Goal: Transaction & Acquisition: Book appointment/travel/reservation

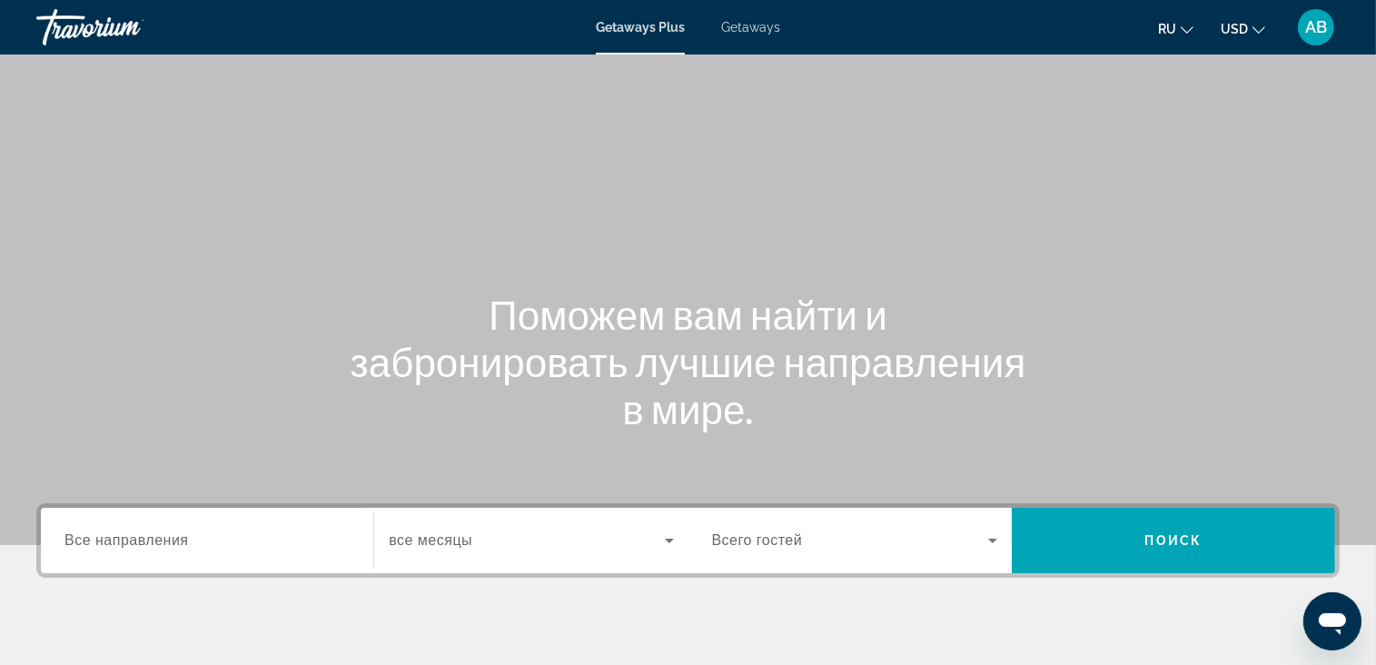
click at [752, 32] on span "Getaways" at bounding box center [750, 27] width 59 height 15
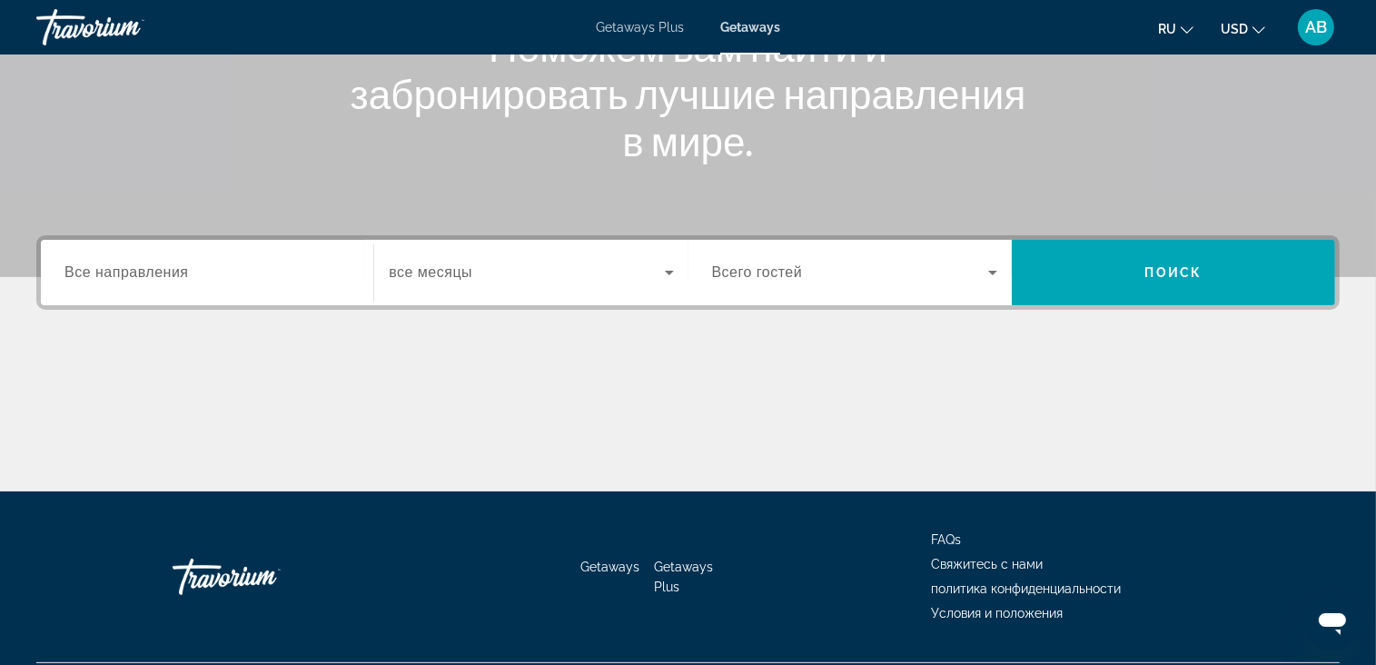
scroll to position [273, 0]
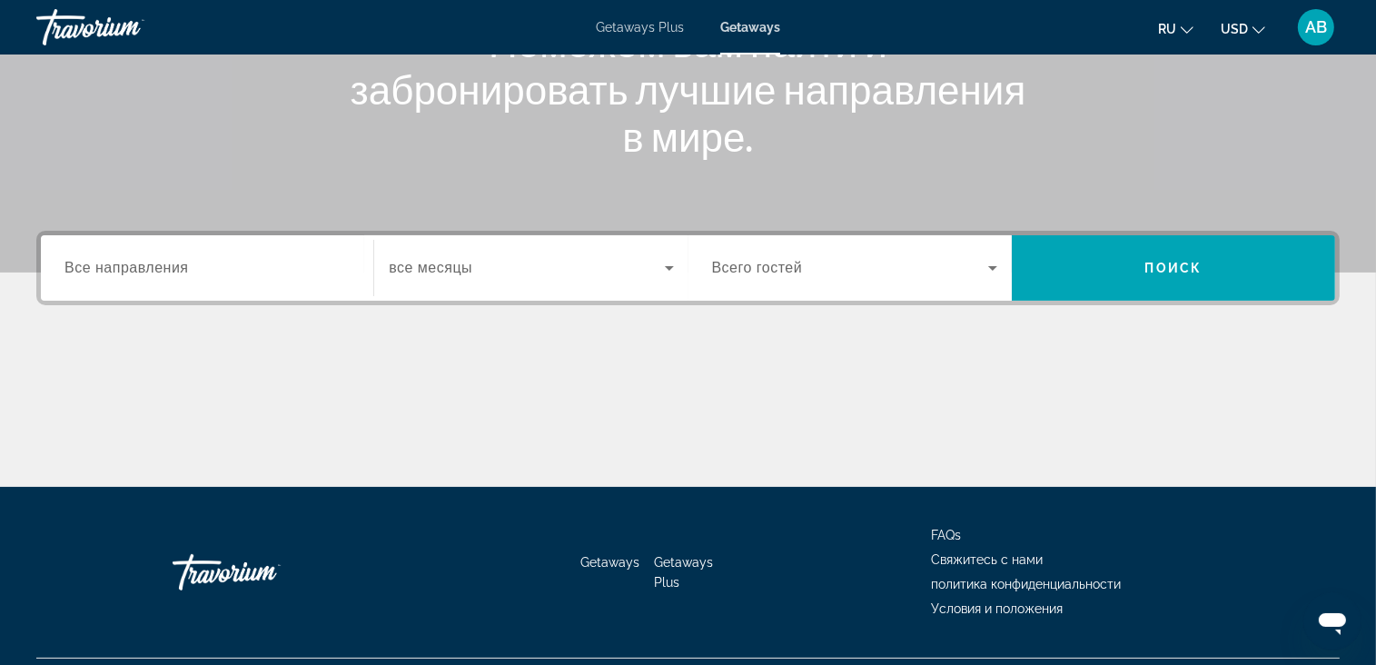
click at [1264, 27] on icon "Change currency" at bounding box center [1259, 30] width 13 height 13
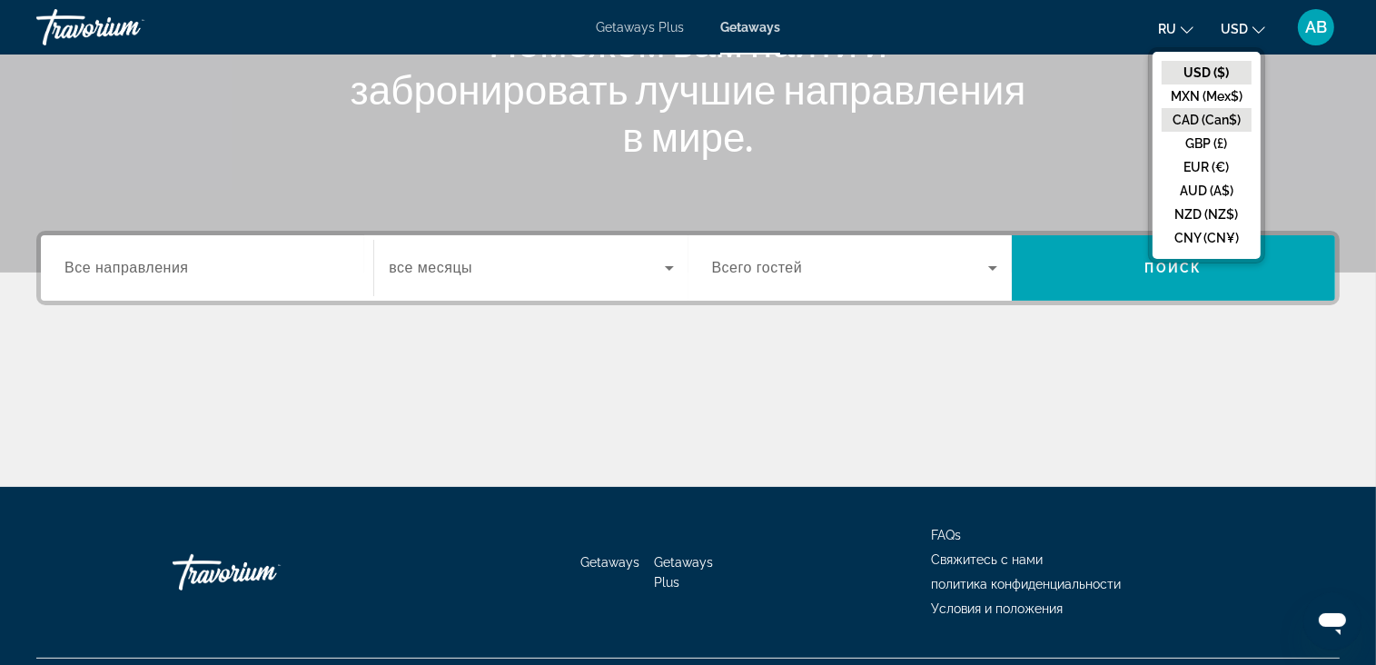
click at [1225, 119] on button "CAD (Can$)" at bounding box center [1207, 120] width 90 height 24
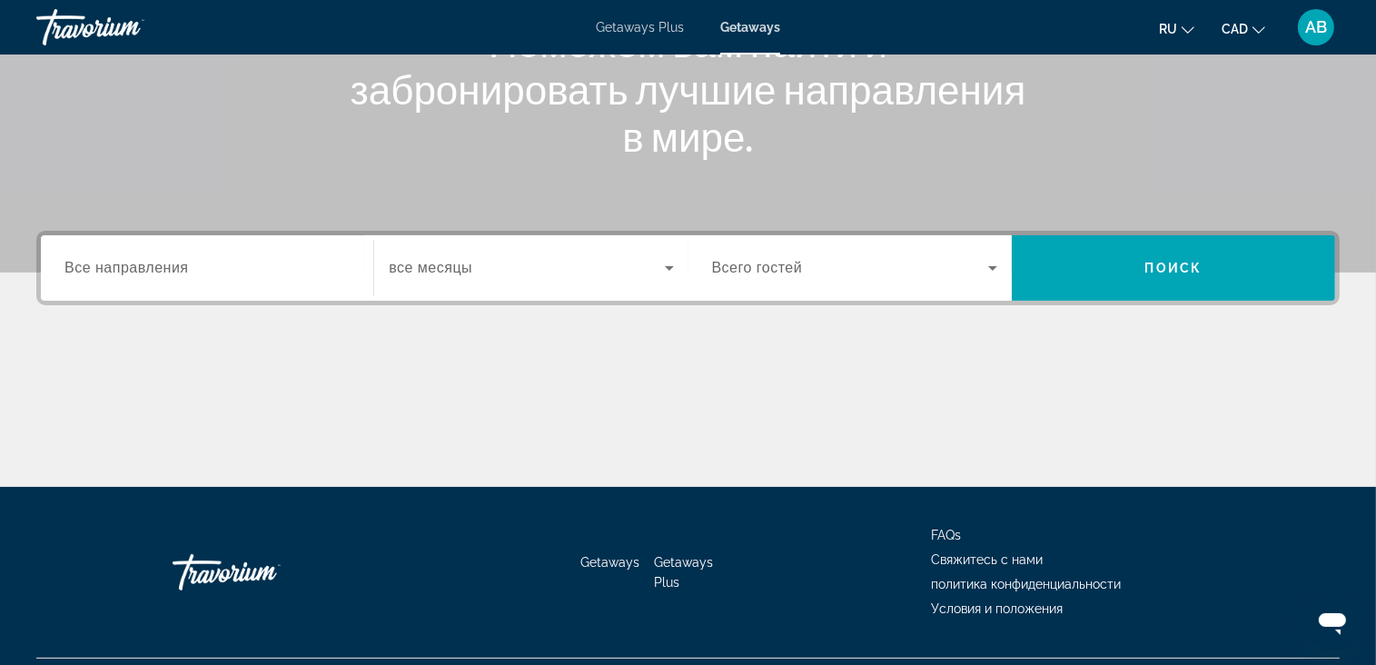
click at [171, 265] on span "Все направления" at bounding box center [126, 267] width 124 height 15
click at [171, 265] on input "Destination Все направления" at bounding box center [206, 269] width 285 height 22
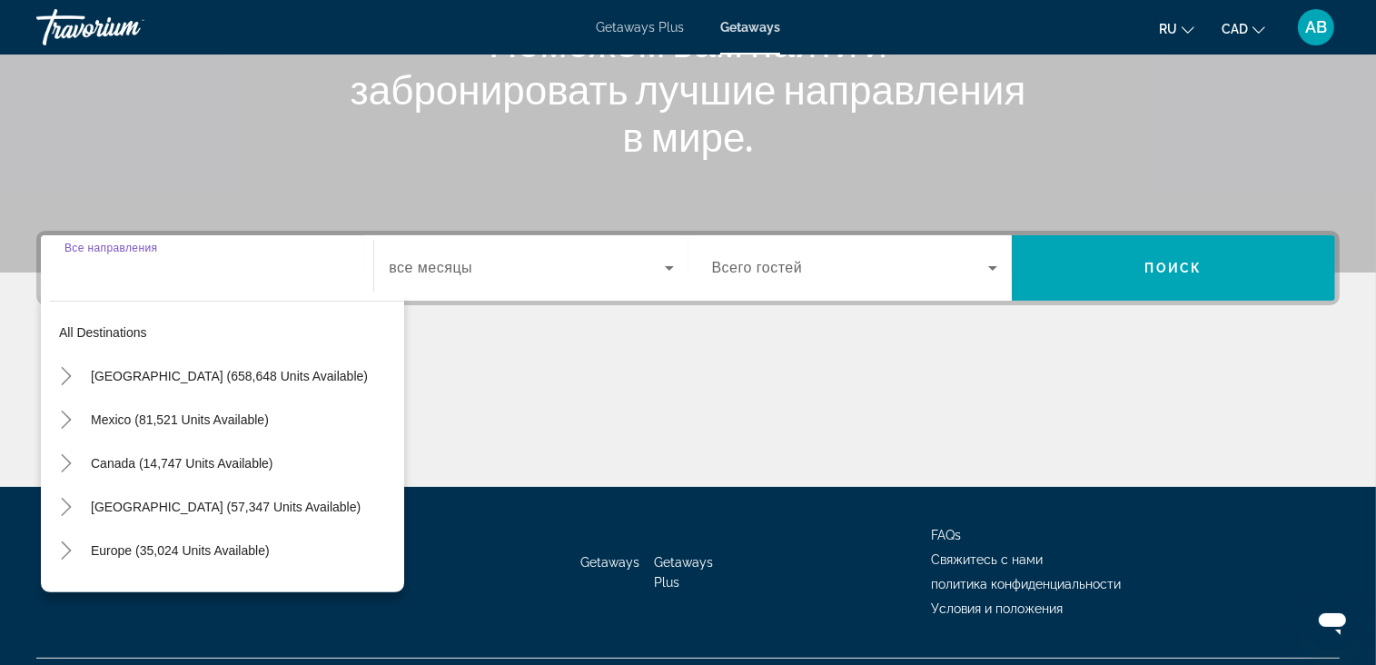
scroll to position [316, 0]
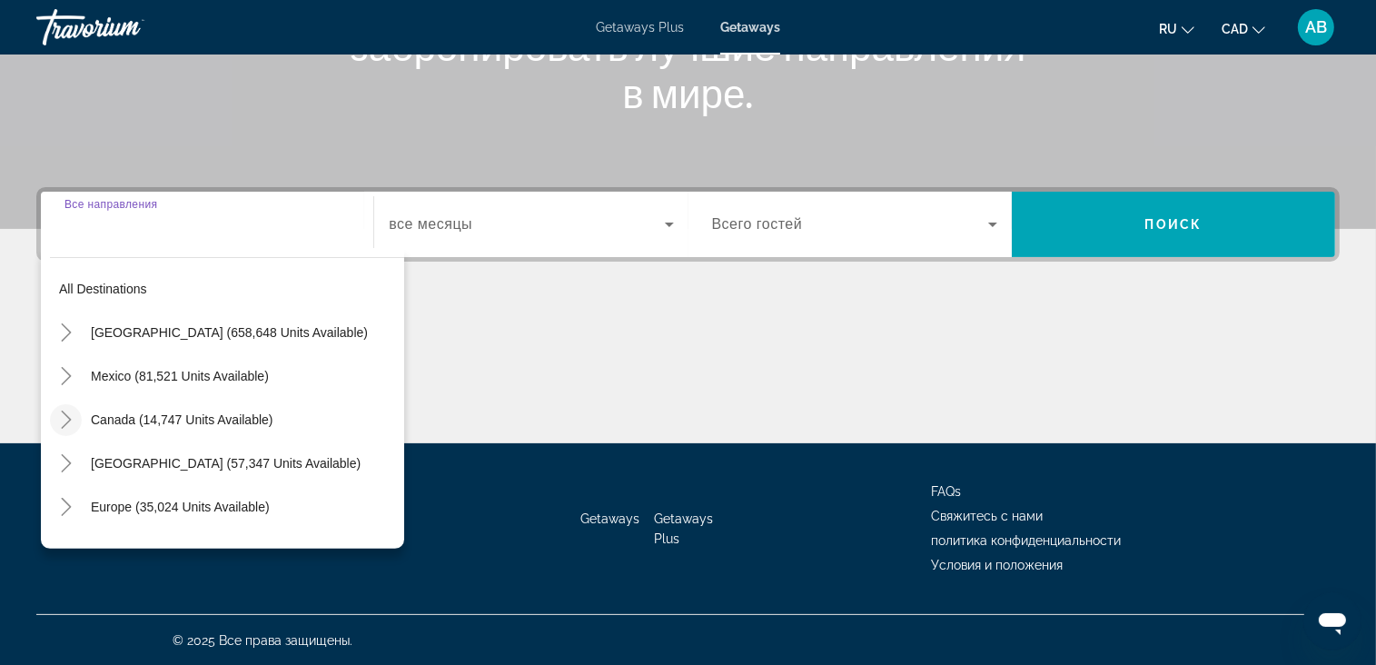
click at [73, 419] on icon "Toggle Canada (14,747 units available)" at bounding box center [66, 420] width 18 height 18
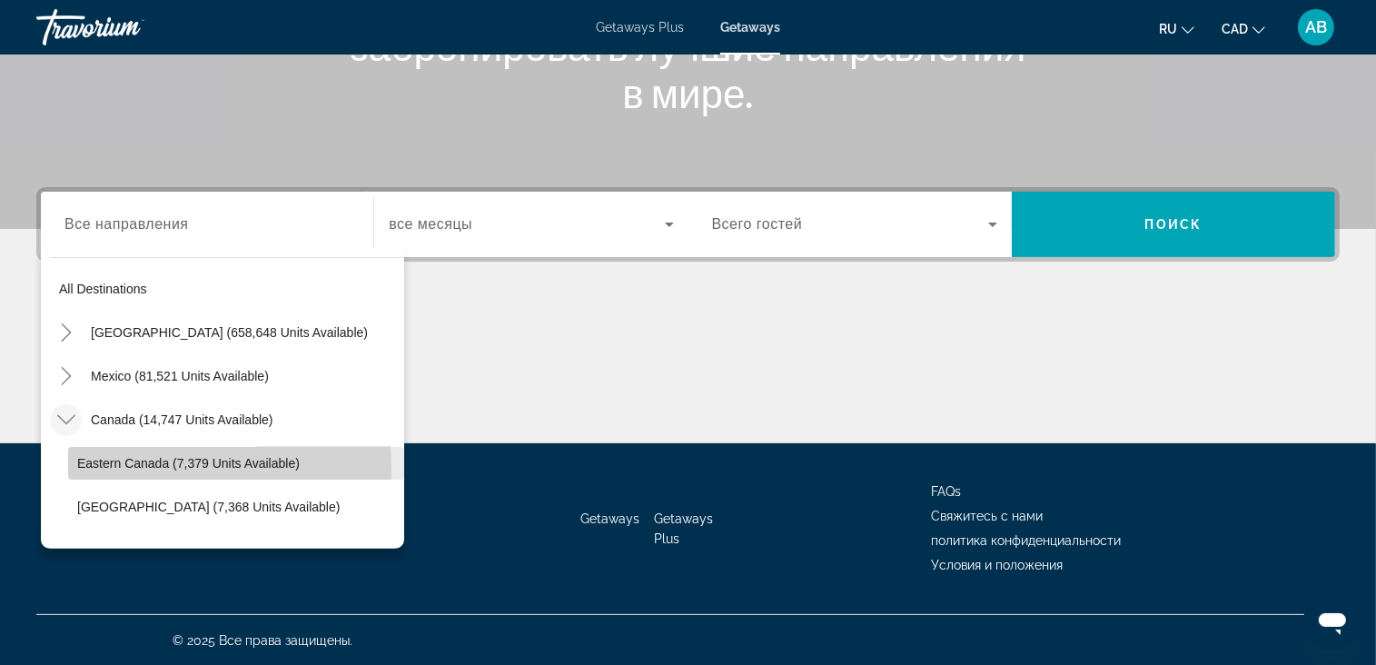
click at [94, 468] on span "Eastern Canada (7,379 units available)" at bounding box center [188, 463] width 223 height 15
type input "**********"
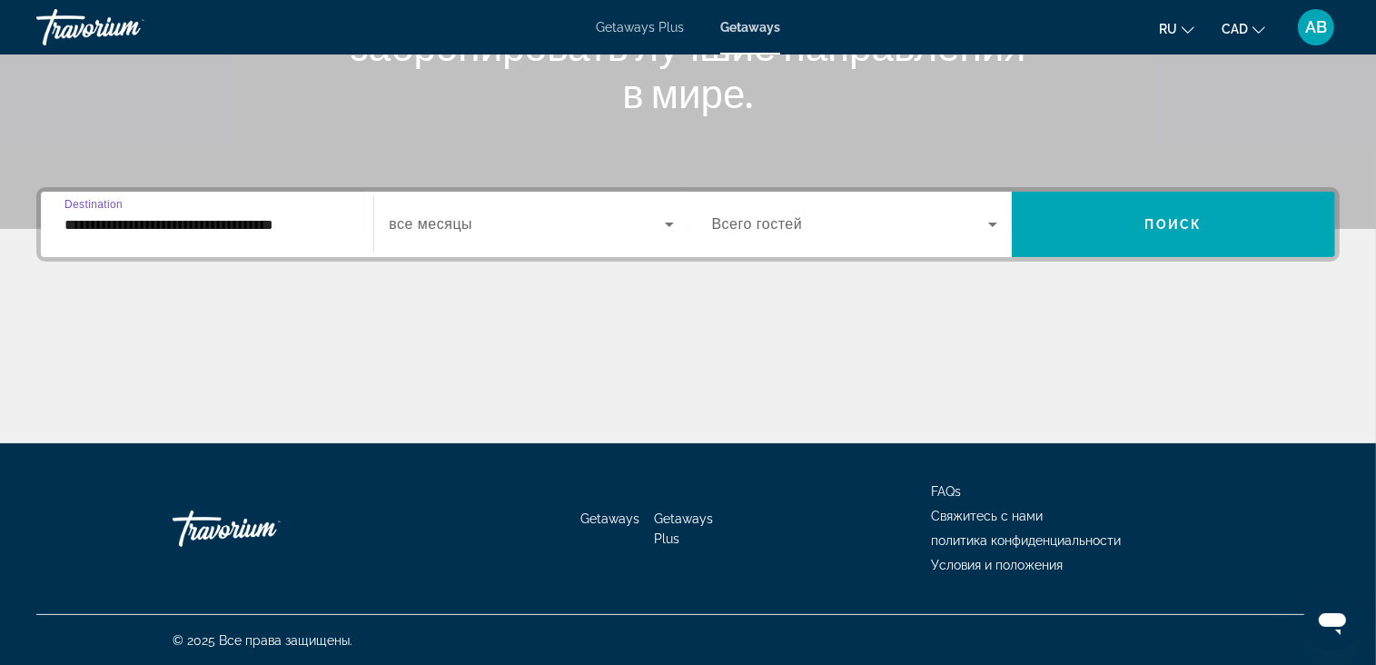
click at [509, 236] on div "Search widget" at bounding box center [531, 224] width 284 height 51
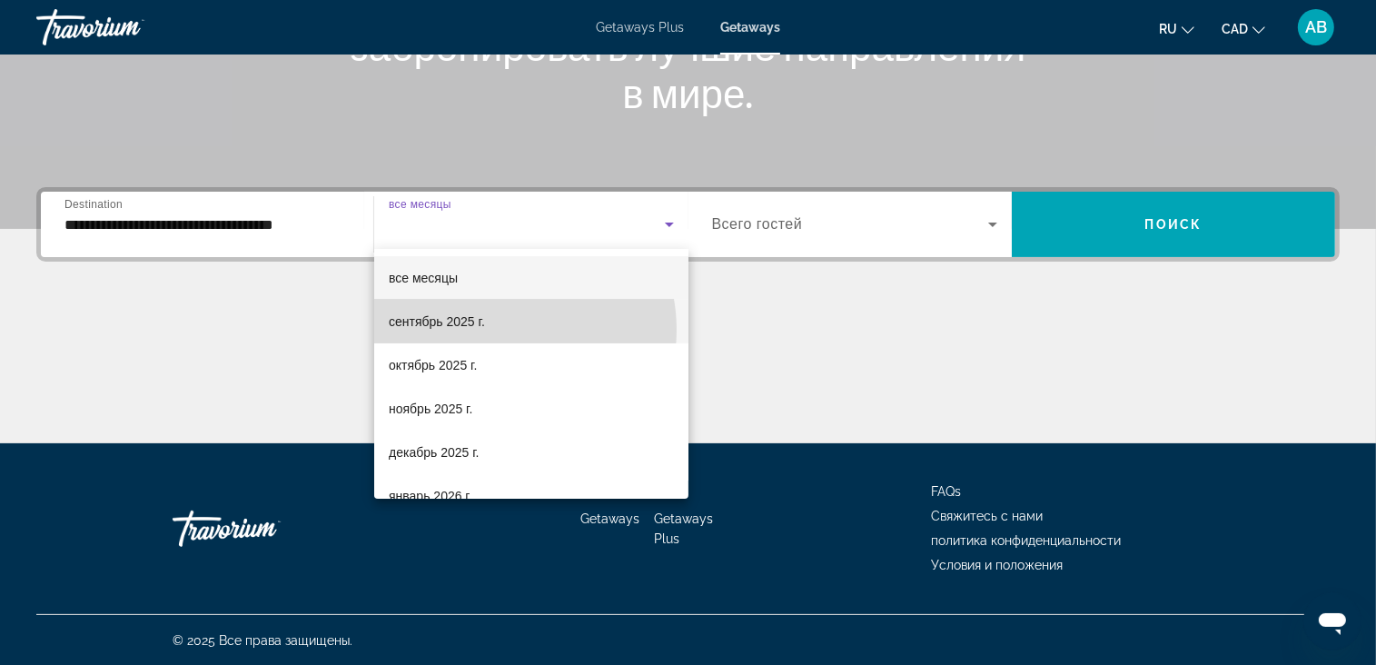
click at [498, 330] on mat-option "сентябрь 2025 г." at bounding box center [531, 322] width 314 height 44
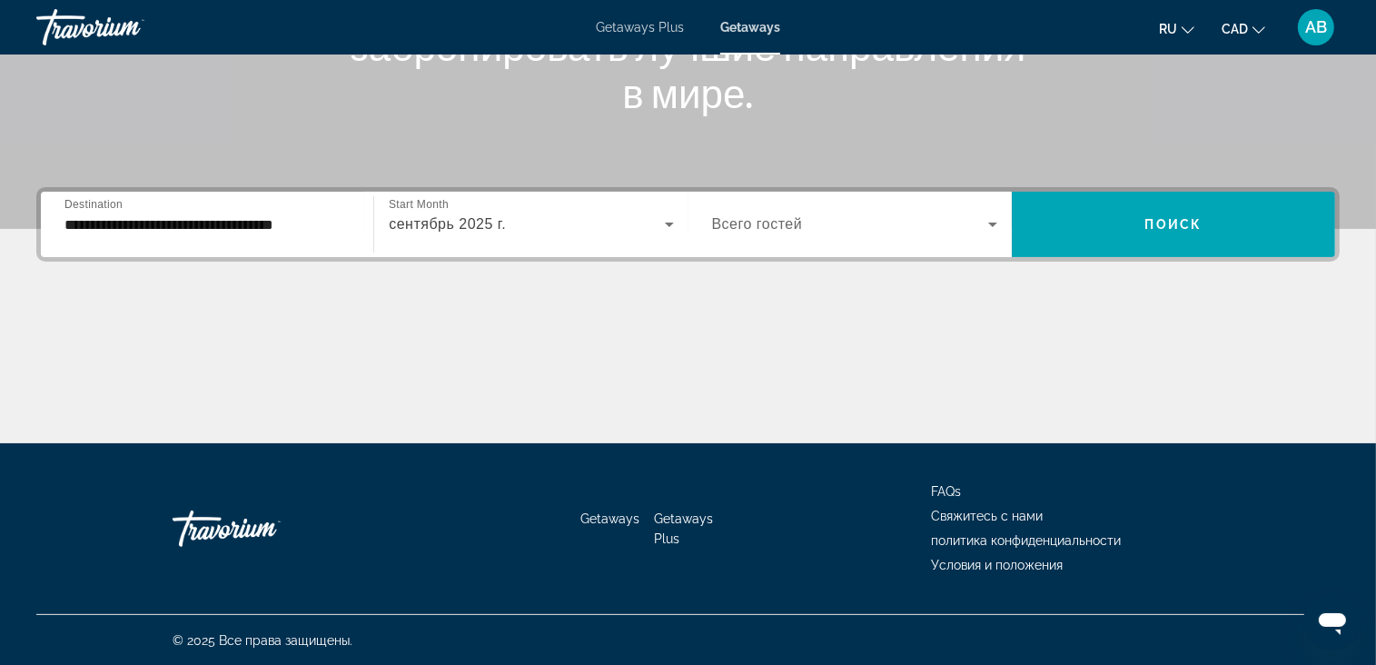
click at [880, 203] on div "Search widget" at bounding box center [854, 224] width 285 height 51
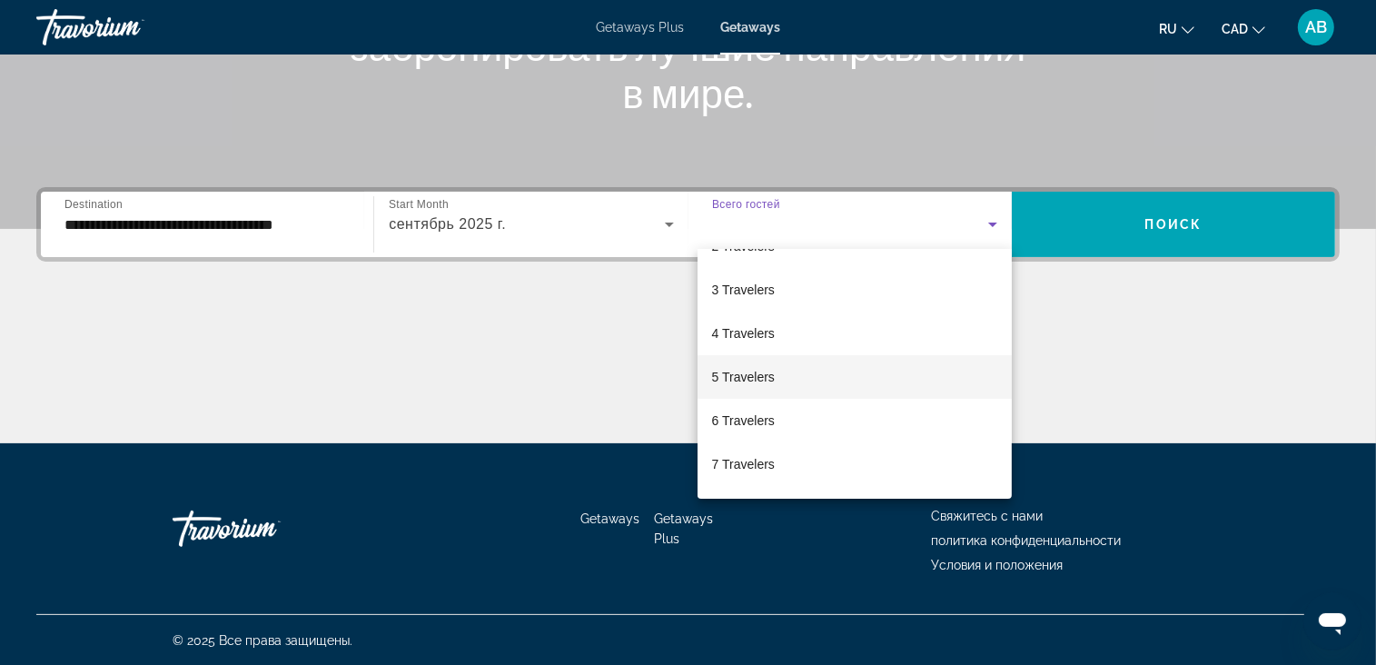
scroll to position [182, 0]
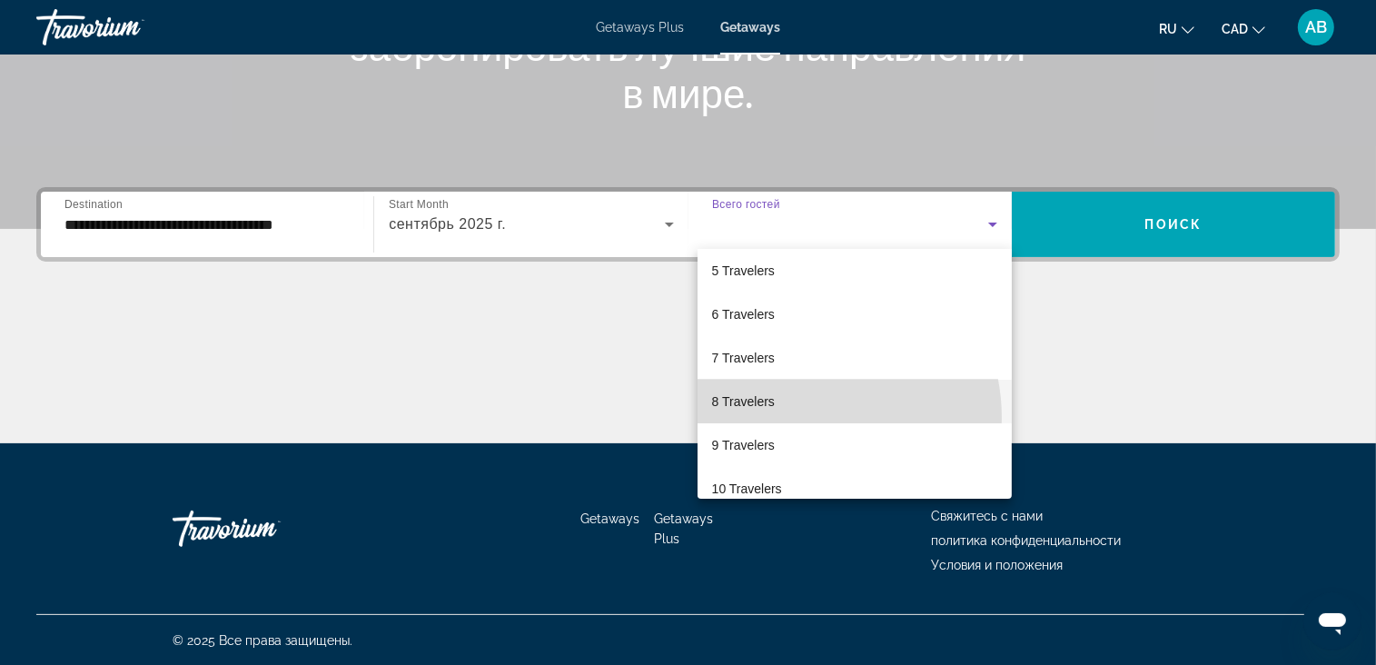
click at [799, 418] on mat-option "8 Travelers" at bounding box center [855, 402] width 314 height 44
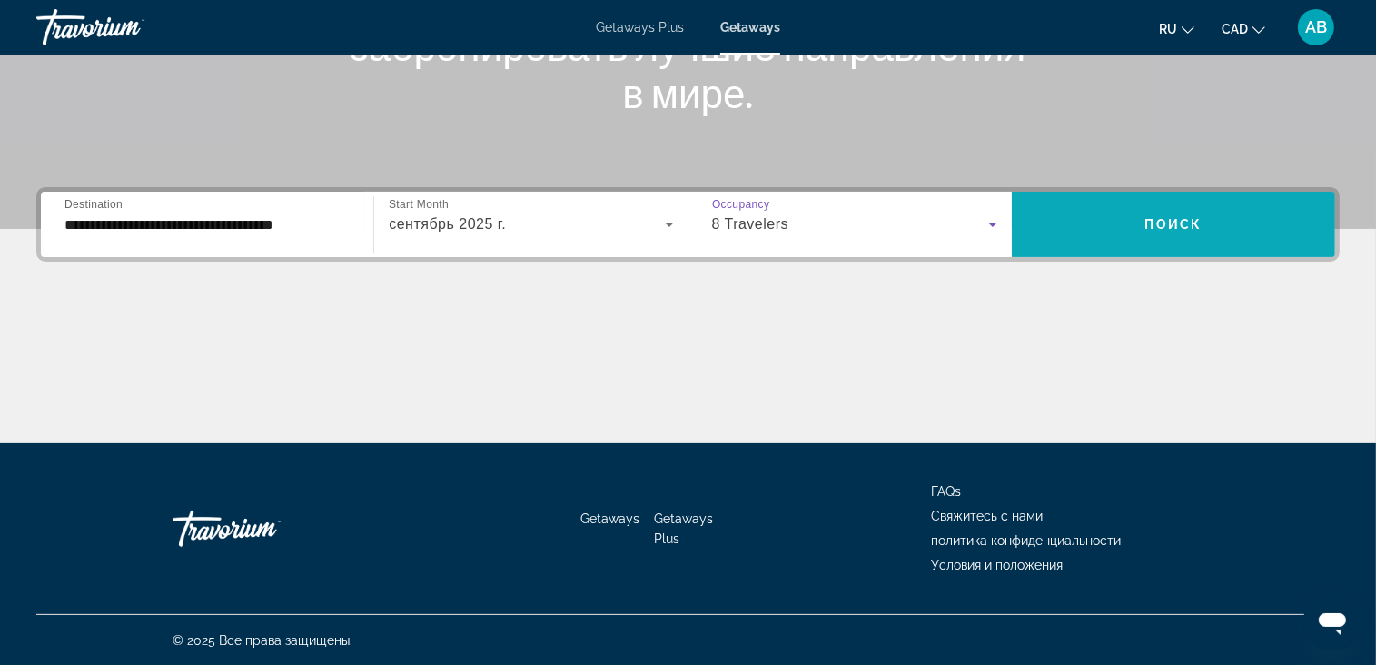
click at [1121, 196] on span "Search widget" at bounding box center [1173, 224] width 323 height 65
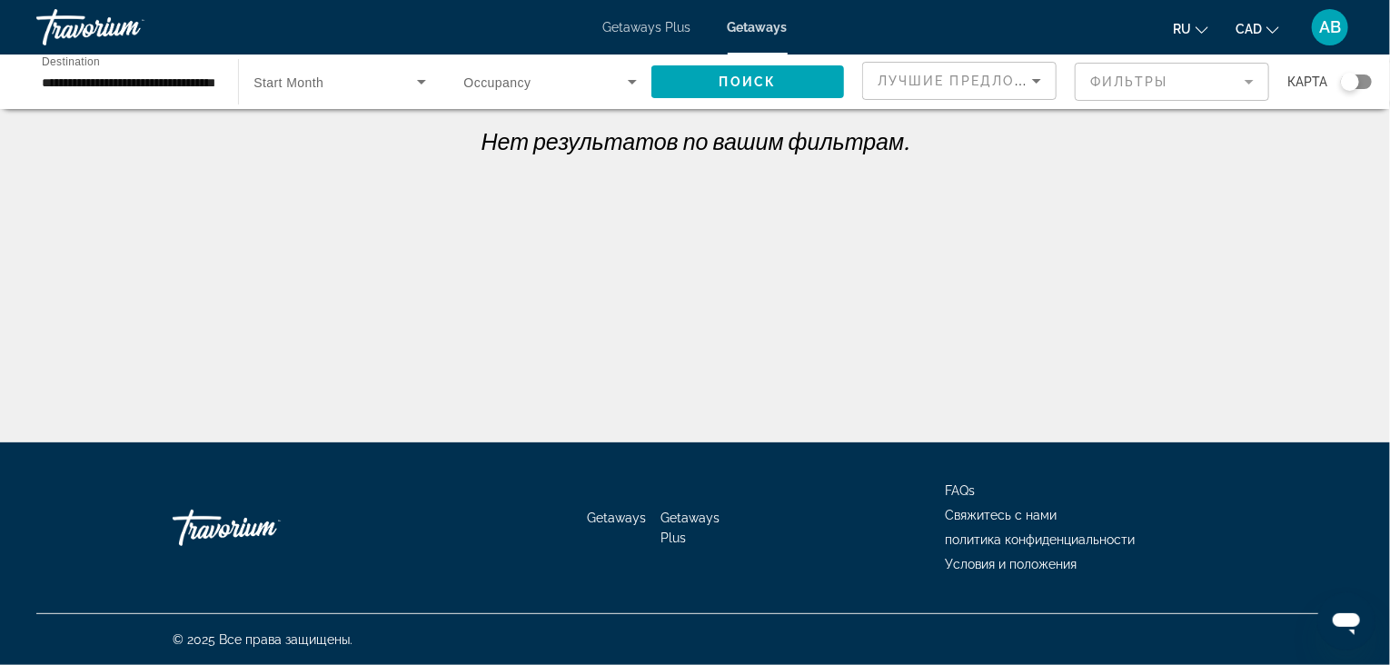
click at [536, 75] on span "Search widget" at bounding box center [546, 82] width 164 height 22
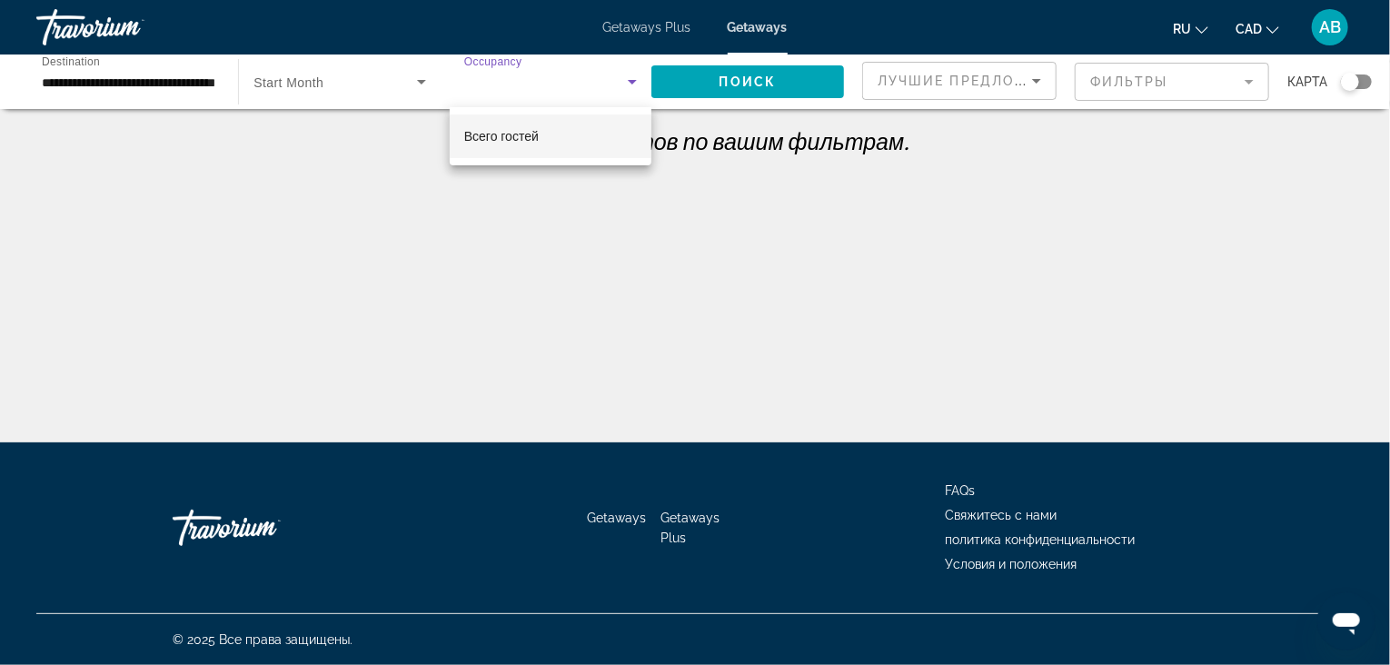
click at [531, 134] on span "Всего гостей" at bounding box center [501, 136] width 74 height 15
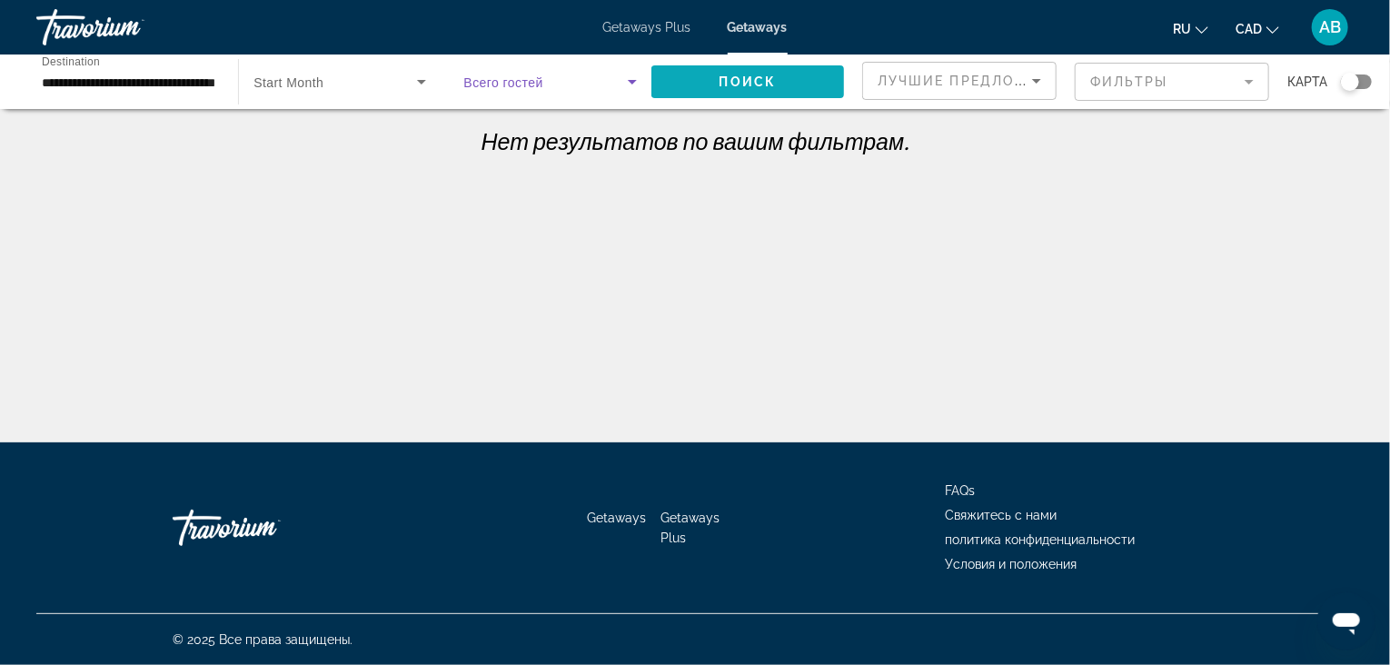
click at [771, 81] on span "Поиск" at bounding box center [747, 81] width 57 height 15
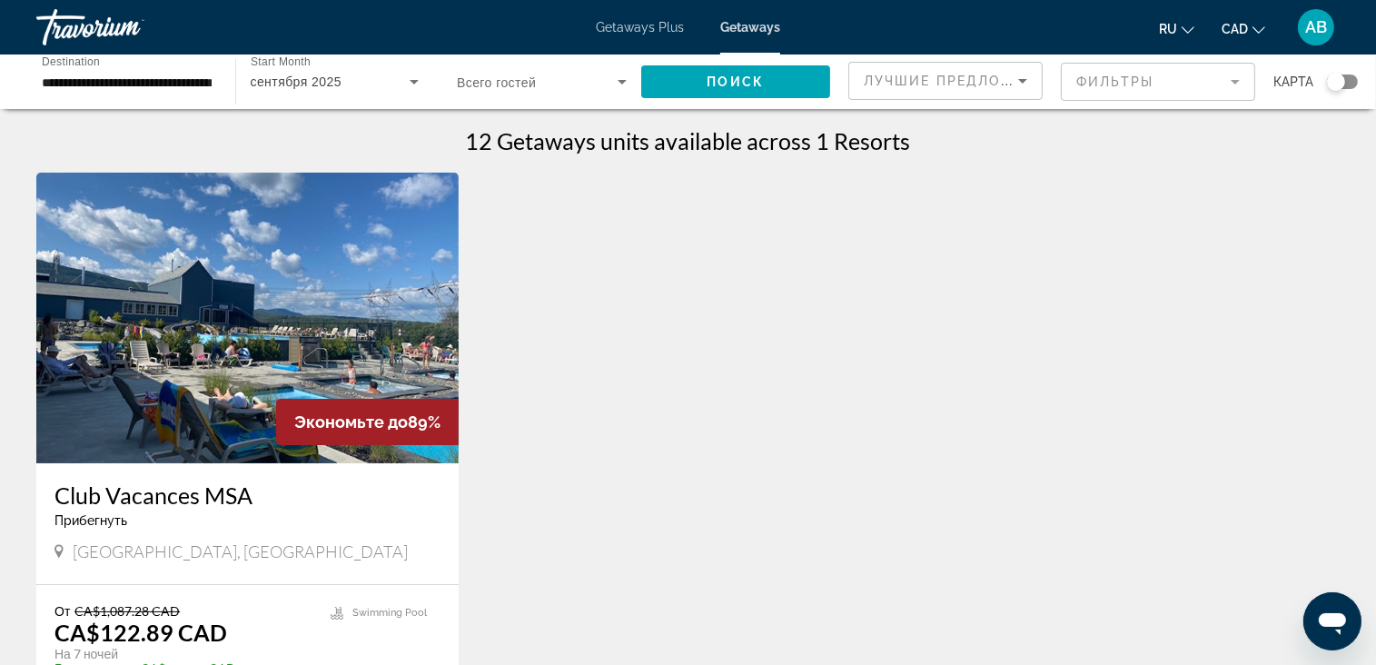
click at [186, 323] on img "Main content" at bounding box center [247, 318] width 422 height 291
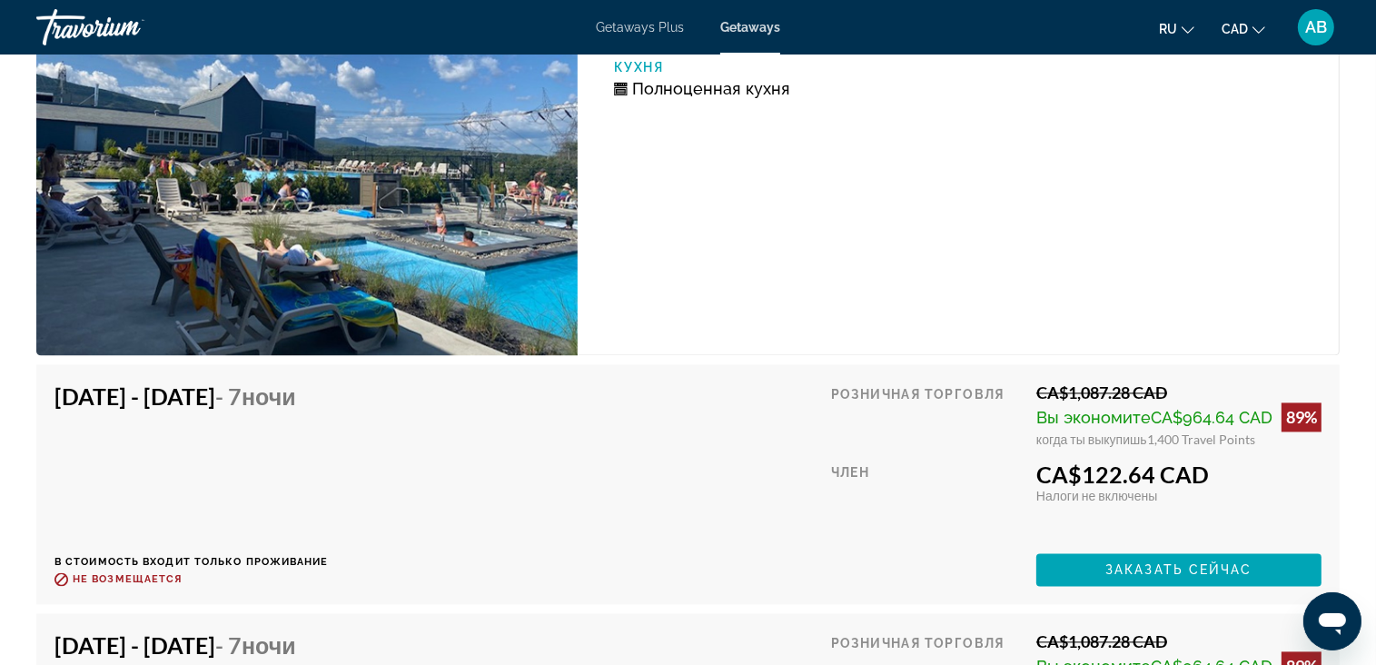
scroll to position [3815, 0]
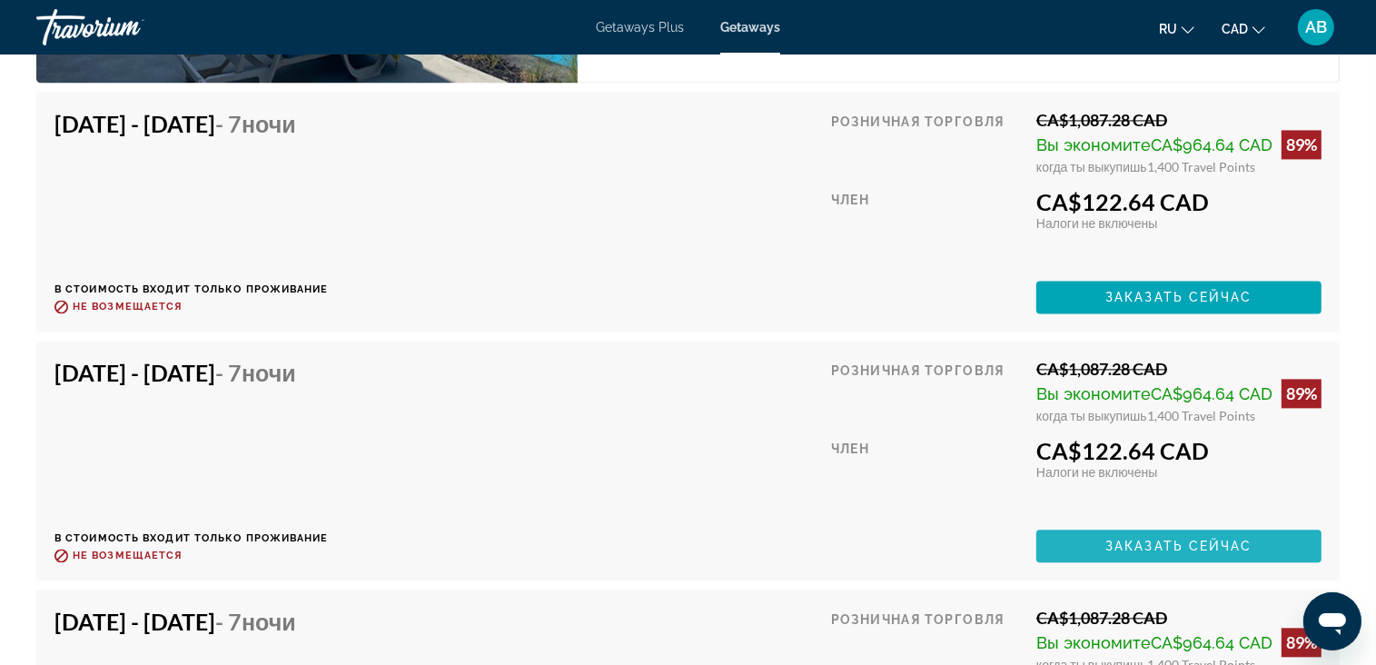
click at [1098, 544] on span "Main content" at bounding box center [1179, 546] width 285 height 44
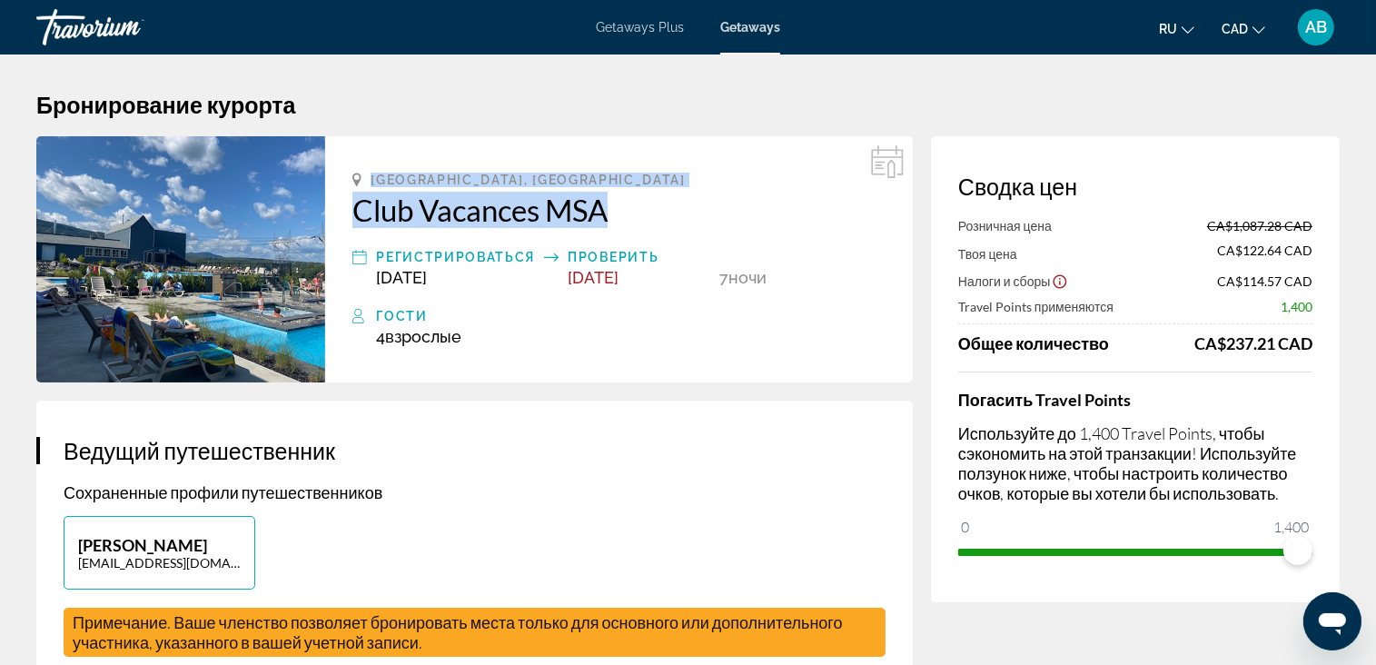
drag, startPoint x: 369, startPoint y: 177, endPoint x: 606, endPoint y: 207, distance: 239.0
click at [606, 207] on div "Beaupre, Canada Club Vacances MSA Регистрироваться Sep 27, 2025 Проверить Oct 4…" at bounding box center [619, 259] width 588 height 246
drag, startPoint x: 606, startPoint y: 207, endPoint x: 537, endPoint y: 217, distance: 69.8
copy div "Beaupre, Canada Club Vacances MSA"
click at [668, 31] on span "Getaways Plus" at bounding box center [640, 27] width 88 height 15
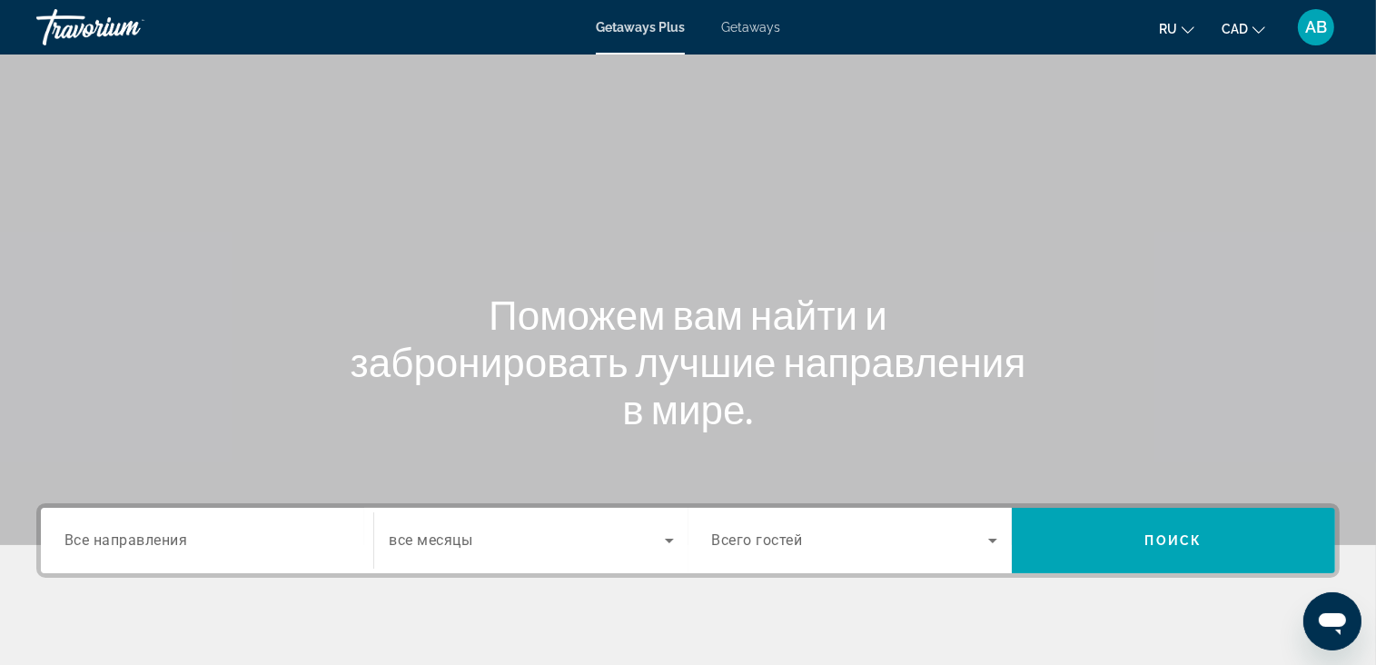
click at [114, 535] on span "Все направления" at bounding box center [126, 539] width 124 height 17
click at [114, 535] on input "Destination Все направления" at bounding box center [206, 542] width 285 height 22
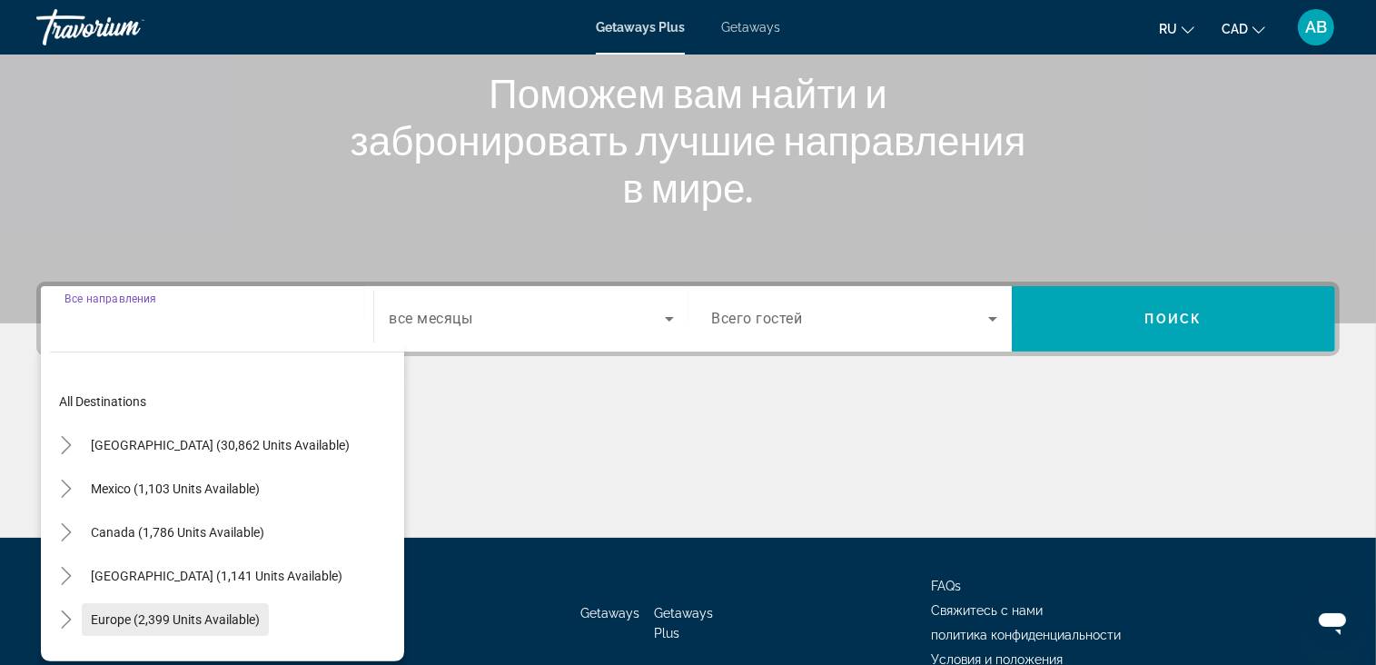
scroll to position [316, 0]
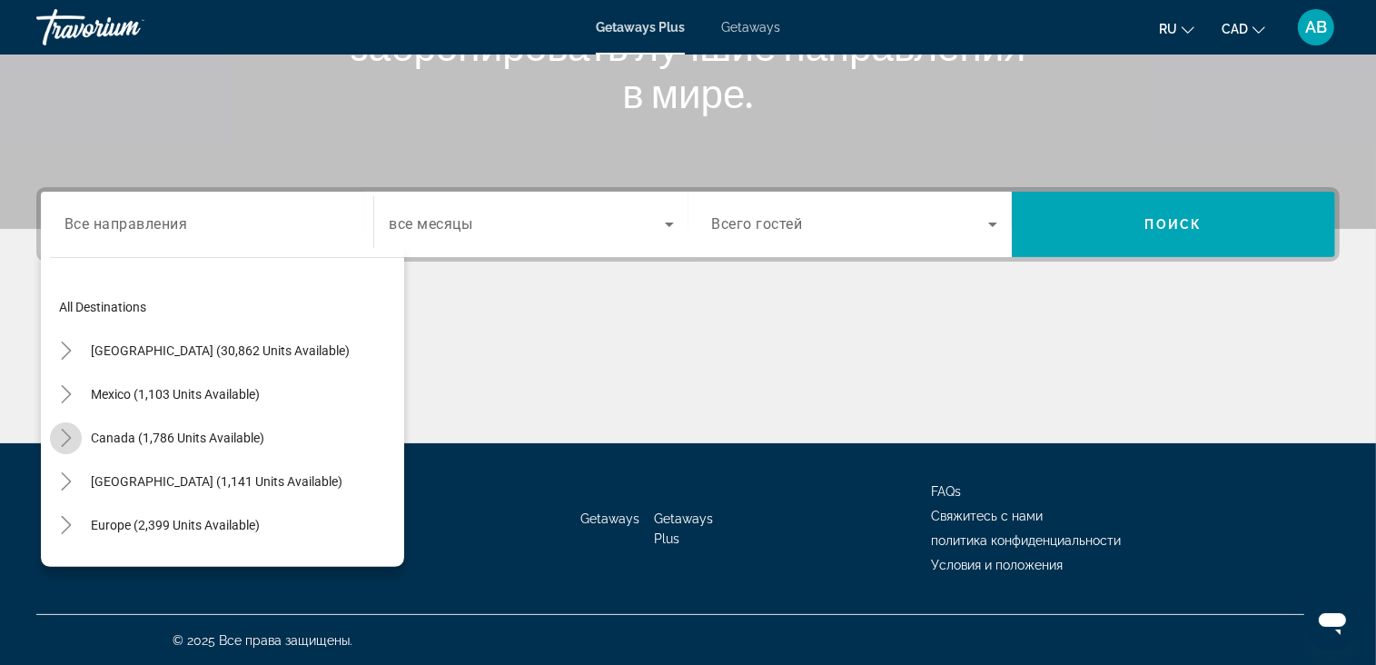
click at [70, 449] on mat-icon "Toggle Canada (1,786 units available)" at bounding box center [66, 438] width 32 height 32
click at [113, 514] on span "Search widget" at bounding box center [236, 525] width 336 height 44
type input "**********"
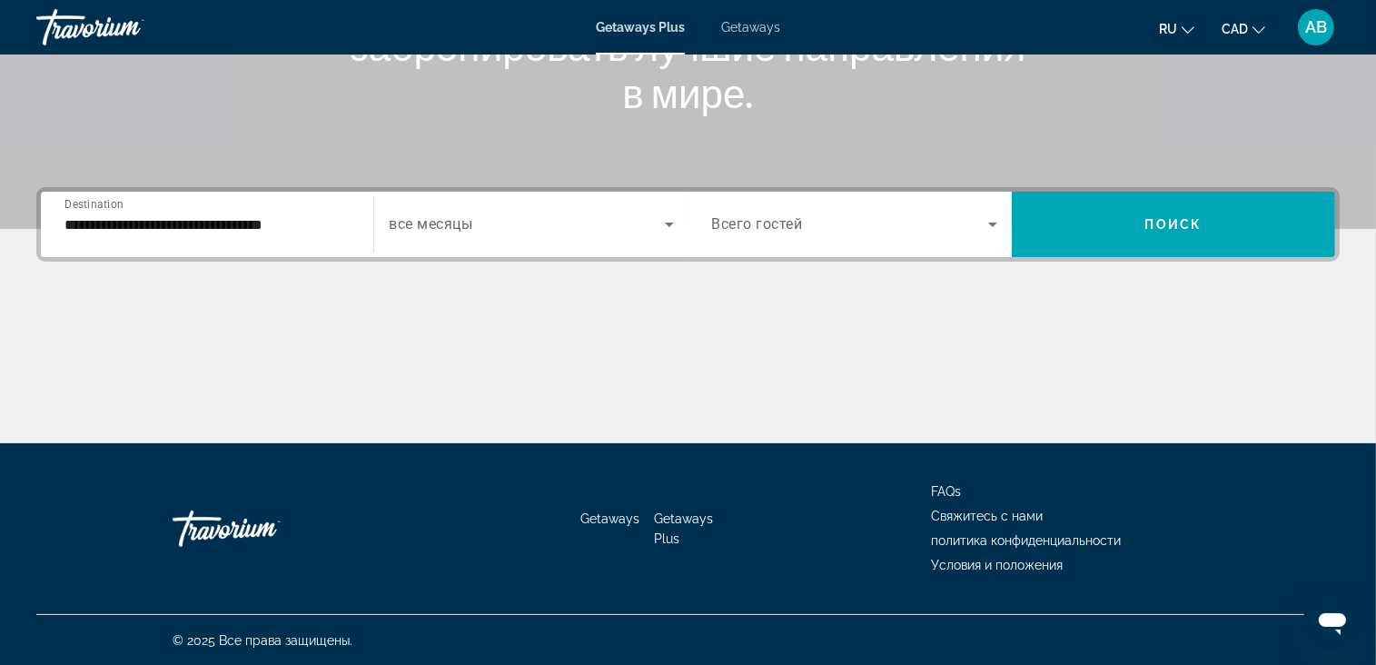
click at [641, 239] on div "Search widget" at bounding box center [531, 224] width 284 height 51
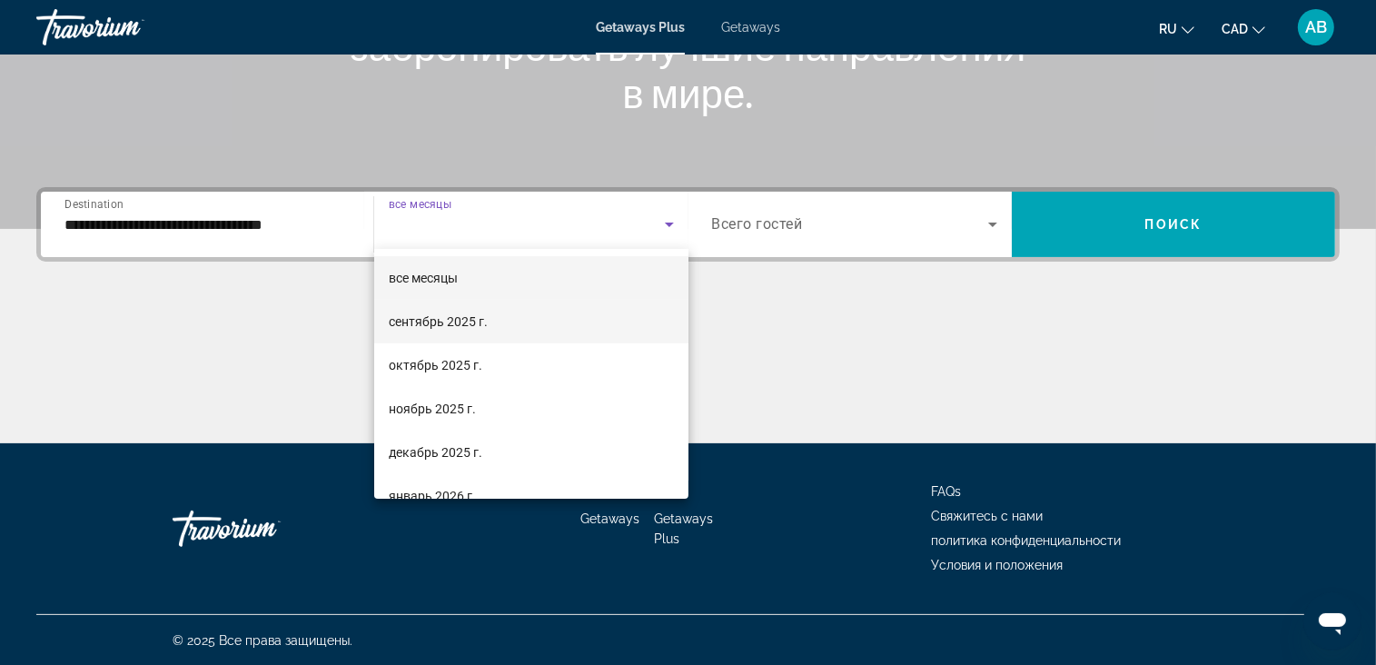
click at [553, 326] on mat-option "сентябрь 2025 г." at bounding box center [531, 322] width 314 height 44
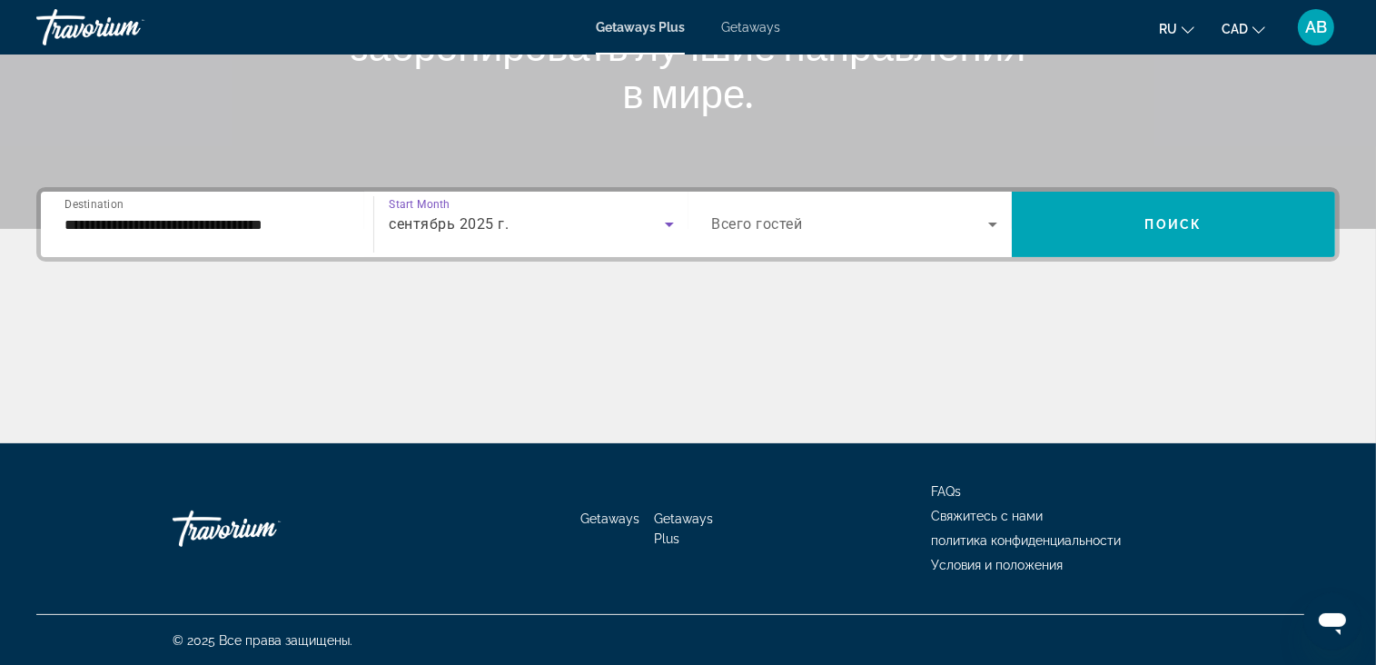
click at [972, 210] on div "Search widget" at bounding box center [854, 224] width 285 height 51
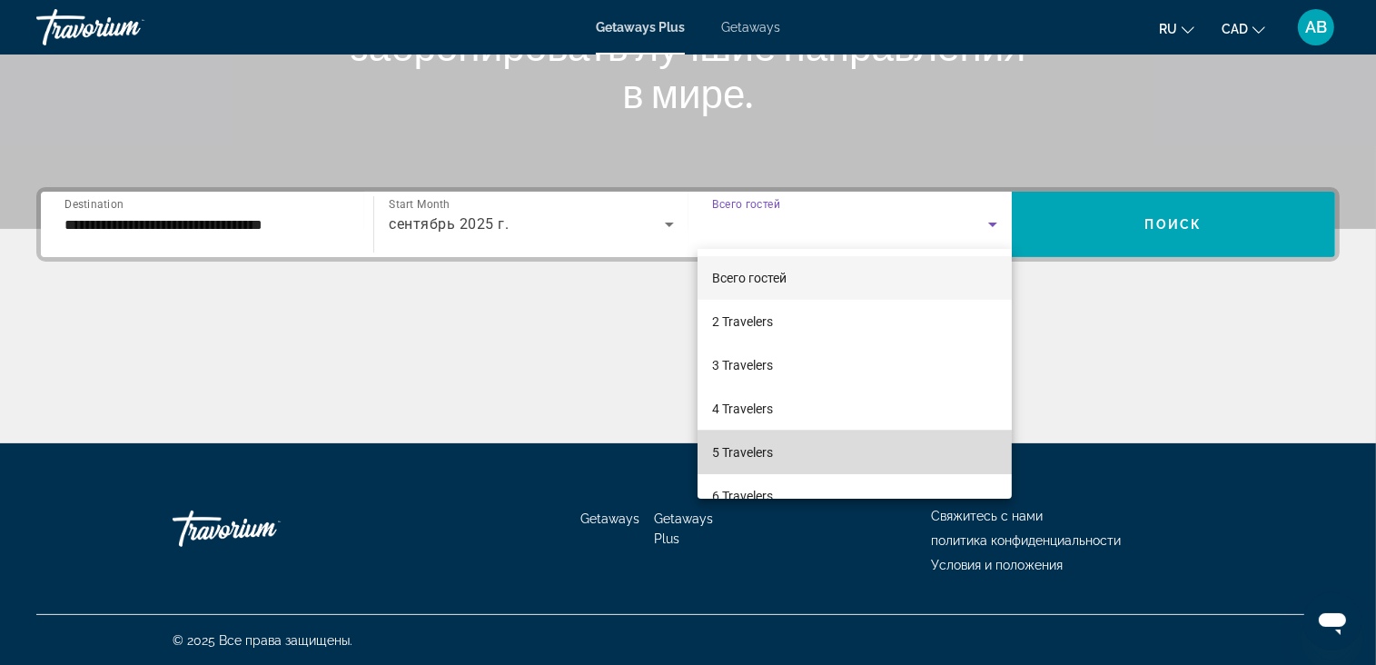
click at [884, 431] on mat-option "5 Travelers" at bounding box center [855, 453] width 314 height 44
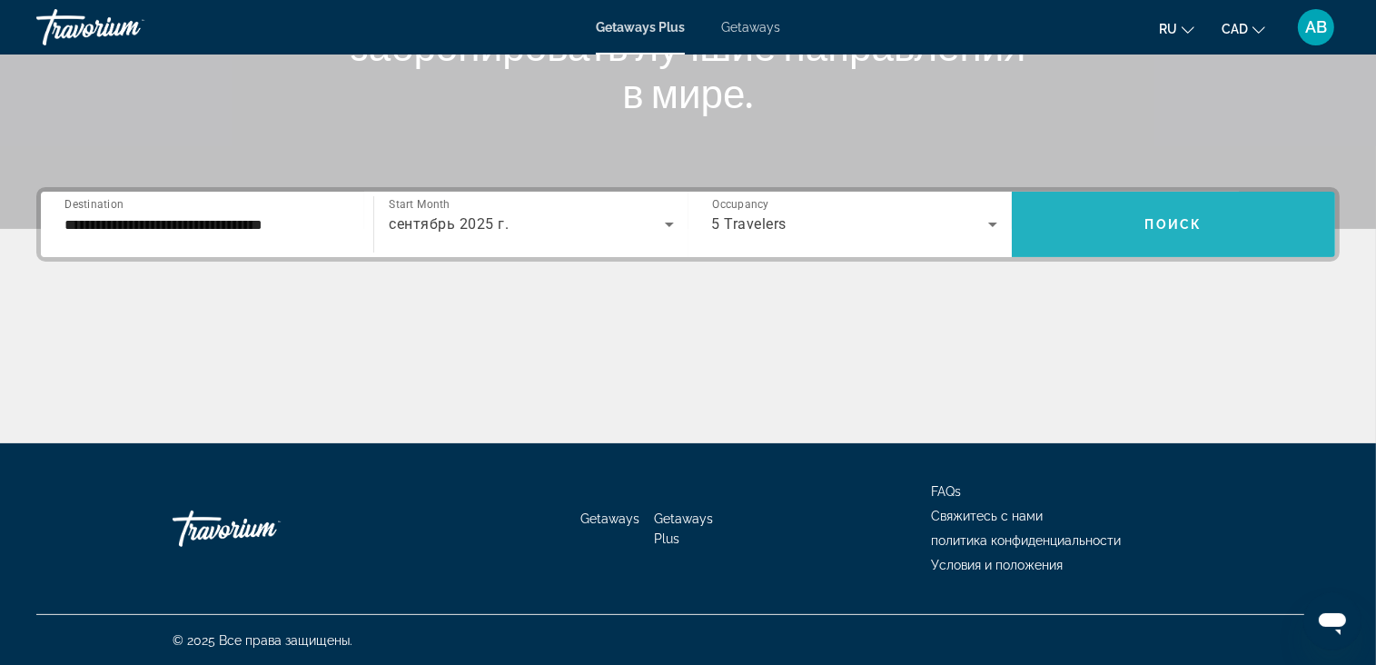
click at [1261, 210] on span "Search widget" at bounding box center [1173, 225] width 323 height 44
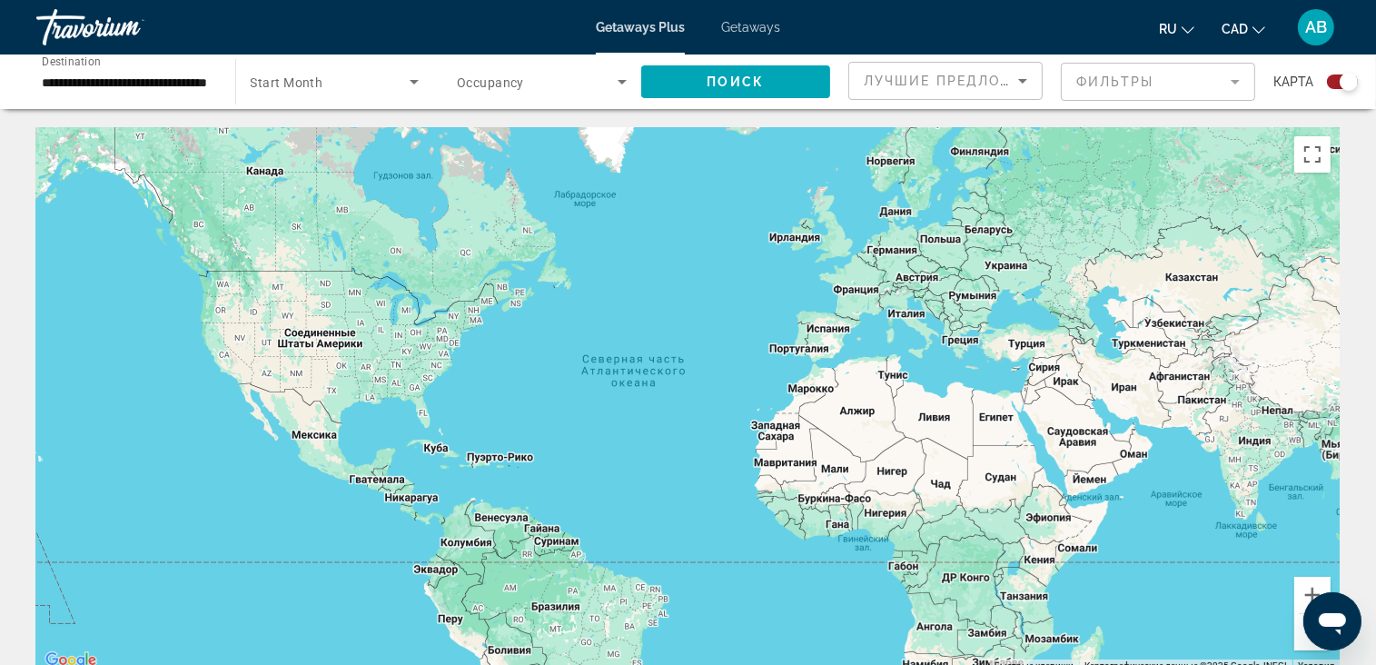
click at [552, 79] on span "Search widget" at bounding box center [537, 82] width 161 height 22
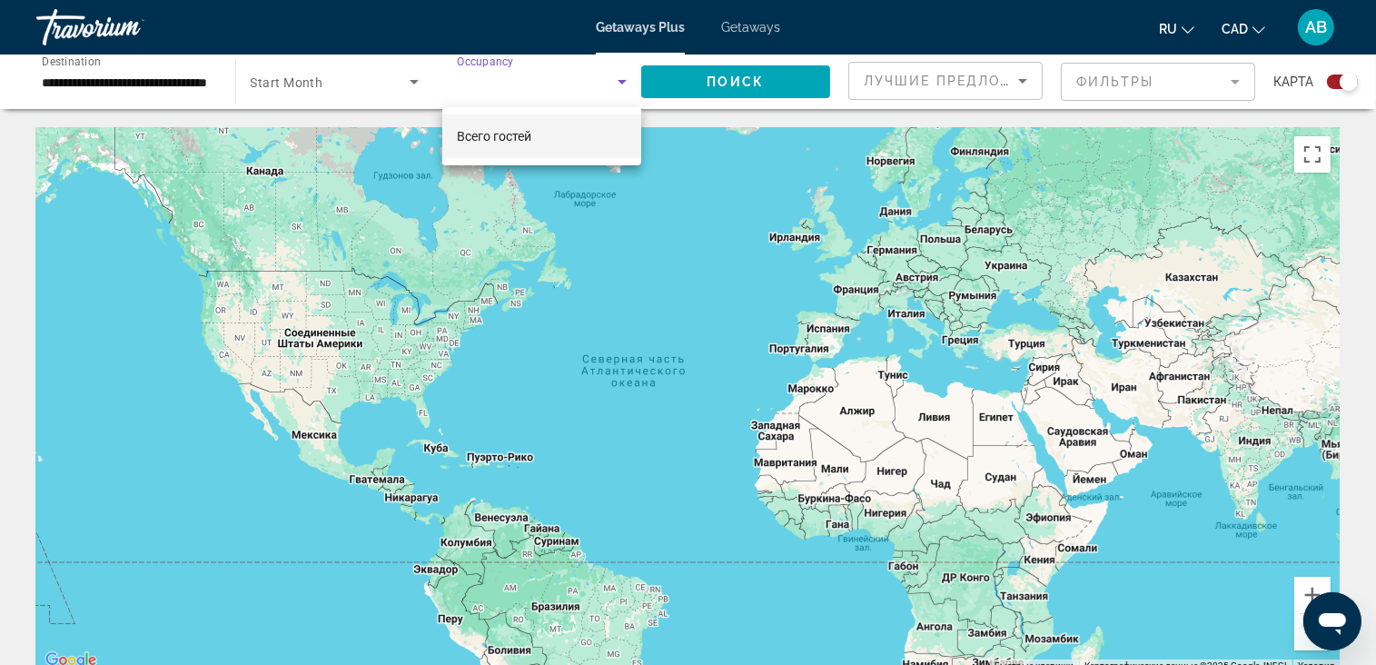
click at [541, 125] on mat-option "Всего гостей" at bounding box center [541, 136] width 199 height 44
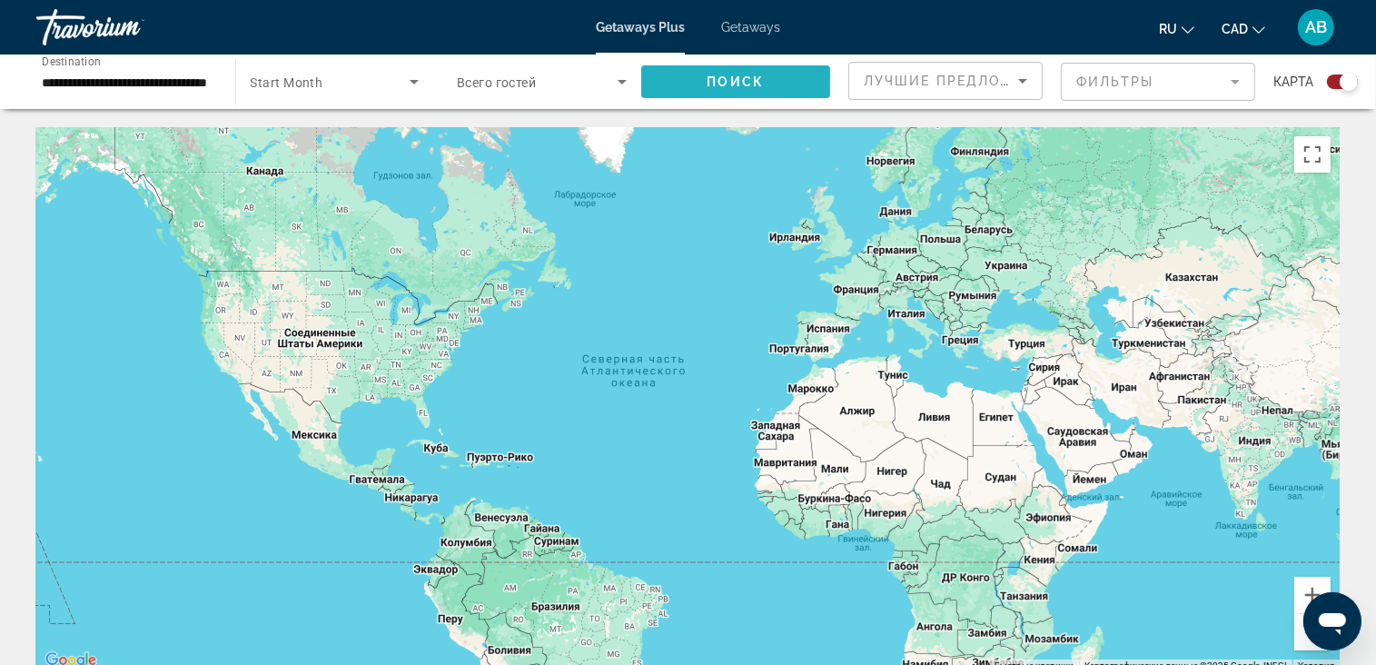
click at [752, 79] on span "Поиск" at bounding box center [736, 81] width 57 height 15
click at [380, 71] on span "Search widget" at bounding box center [331, 82] width 160 height 22
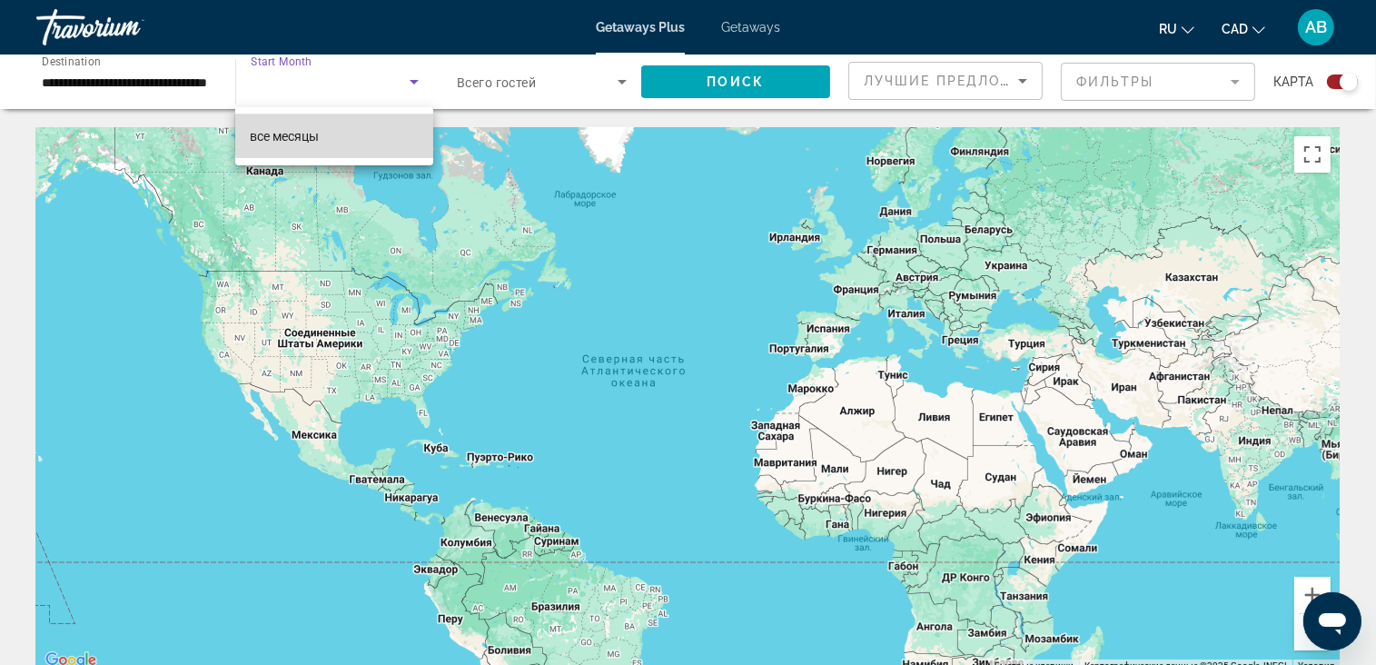
click at [351, 124] on mat-option "все месяцы" at bounding box center [334, 136] width 198 height 44
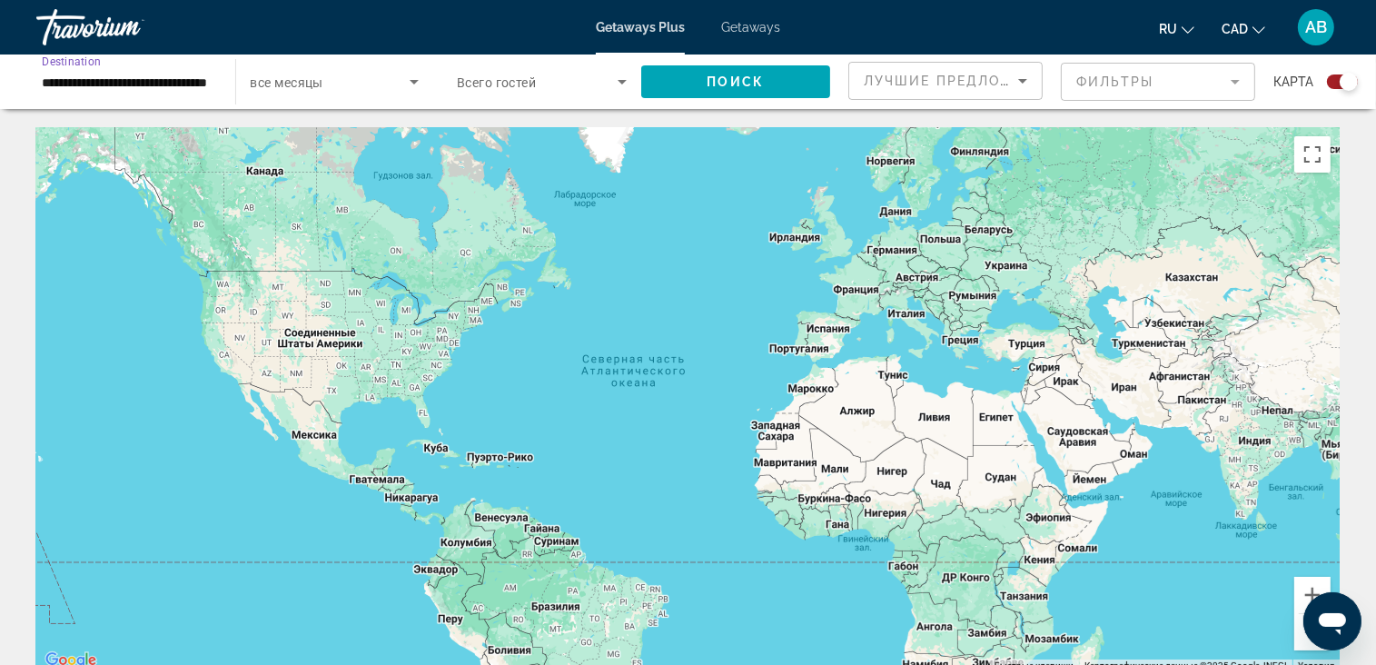
click at [186, 86] on input "**********" at bounding box center [127, 83] width 170 height 22
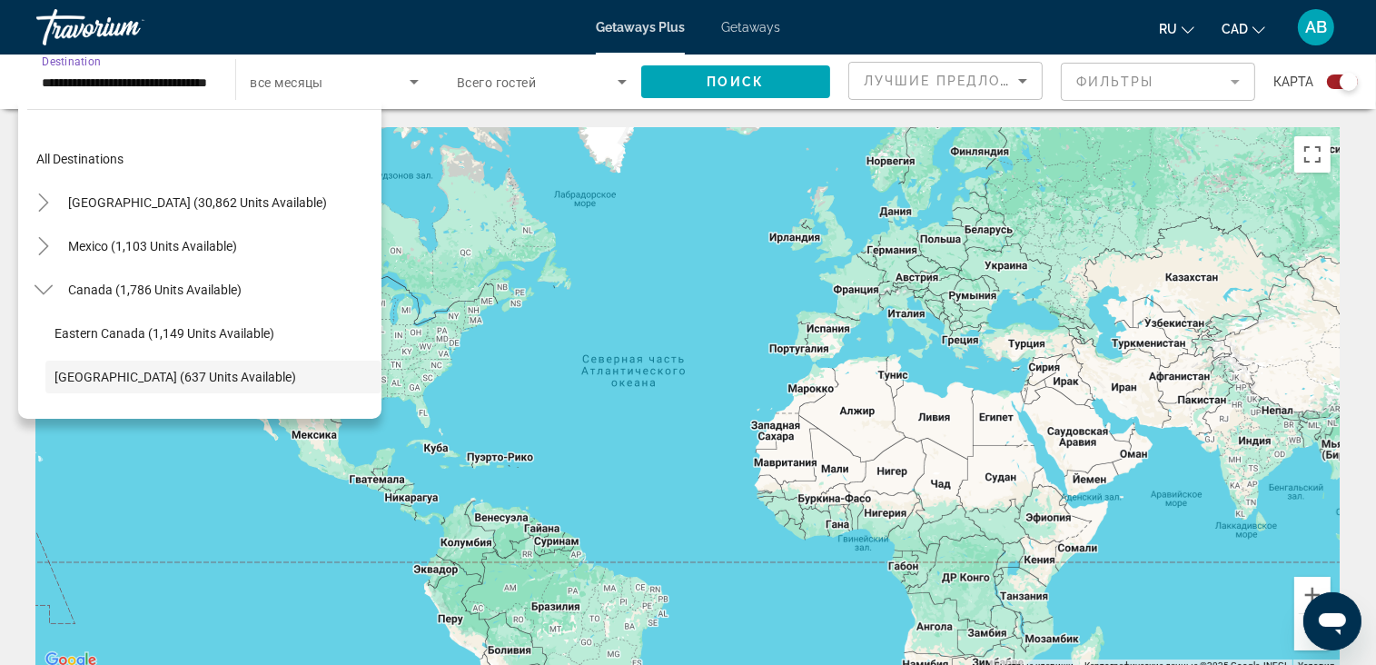
scroll to position [108, 0]
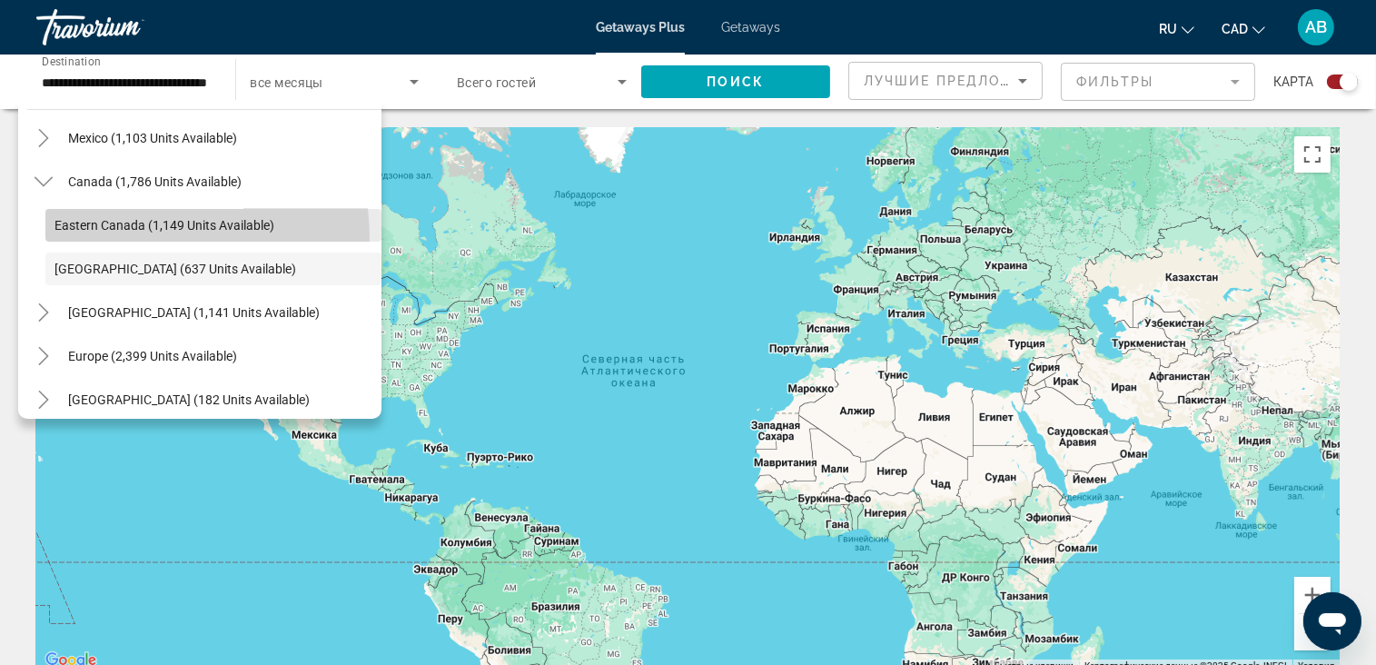
click at [75, 240] on span "Search widget" at bounding box center [213, 225] width 336 height 44
type input "**********"
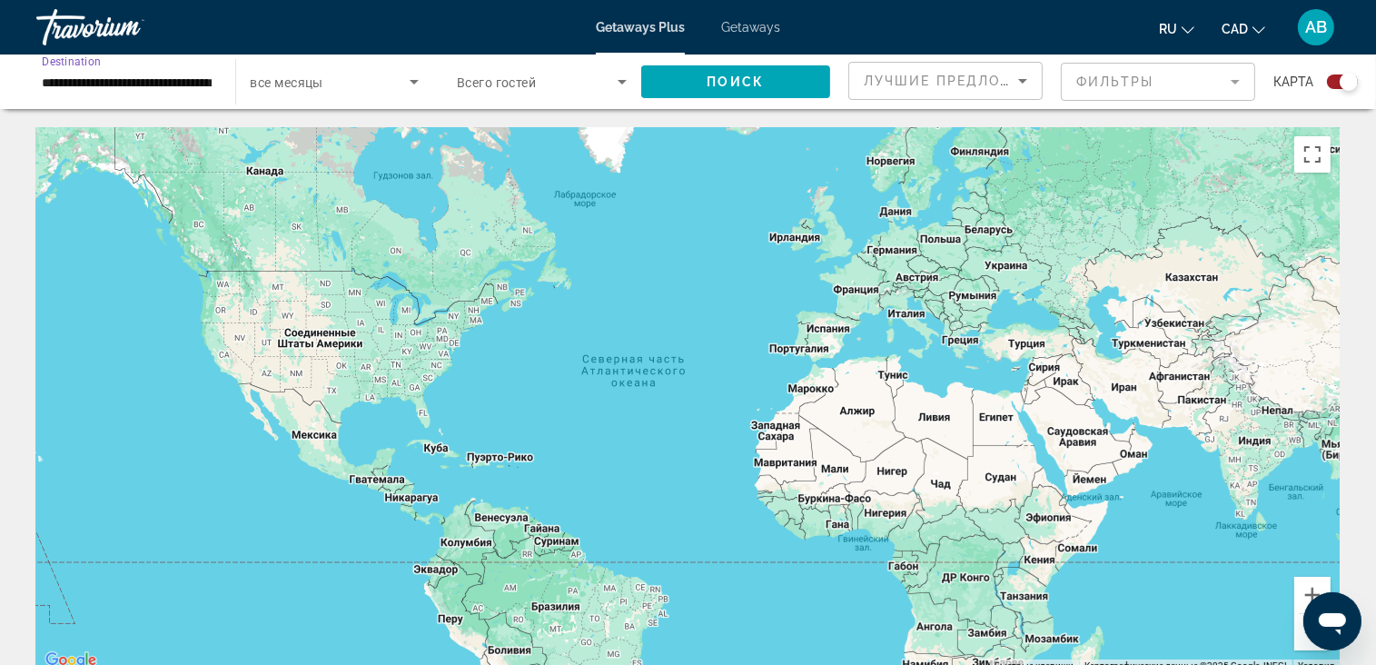
click at [761, 23] on span "Getaways" at bounding box center [750, 27] width 59 height 15
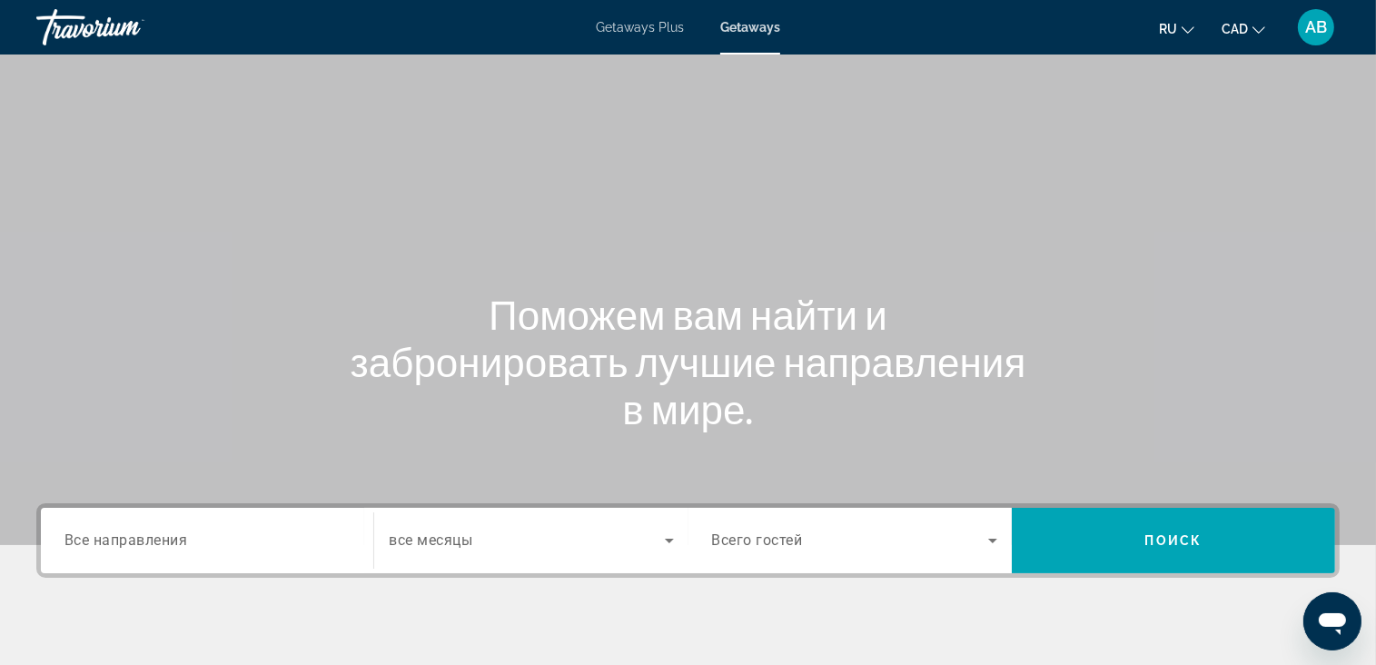
click at [154, 560] on div "Search widget" at bounding box center [206, 541] width 285 height 52
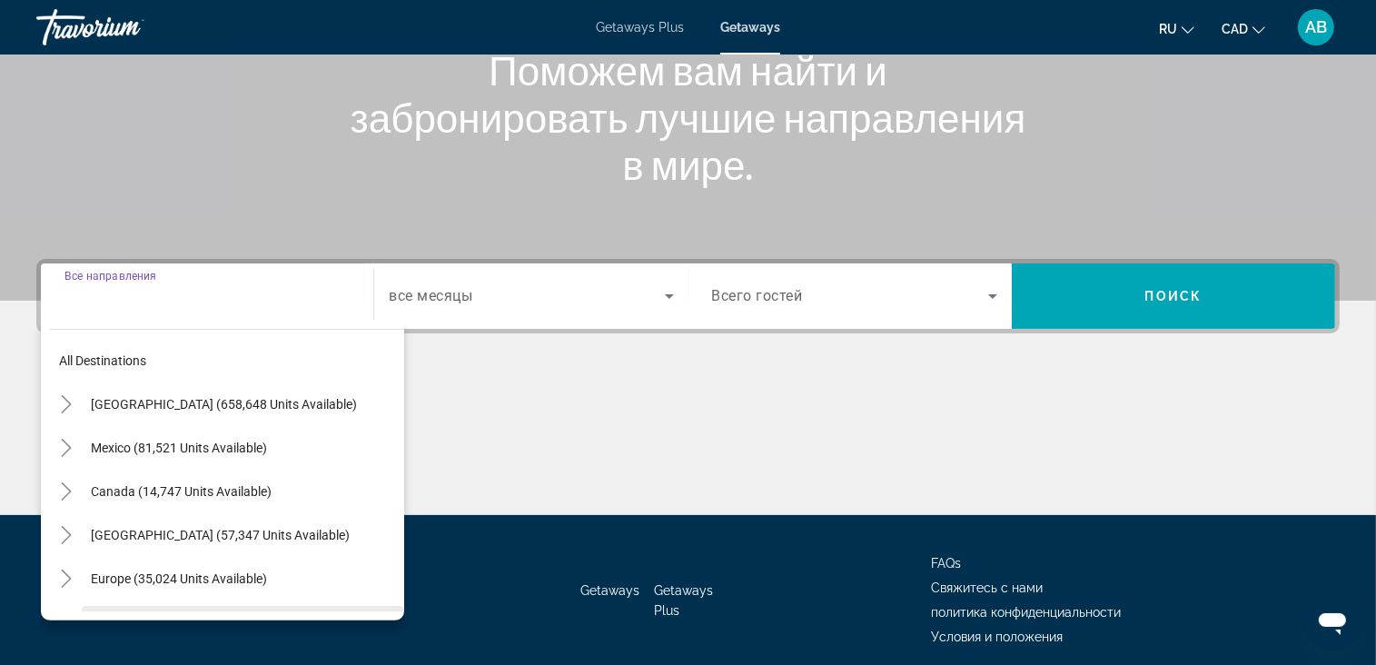
scroll to position [316, 0]
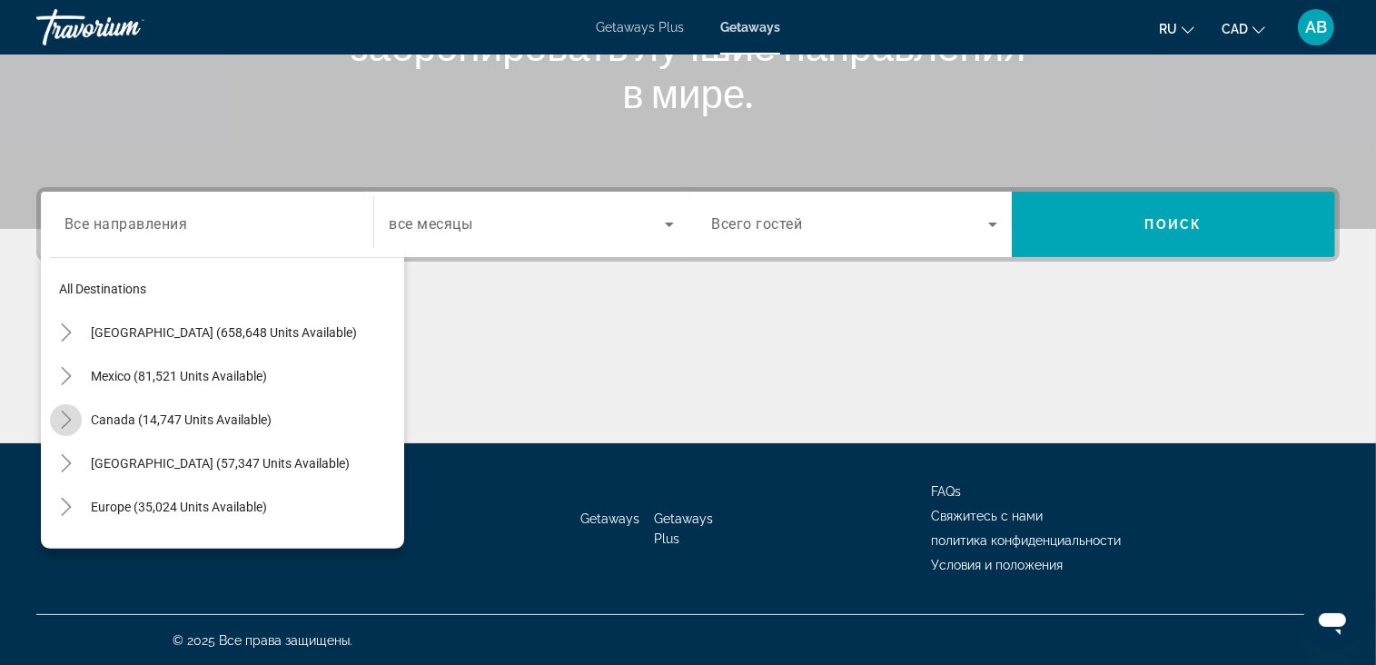
click at [70, 417] on icon "Toggle Canada (14,747 units available)" at bounding box center [66, 420] width 18 height 18
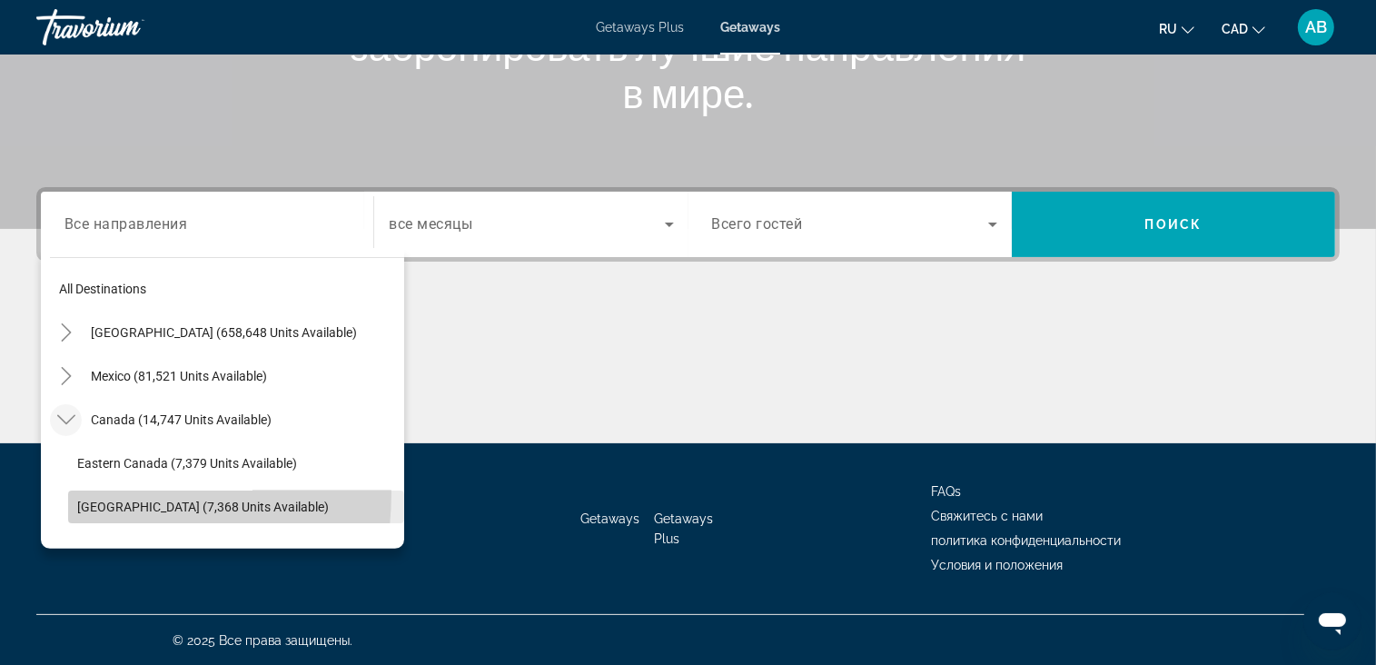
click at [91, 492] on span "Search widget" at bounding box center [236, 507] width 336 height 44
type input "**********"
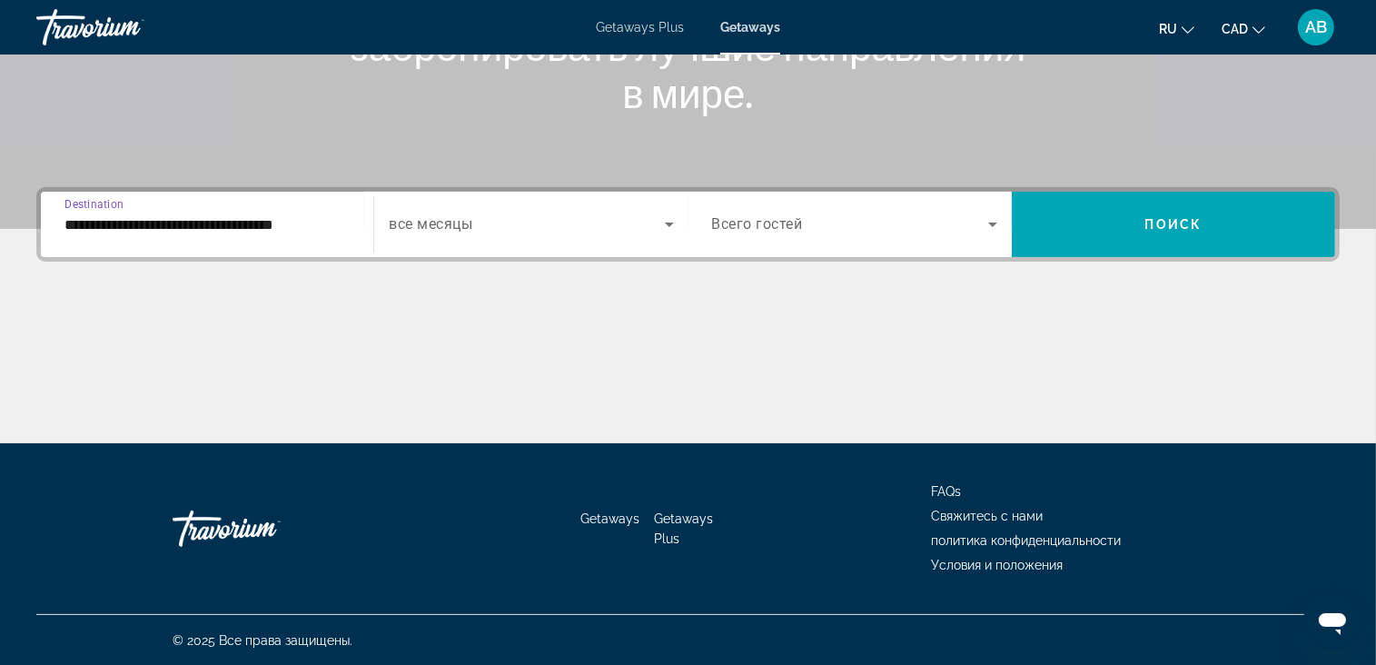
click at [563, 215] on span "Search widget" at bounding box center [526, 224] width 275 height 22
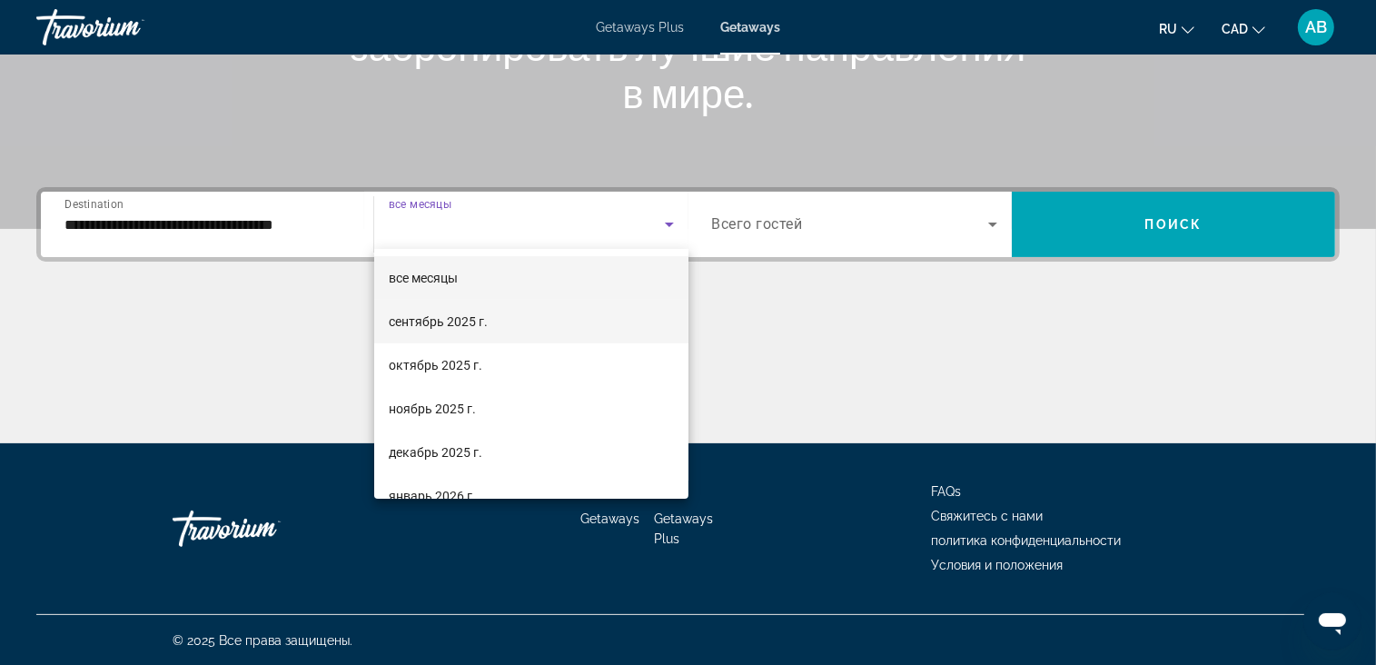
click at [561, 338] on mat-option "сентябрь 2025 г." at bounding box center [531, 322] width 314 height 44
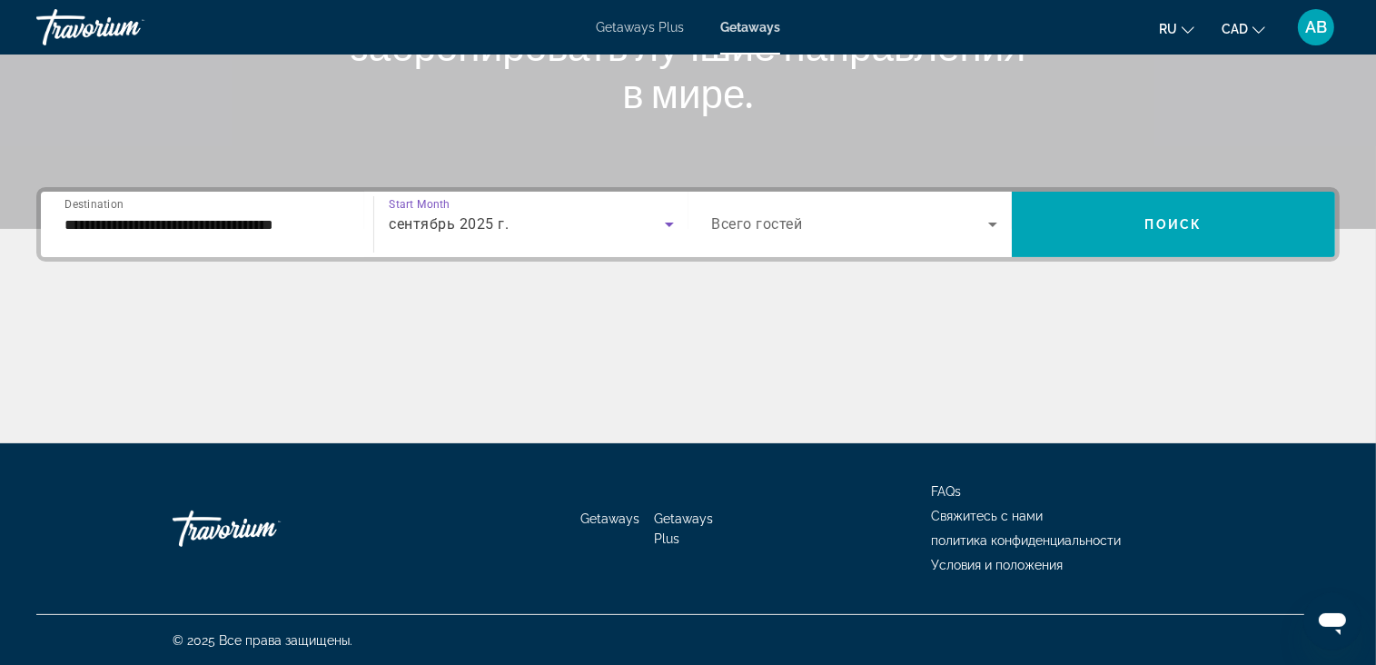
click at [960, 226] on span "Search widget" at bounding box center [850, 224] width 276 height 22
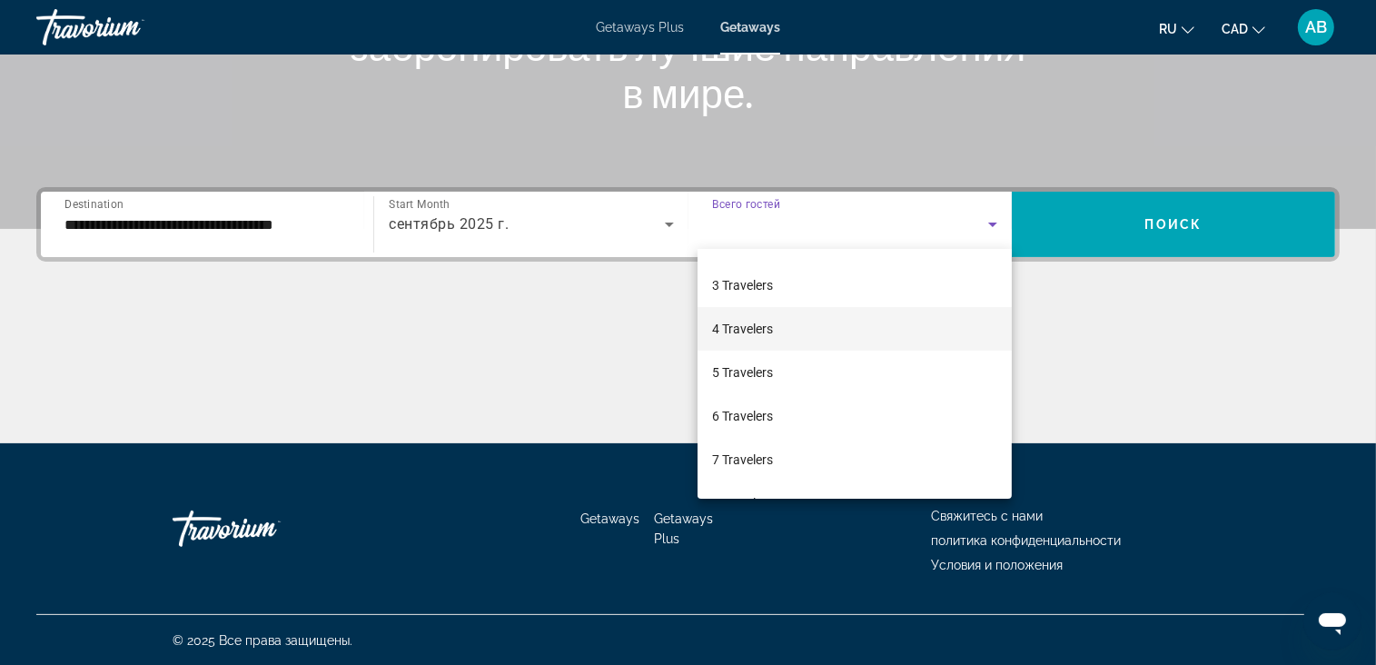
scroll to position [200, 0]
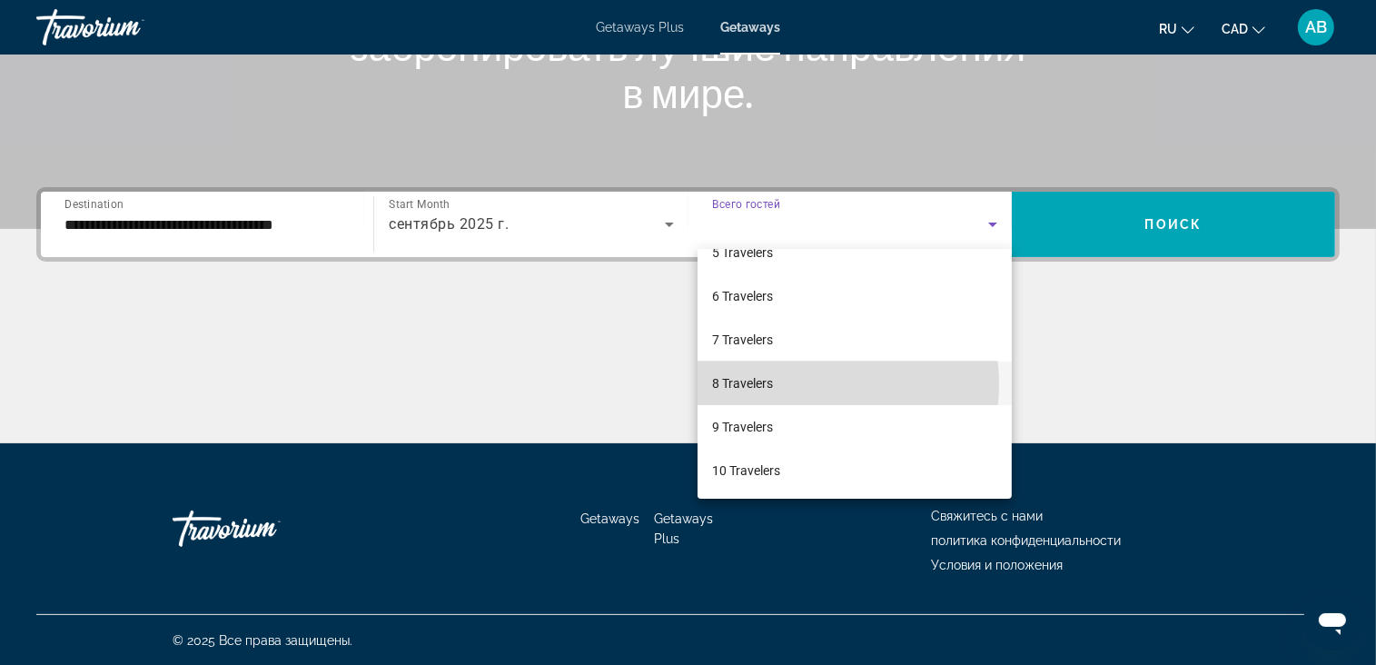
click at [808, 383] on mat-option "8 Travelers" at bounding box center [855, 384] width 314 height 44
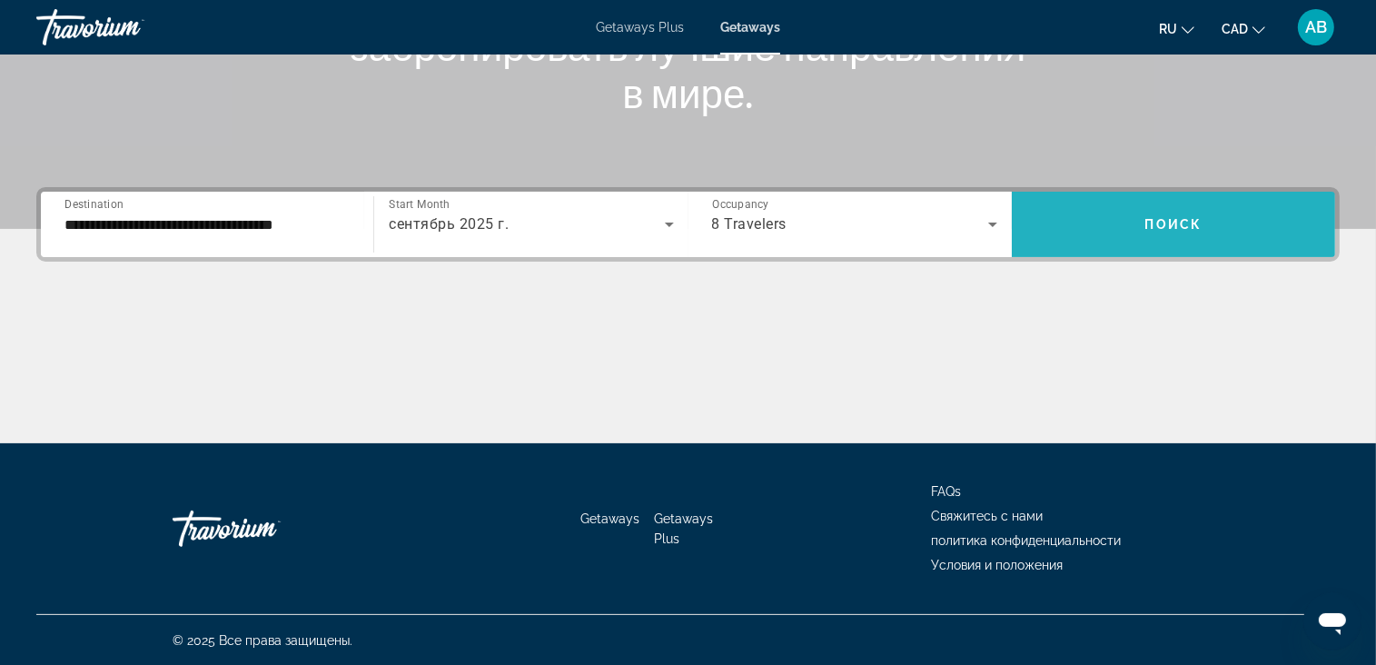
click at [1116, 239] on span "Search widget" at bounding box center [1173, 225] width 323 height 44
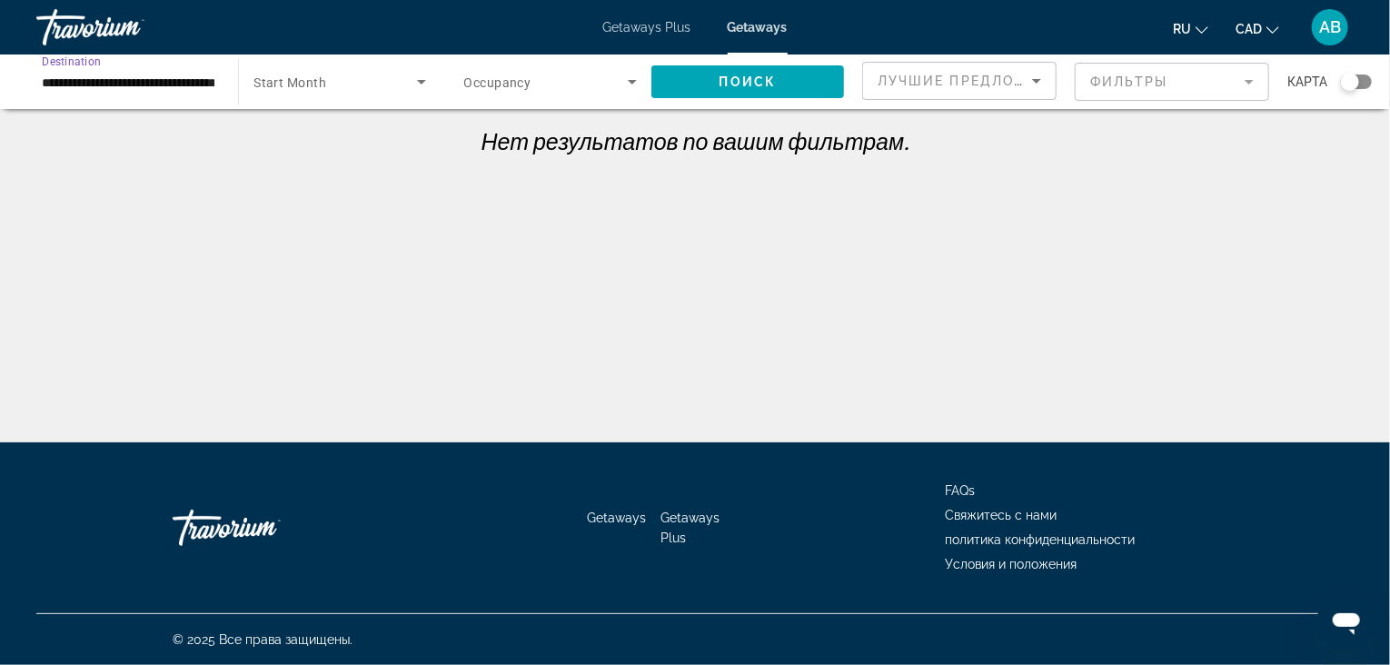
click at [146, 82] on input "**********" at bounding box center [128, 83] width 173 height 22
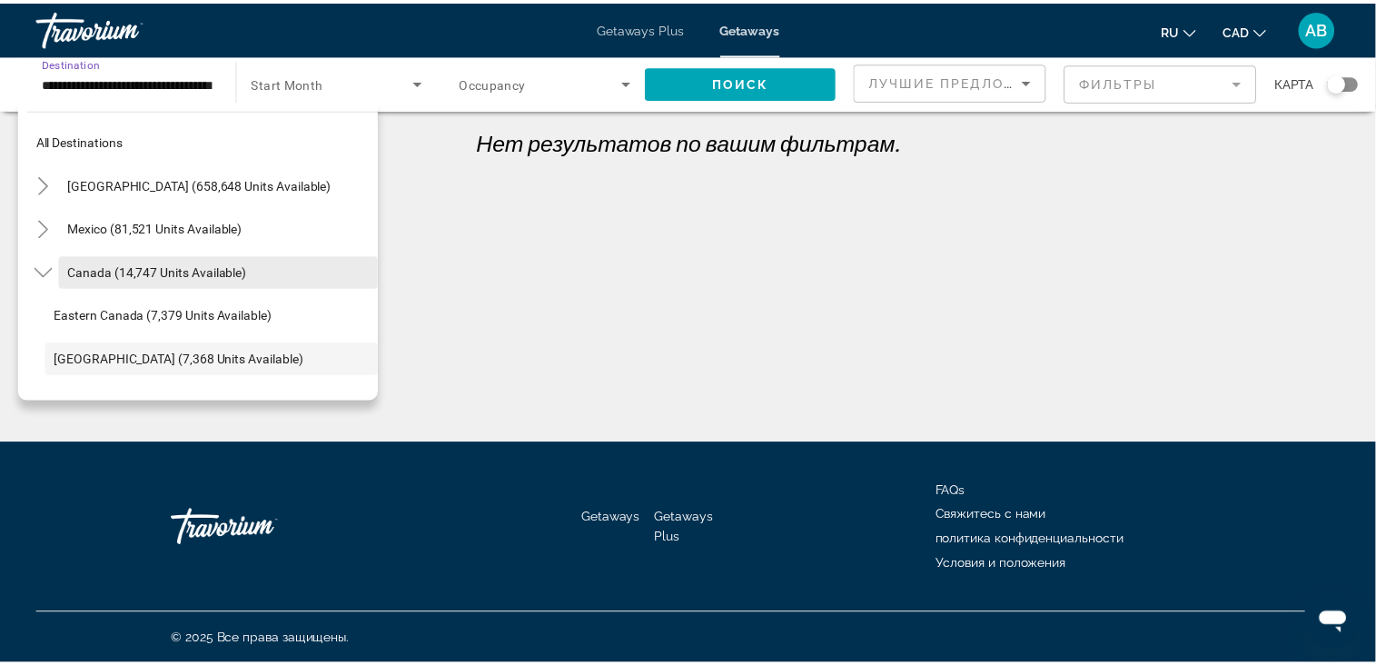
scroll to position [108, 0]
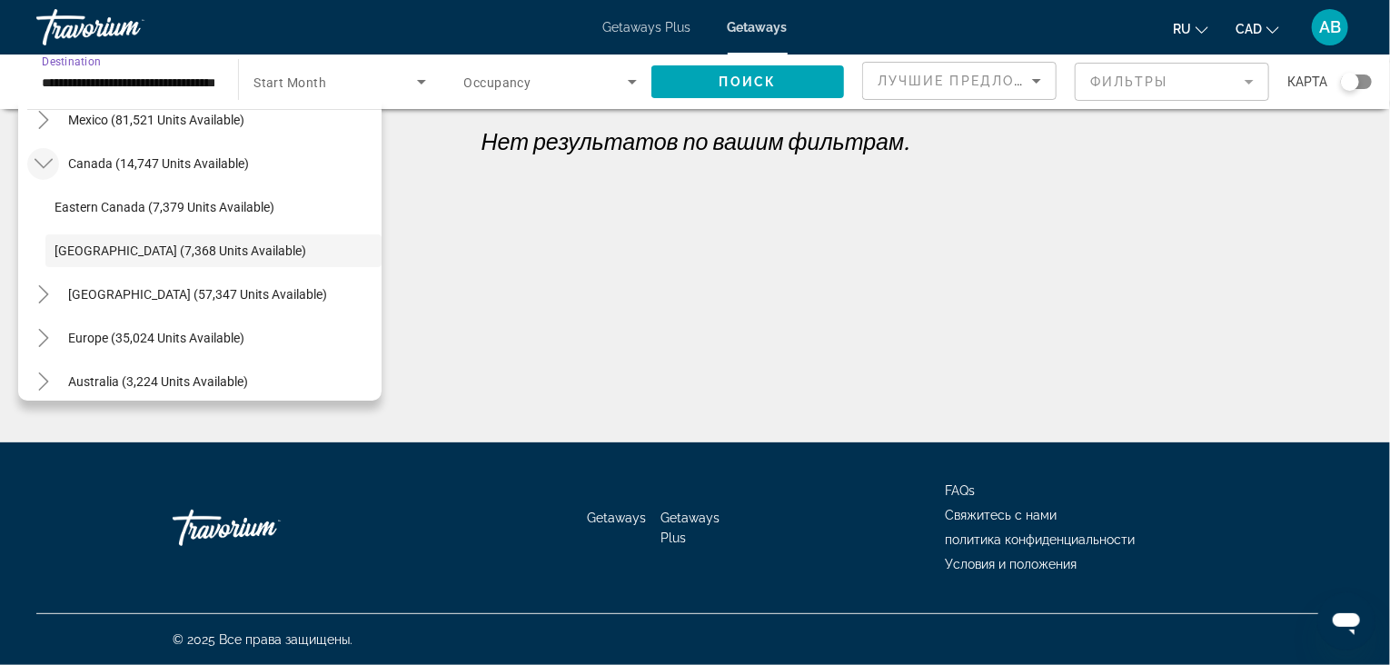
click at [55, 182] on span "Toggle Canada (14,747 units available)" at bounding box center [44, 164] width 44 height 44
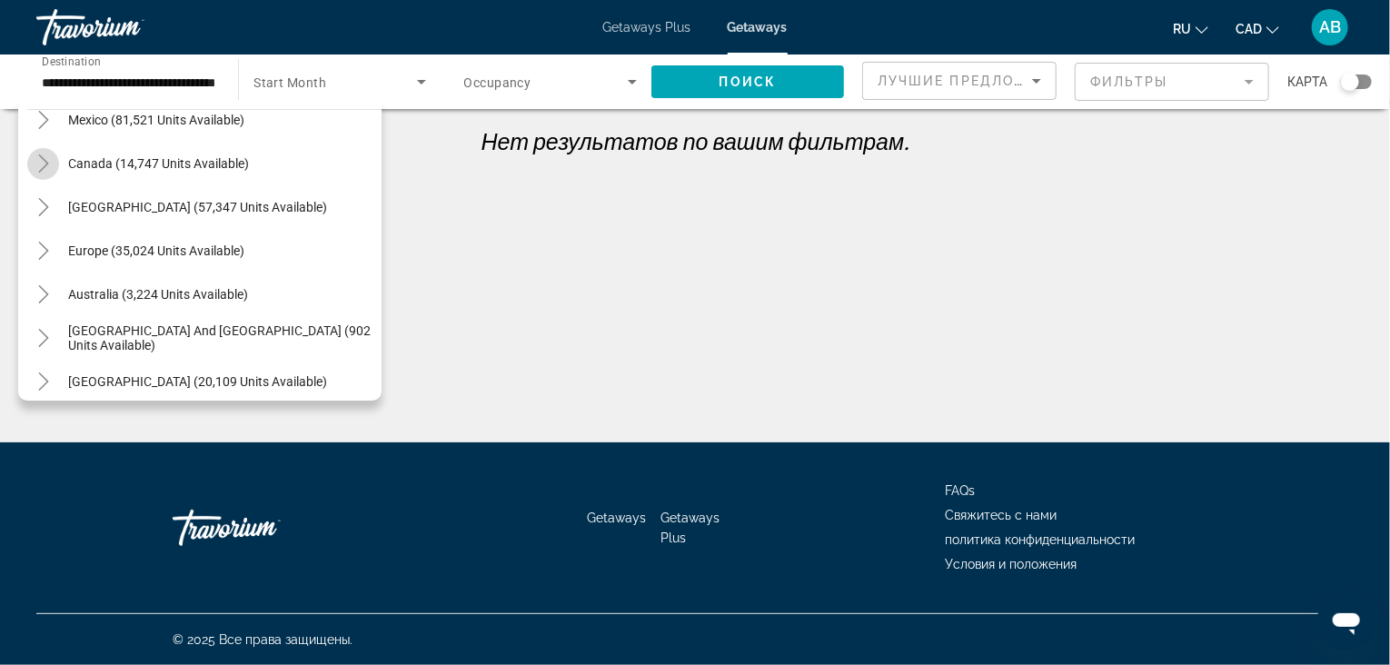
click at [44, 152] on mat-icon "Toggle Canada (14,747 units available)" at bounding box center [43, 164] width 32 height 32
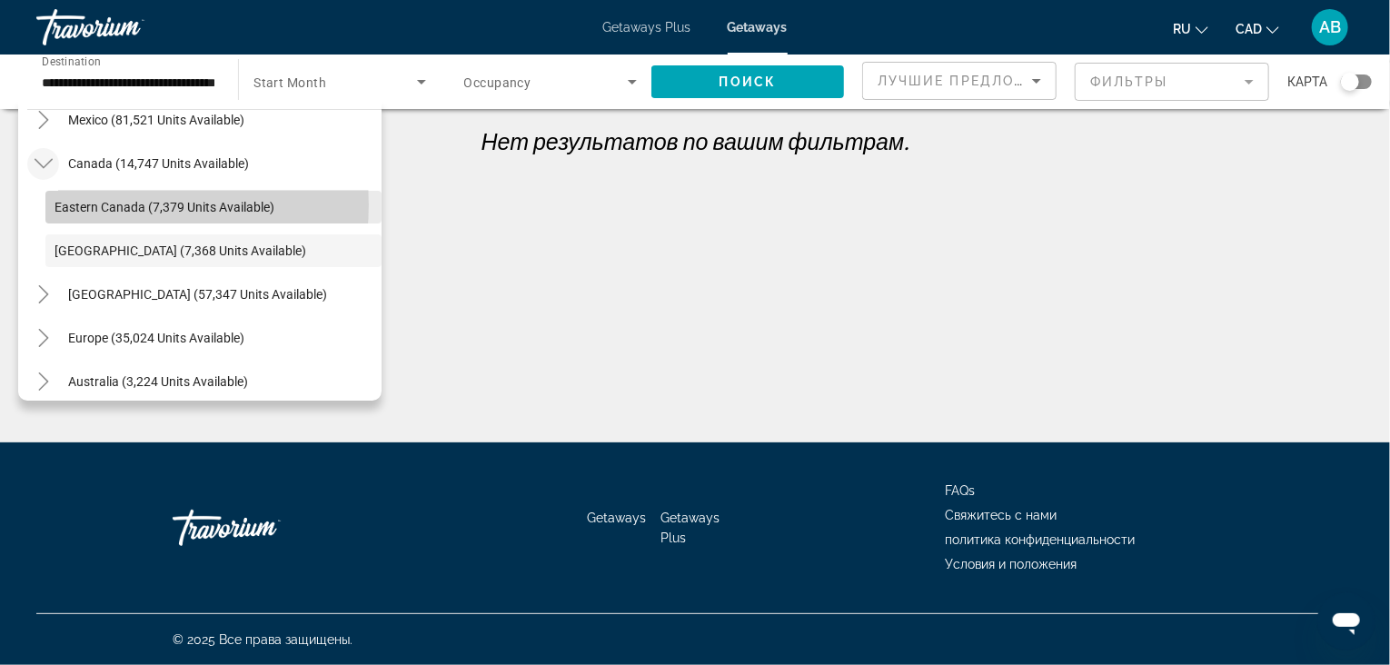
click at [98, 204] on span "Eastern Canada (7,379 units available)" at bounding box center [165, 207] width 220 height 15
type input "**********"
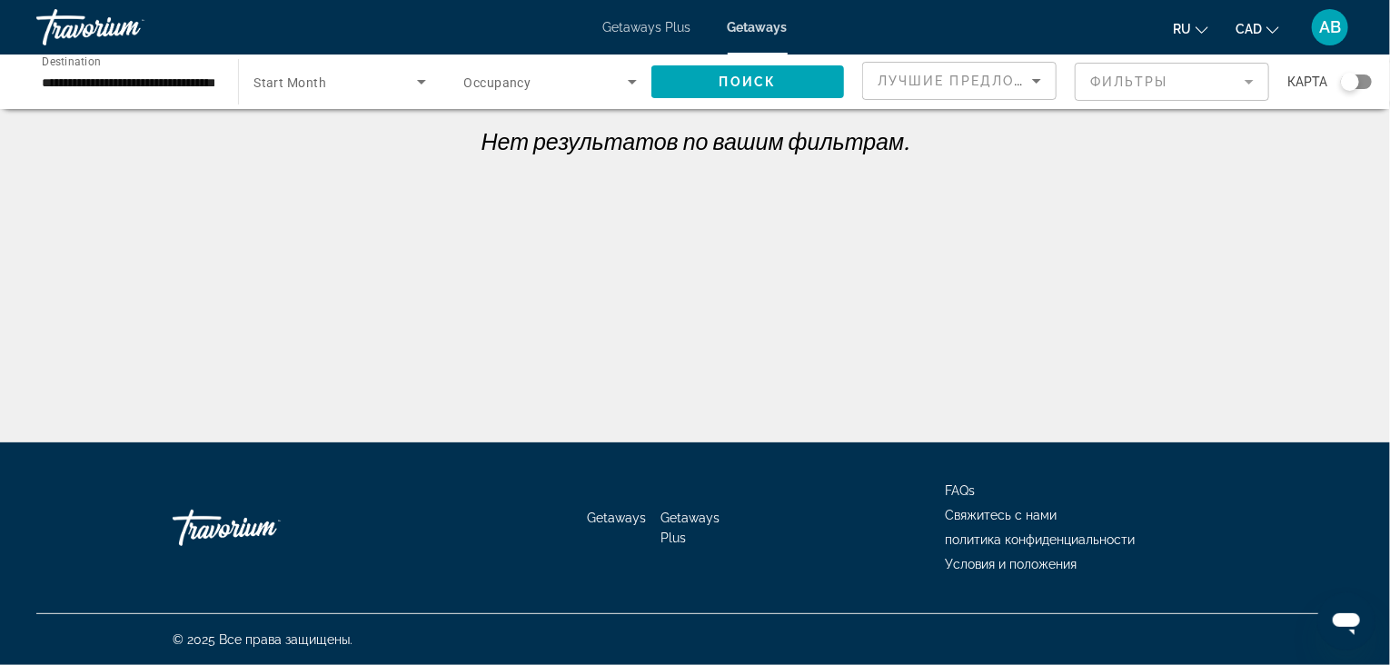
click at [382, 64] on div "Search widget" at bounding box center [339, 81] width 172 height 51
click at [352, 146] on mat-option "все месяцы" at bounding box center [340, 136] width 202 height 44
click at [736, 69] on span "Search widget" at bounding box center [747, 82] width 193 height 44
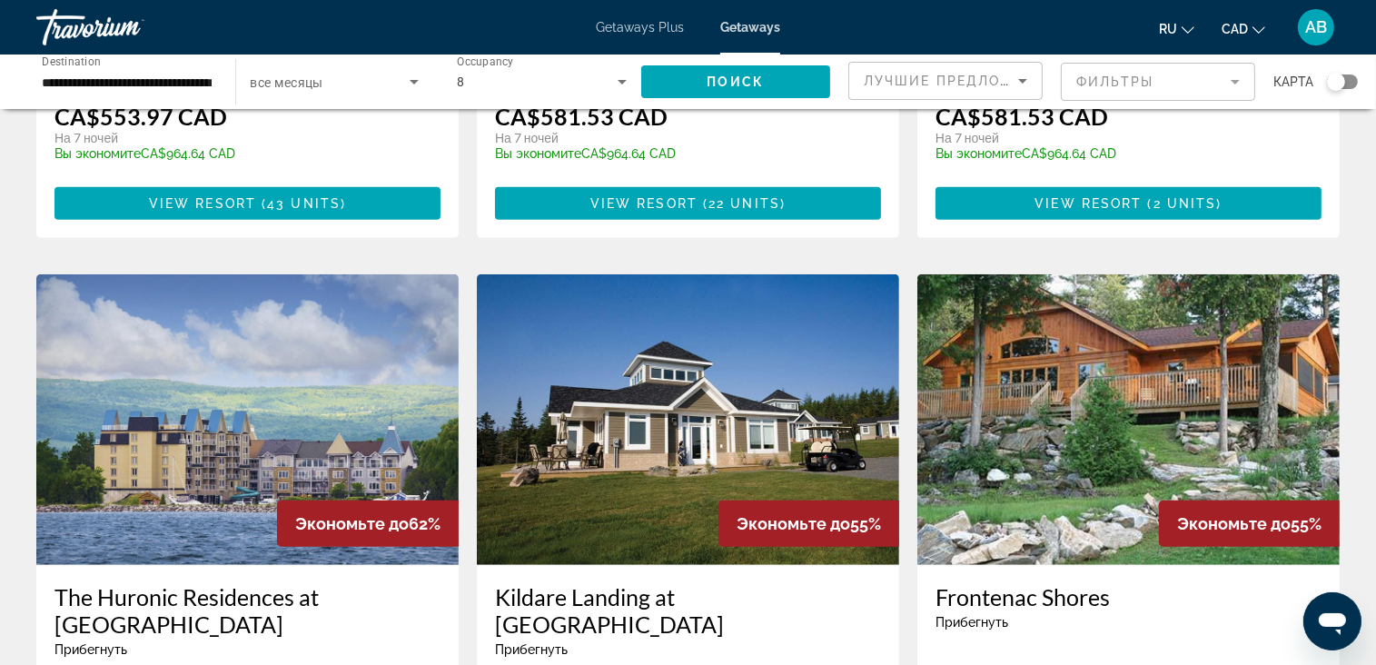
scroll to position [1544, 0]
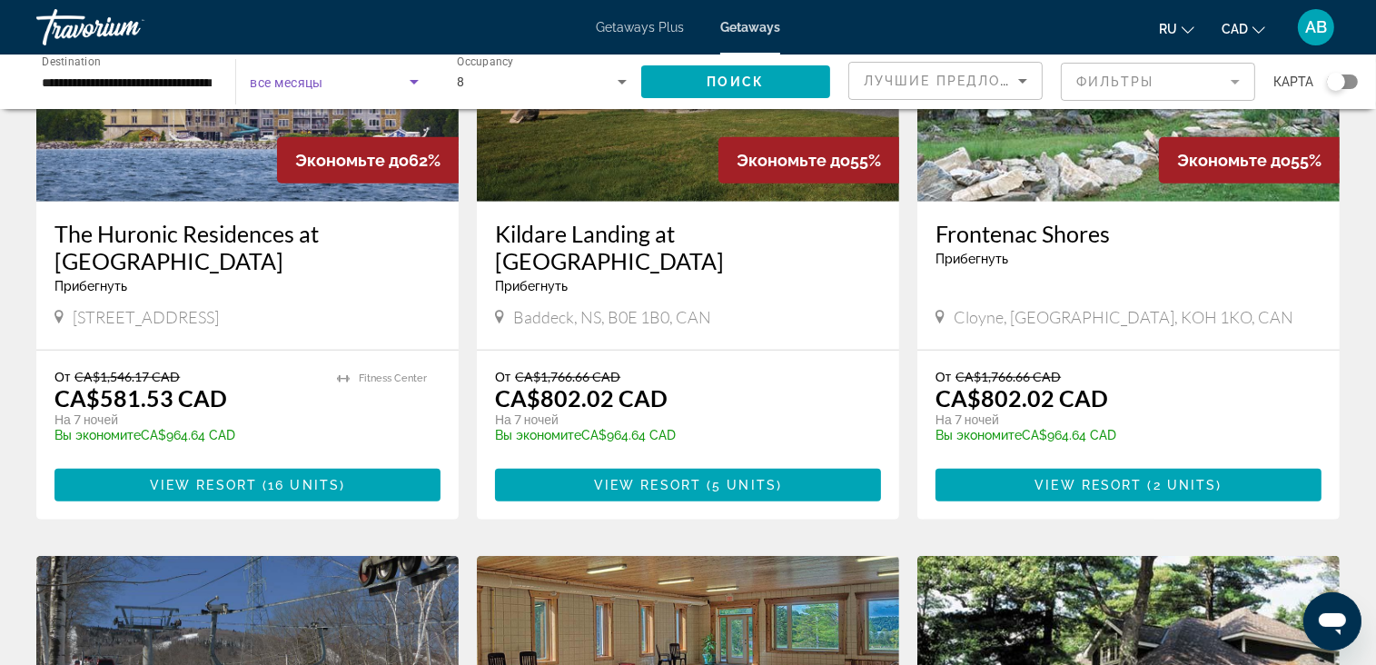
click at [405, 82] on icon "Search widget" at bounding box center [414, 82] width 22 height 22
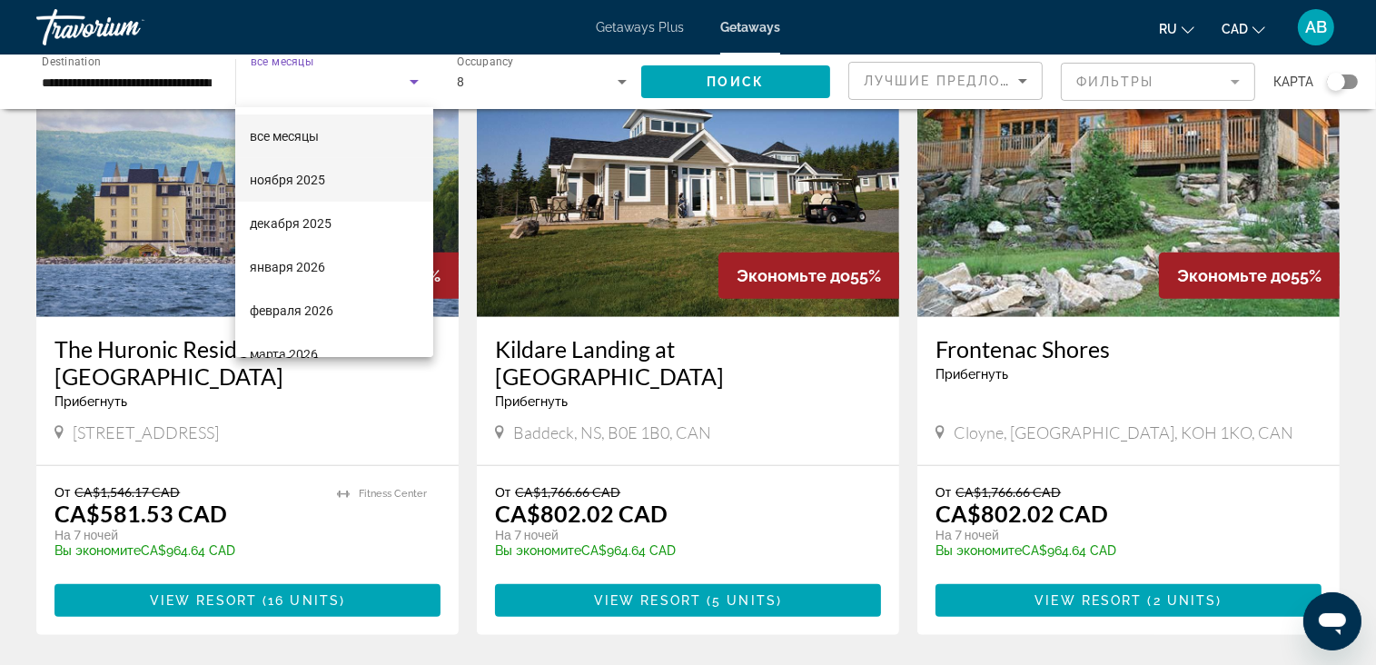
scroll to position [1272, 0]
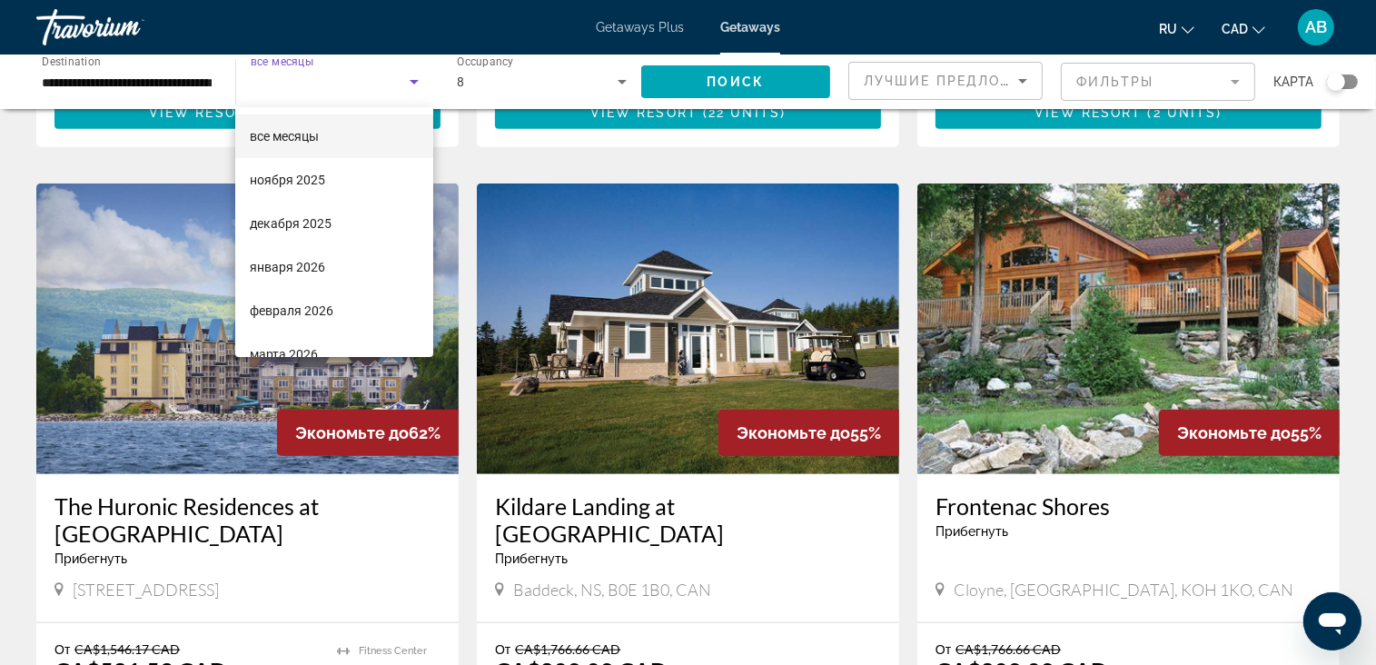
click at [600, 64] on div at bounding box center [688, 332] width 1376 height 665
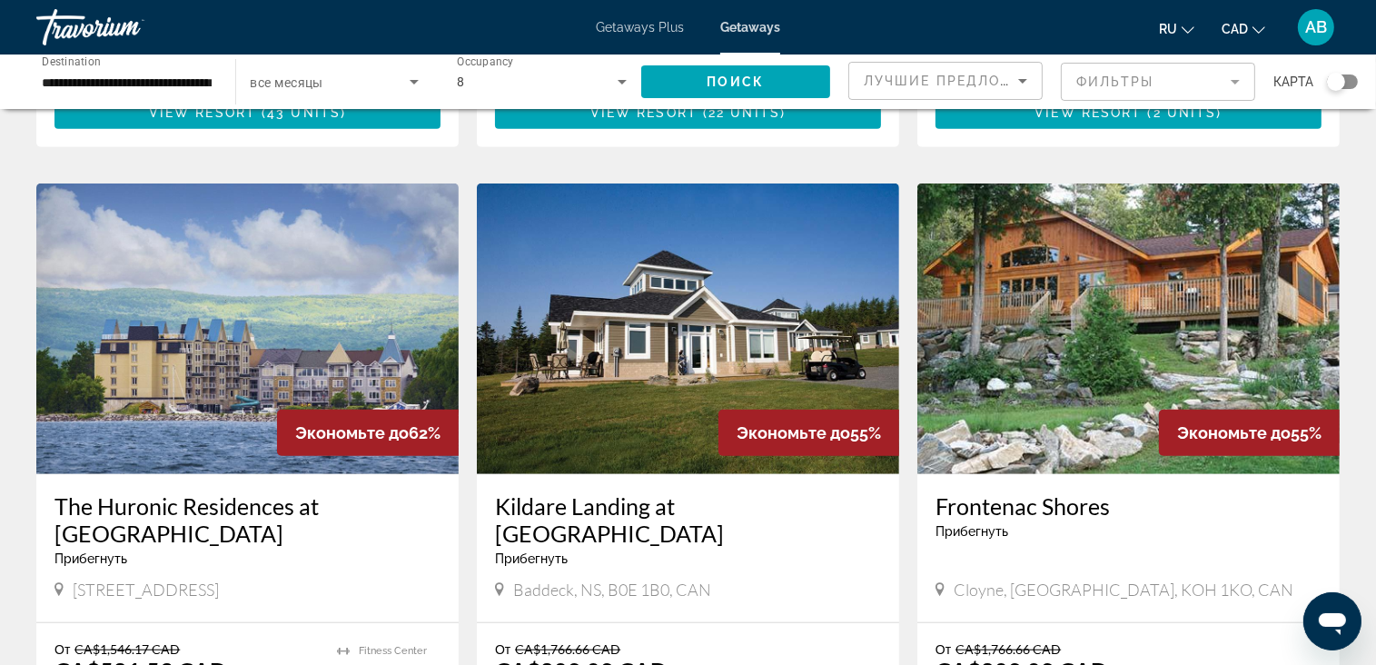
click at [598, 88] on div "8" at bounding box center [537, 82] width 161 height 22
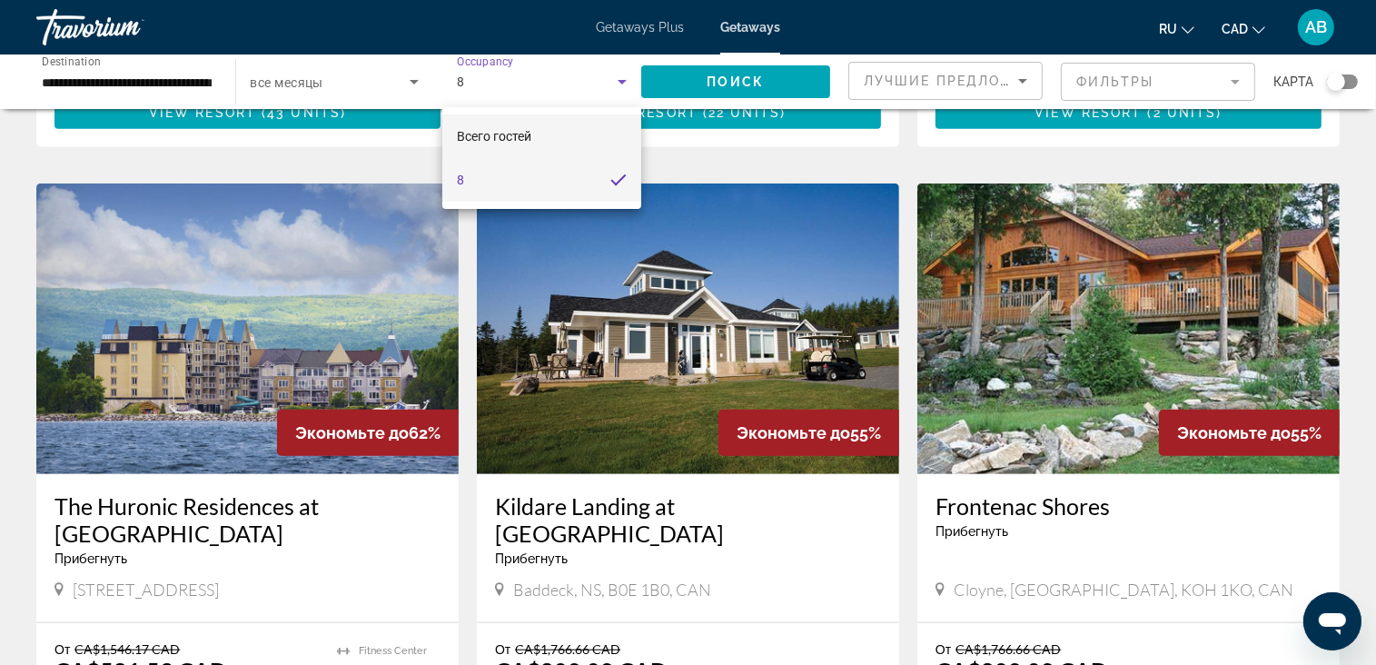
click at [545, 134] on mat-option "Всего гостей" at bounding box center [541, 136] width 199 height 44
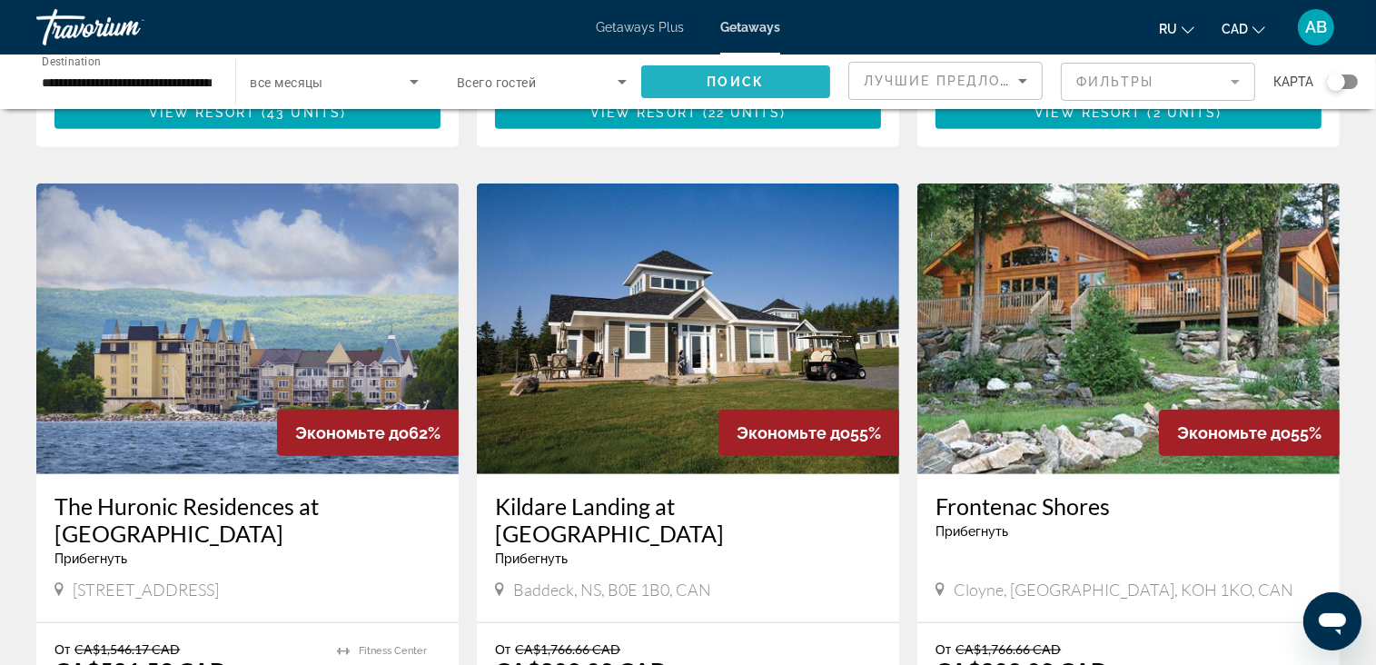
click at [763, 77] on span "Поиск" at bounding box center [736, 81] width 57 height 15
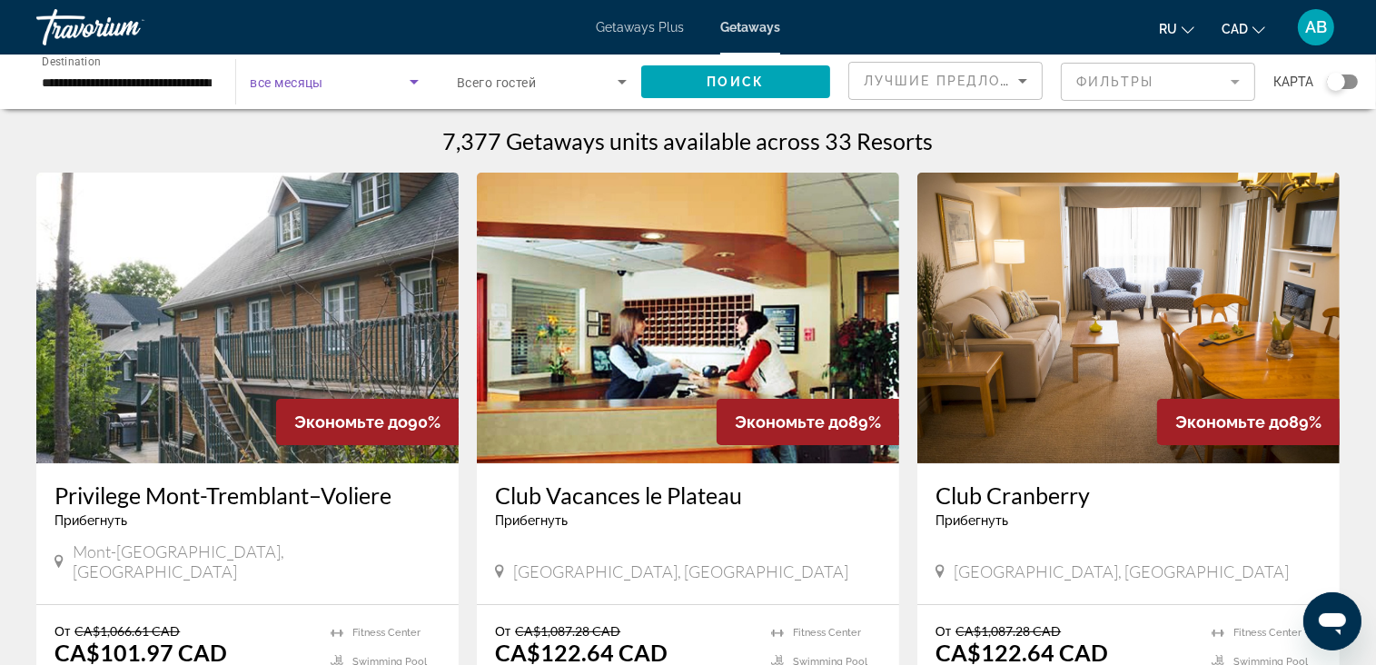
click at [385, 85] on span "Search widget" at bounding box center [331, 82] width 160 height 22
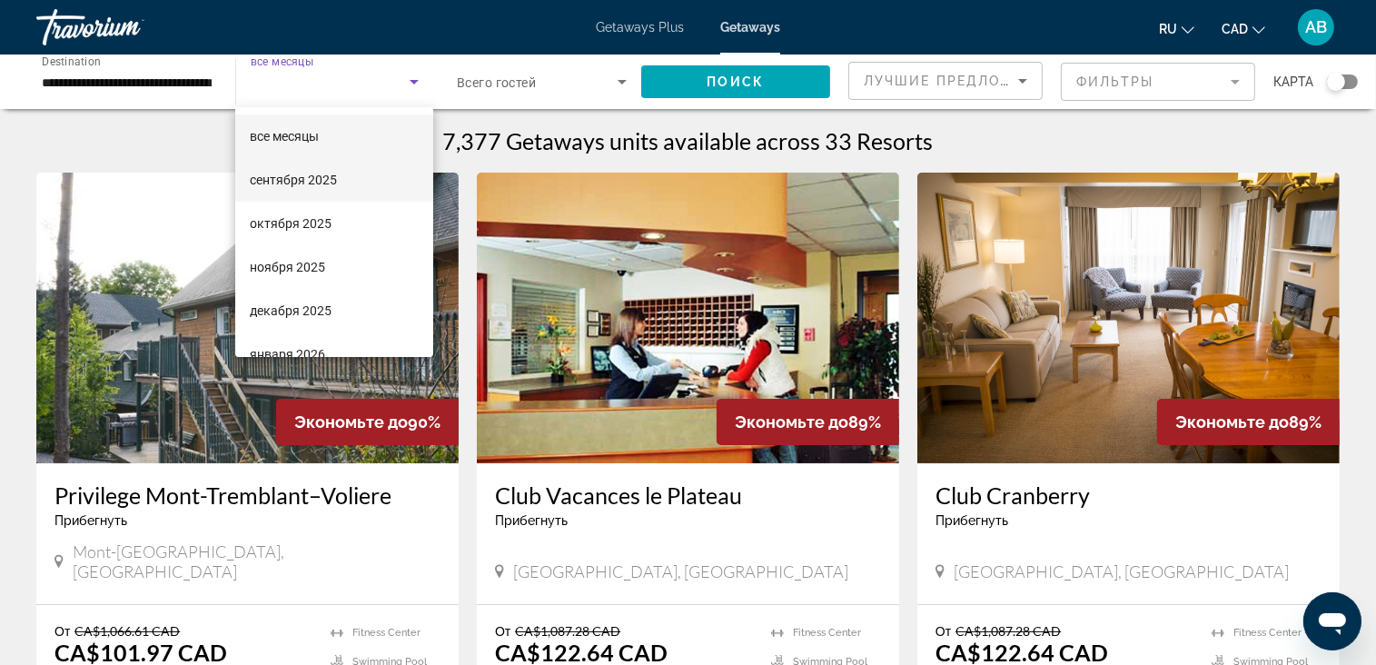
click at [293, 172] on span "сентября 2025" at bounding box center [293, 180] width 87 height 22
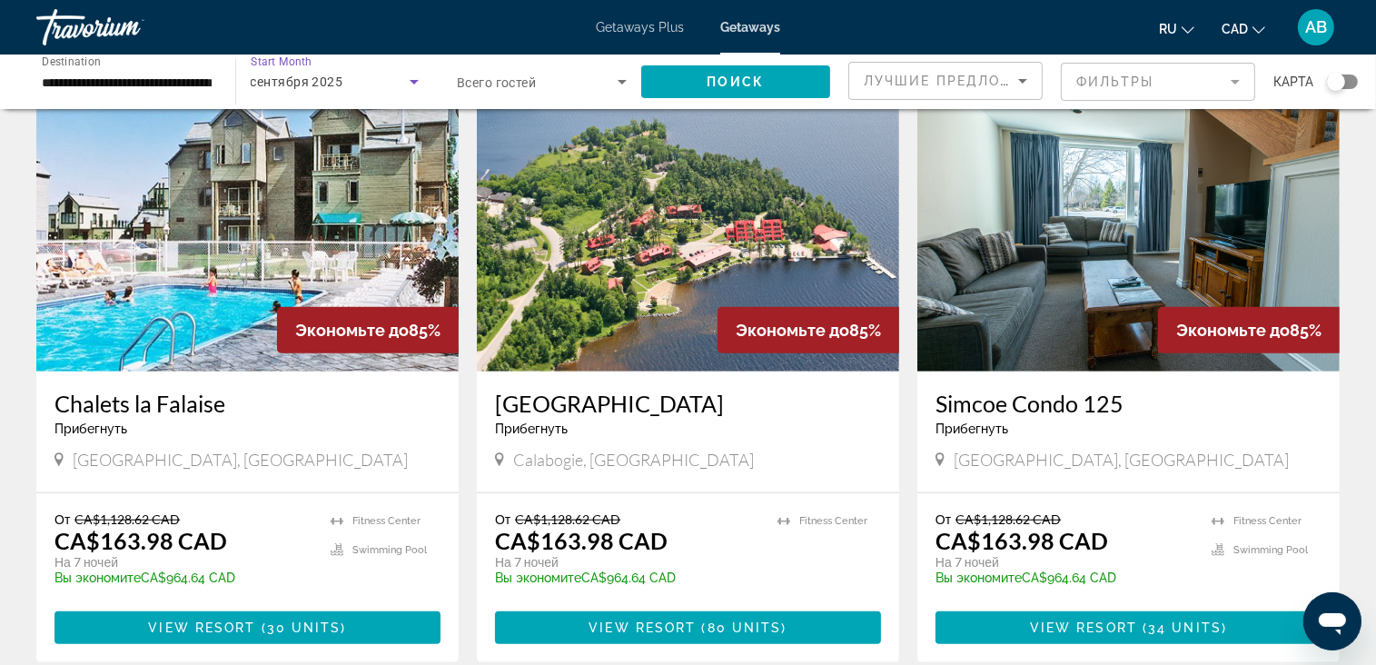
scroll to position [1454, 0]
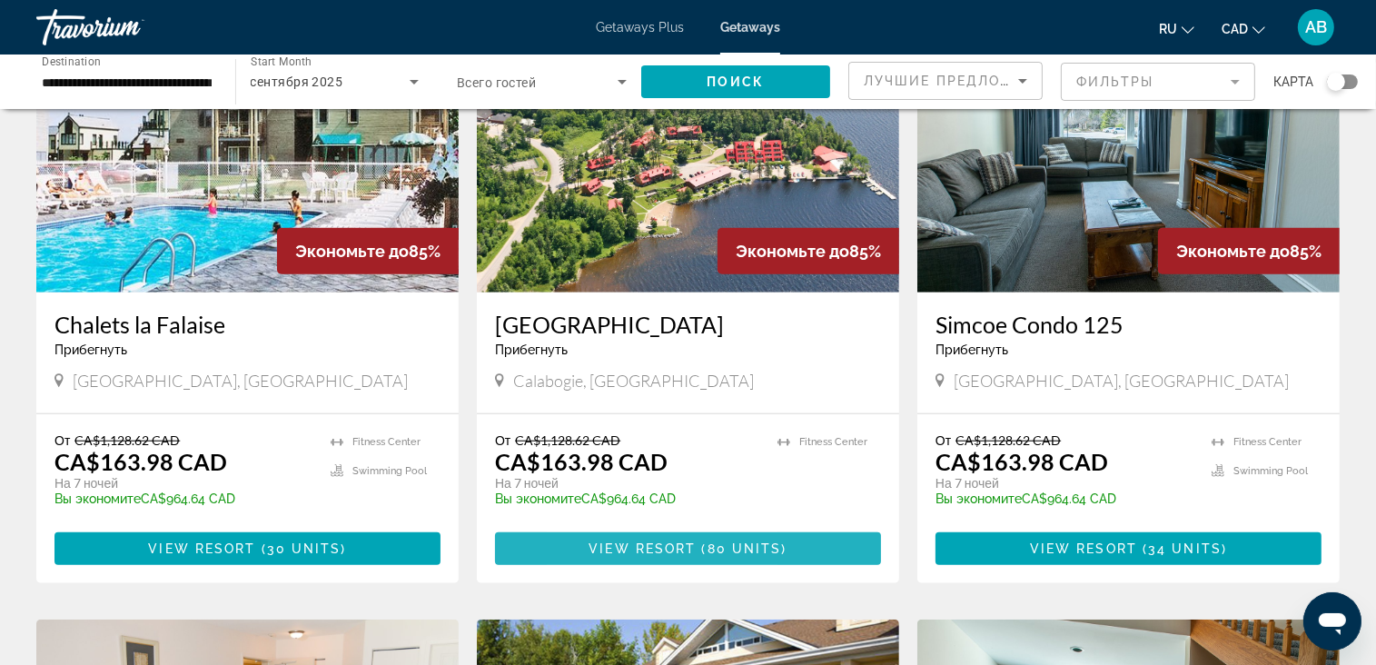
click at [599, 536] on span "Main content" at bounding box center [688, 549] width 386 height 44
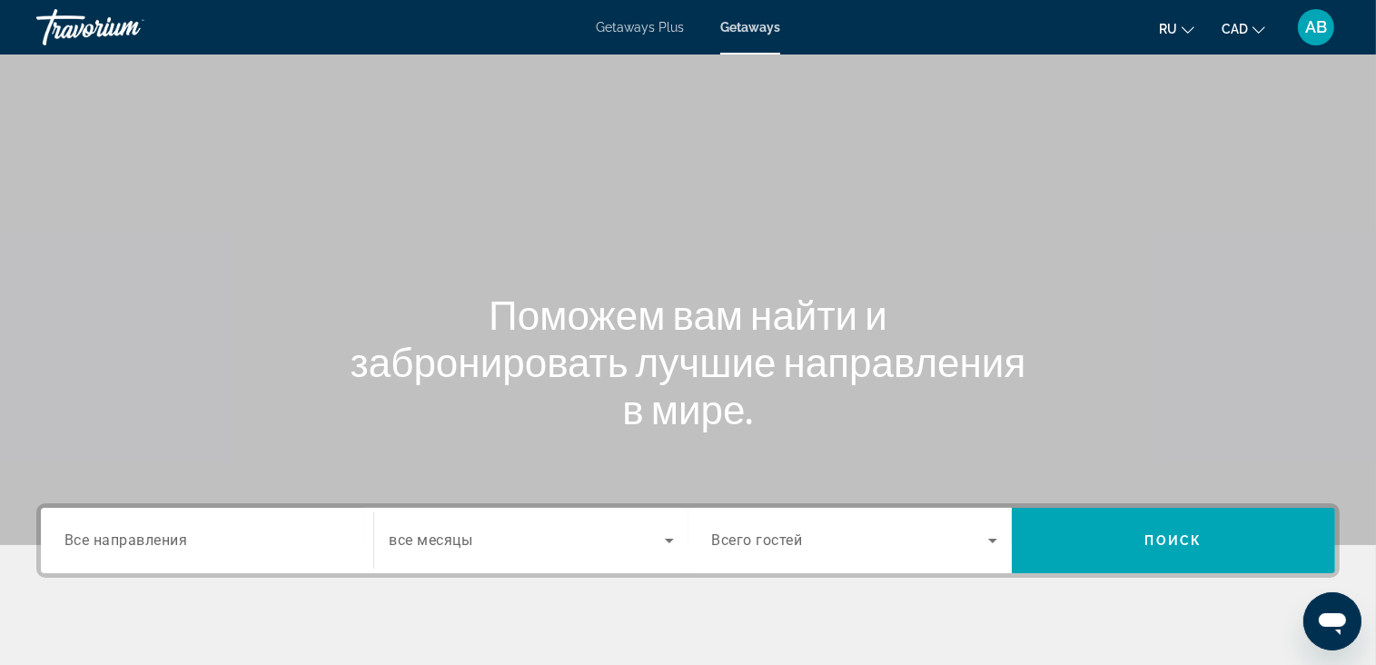
click at [203, 564] on div "Search widget" at bounding box center [206, 541] width 285 height 52
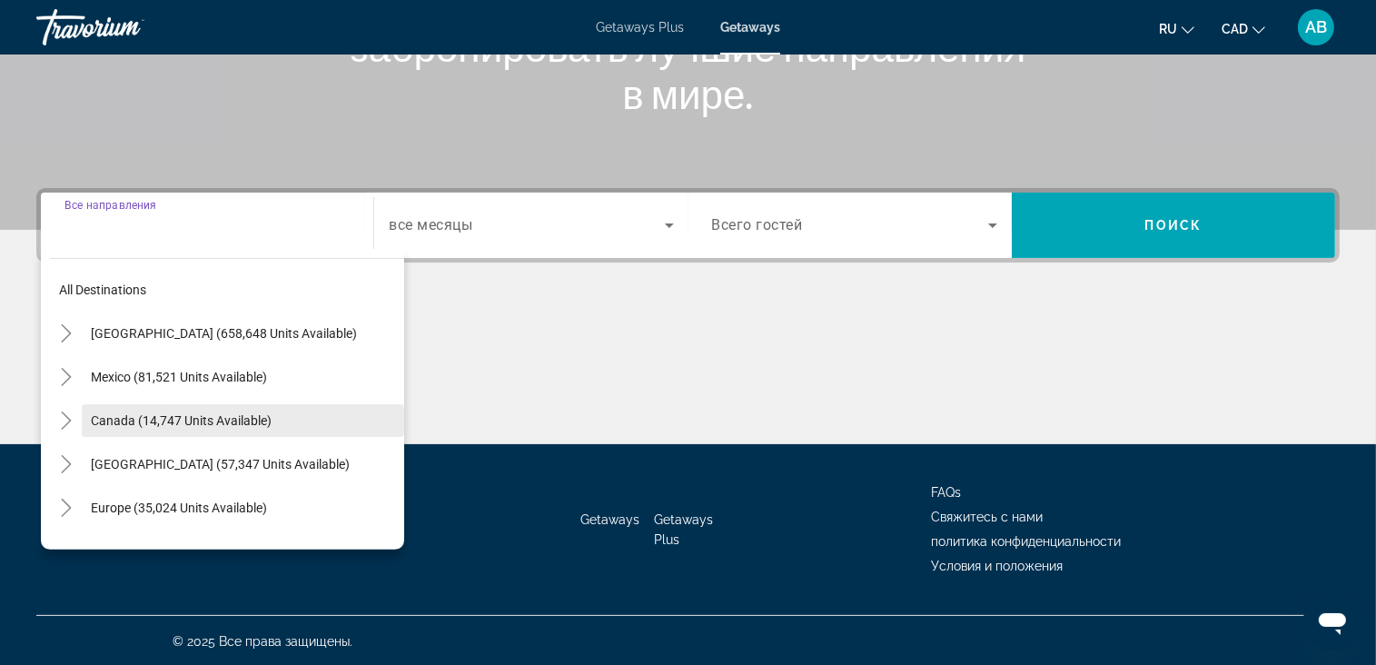
scroll to position [316, 0]
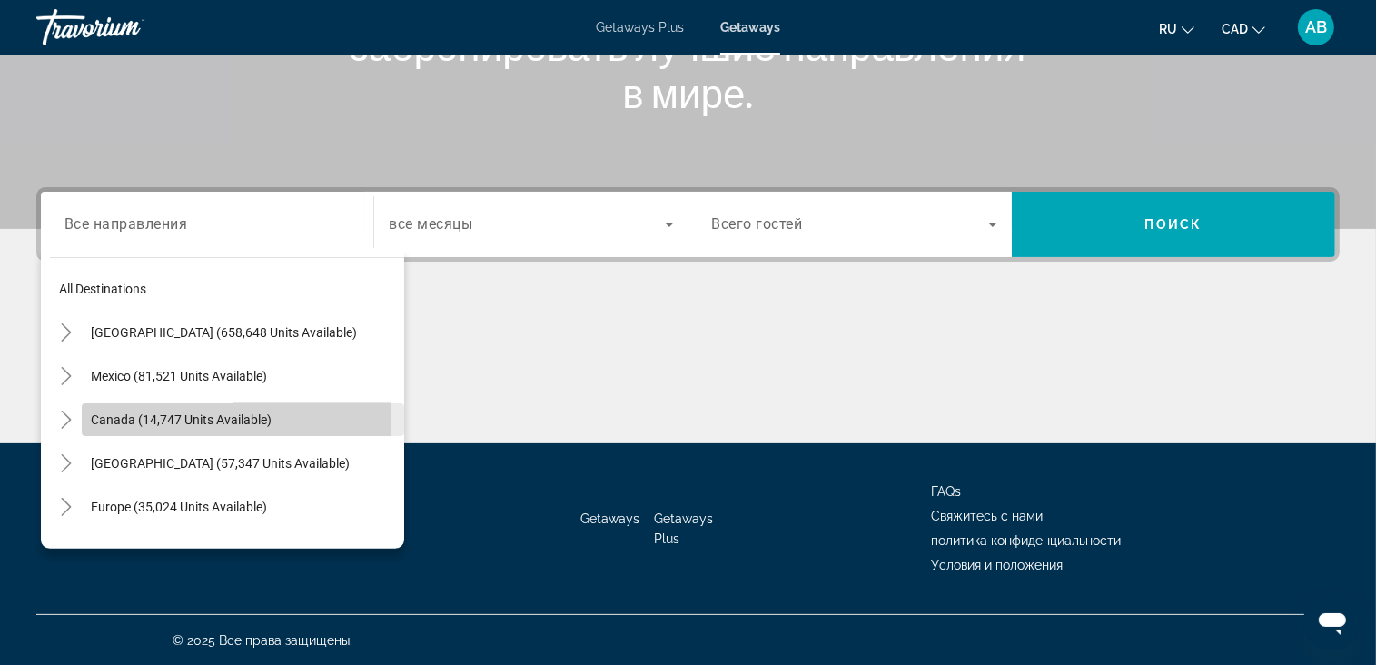
click at [82, 412] on span "Search widget" at bounding box center [243, 420] width 322 height 44
type input "**********"
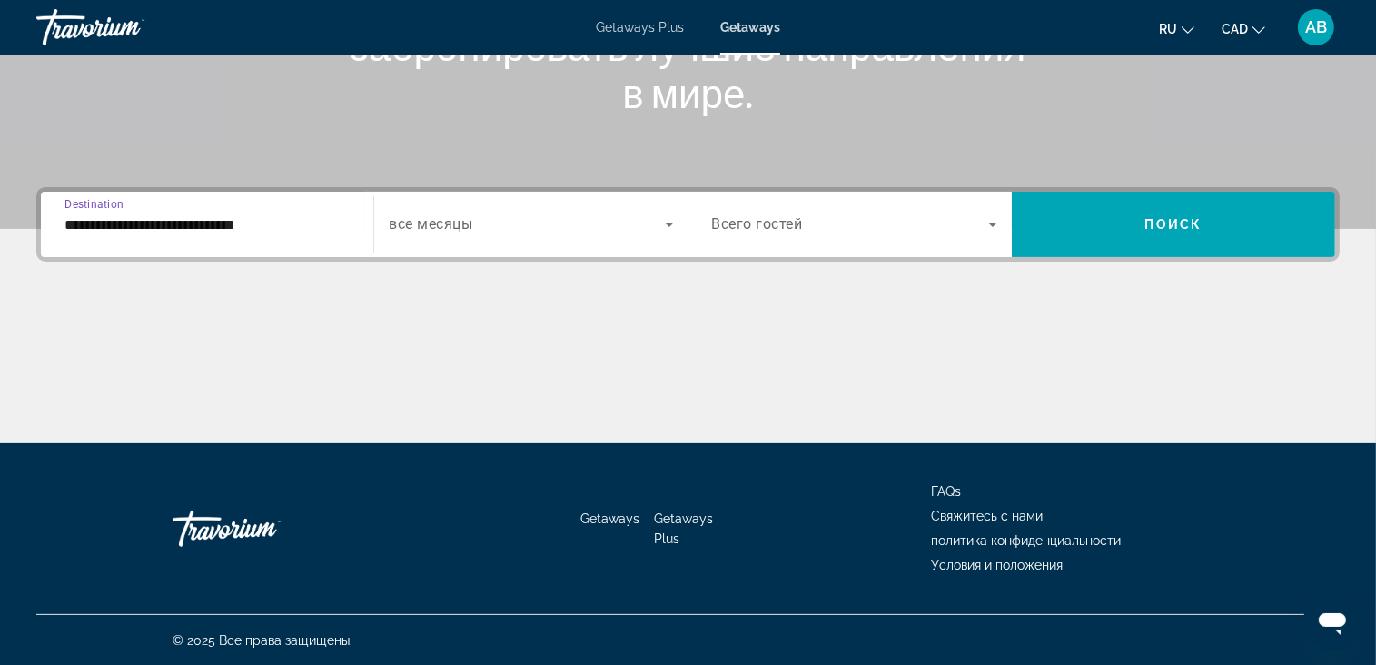
click at [232, 214] on input "**********" at bounding box center [206, 225] width 285 height 22
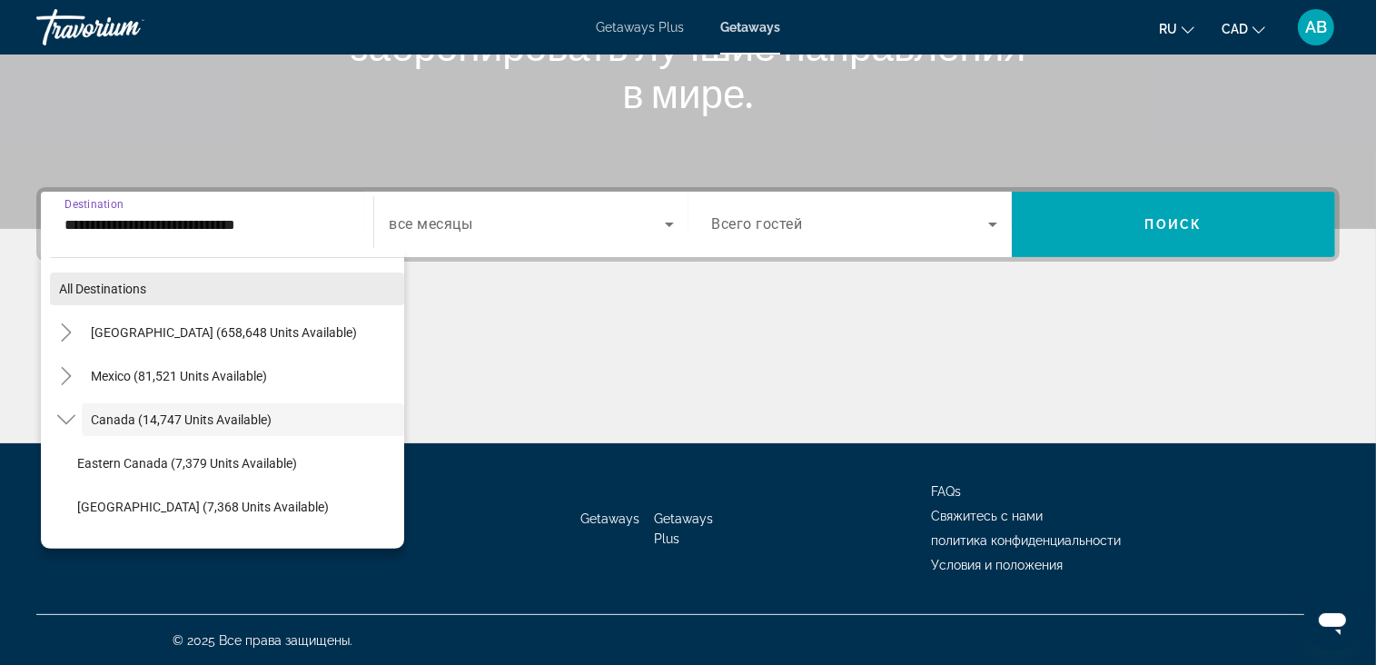
scroll to position [21, 0]
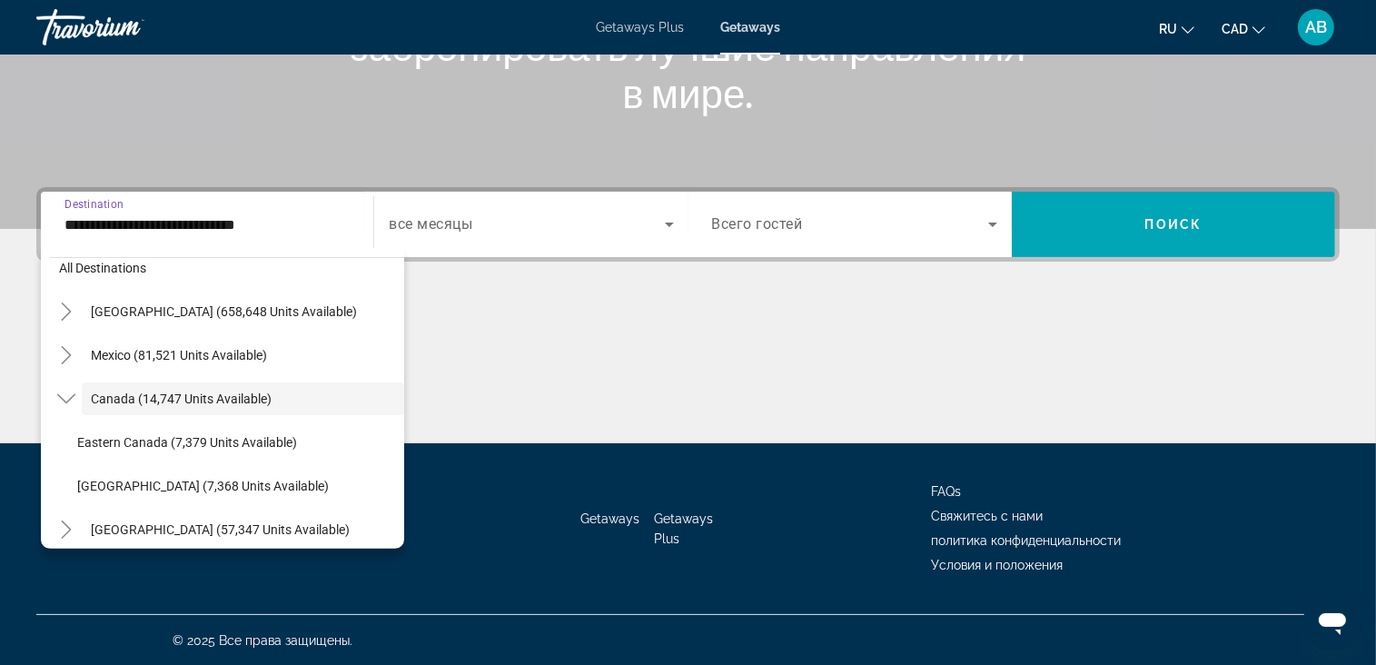
click at [545, 222] on span "Search widget" at bounding box center [526, 224] width 275 height 22
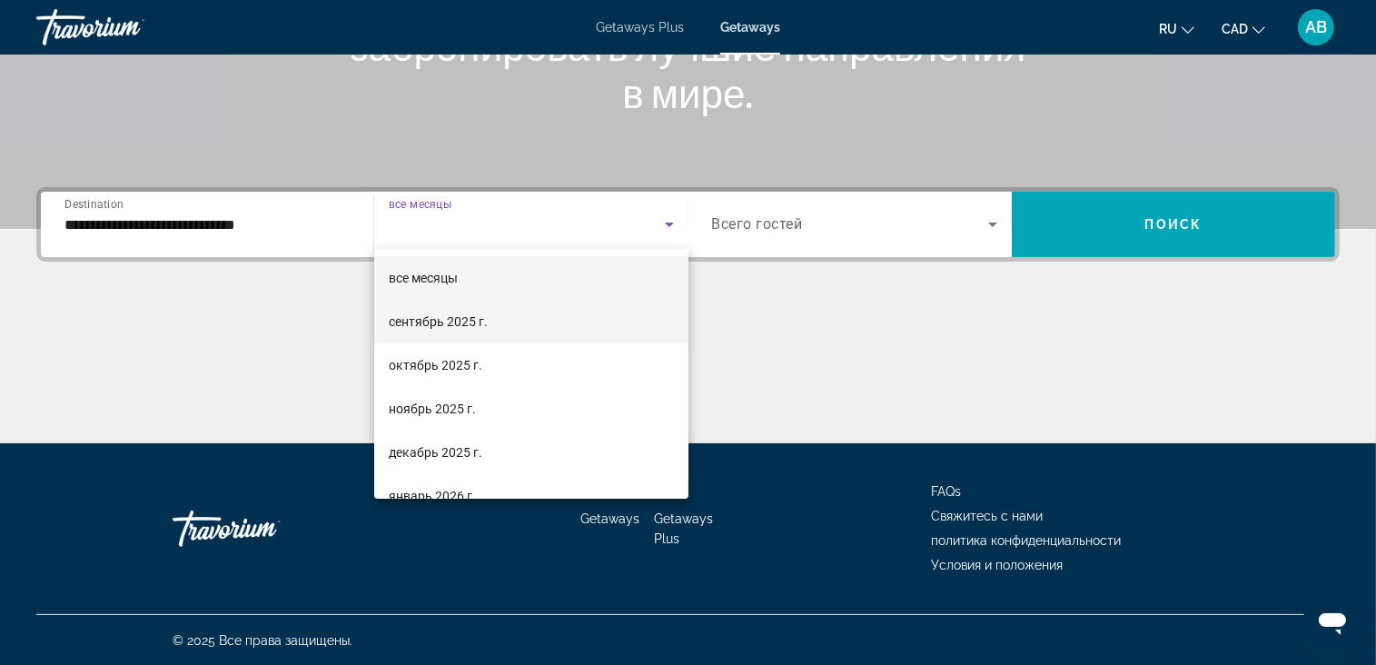
click at [519, 304] on mat-option "сентябрь 2025 г." at bounding box center [531, 322] width 314 height 44
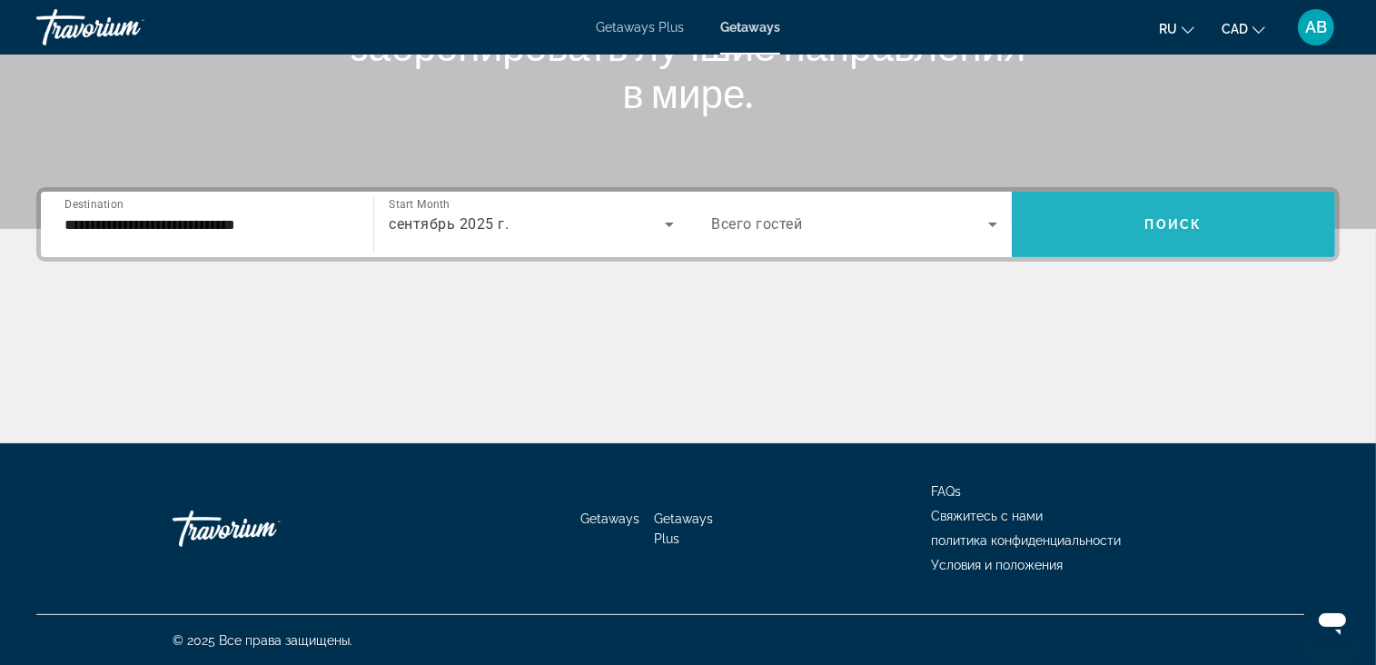
click at [1128, 233] on span "Search widget" at bounding box center [1173, 225] width 323 height 44
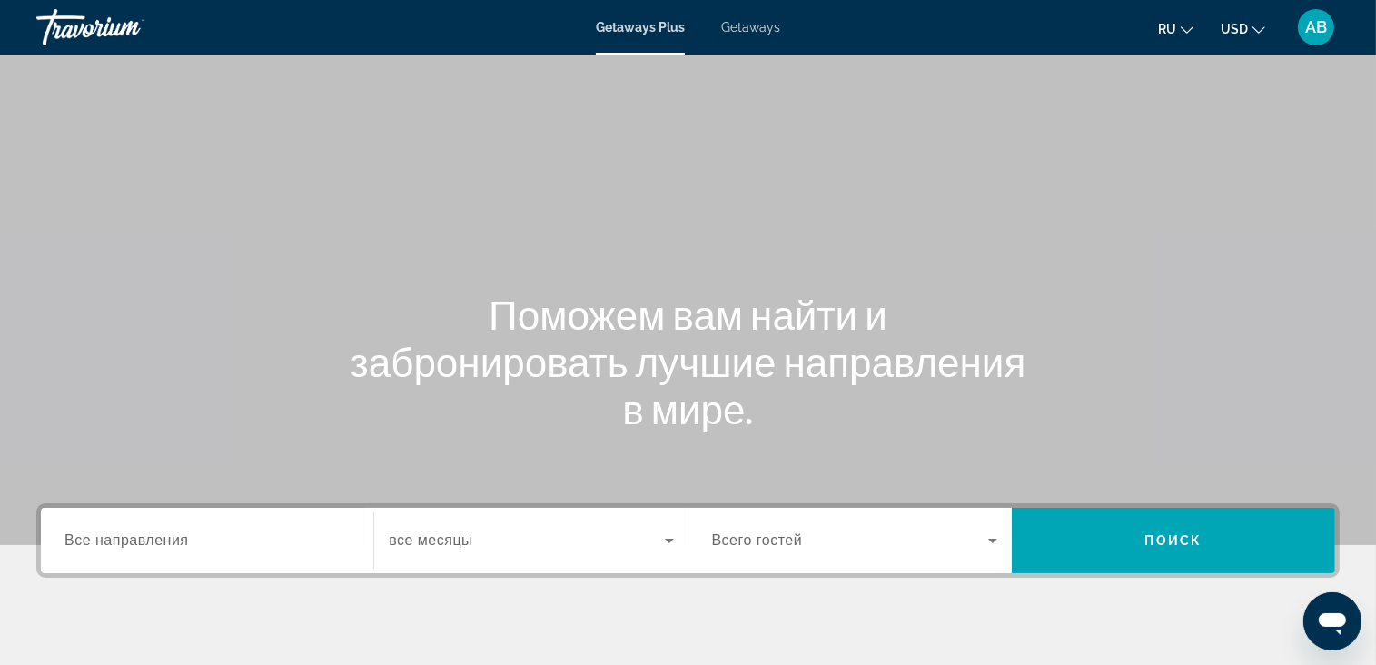
click at [751, 21] on span "Getaways" at bounding box center [750, 27] width 59 height 15
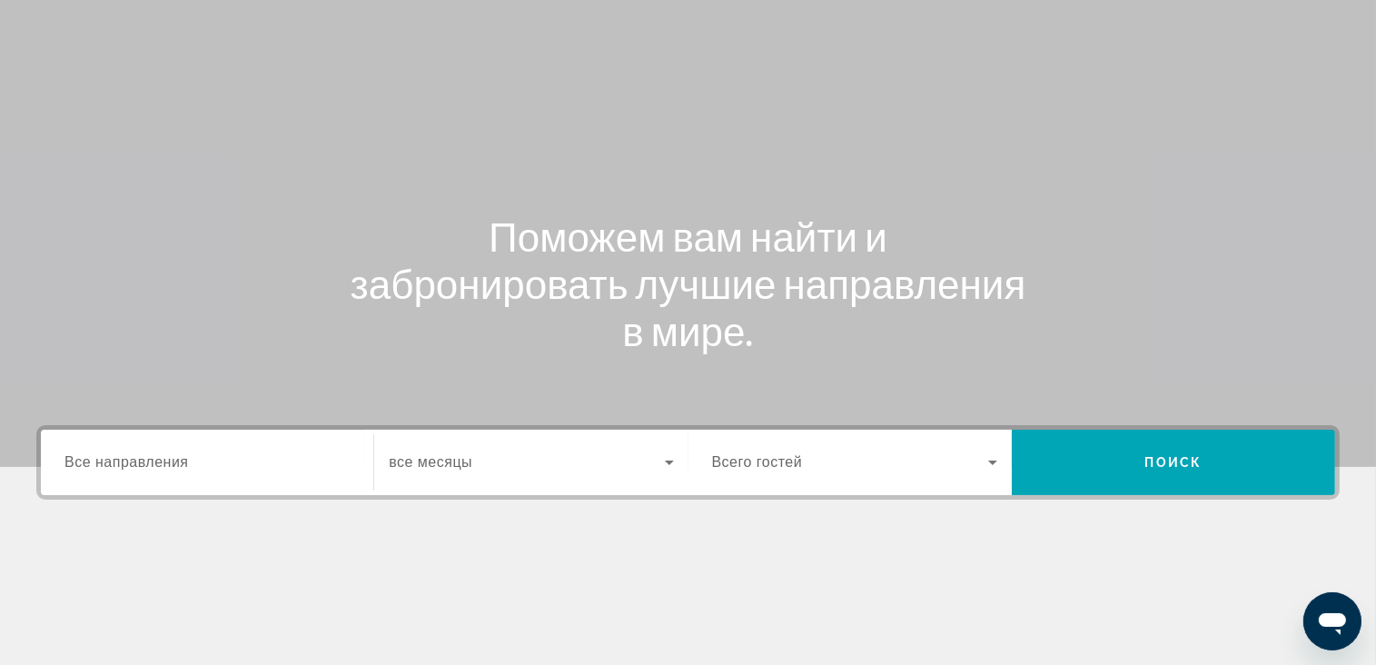
scroll to position [273, 0]
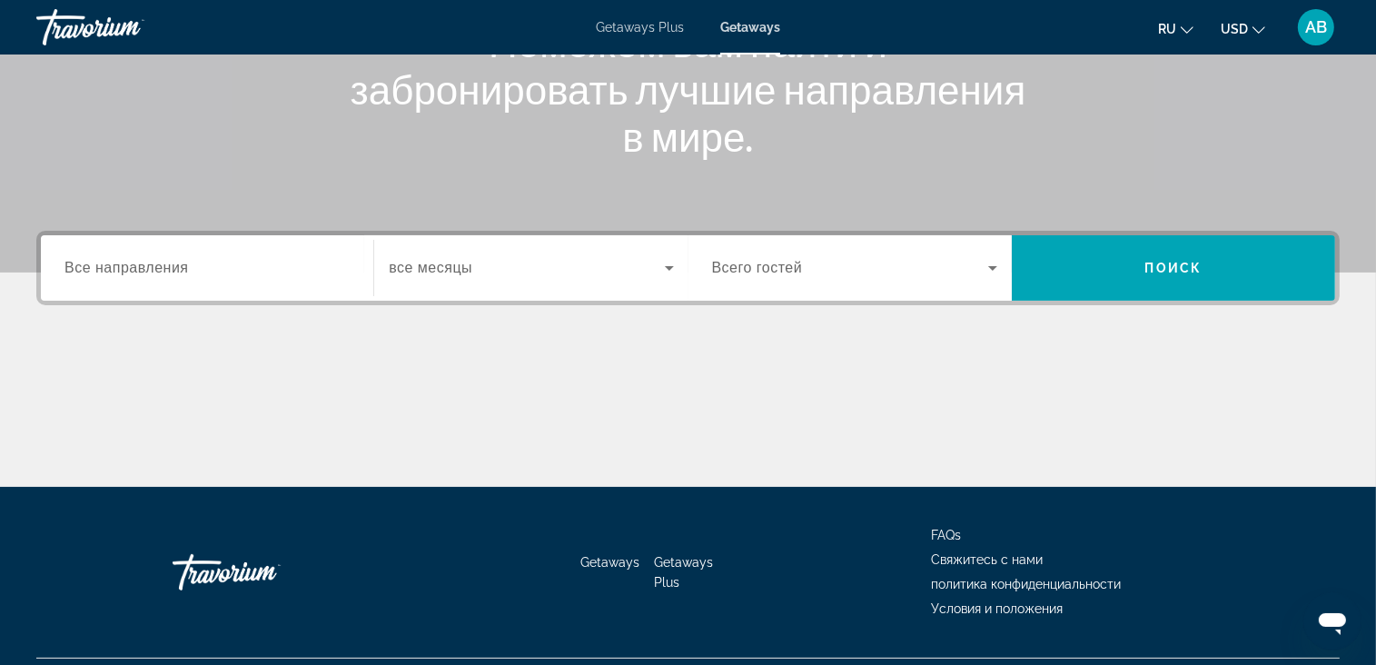
click at [174, 260] on span "Все направления" at bounding box center [126, 267] width 124 height 15
click at [174, 260] on input "Destination Все направления" at bounding box center [206, 269] width 285 height 22
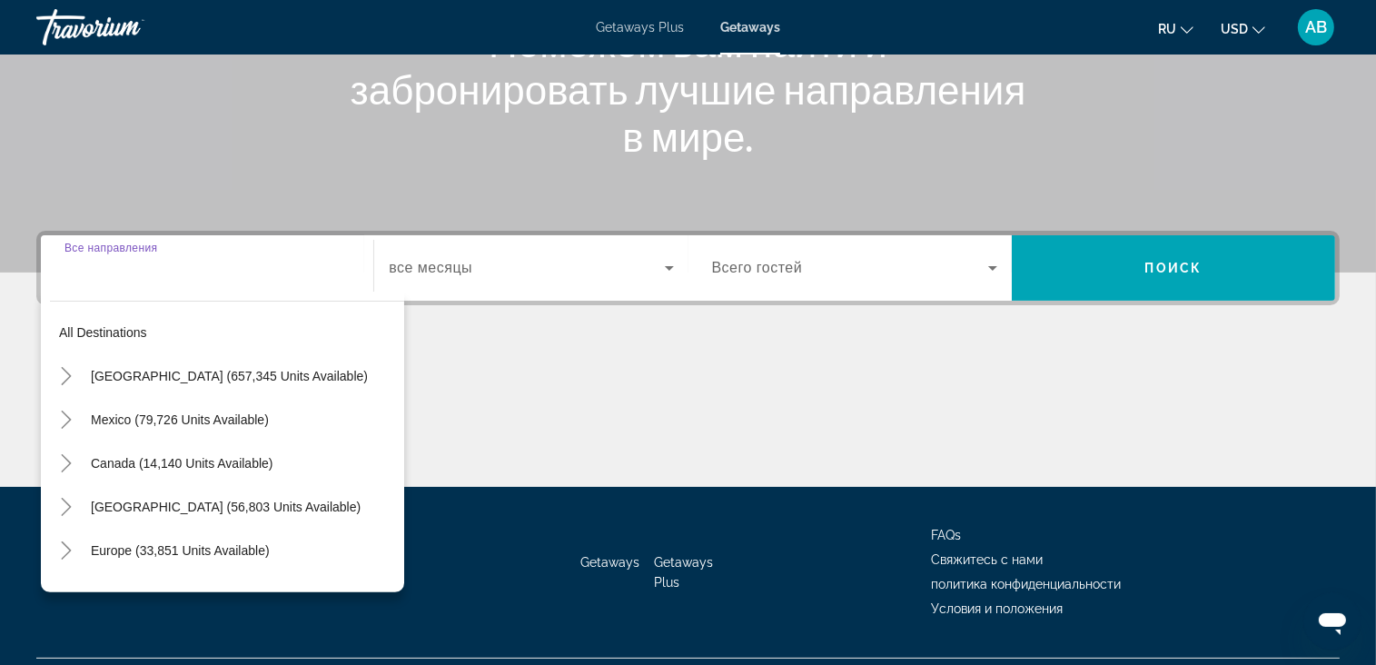
scroll to position [316, 0]
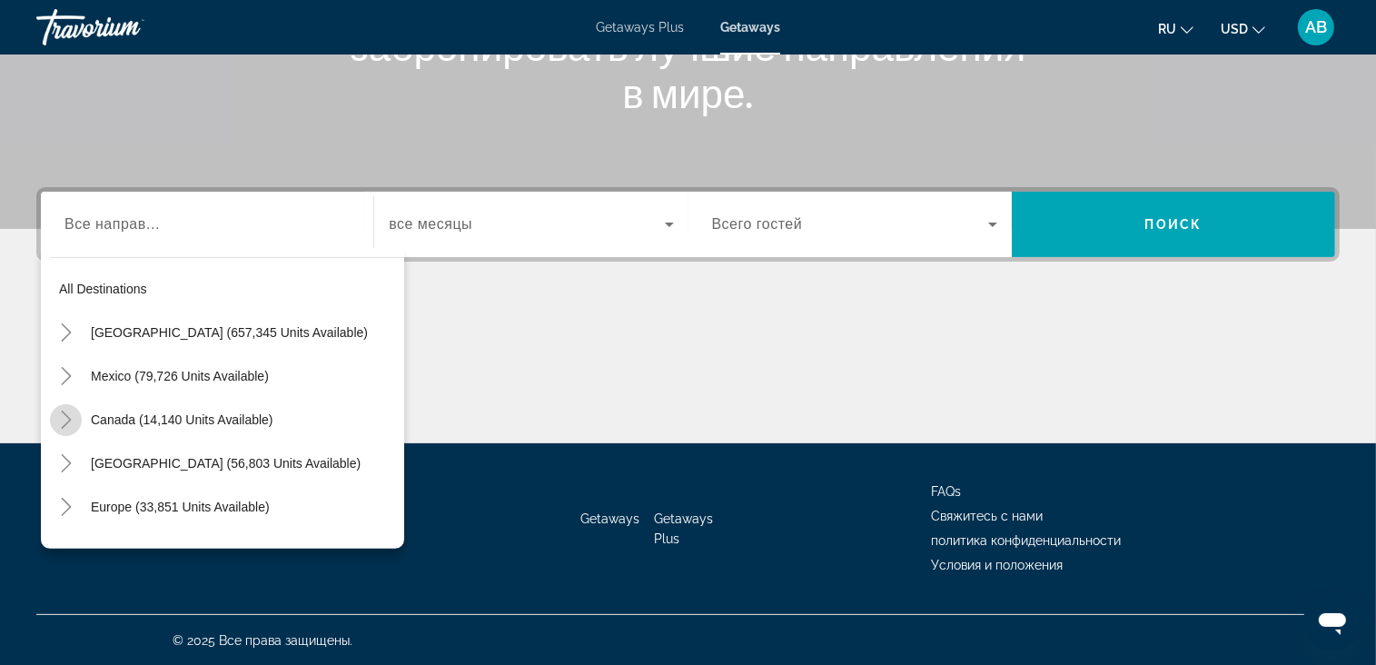
click at [74, 428] on mat-icon "Toggle Canada (14,140 units available)" at bounding box center [66, 420] width 32 height 32
click at [120, 491] on span "Search widget" at bounding box center [236, 507] width 336 height 44
type input "**********"
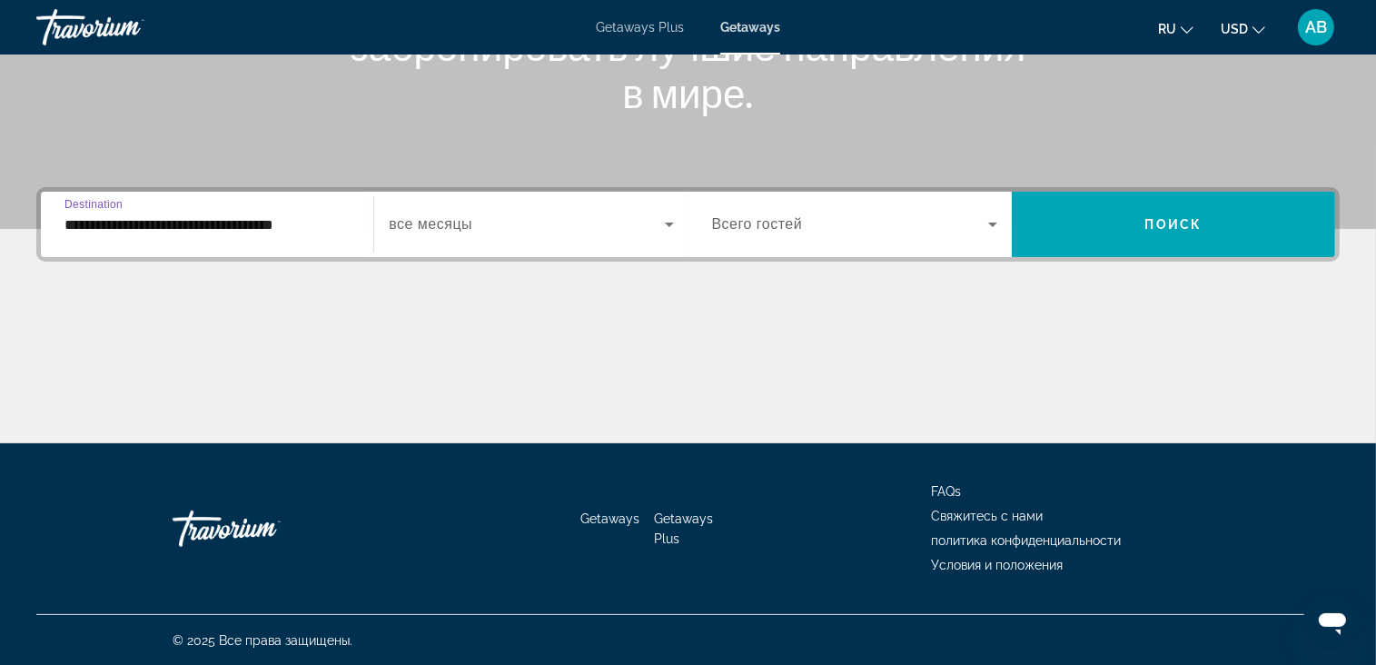
click at [406, 233] on span "Search widget" at bounding box center [526, 224] width 275 height 22
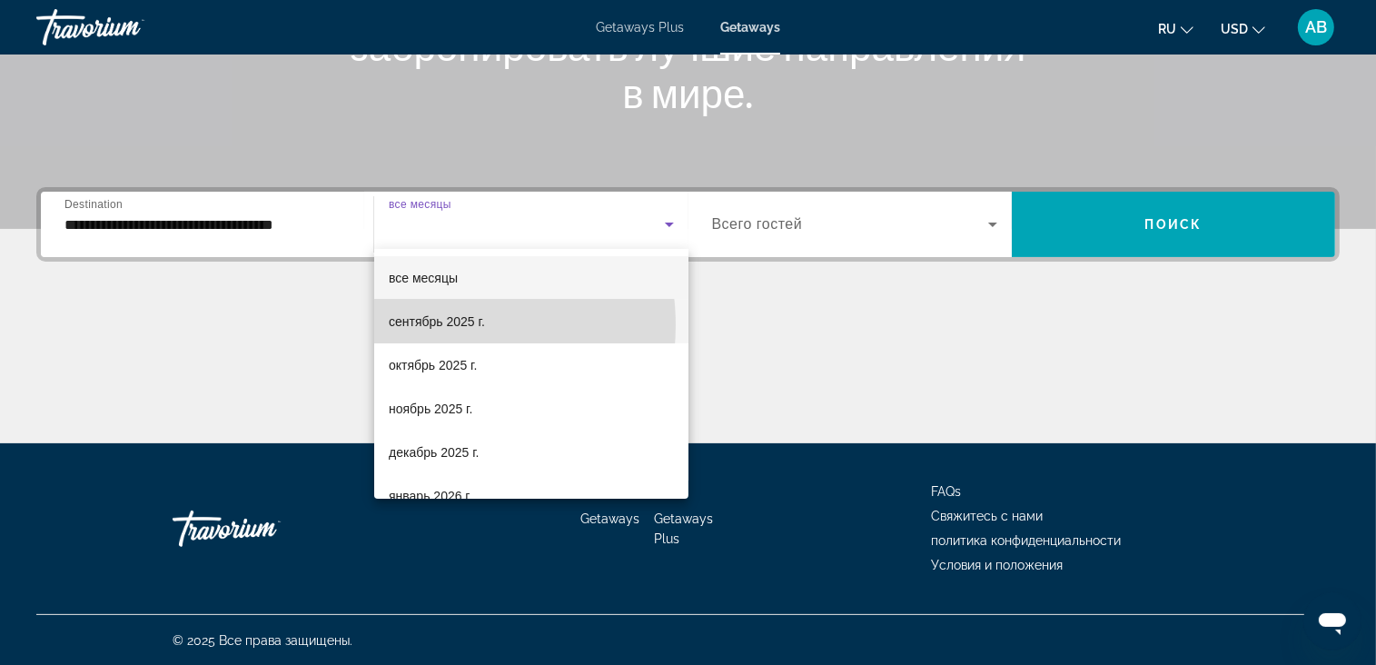
click at [429, 325] on span "сентябрь 2025 г." at bounding box center [437, 322] width 96 height 22
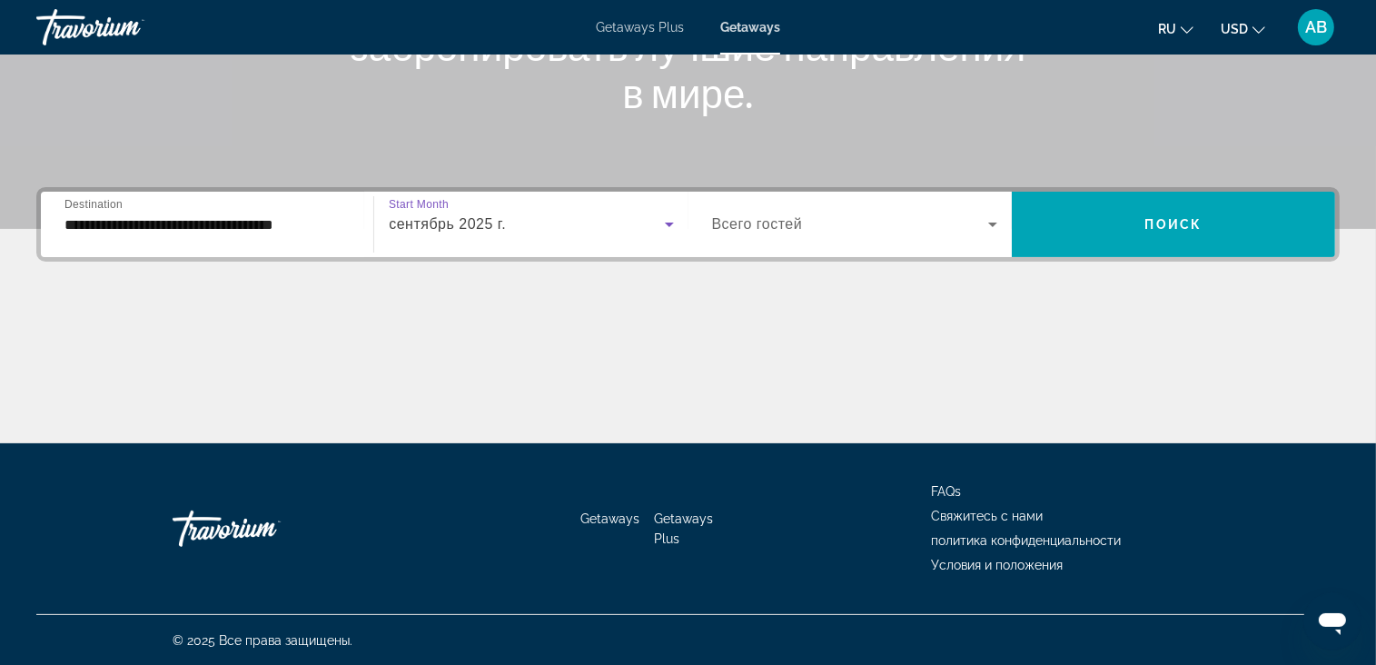
click at [879, 224] on span "Search widget" at bounding box center [850, 224] width 276 height 22
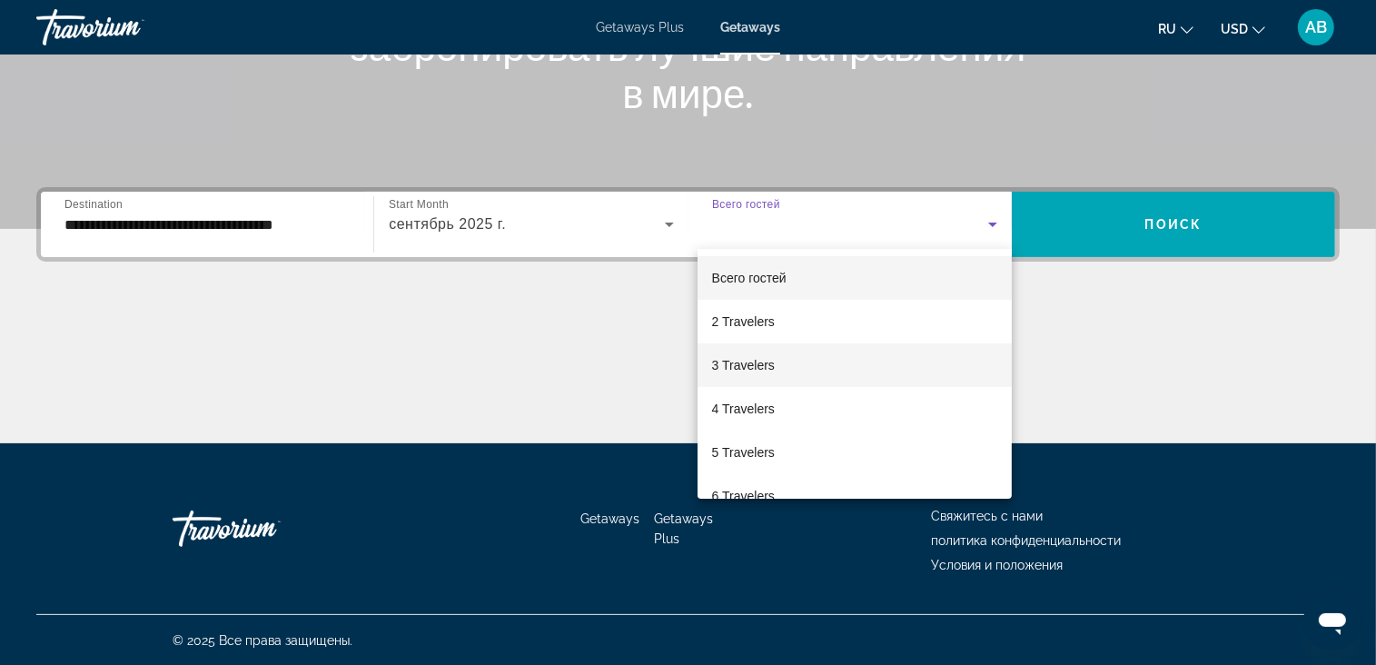
click at [801, 372] on mat-option "3 Travelers" at bounding box center [855, 365] width 314 height 44
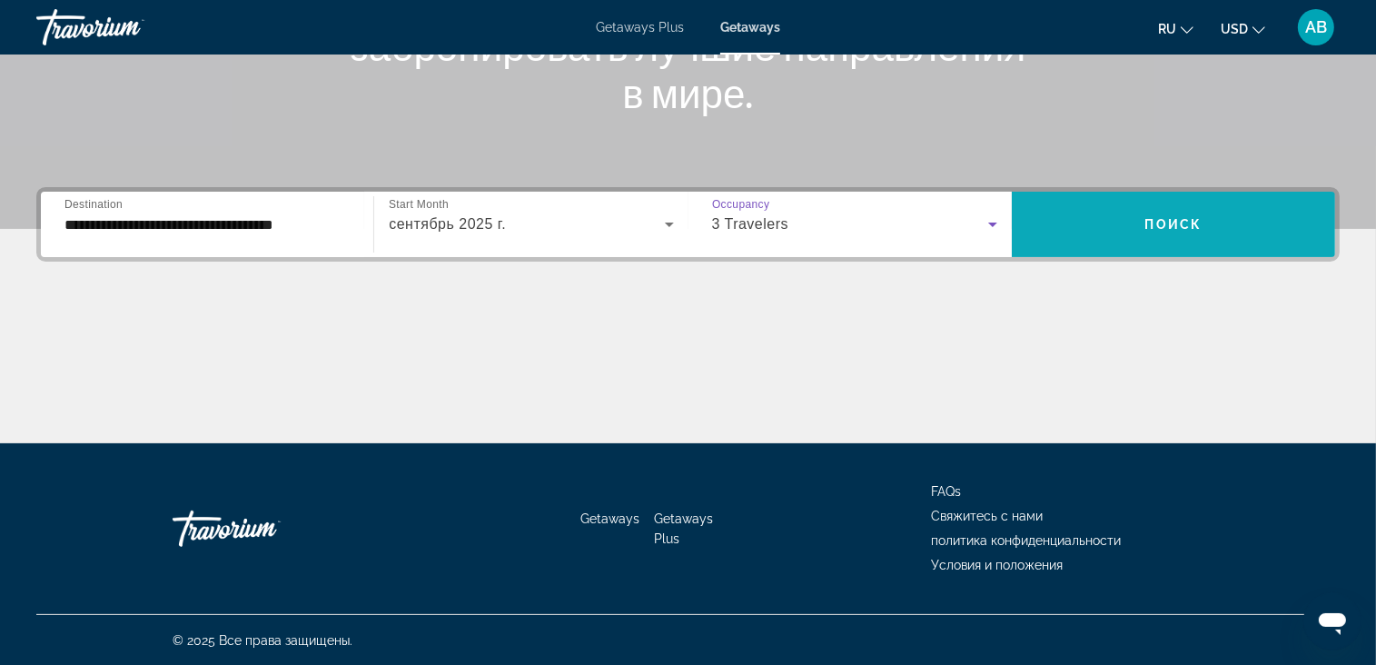
click at [1152, 206] on span "Search widget" at bounding box center [1173, 225] width 323 height 44
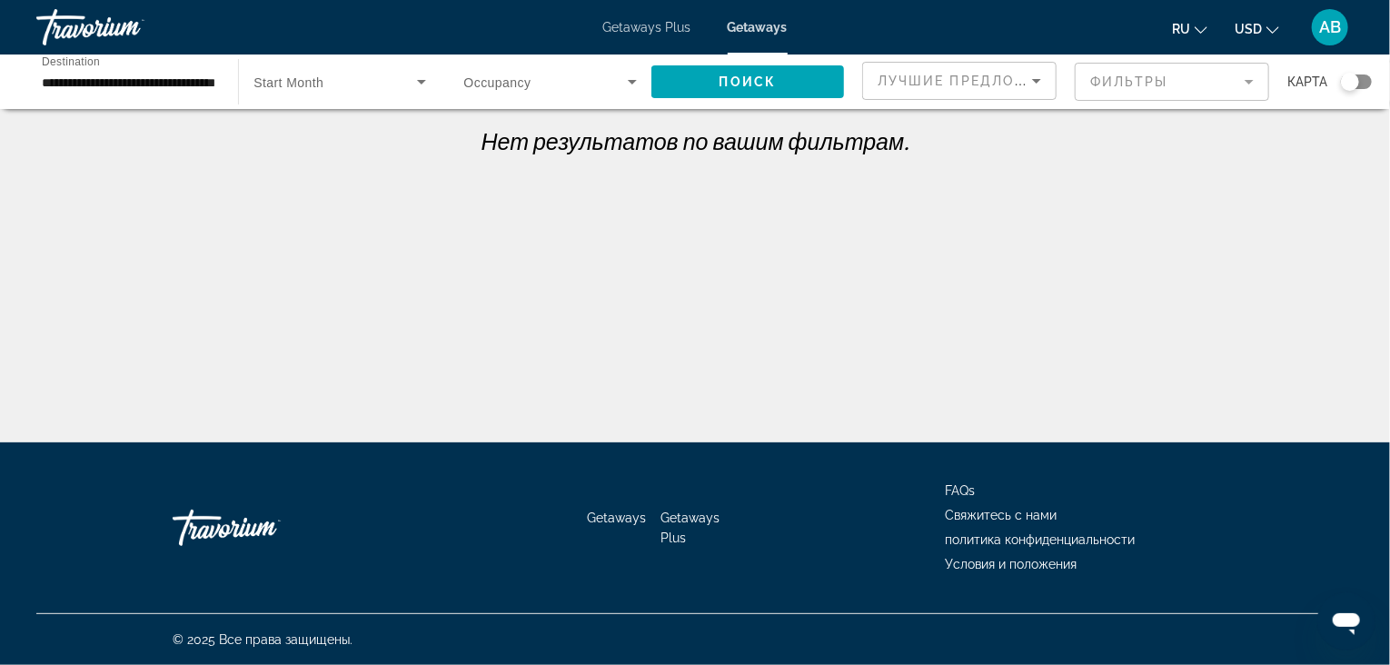
click at [610, 79] on span "Search widget" at bounding box center [546, 82] width 164 height 22
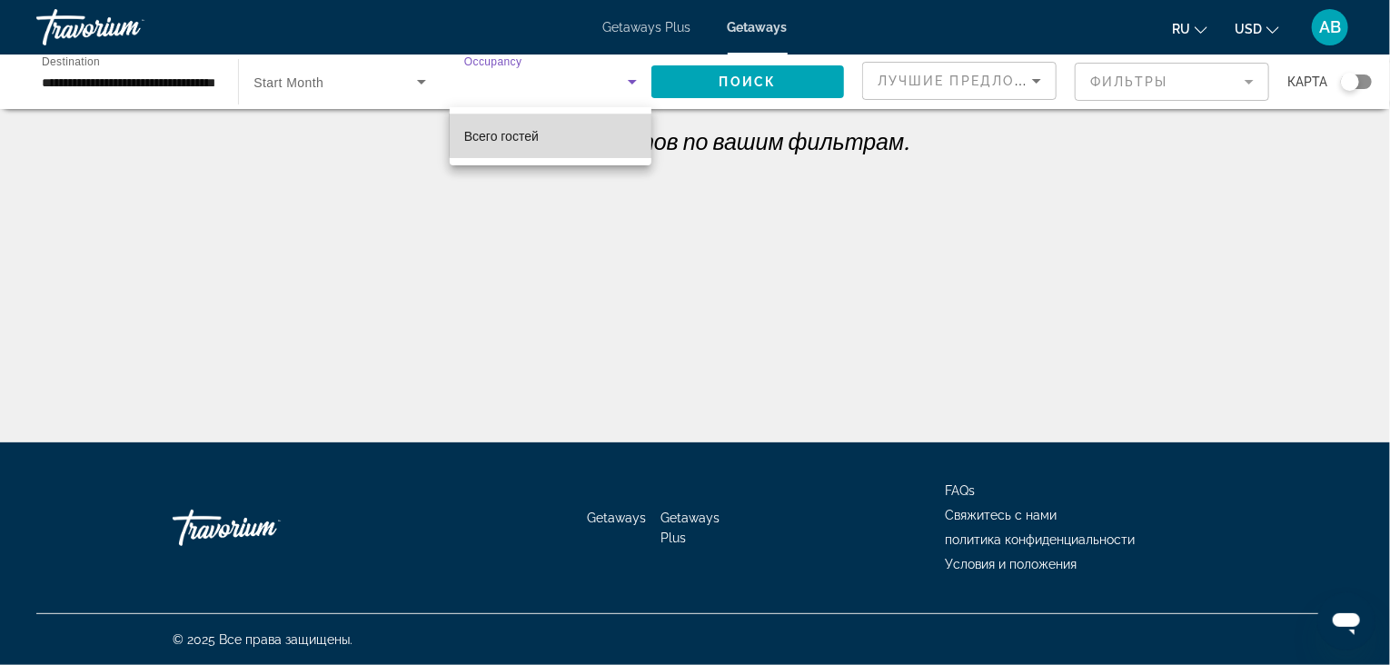
click at [571, 130] on mat-option "Всего гостей" at bounding box center [551, 136] width 202 height 44
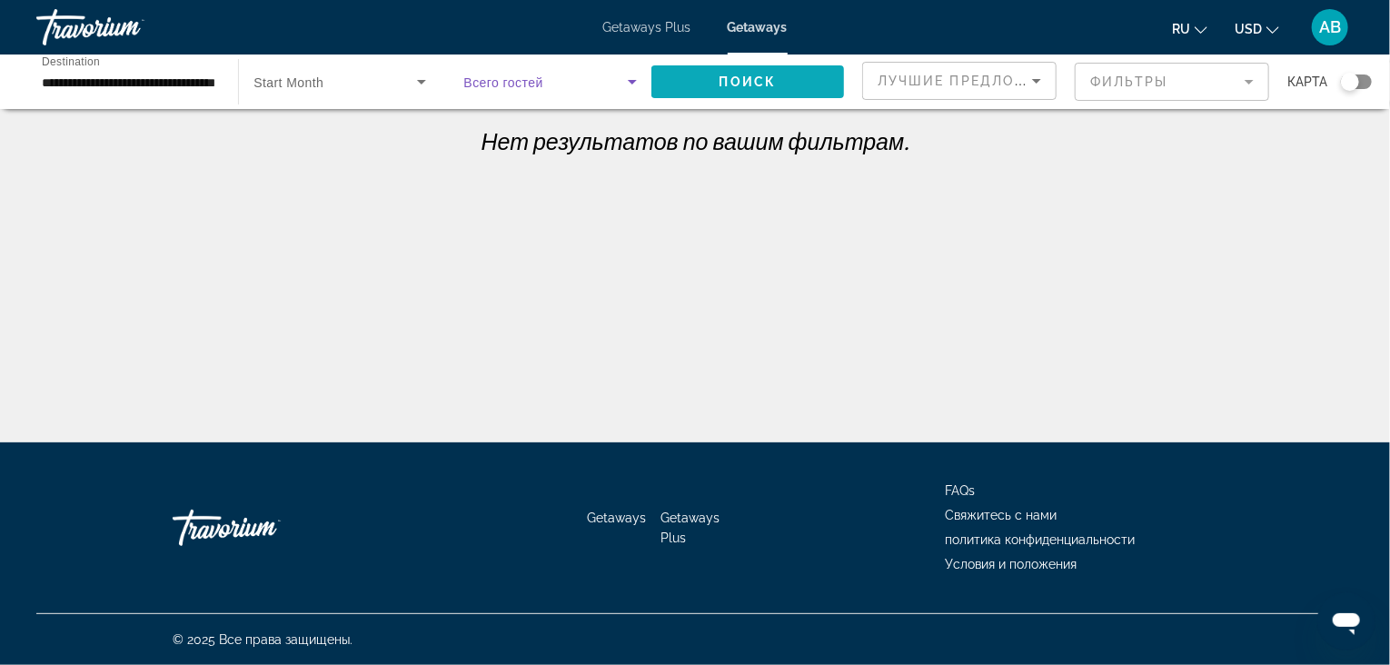
click at [748, 87] on span "Поиск" at bounding box center [747, 81] width 57 height 15
click at [1266, 25] on icon "Change currency" at bounding box center [1272, 30] width 13 height 13
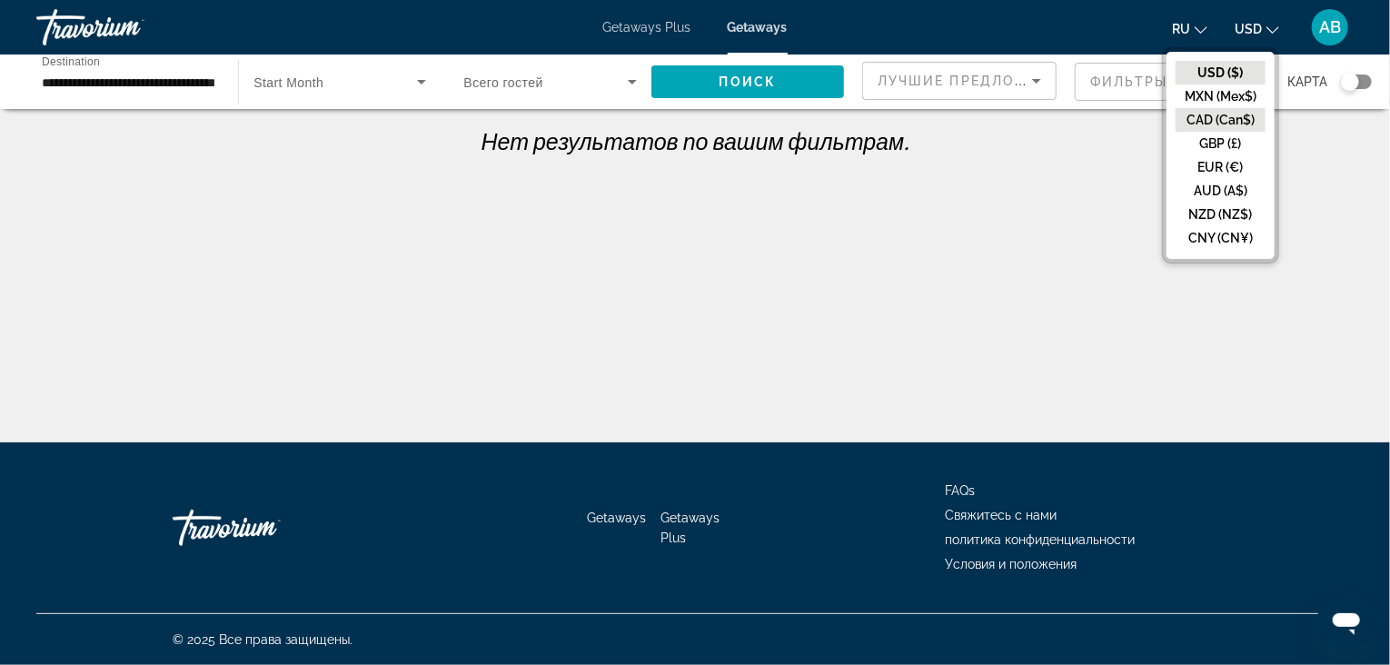
click at [1255, 123] on button "CAD (Can$)" at bounding box center [1221, 120] width 90 height 24
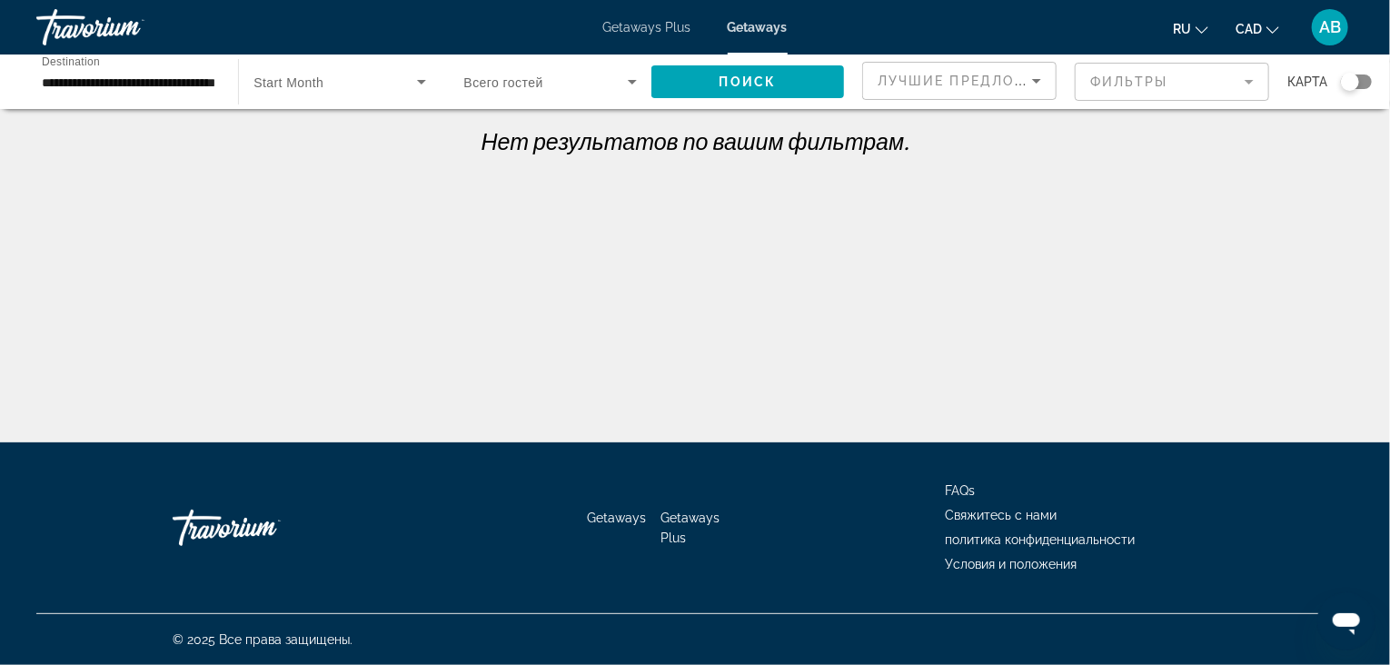
click at [422, 84] on icon "Search widget" at bounding box center [422, 82] width 22 height 22
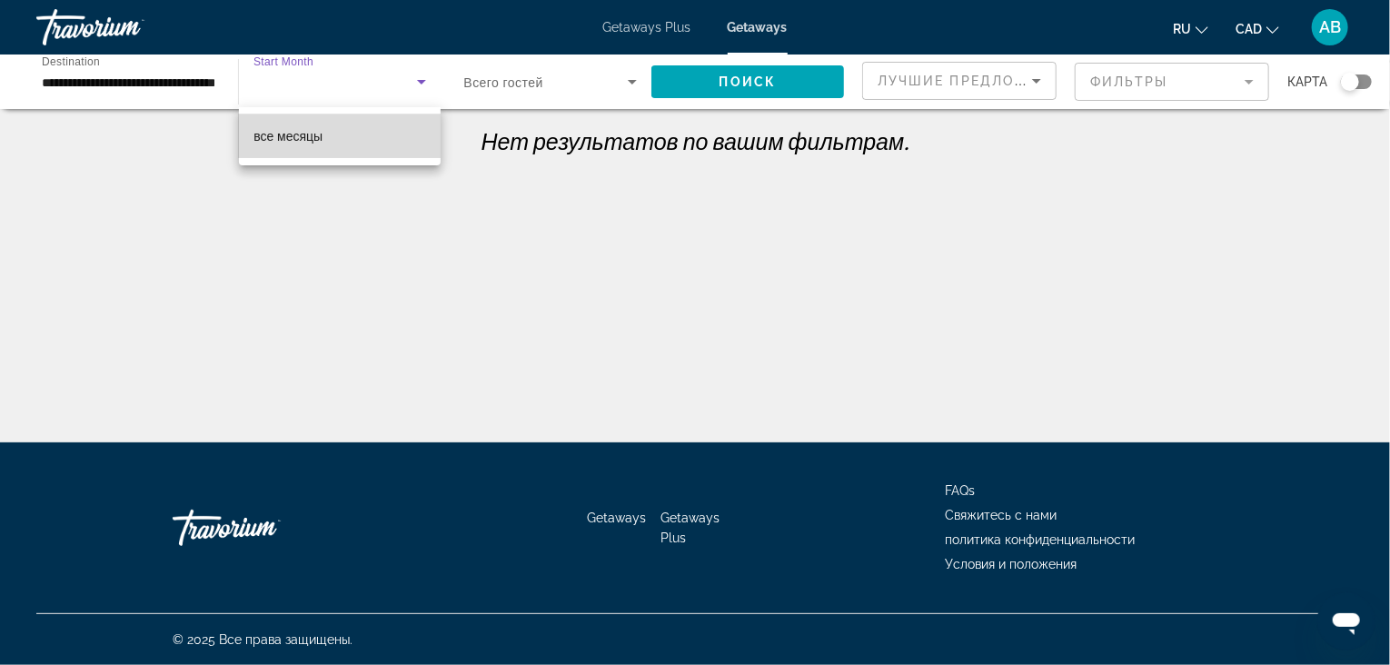
click at [339, 144] on mat-option "все месяцы" at bounding box center [340, 136] width 202 height 44
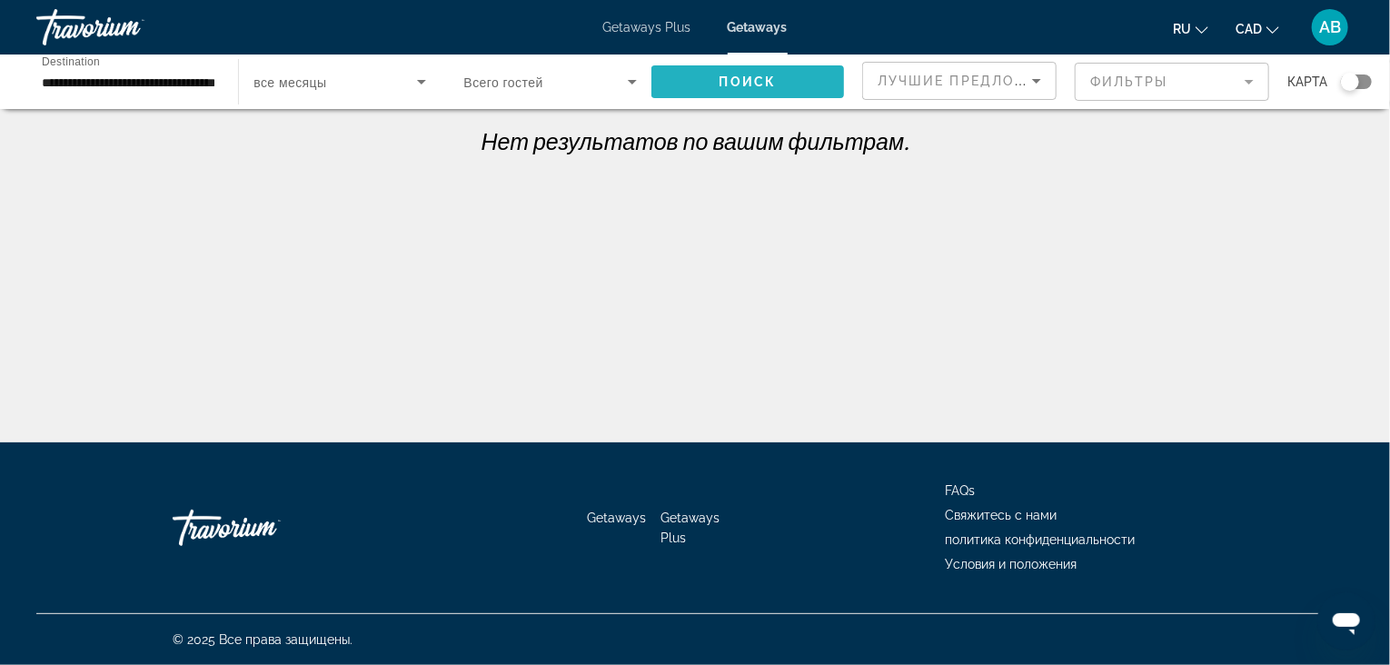
click at [719, 75] on button "Поиск" at bounding box center [747, 81] width 193 height 33
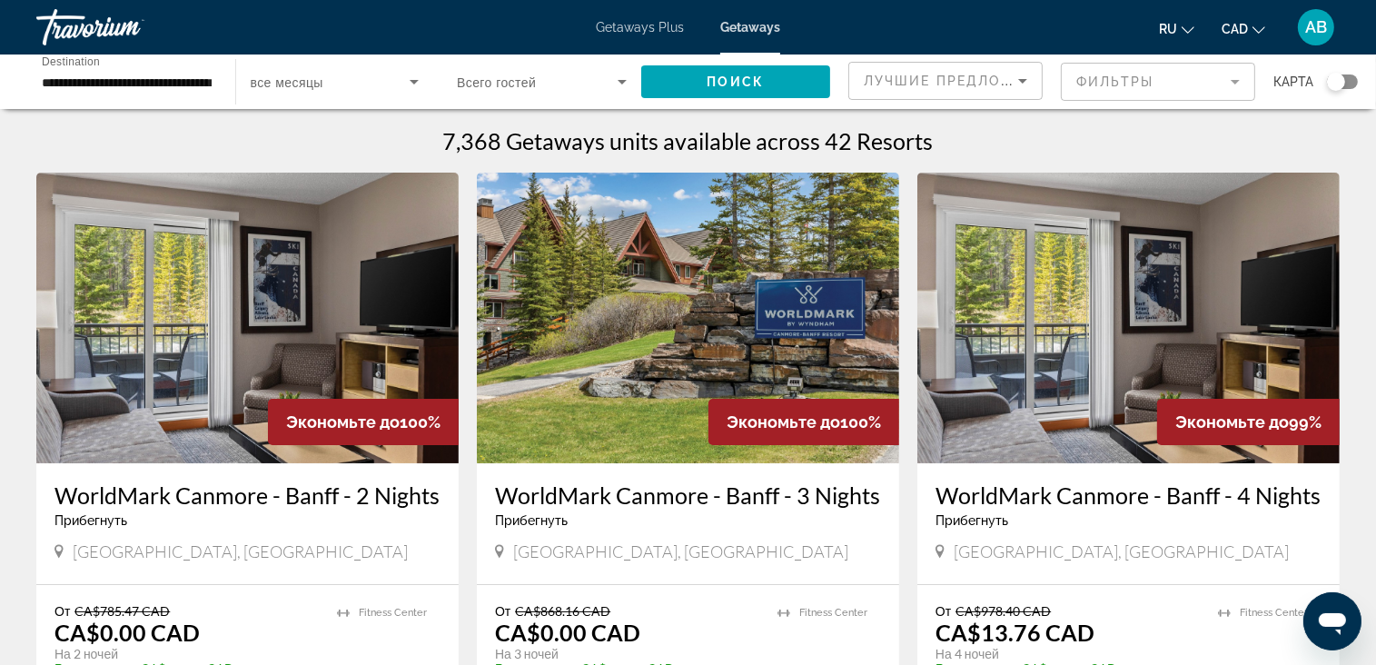
click at [134, 288] on img "Main content" at bounding box center [247, 318] width 422 height 291
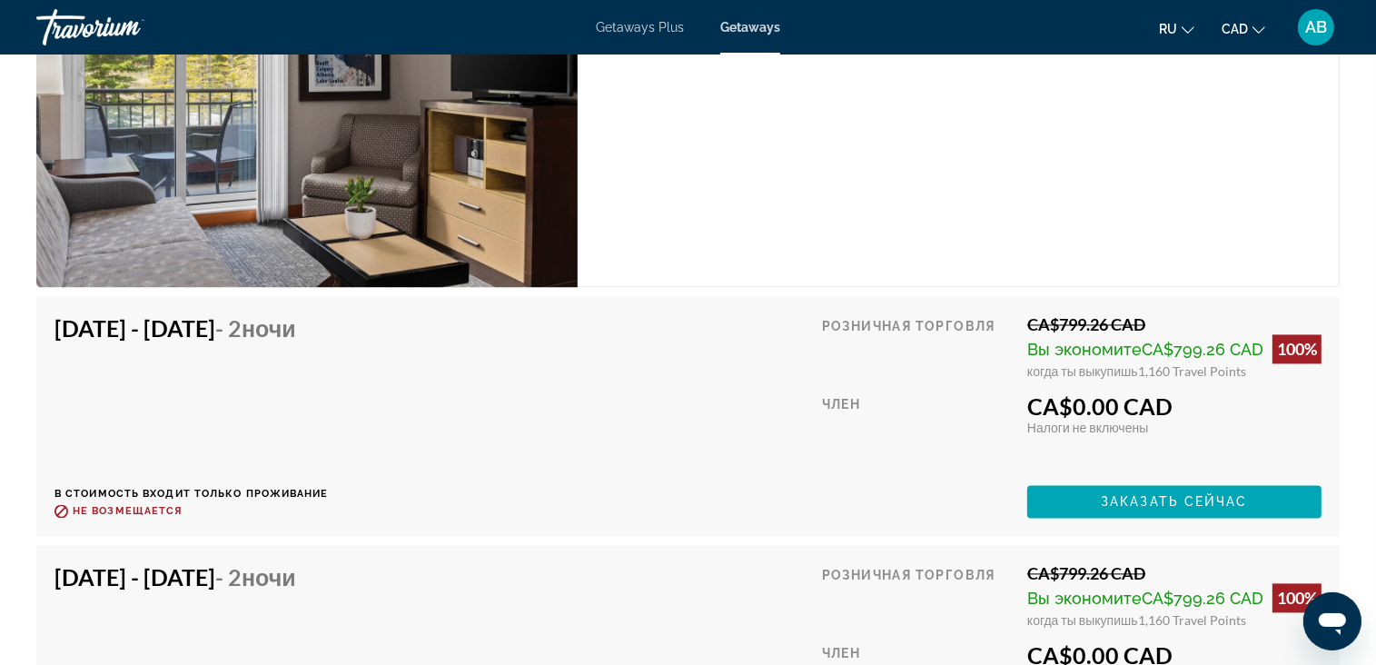
scroll to position [3412, 0]
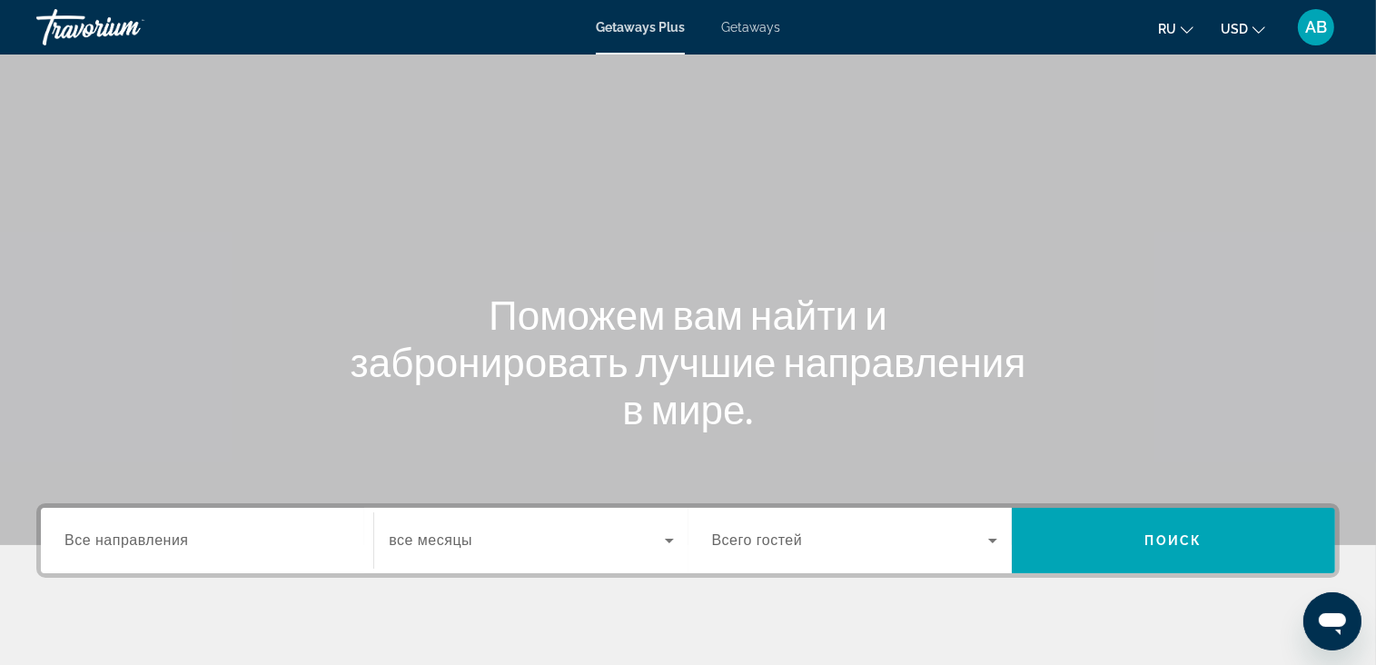
click at [749, 3] on mat-toolbar "Getaways Plus Getaways ru English Español Français Italiano Português русский U…" at bounding box center [688, 27] width 1376 height 55
click at [745, 15] on div "Getaways Plus Getaways ru English Español Français Italiano Português русский U…" at bounding box center [688, 27] width 1376 height 47
click at [736, 31] on span "Getaways" at bounding box center [750, 27] width 59 height 15
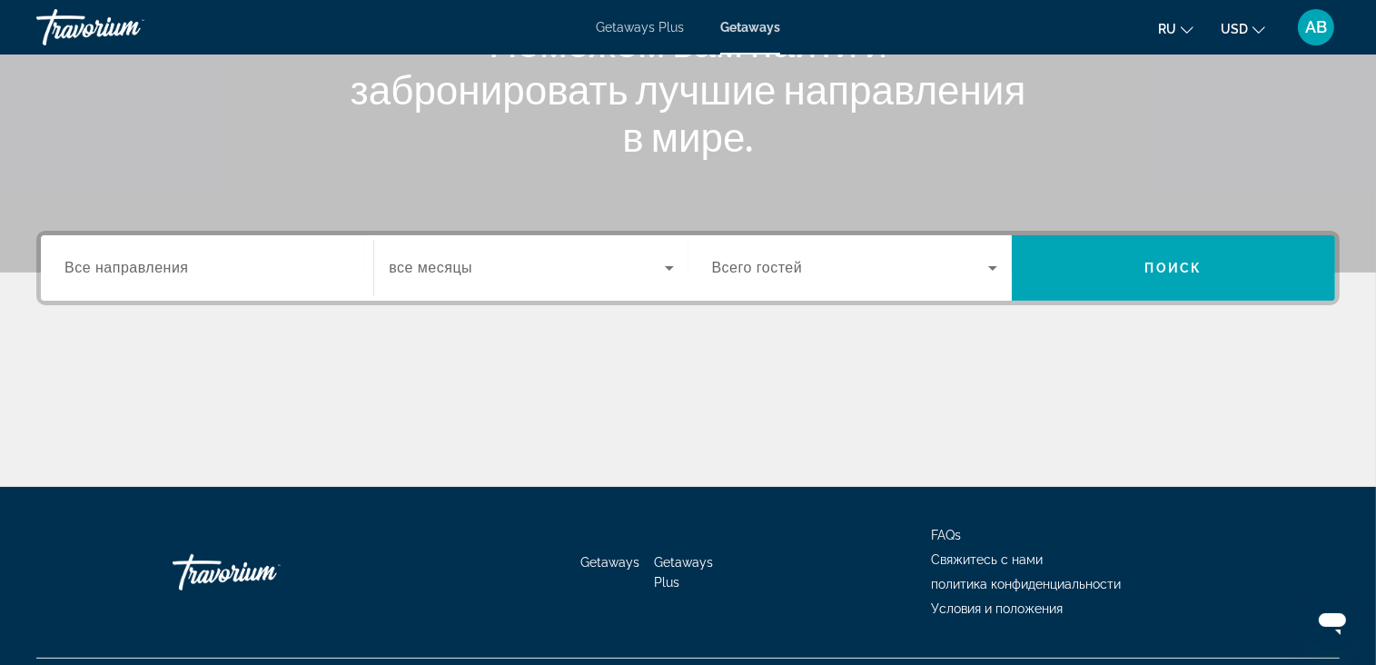
click at [219, 269] on input "Destination Все направления" at bounding box center [206, 269] width 285 height 22
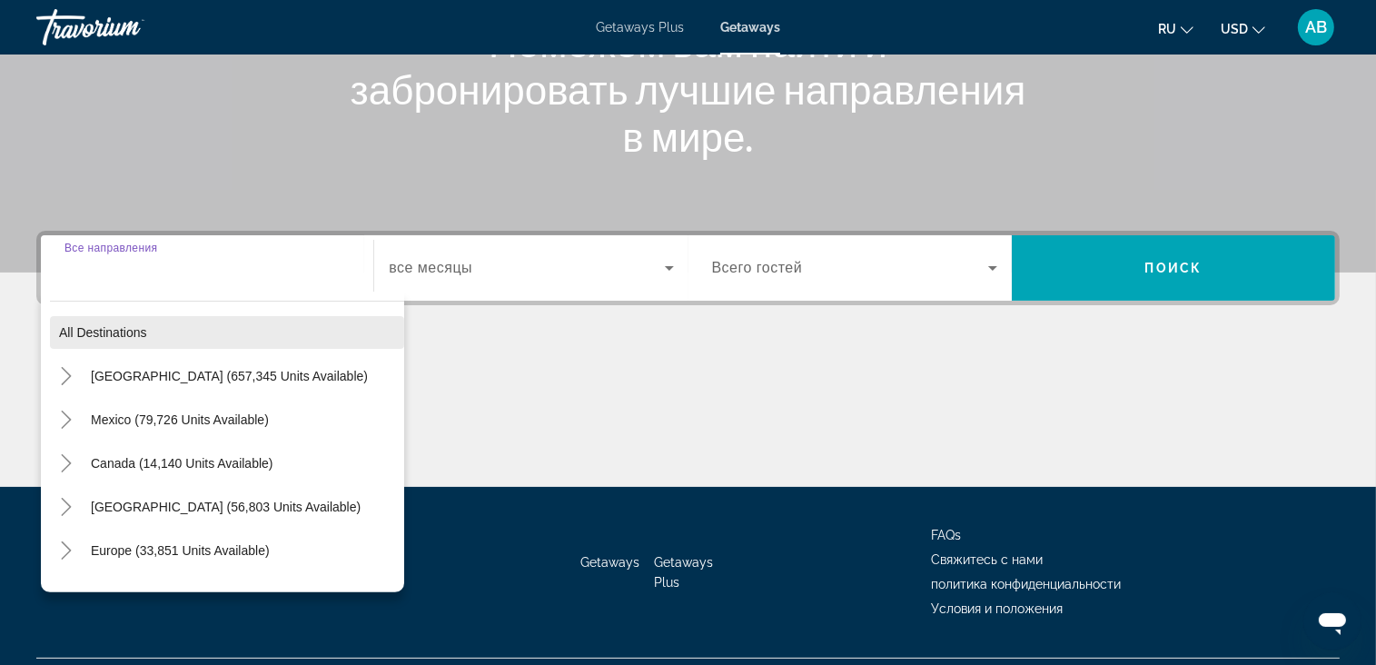
scroll to position [316, 0]
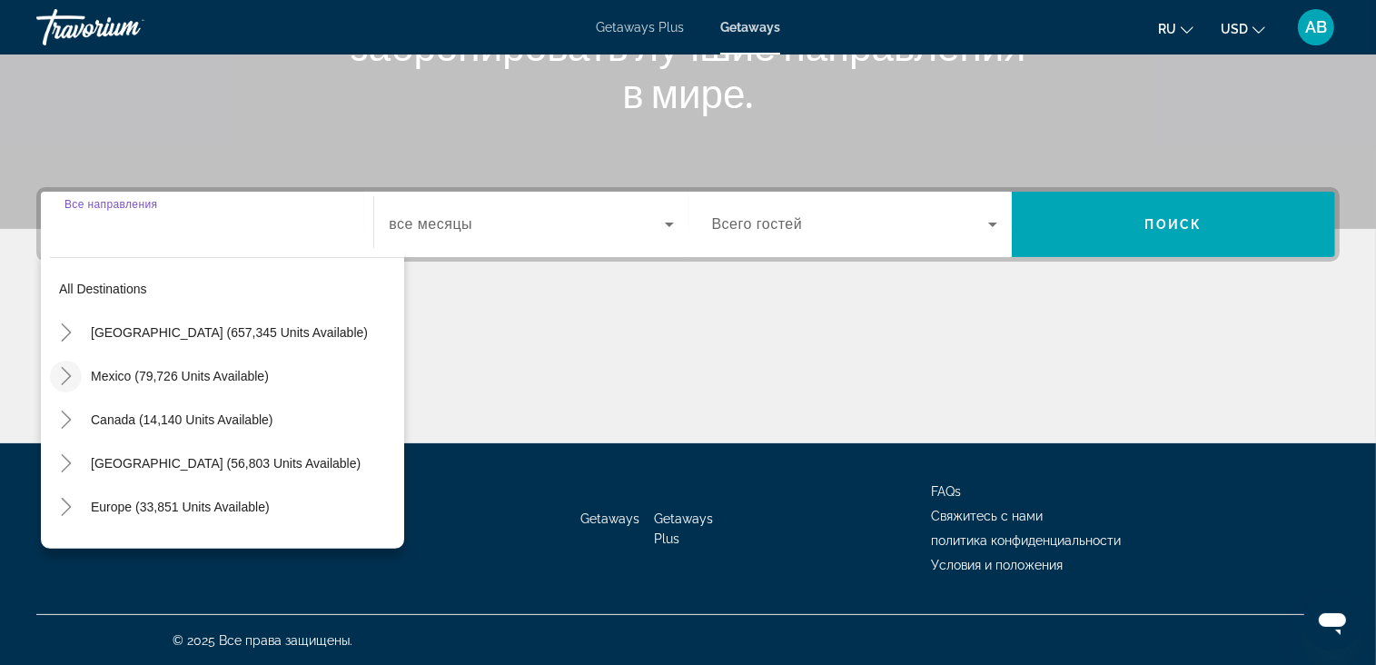
click at [69, 380] on icon "Toggle Mexico (79,726 units available)" at bounding box center [66, 376] width 18 height 18
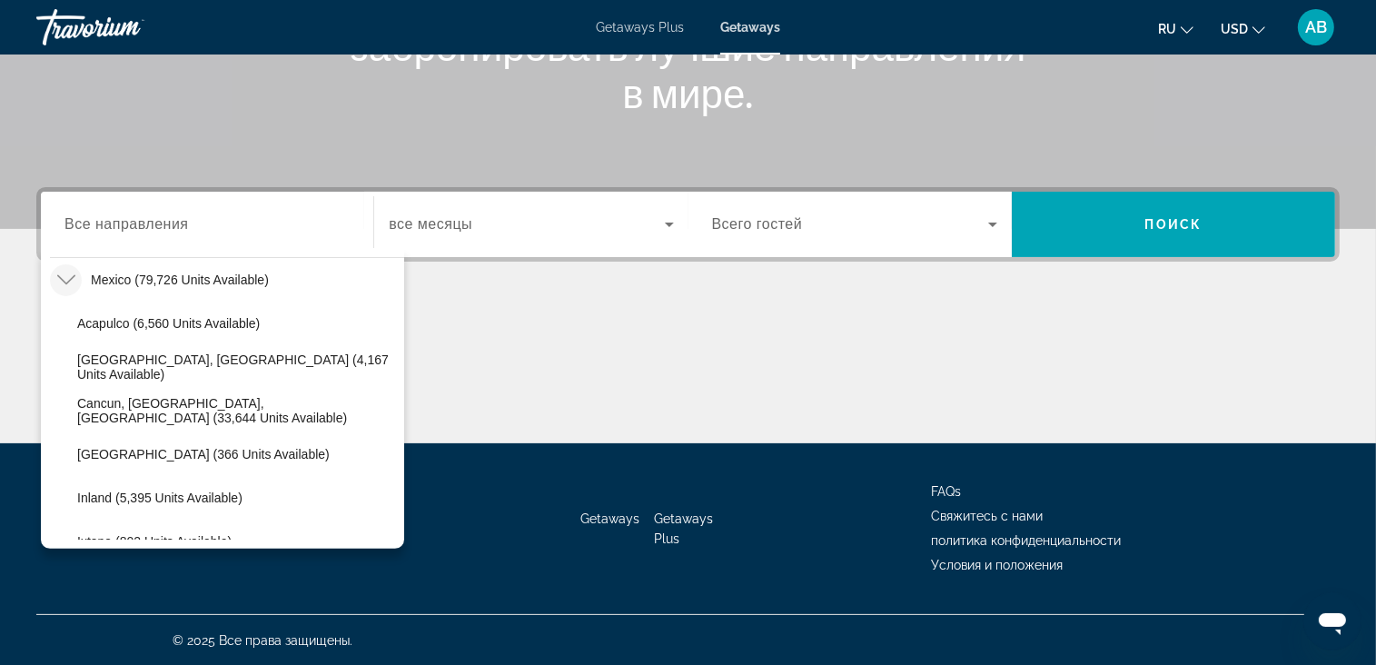
click at [62, 283] on icon "Toggle Mexico (79,726 units available)" at bounding box center [66, 280] width 18 height 18
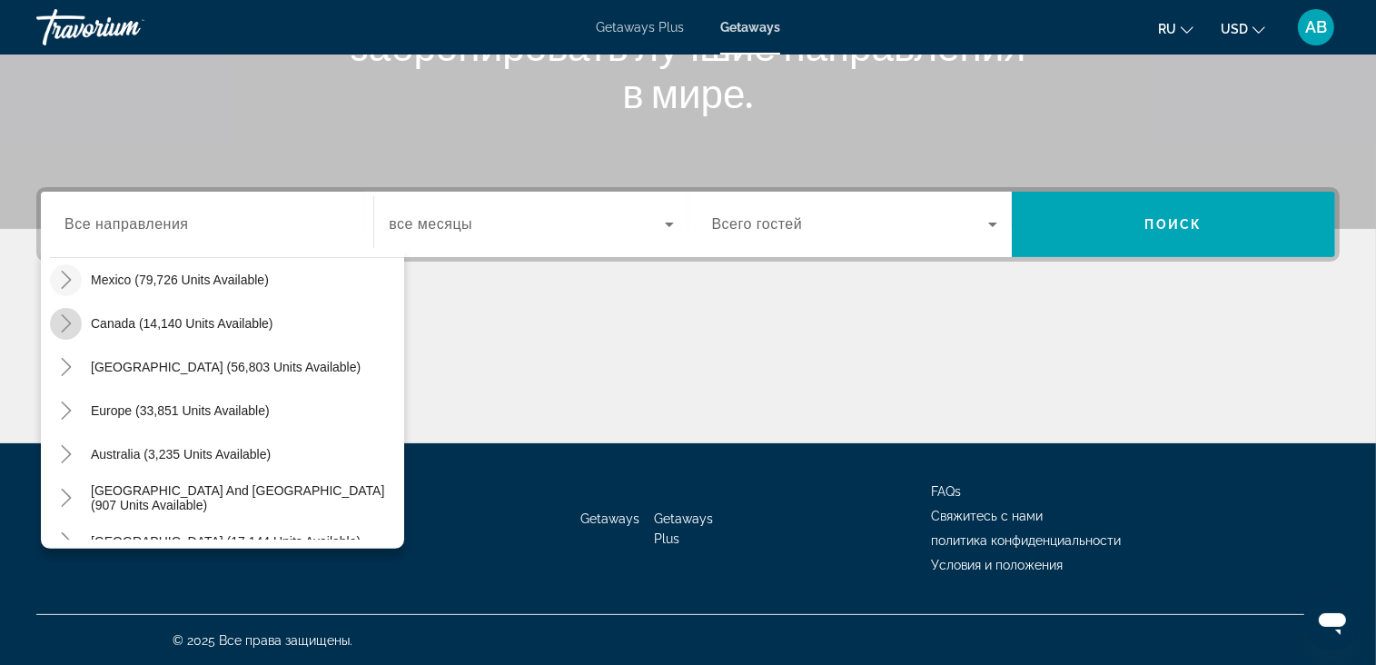
click at [65, 319] on icon "Toggle Canada (14,140 units available)" at bounding box center [66, 323] width 18 height 18
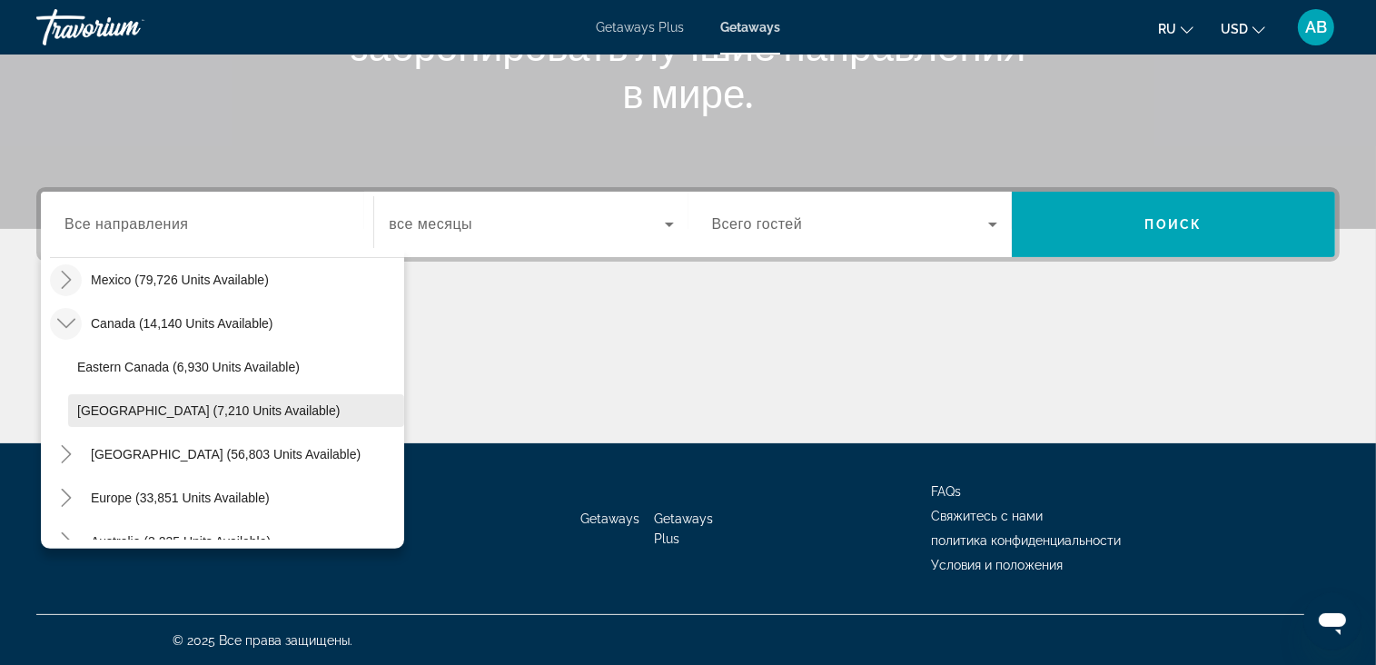
click at [99, 400] on span "Search widget" at bounding box center [236, 411] width 336 height 44
type input "**********"
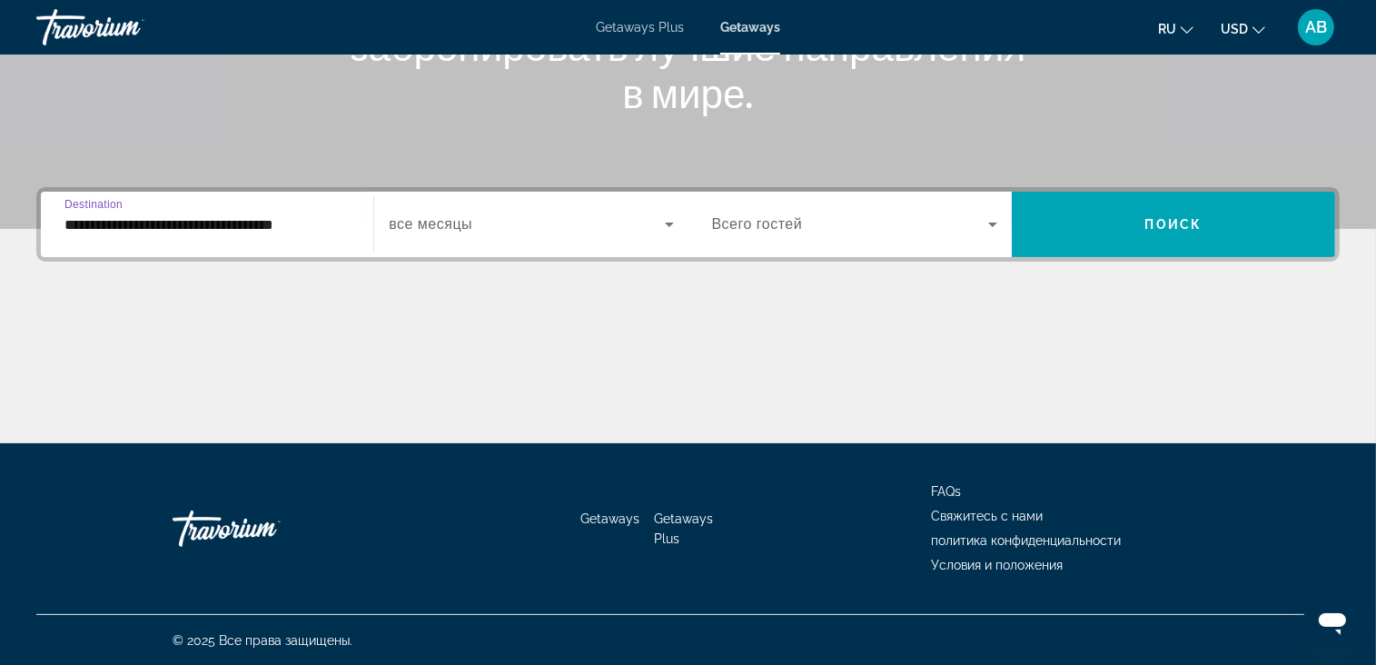
click at [557, 219] on span "Search widget" at bounding box center [526, 224] width 275 height 22
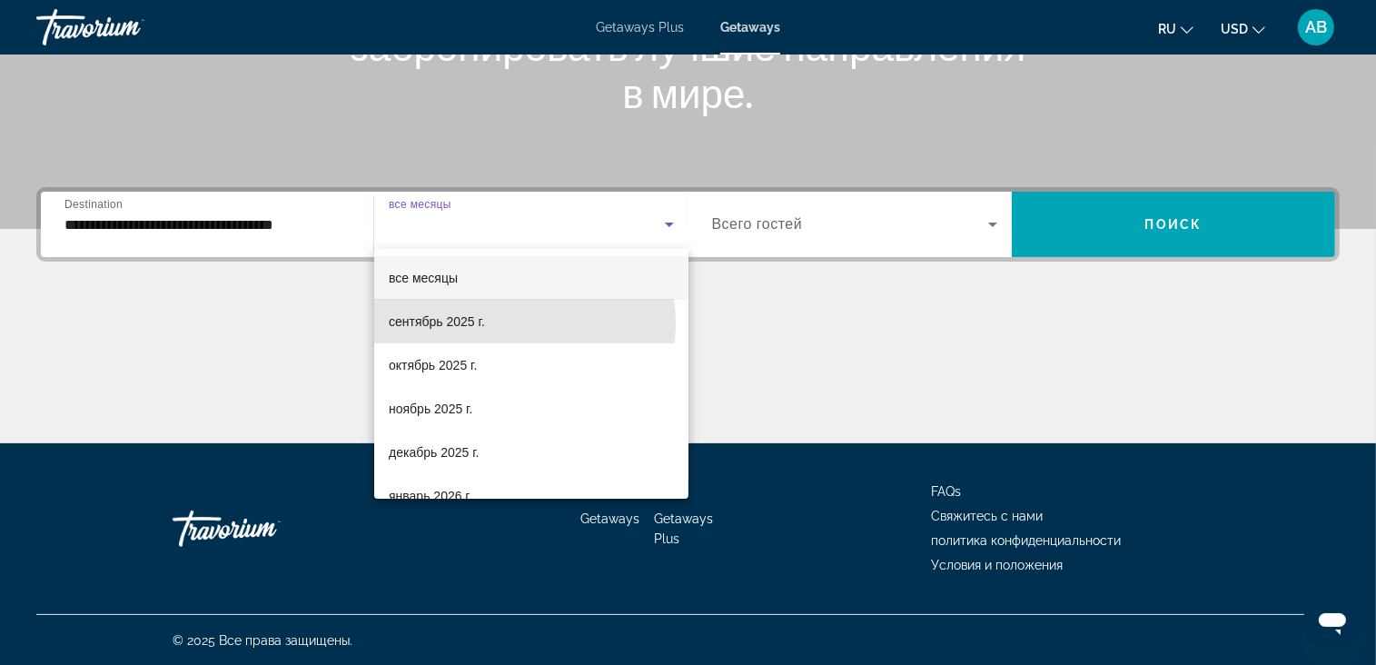
drag, startPoint x: 497, startPoint y: 322, endPoint x: 824, endPoint y: 246, distance: 335.8
click at [500, 322] on mat-option "сентябрь 2025 г." at bounding box center [531, 322] width 314 height 44
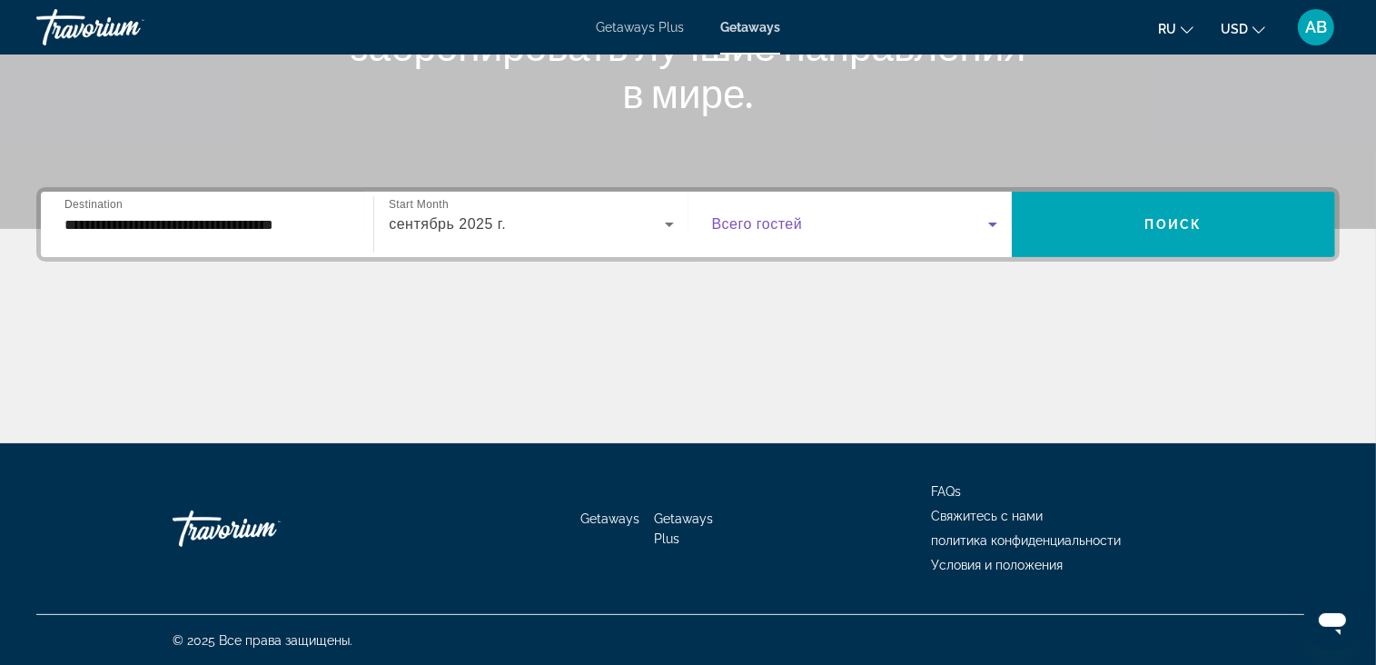
click at [887, 233] on span "Search widget" at bounding box center [850, 224] width 276 height 22
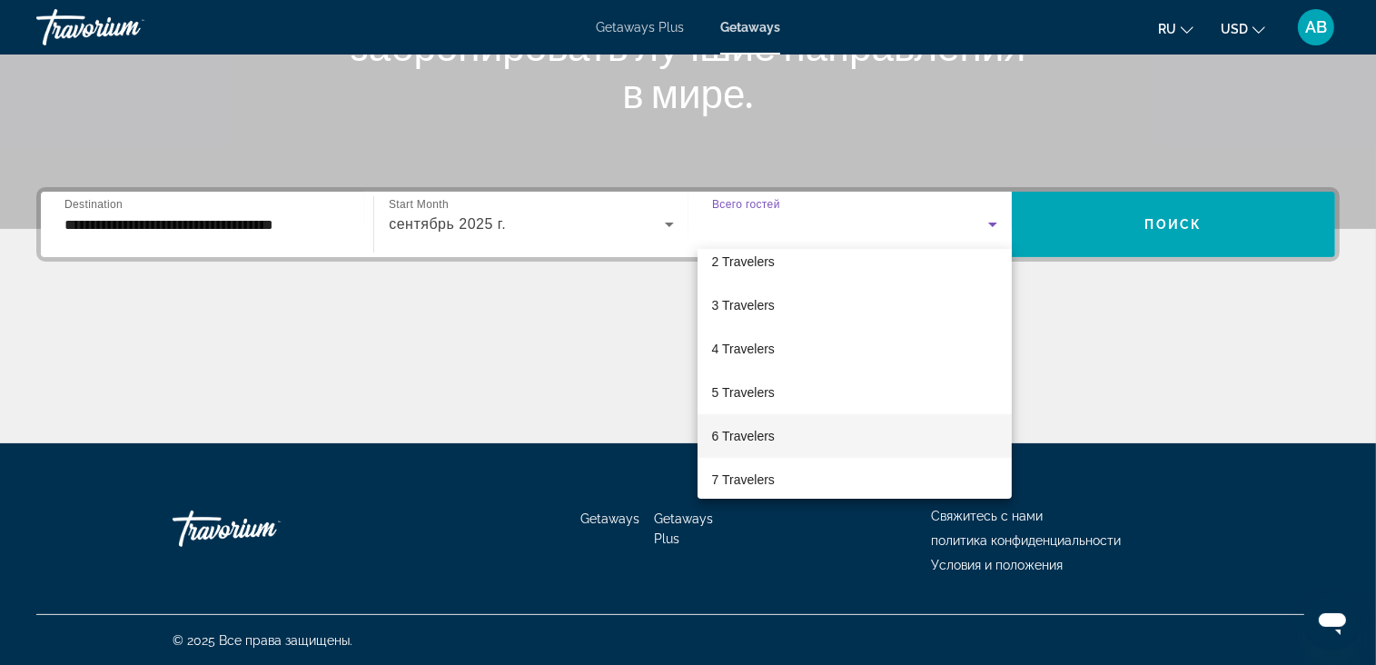
scroll to position [91, 0]
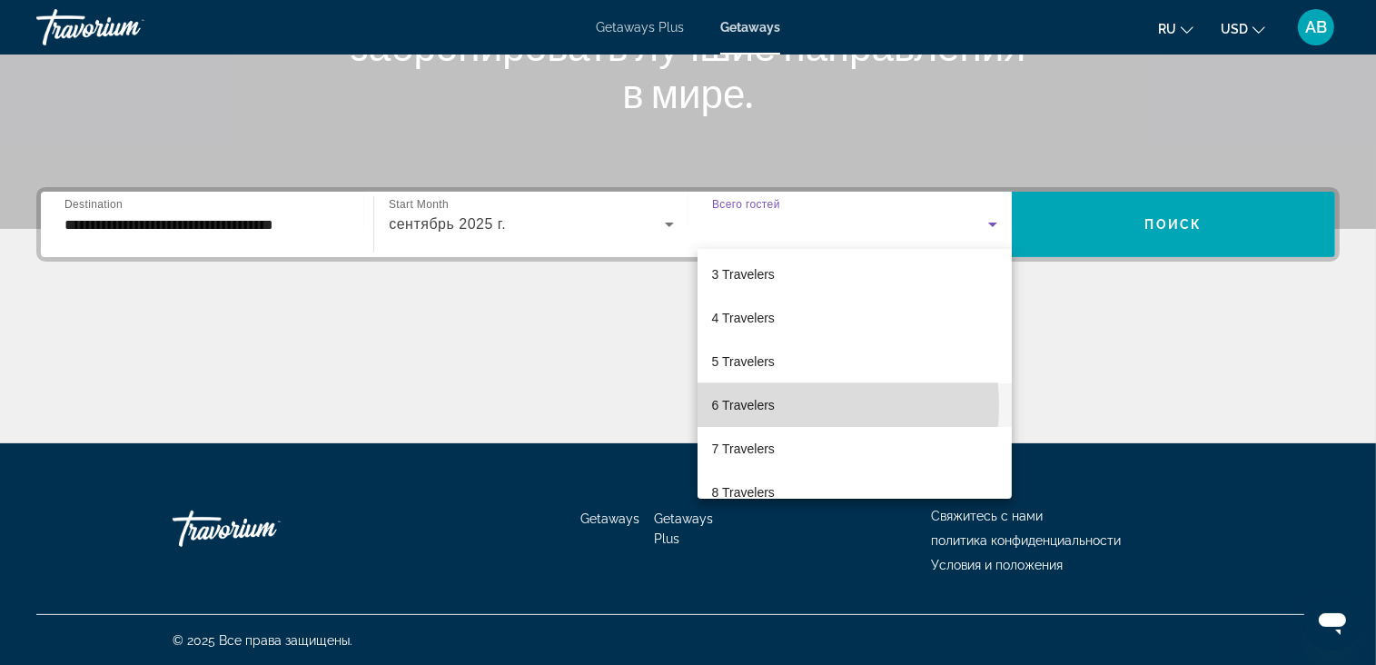
click at [769, 406] on span "6 Travelers" at bounding box center [743, 405] width 63 height 22
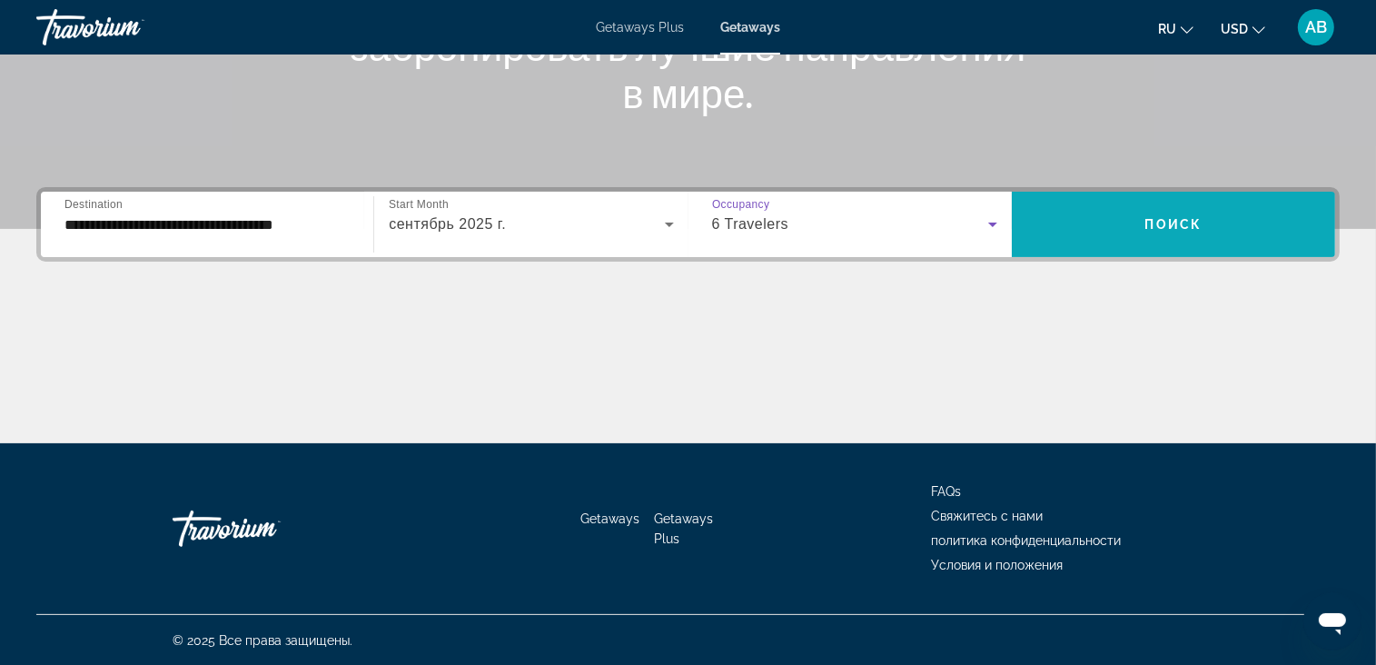
click at [1156, 200] on button "Поиск" at bounding box center [1173, 224] width 323 height 65
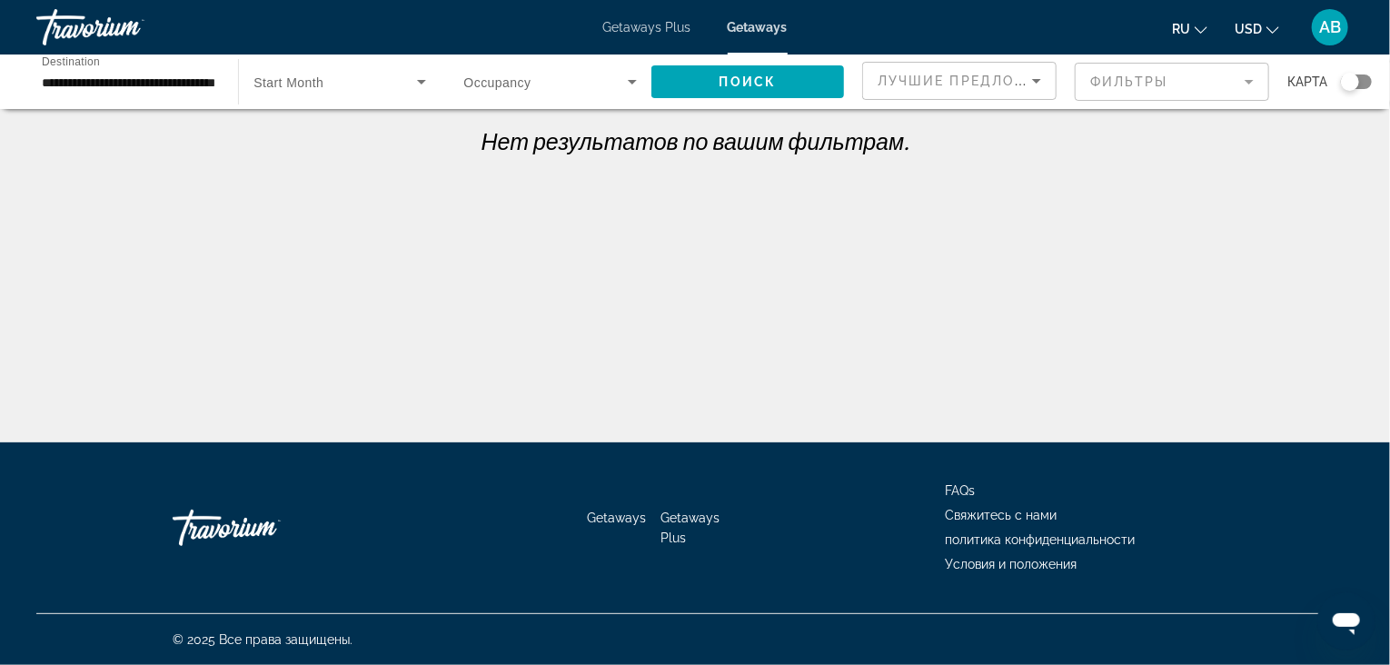
click at [587, 71] on span "Search widget" at bounding box center [546, 82] width 164 height 22
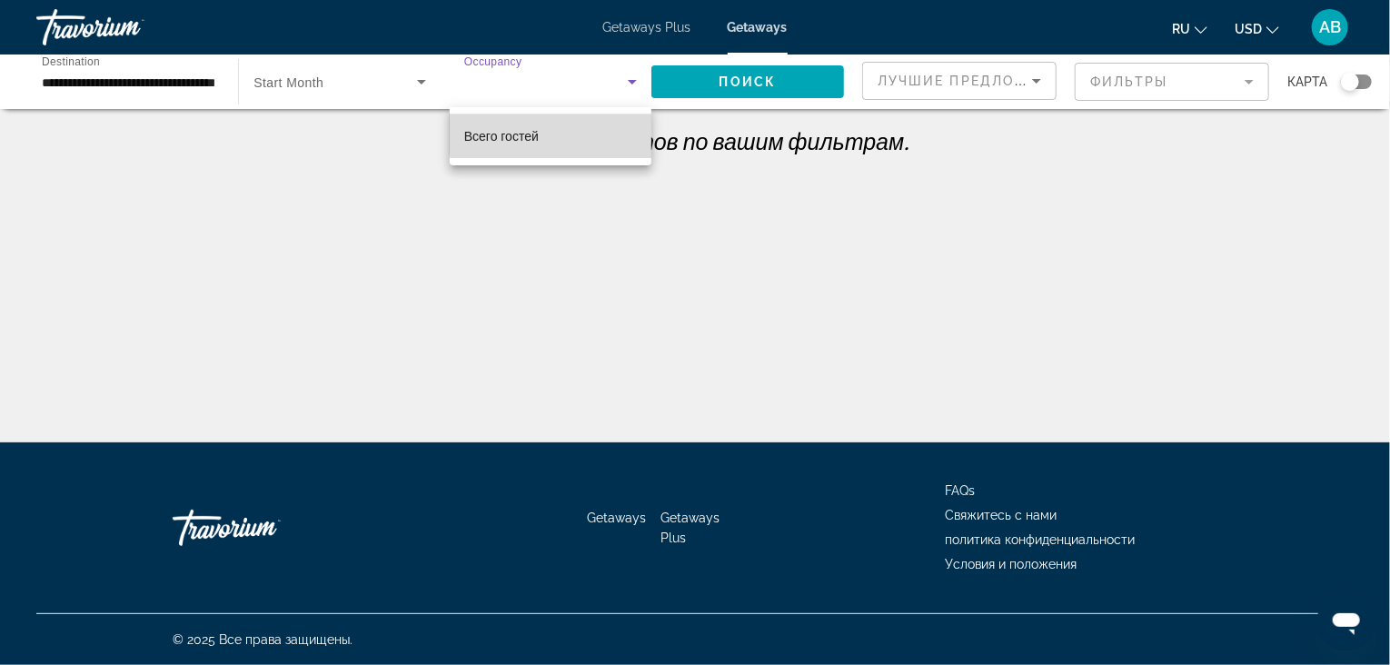
click at [563, 125] on mat-option "Всего гостей" at bounding box center [551, 136] width 202 height 44
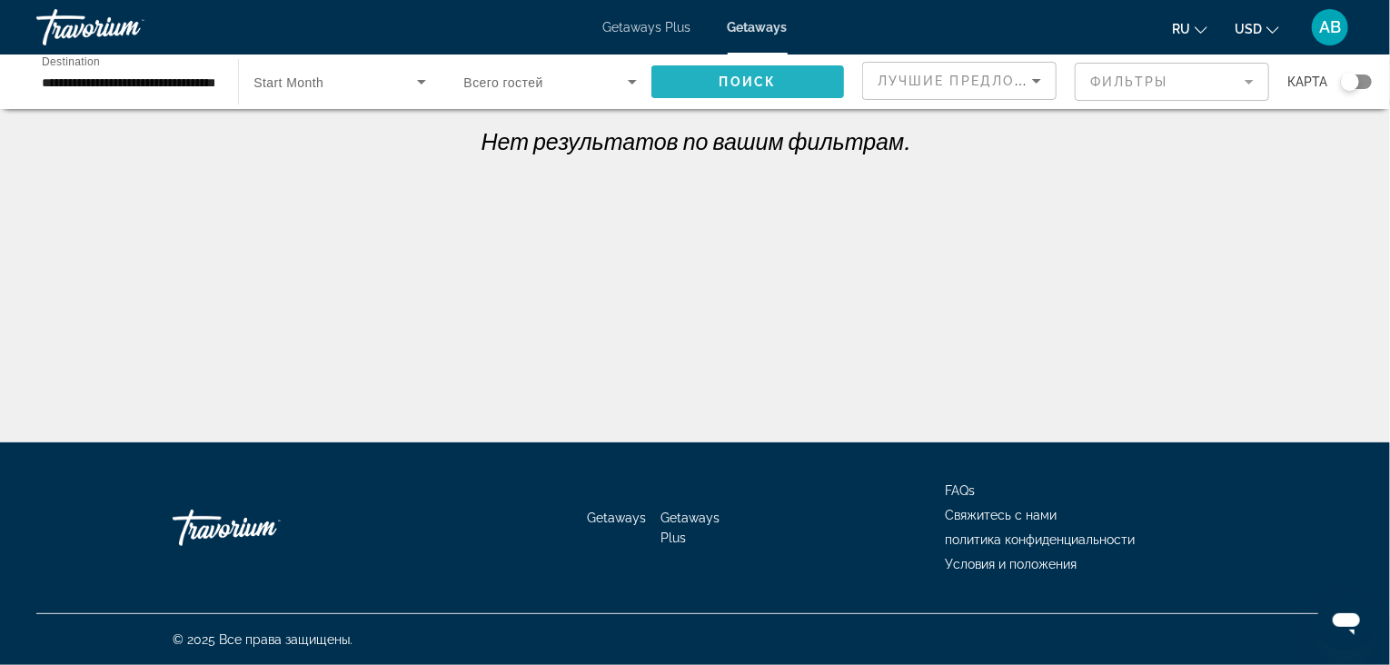
click at [745, 81] on span "Поиск" at bounding box center [747, 81] width 57 height 15
click at [379, 63] on div "Search widget" at bounding box center [339, 81] width 172 height 51
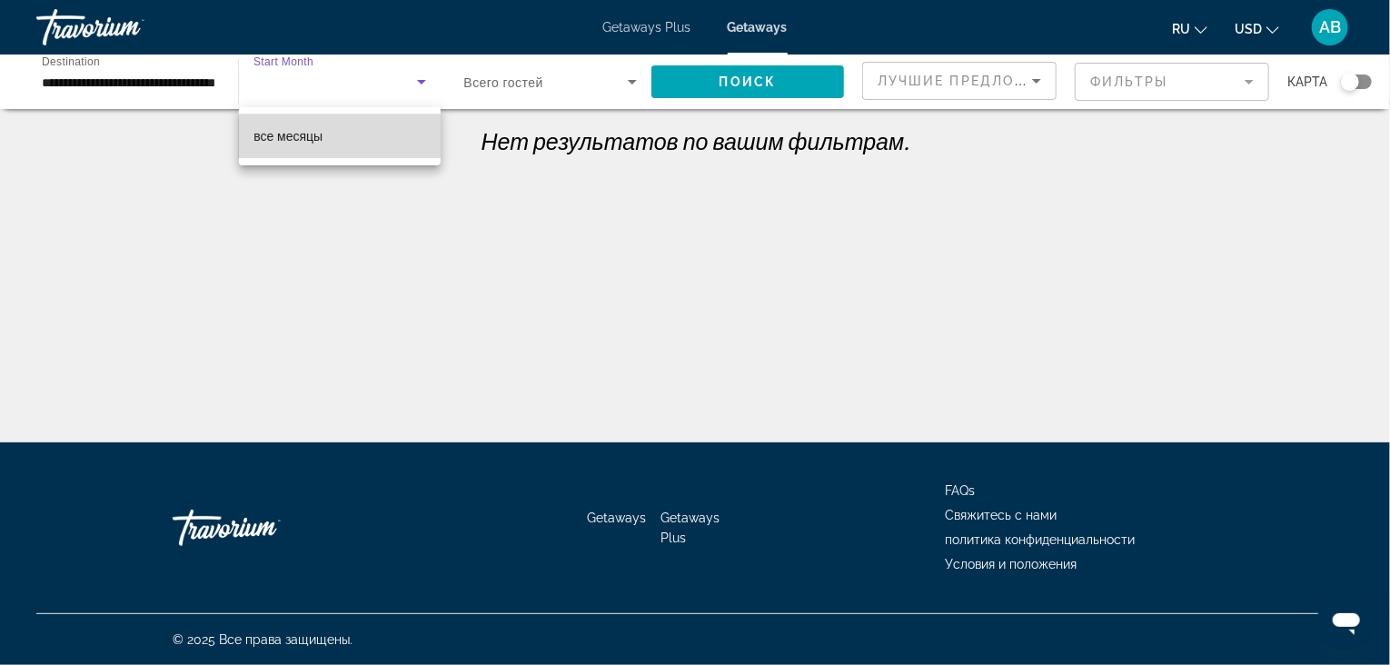
click at [362, 141] on mat-option "все месяцы" at bounding box center [340, 136] width 202 height 44
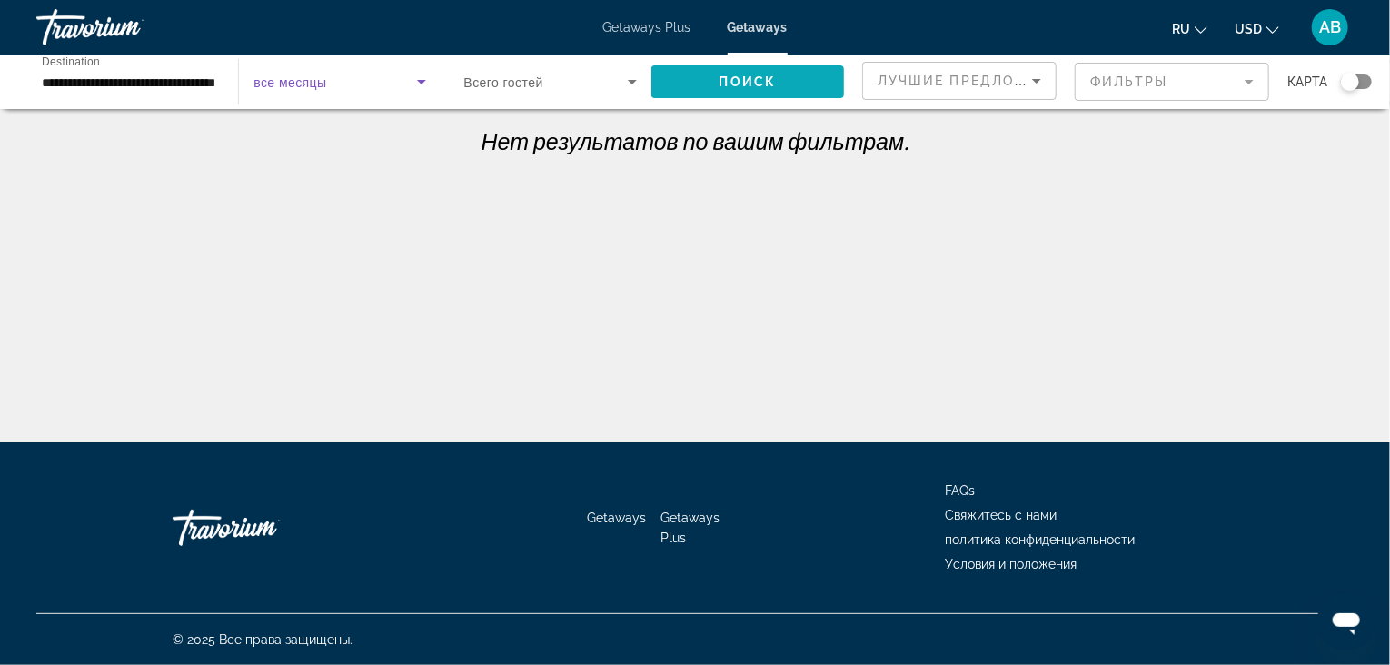
click at [747, 84] on span "Поиск" at bounding box center [747, 81] width 57 height 15
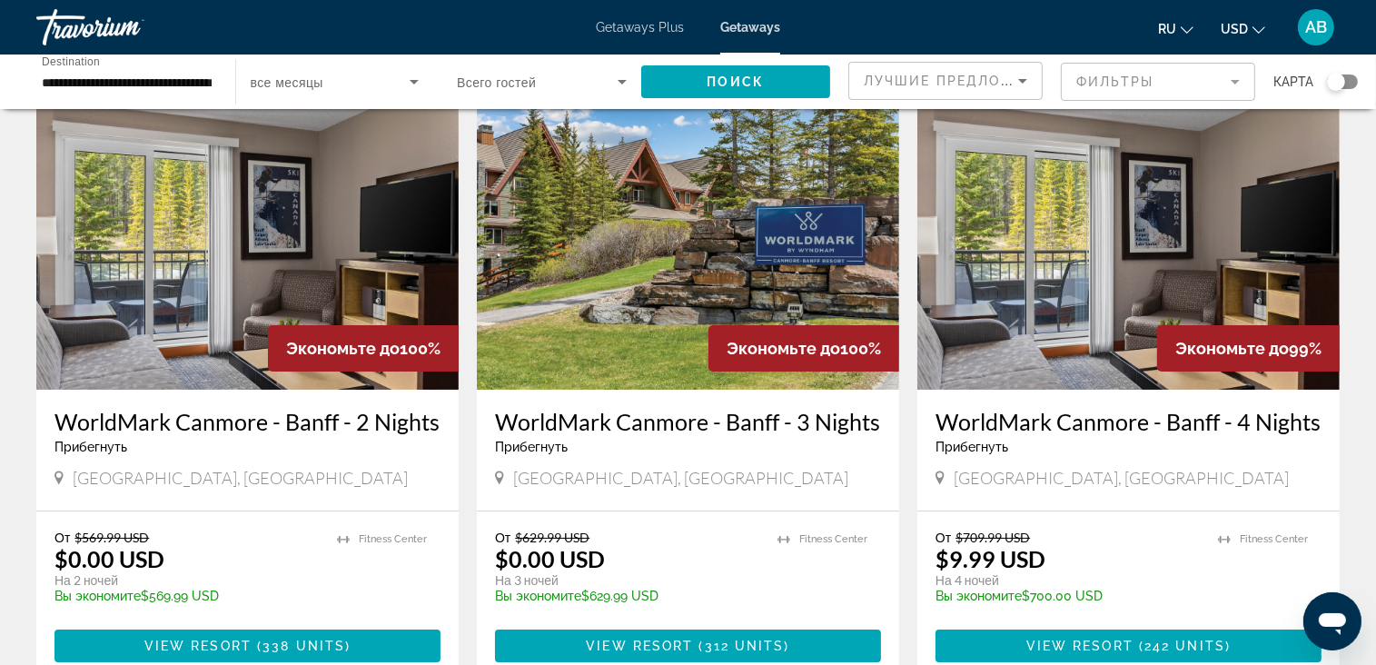
scroll to position [182, 0]
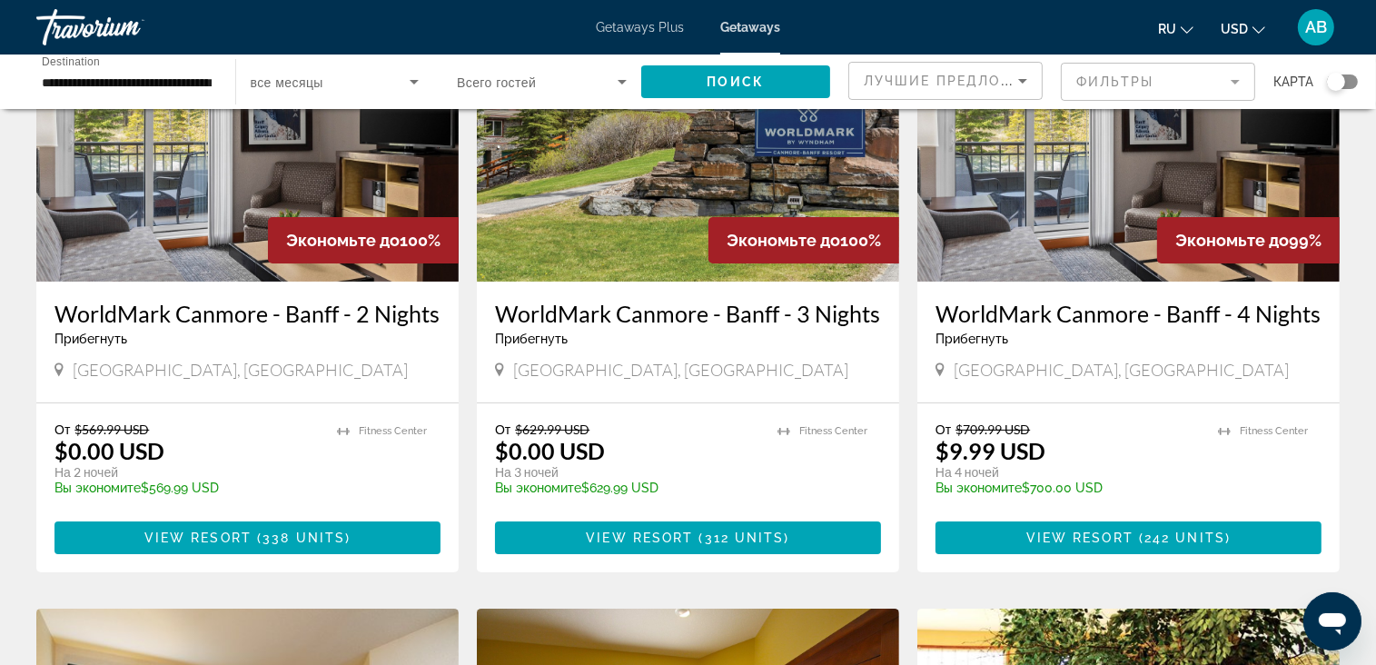
click at [1108, 242] on img "Main content" at bounding box center [1129, 136] width 422 height 291
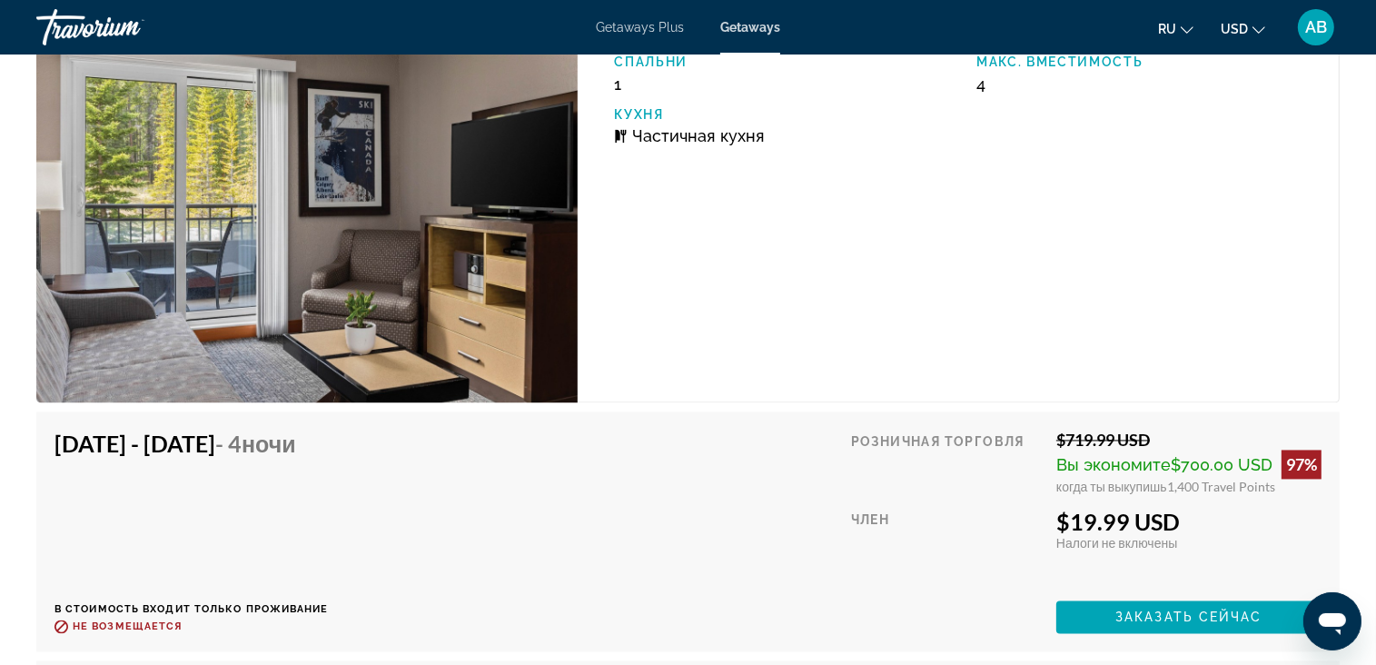
scroll to position [3594, 0]
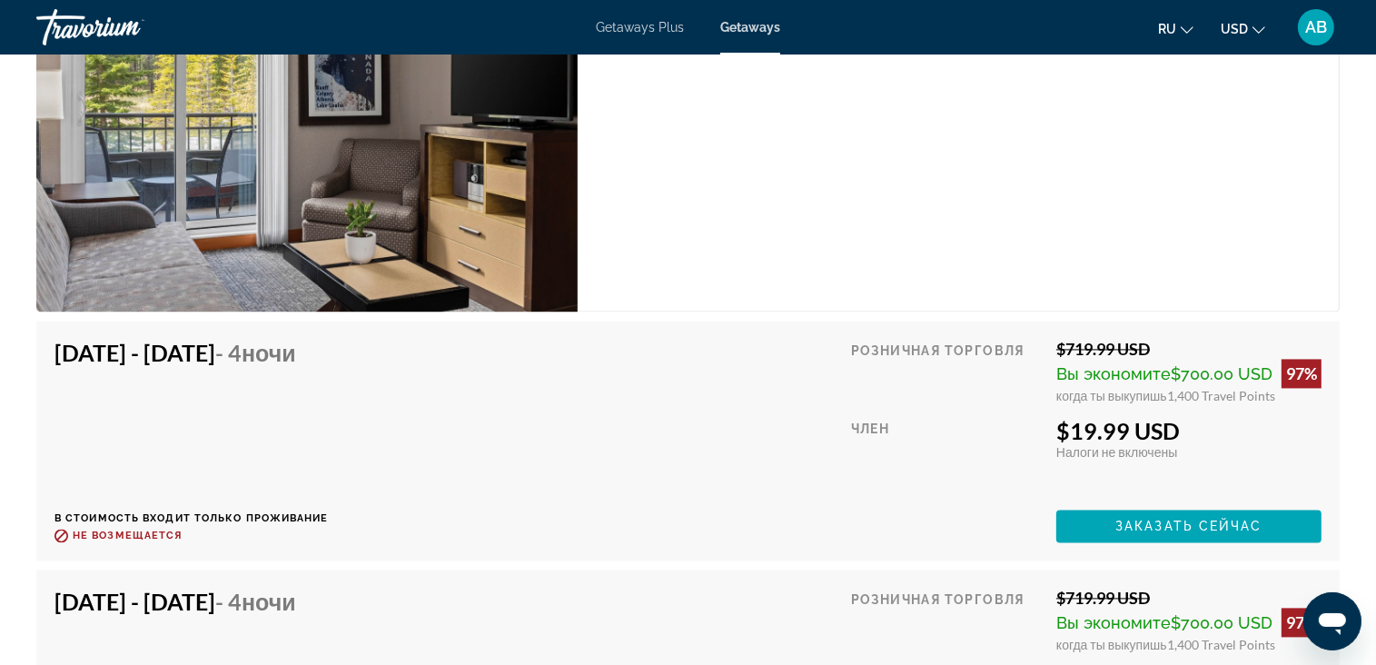
click at [1256, 33] on icon "Change currency" at bounding box center [1259, 30] width 13 height 13
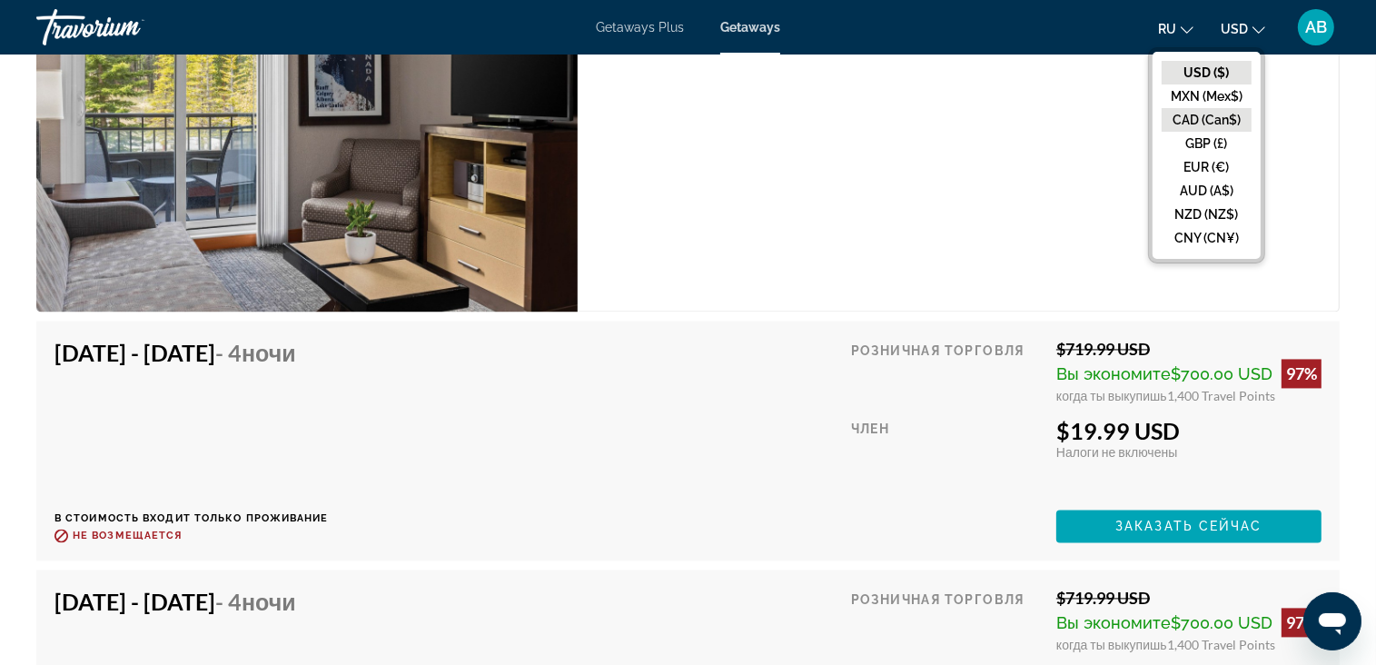
click at [1224, 124] on button "CAD (Can$)" at bounding box center [1207, 120] width 90 height 24
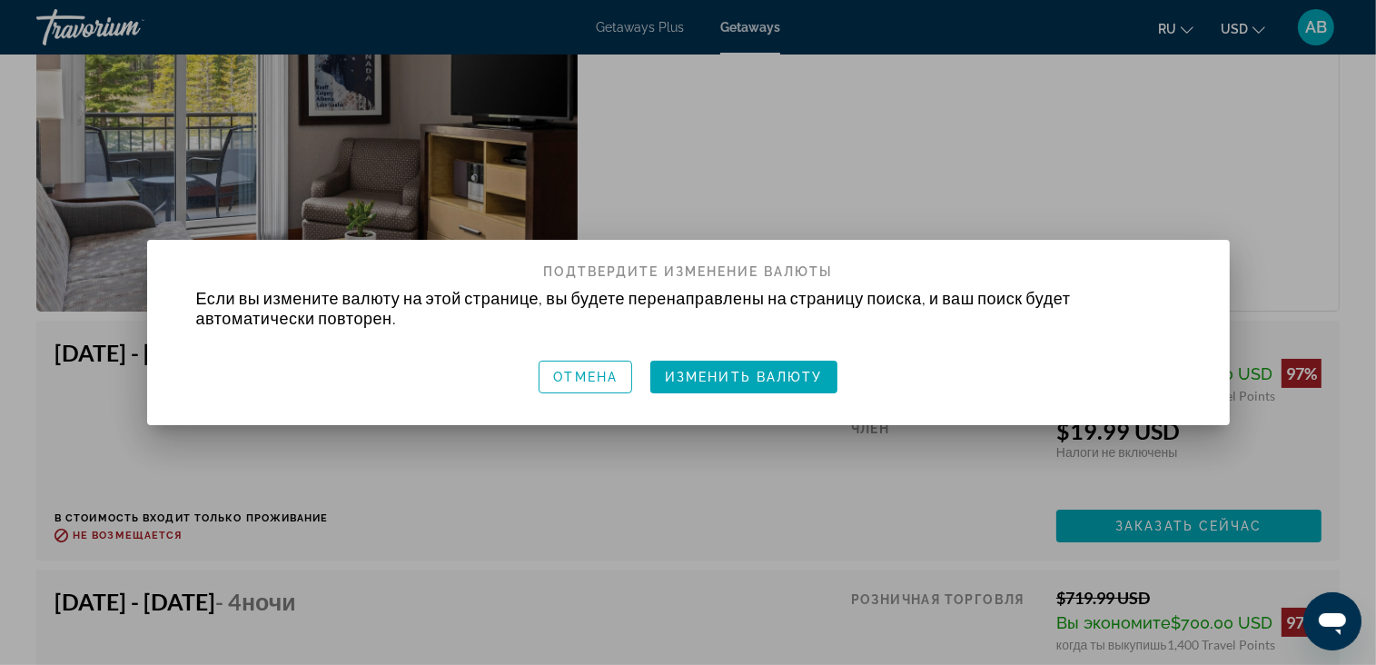
scroll to position [0, 0]
click at [701, 377] on span "Изменить валюту" at bounding box center [744, 377] width 158 height 15
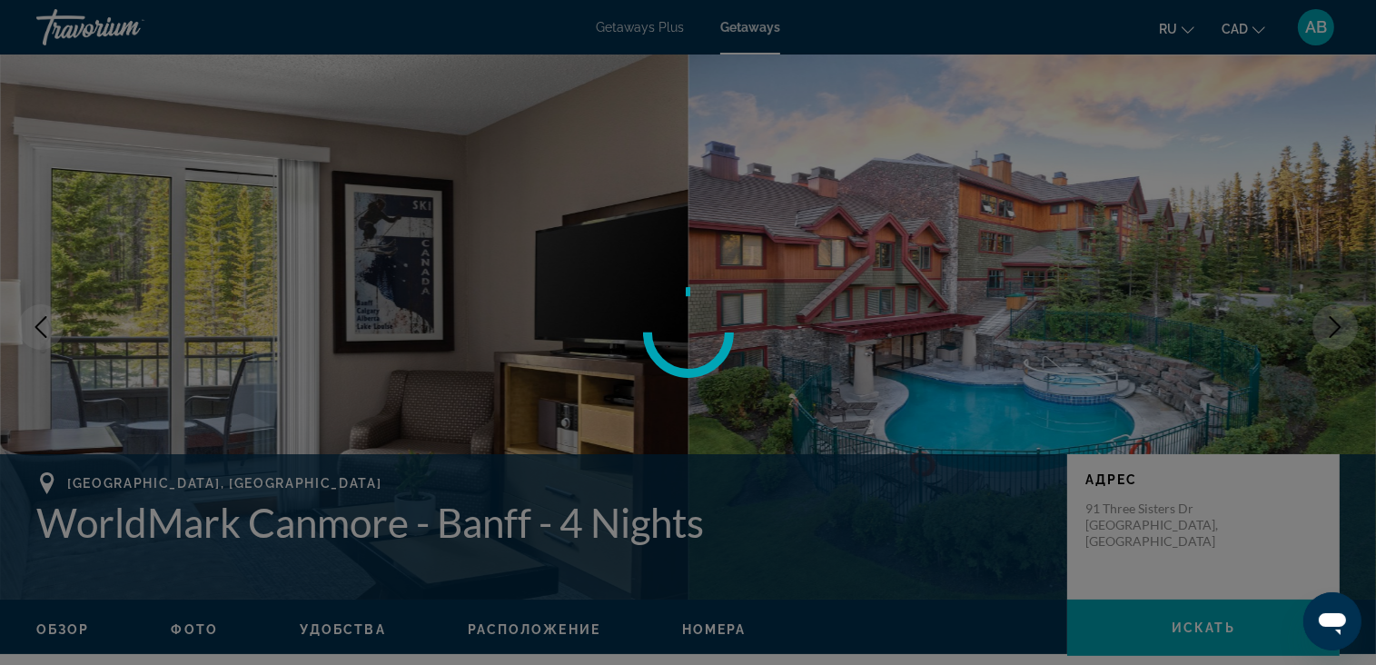
scroll to position [3594, 0]
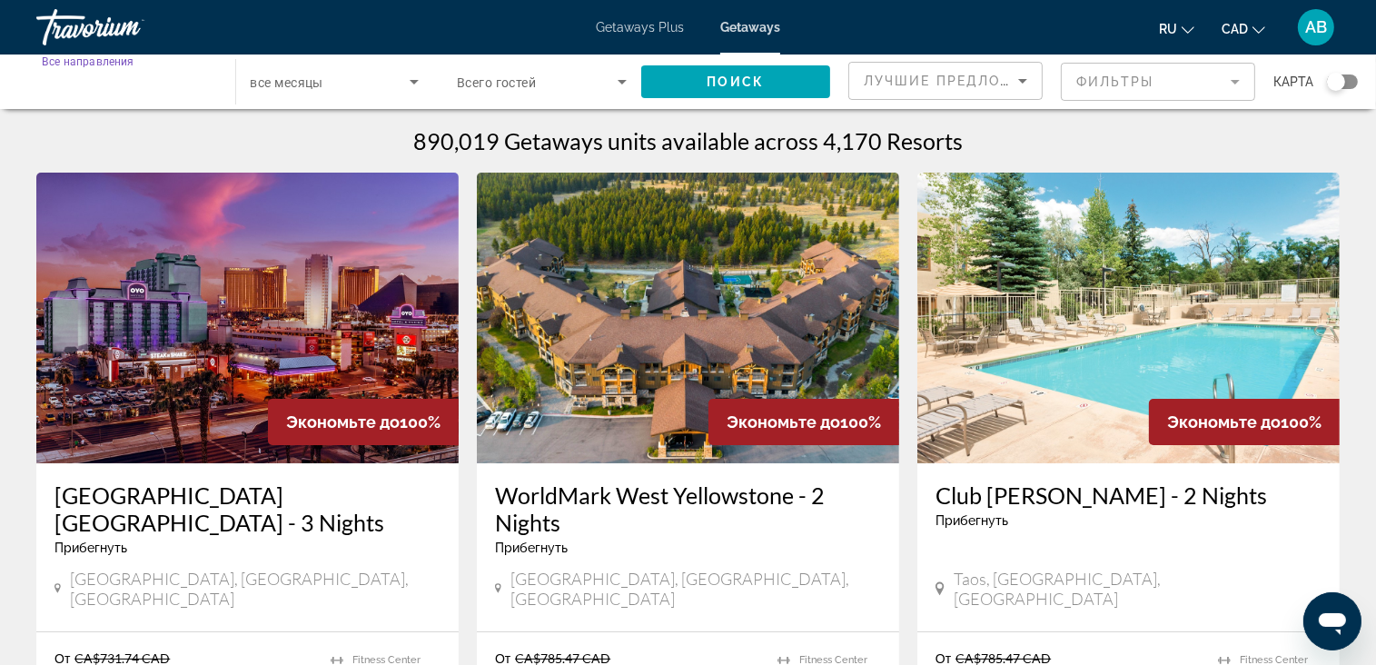
click at [146, 72] on input "Destination Все направления" at bounding box center [127, 83] width 170 height 22
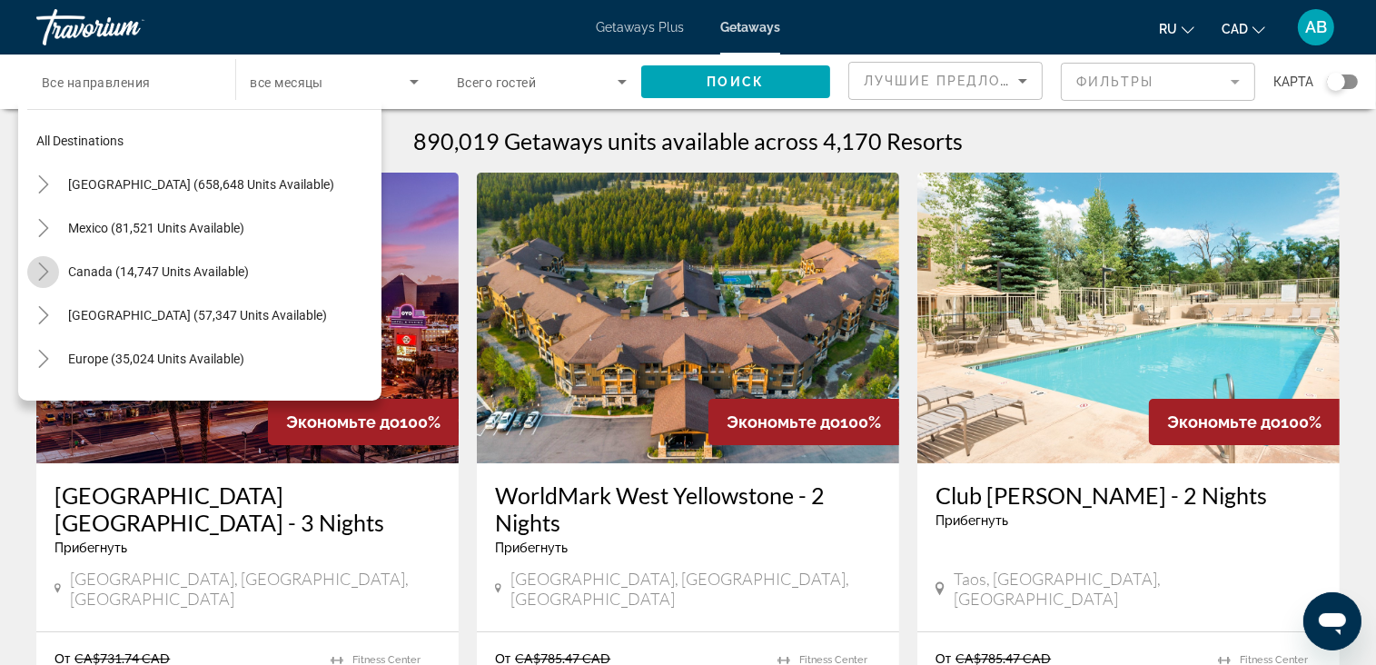
click at [45, 271] on icon "Toggle Canada (14,747 units available)" at bounding box center [43, 272] width 10 height 18
click at [102, 324] on span "Search widget" at bounding box center [213, 315] width 336 height 44
type input "**********"
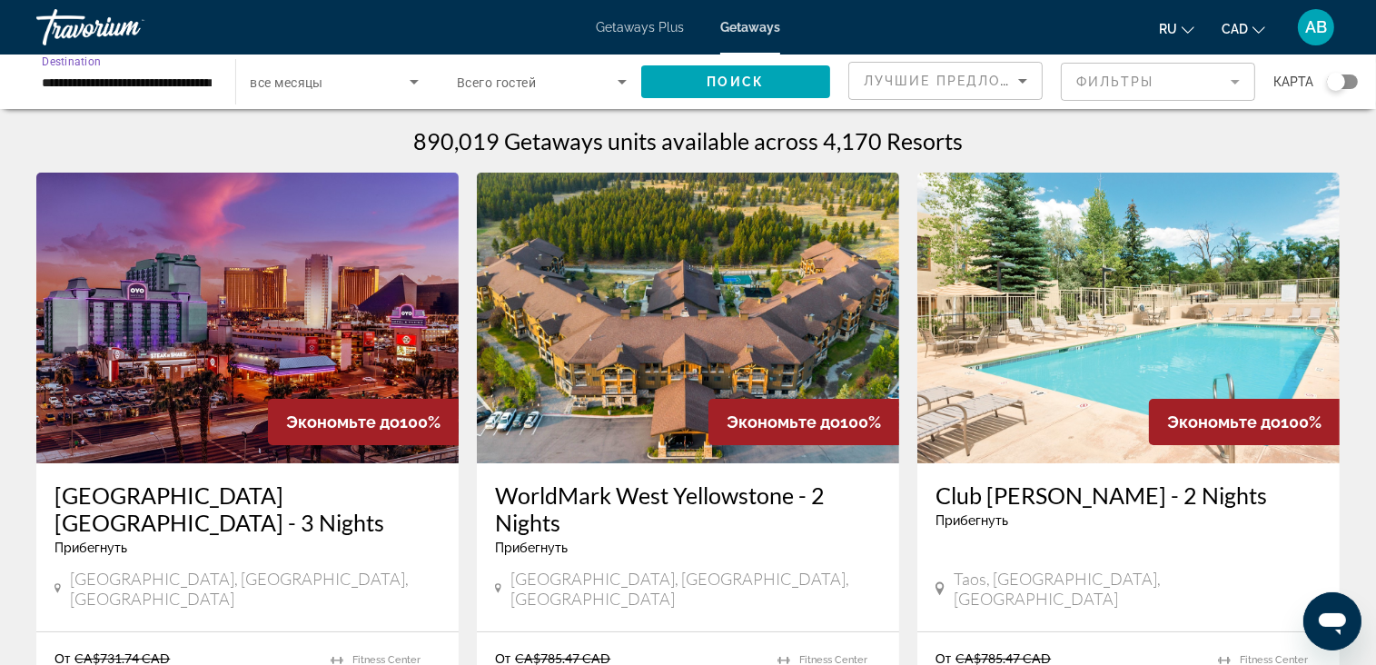
click at [392, 72] on span "Search widget" at bounding box center [331, 82] width 160 height 22
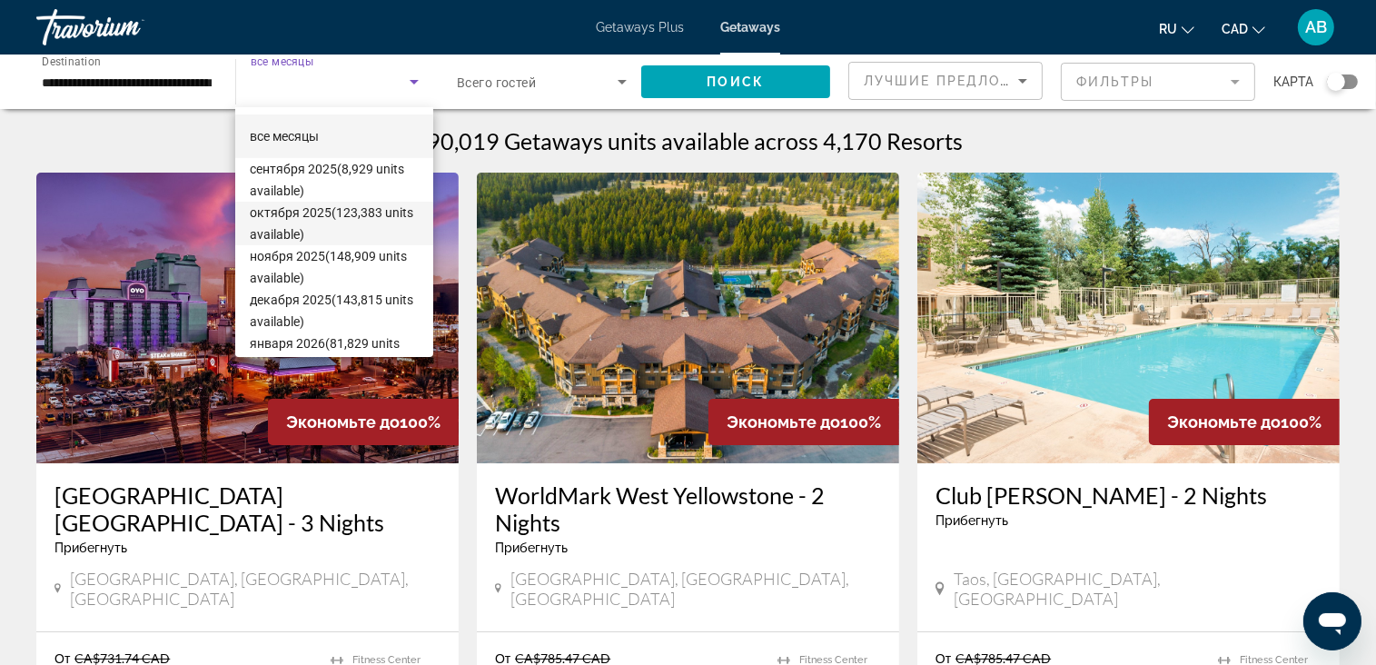
click at [305, 212] on span "октября 2025 (123,383 units available)" at bounding box center [334, 224] width 169 height 44
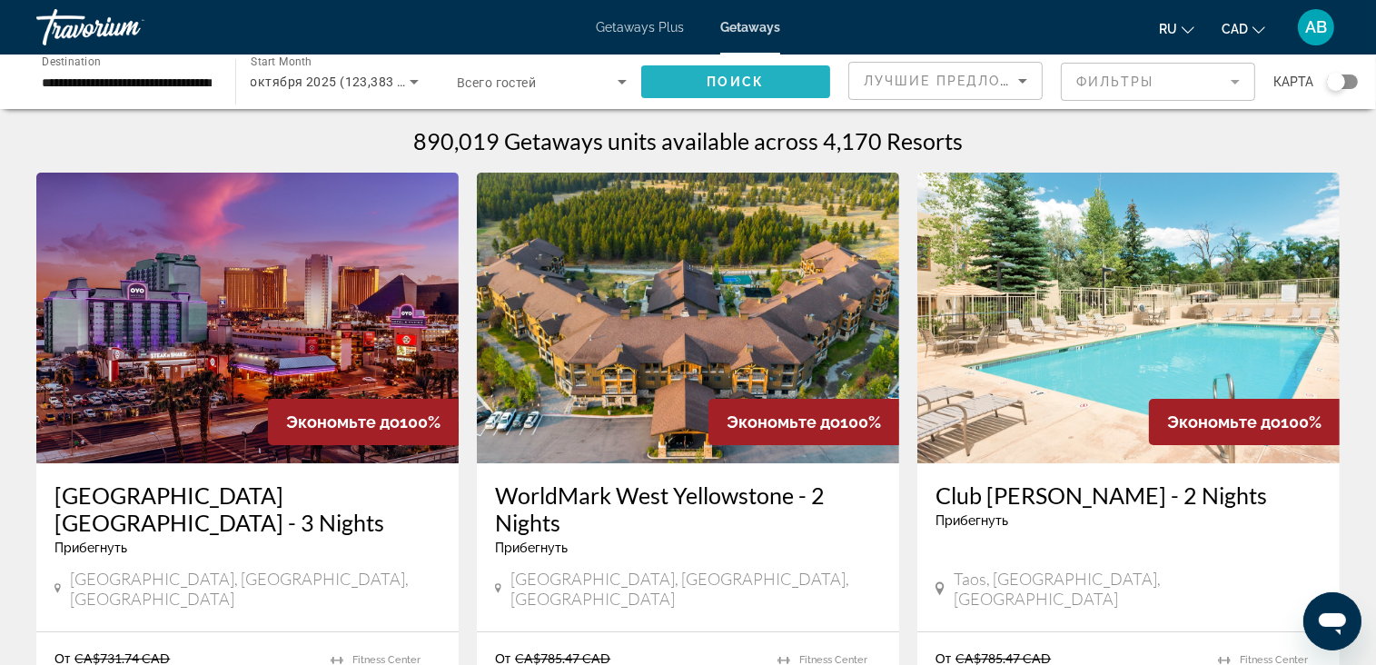
click at [740, 84] on span "Поиск" at bounding box center [736, 81] width 57 height 15
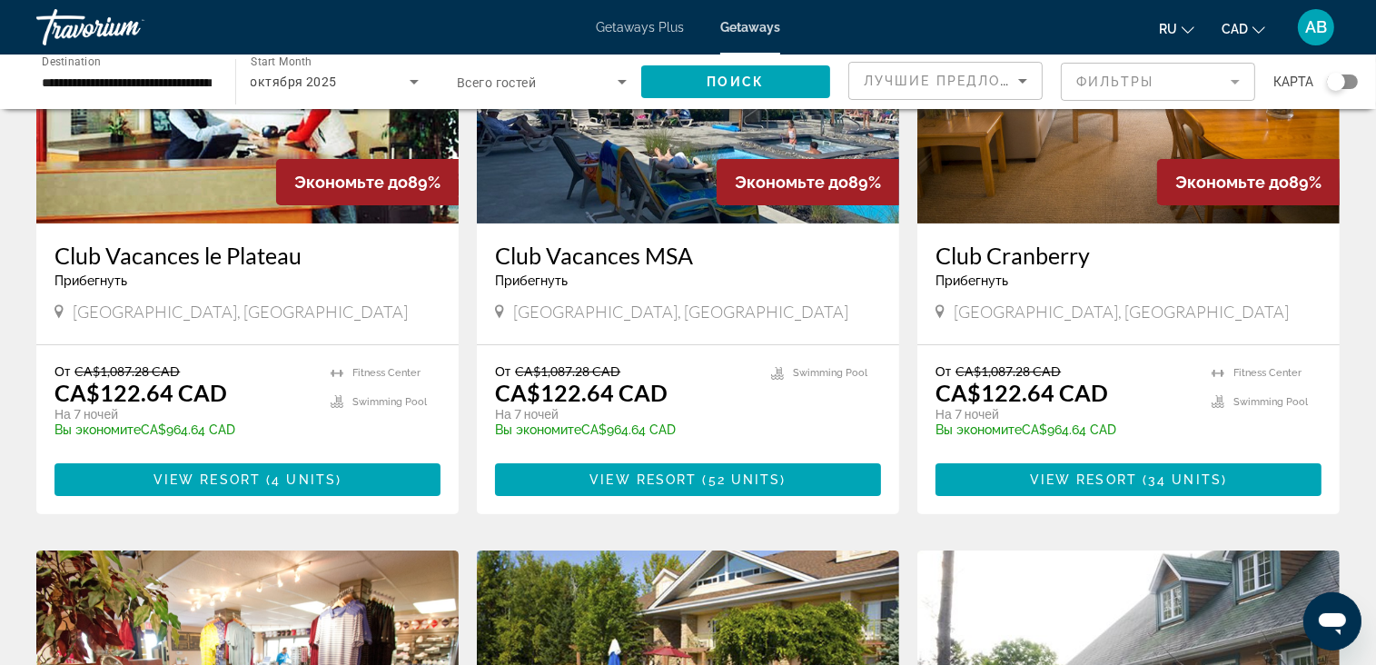
scroll to position [273, 0]
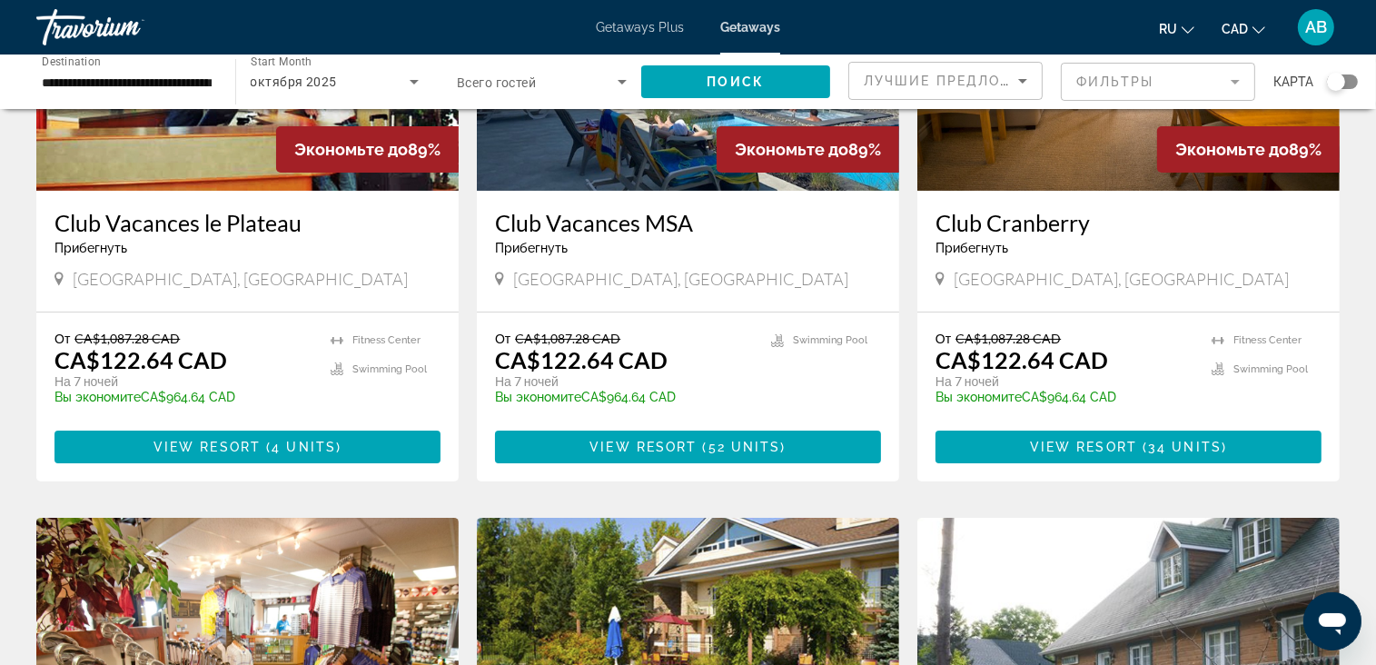
click at [74, 155] on img "Main content" at bounding box center [247, 45] width 422 height 291
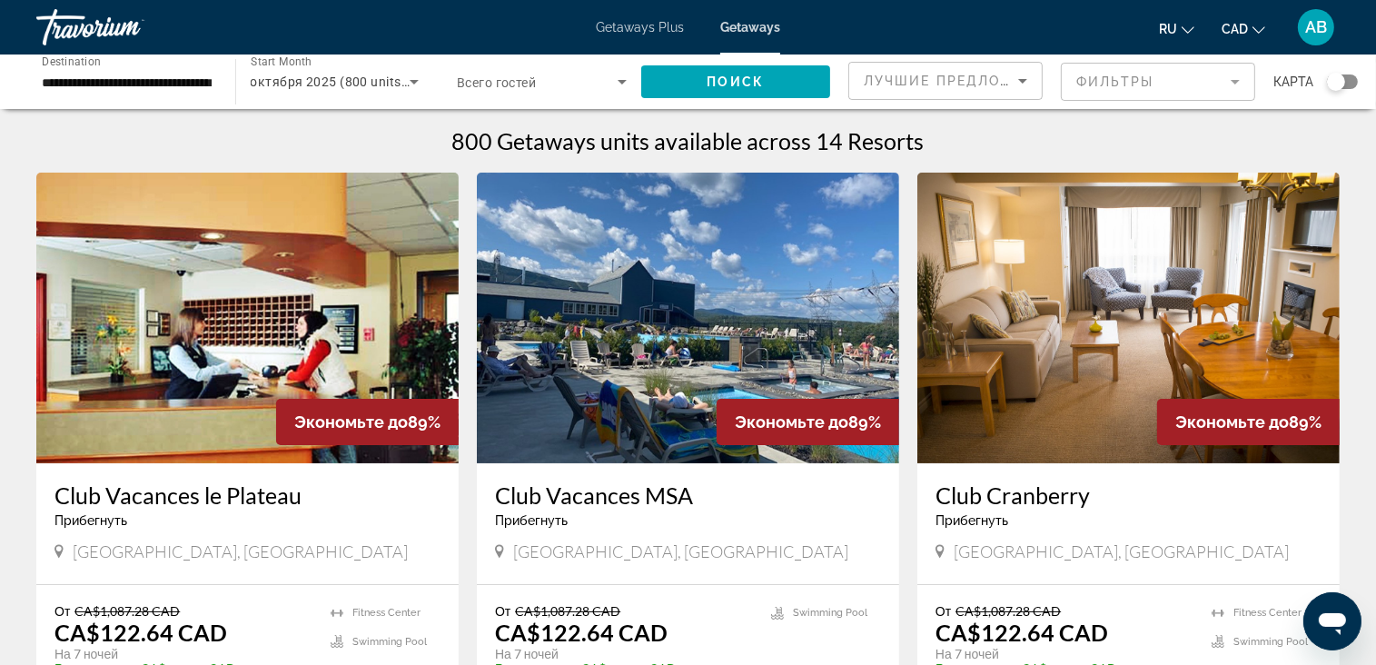
click at [611, 82] on icon "Search widget" at bounding box center [622, 82] width 22 height 22
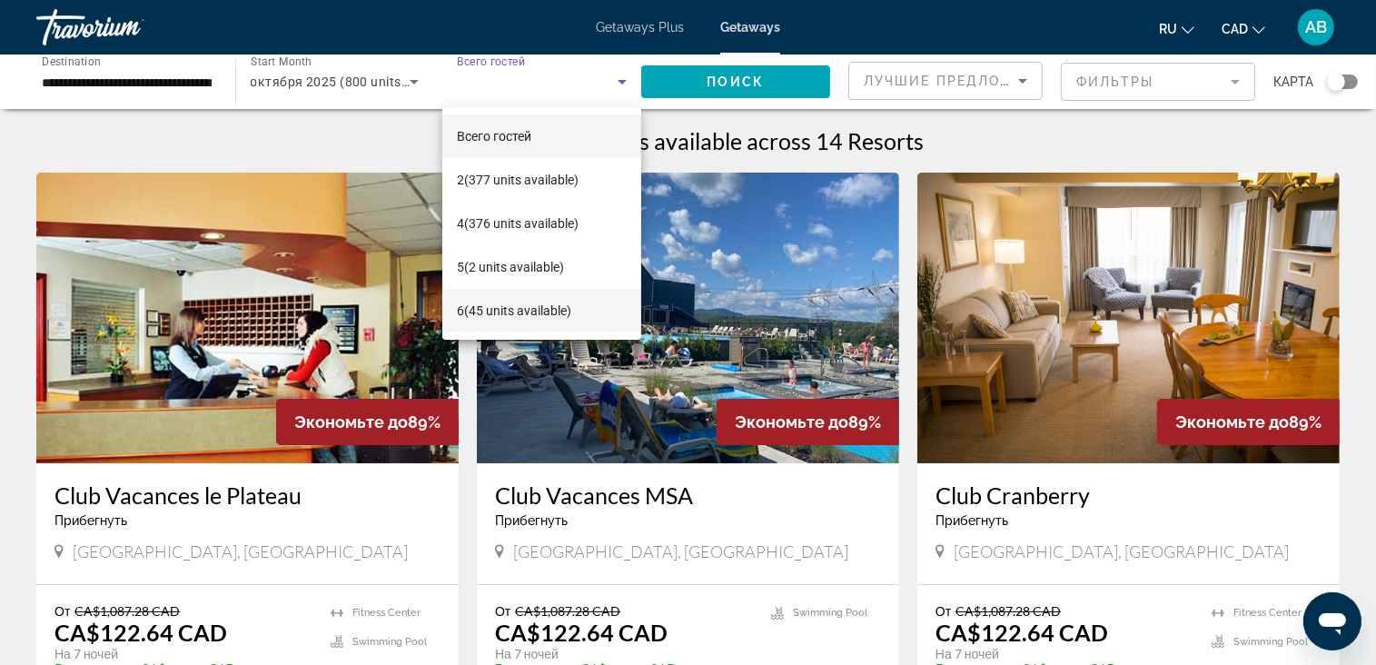
click at [548, 309] on span "6 (45 units available)" at bounding box center [514, 311] width 114 height 22
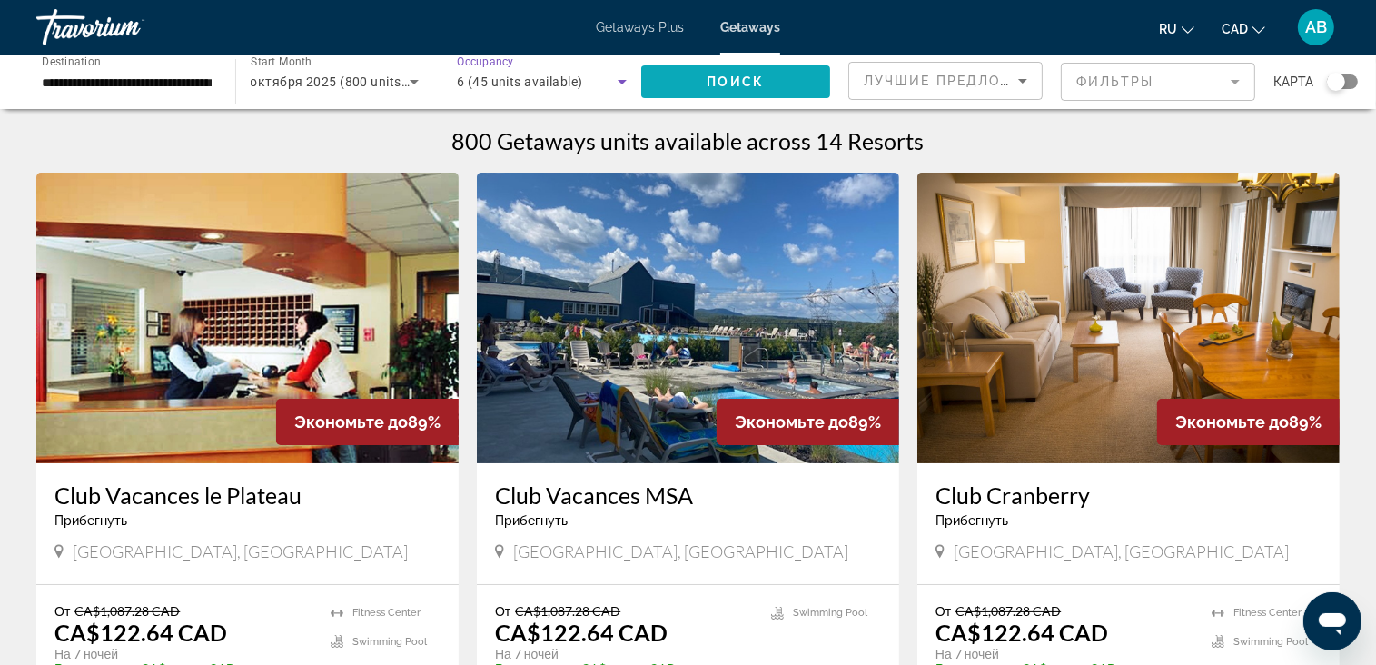
click at [710, 69] on span "Search widget" at bounding box center [736, 82] width 190 height 44
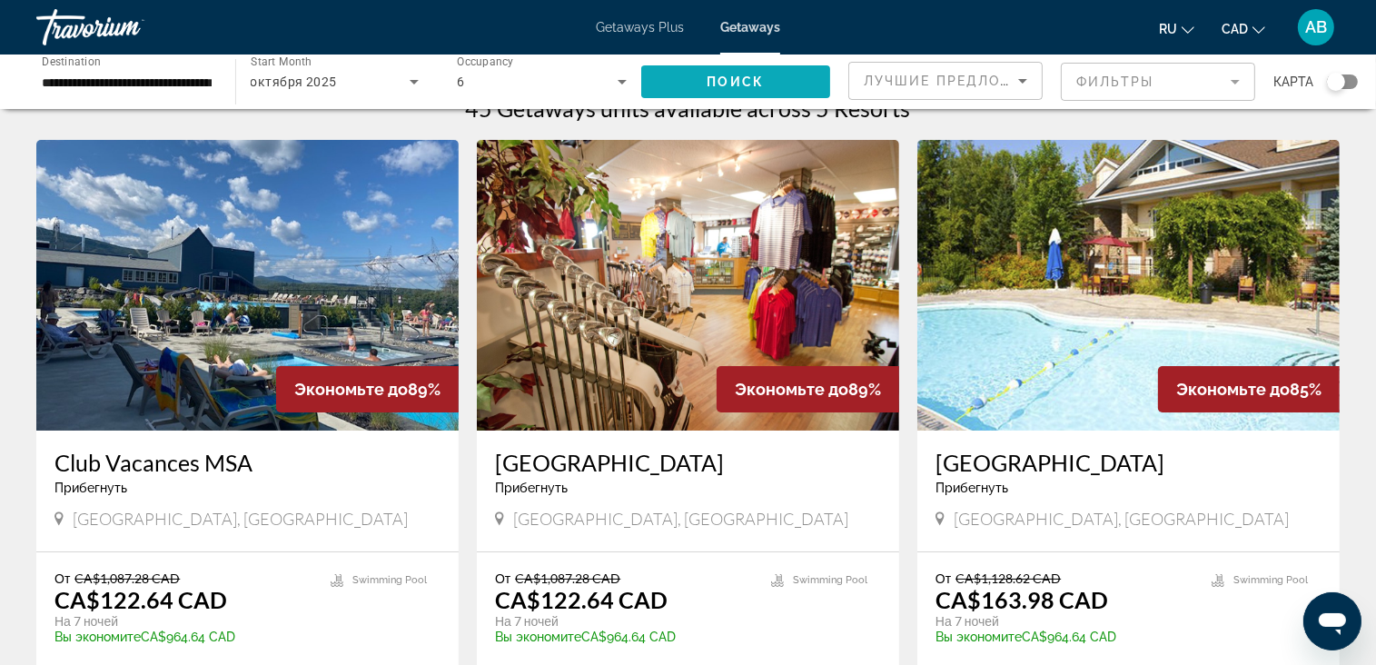
scroll to position [91, 0]
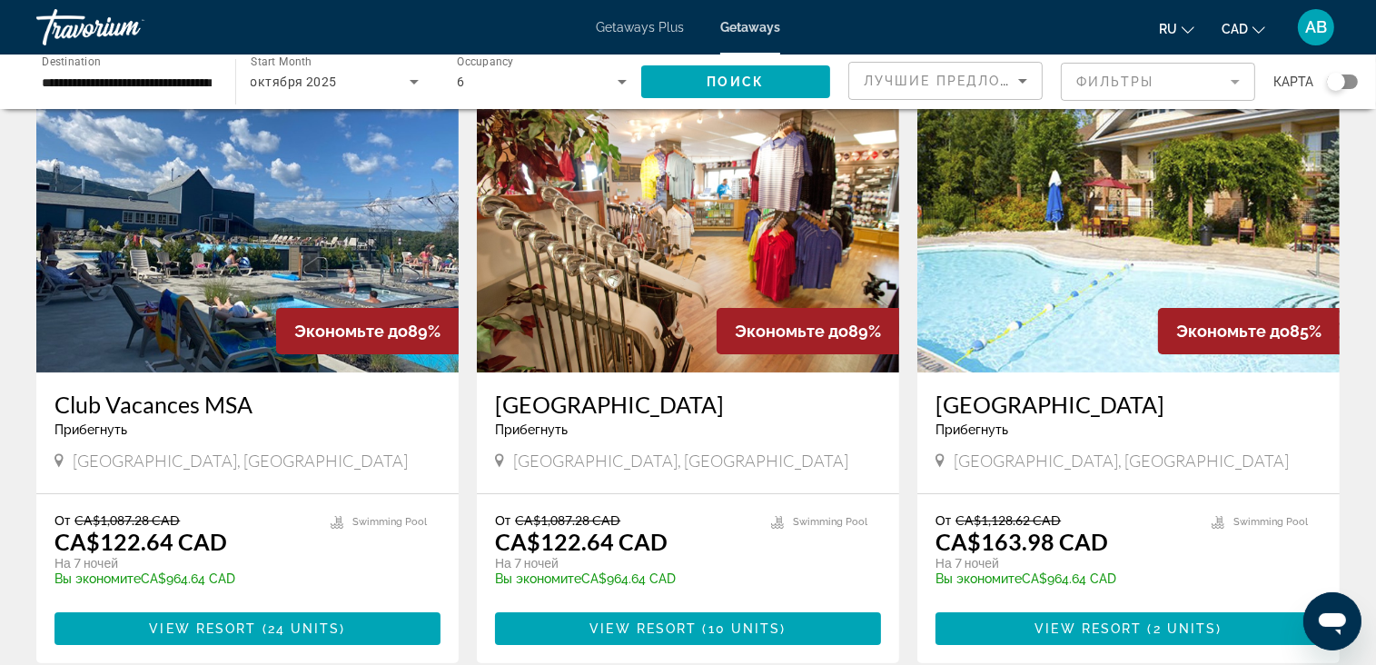
click at [303, 288] on img "Main content" at bounding box center [247, 227] width 422 height 291
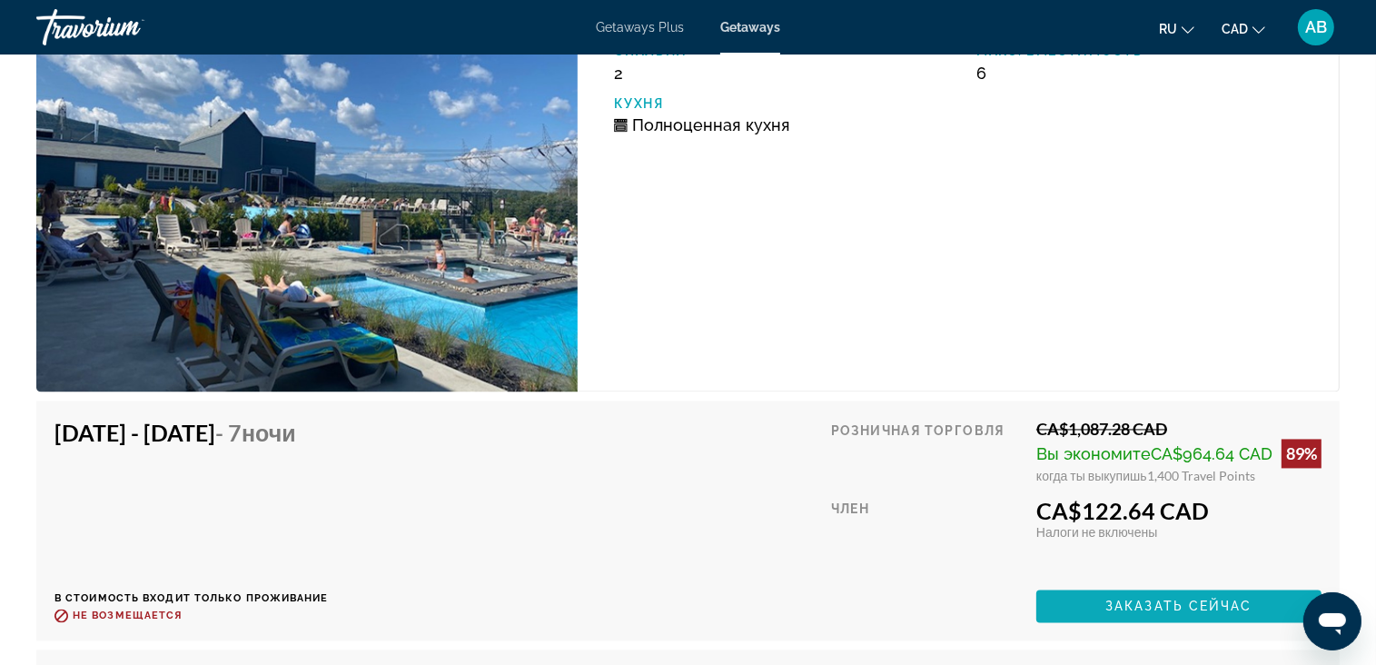
scroll to position [3536, 0]
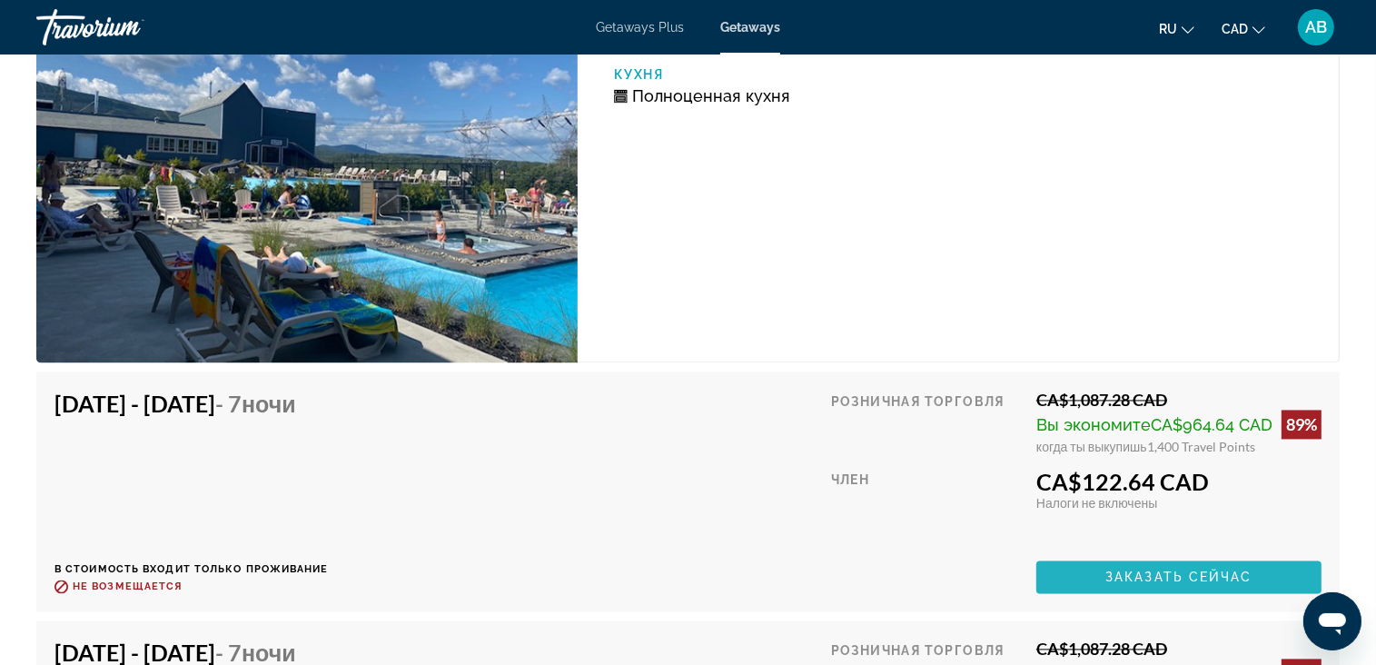
click at [1152, 572] on span "Заказать сейчас" at bounding box center [1179, 577] width 147 height 15
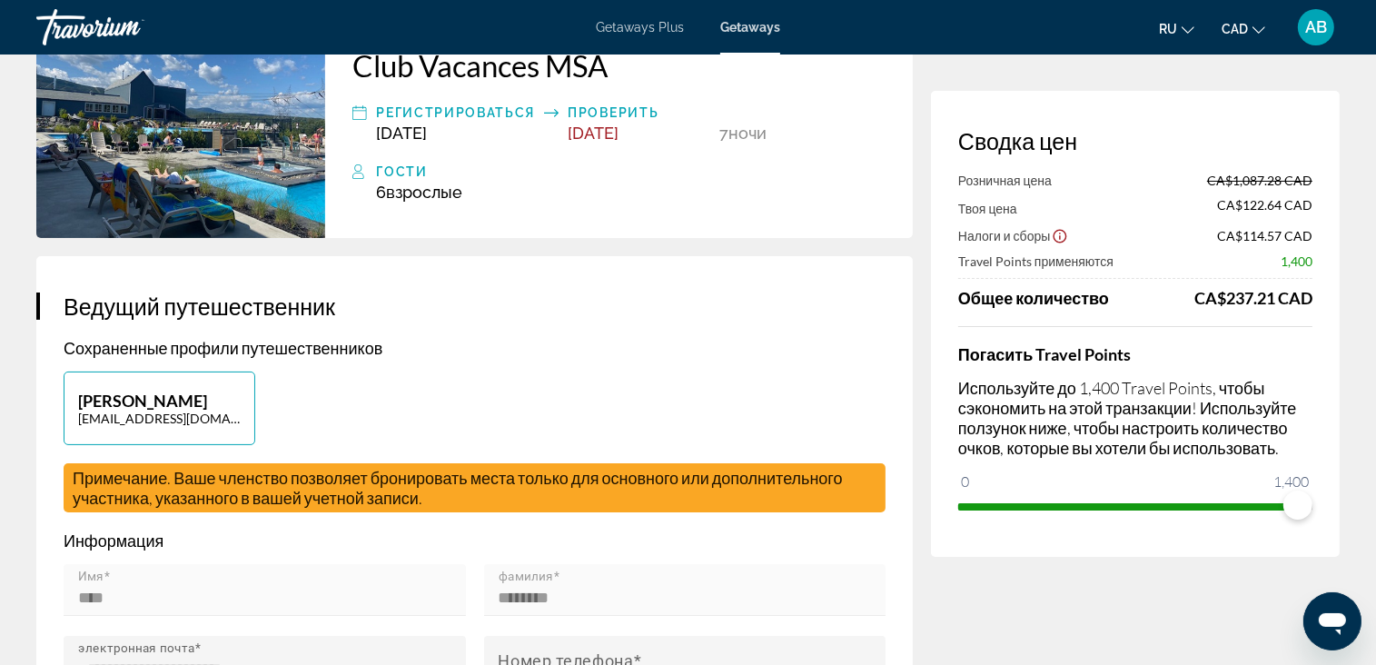
scroll to position [363, 0]
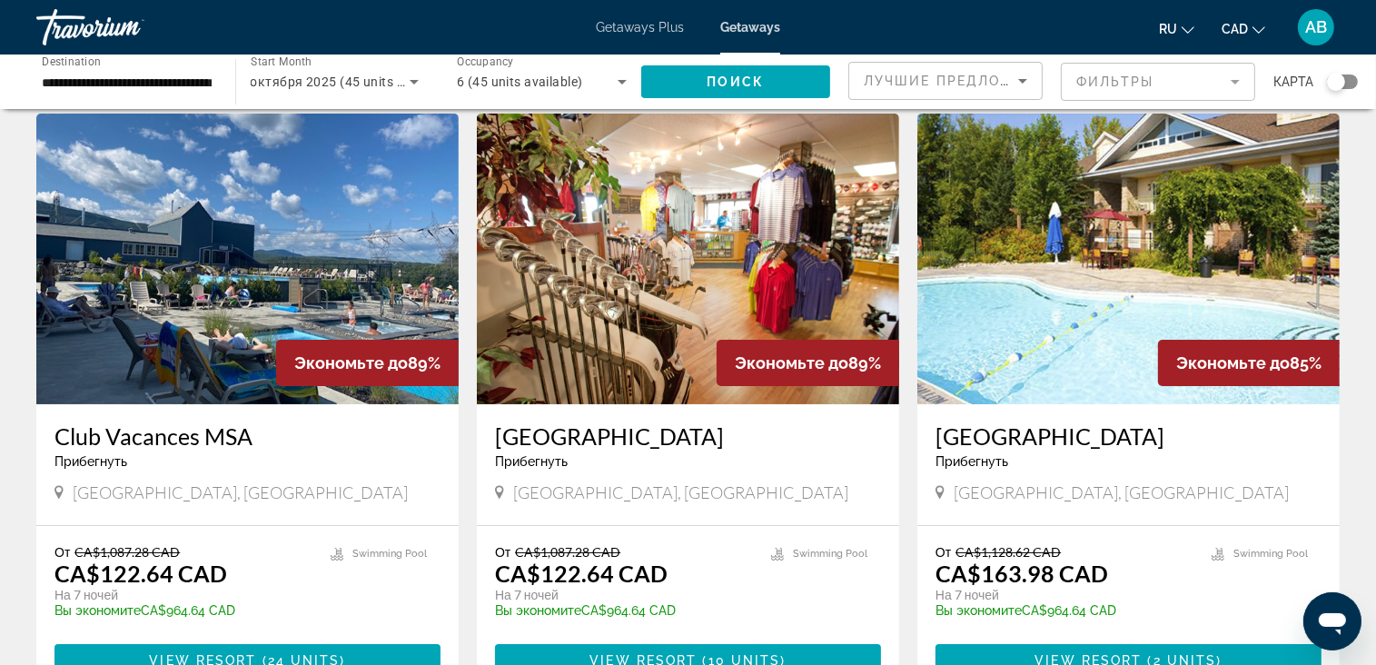
scroll to position [91, 0]
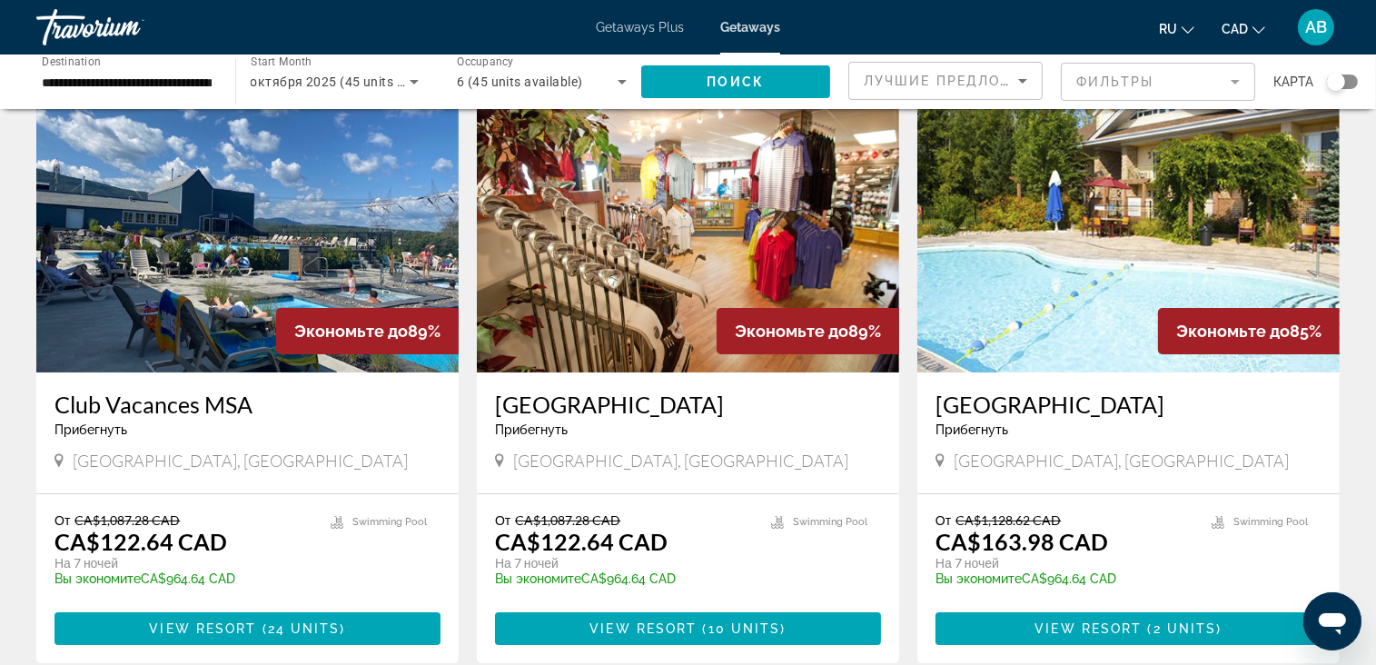
click at [595, 257] on img "Main content" at bounding box center [688, 227] width 422 height 291
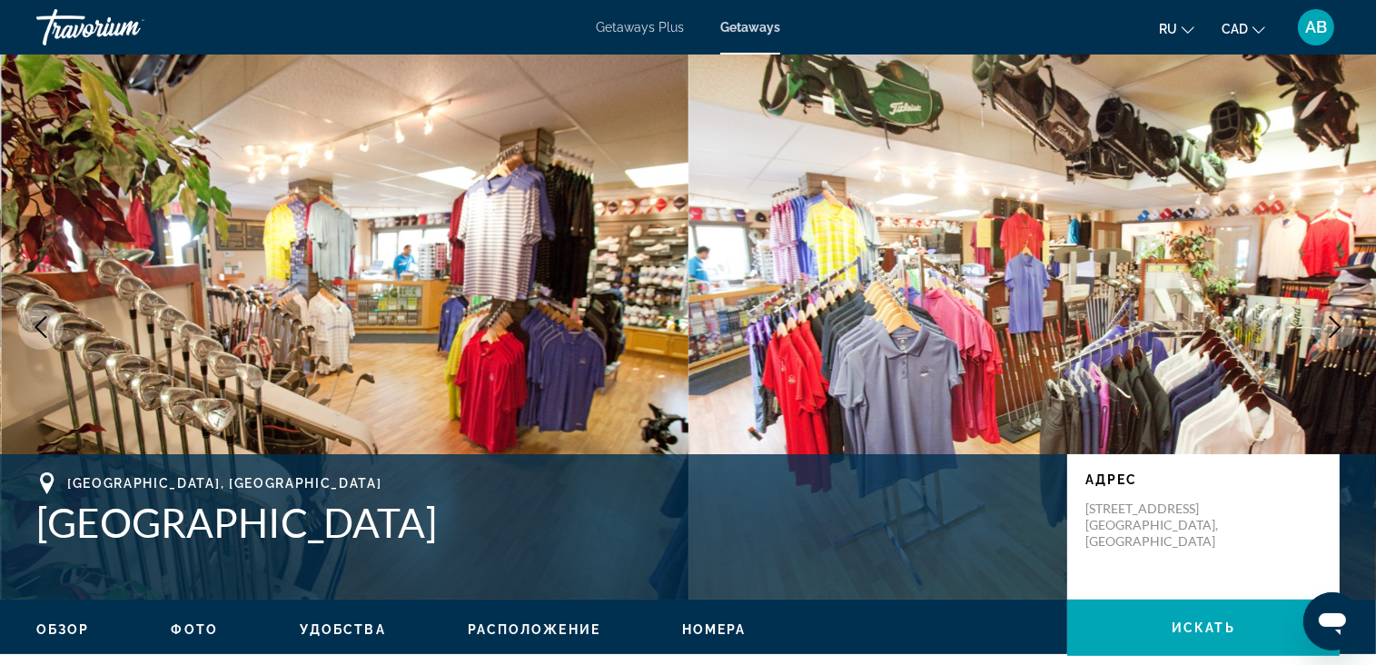
click at [1325, 315] on button "Next image" at bounding box center [1335, 326] width 45 height 45
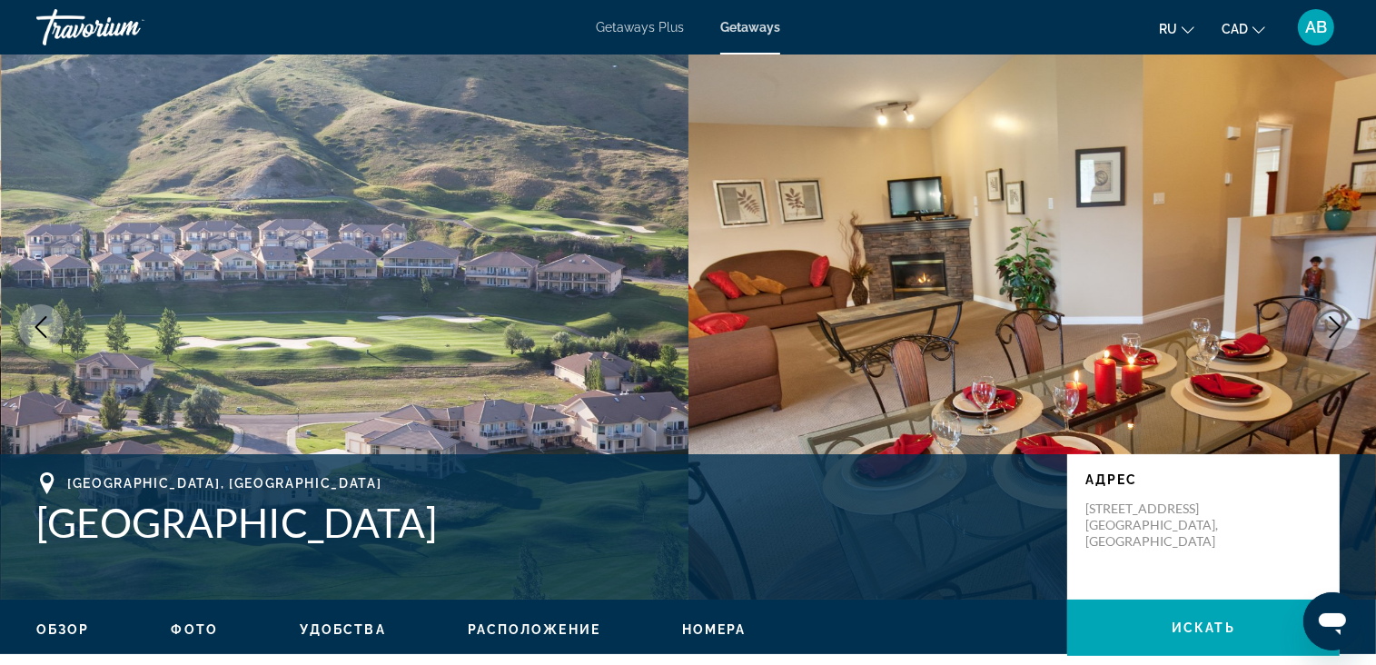
click at [1326, 315] on button "Next image" at bounding box center [1335, 326] width 45 height 45
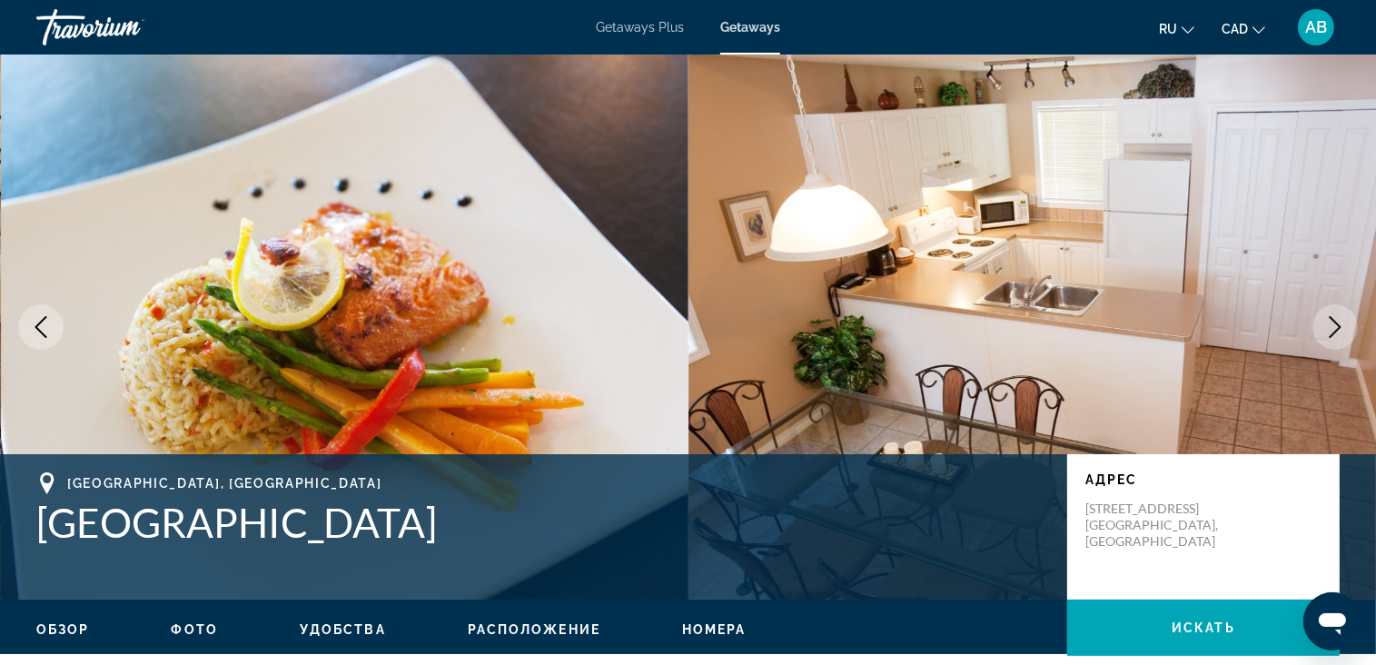
click at [1326, 315] on button "Next image" at bounding box center [1335, 326] width 45 height 45
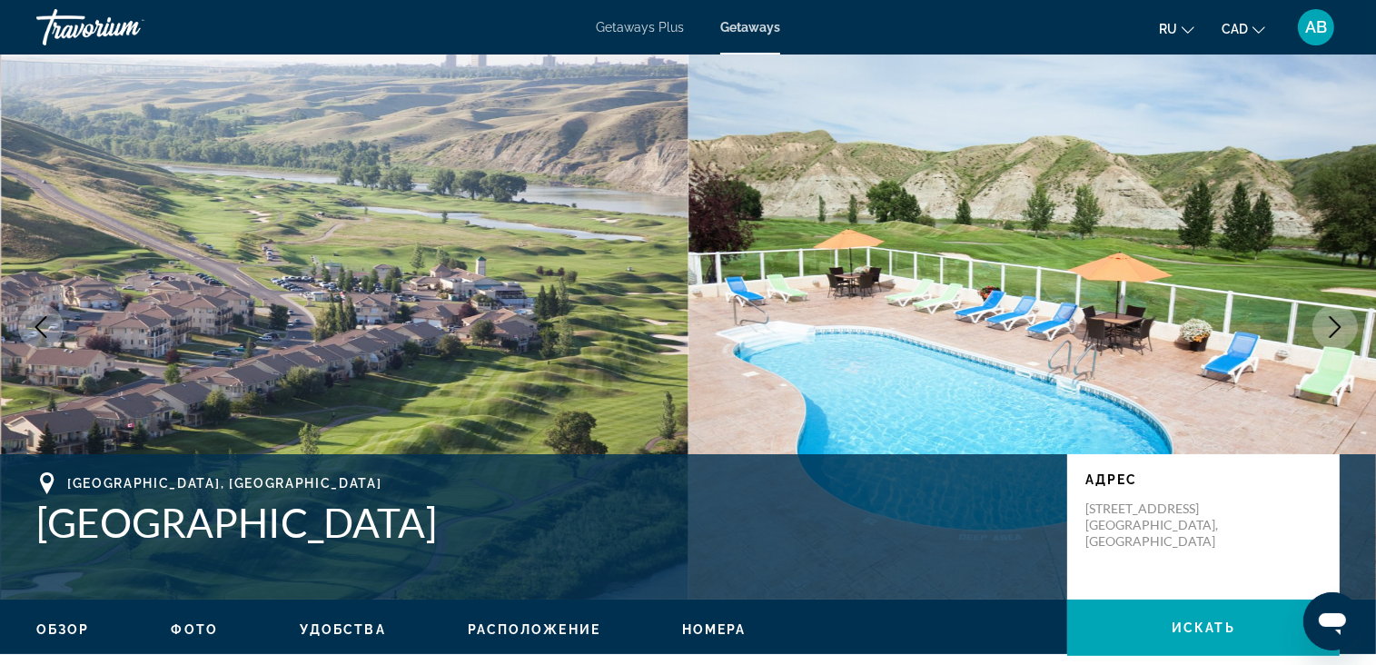
click at [1326, 315] on button "Next image" at bounding box center [1335, 326] width 45 height 45
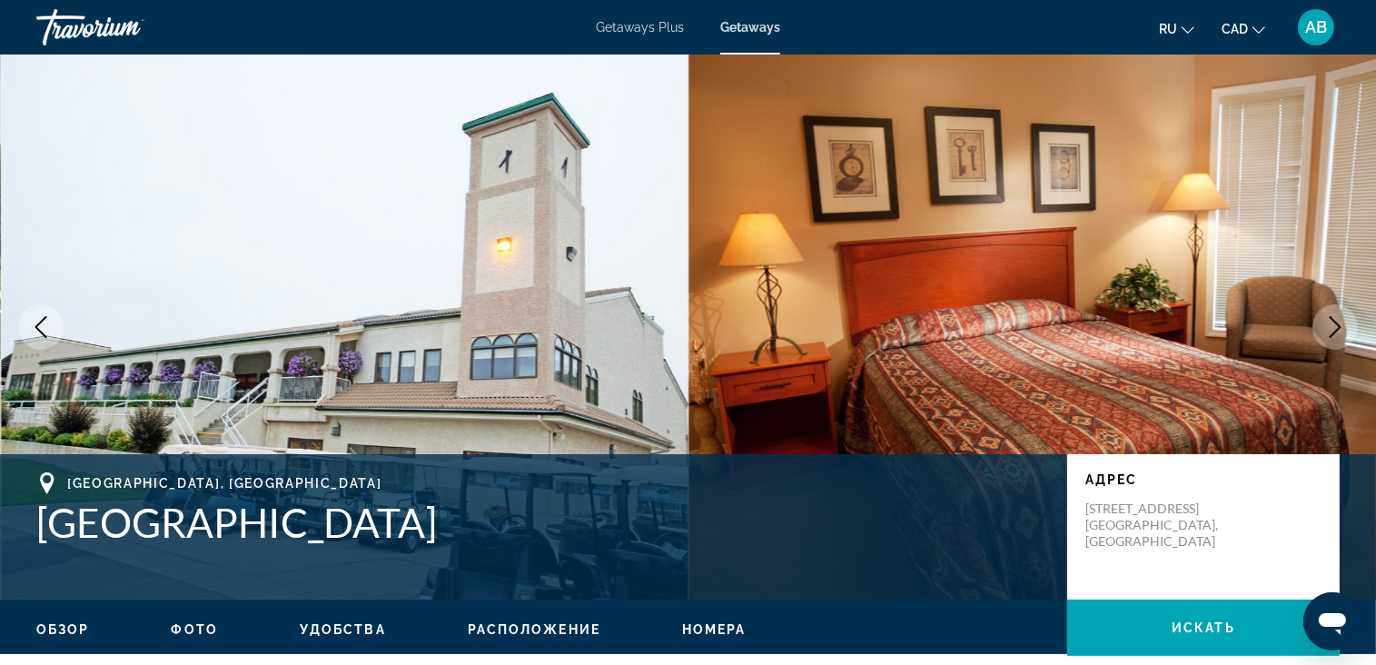
click at [1326, 315] on button "Next image" at bounding box center [1335, 326] width 45 height 45
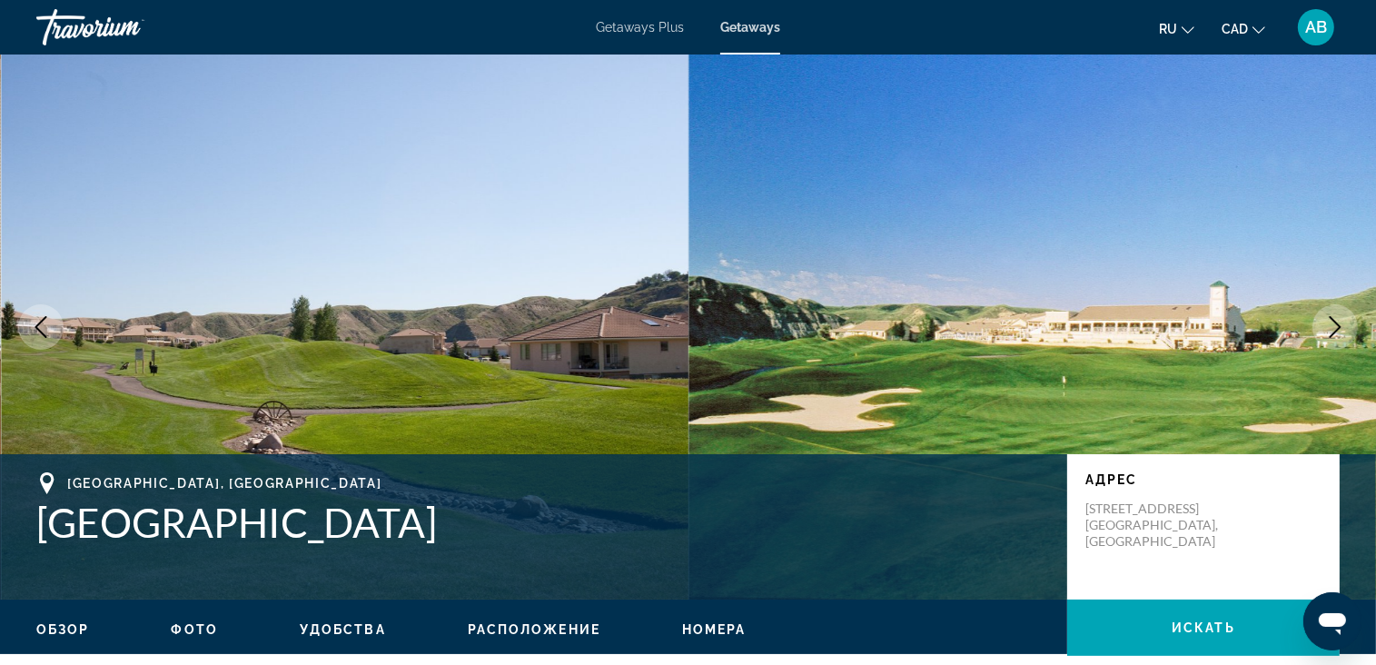
click at [1326, 315] on button "Next image" at bounding box center [1335, 326] width 45 height 45
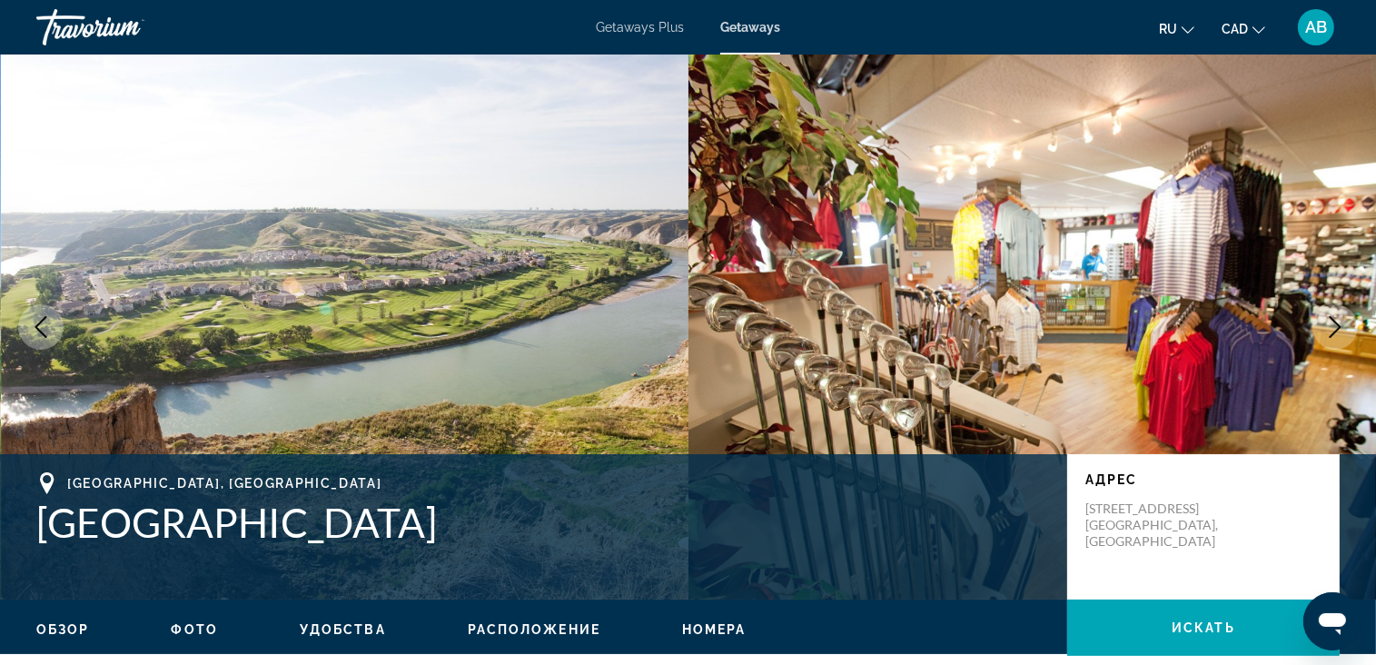
click at [1326, 315] on button "Next image" at bounding box center [1335, 326] width 45 height 45
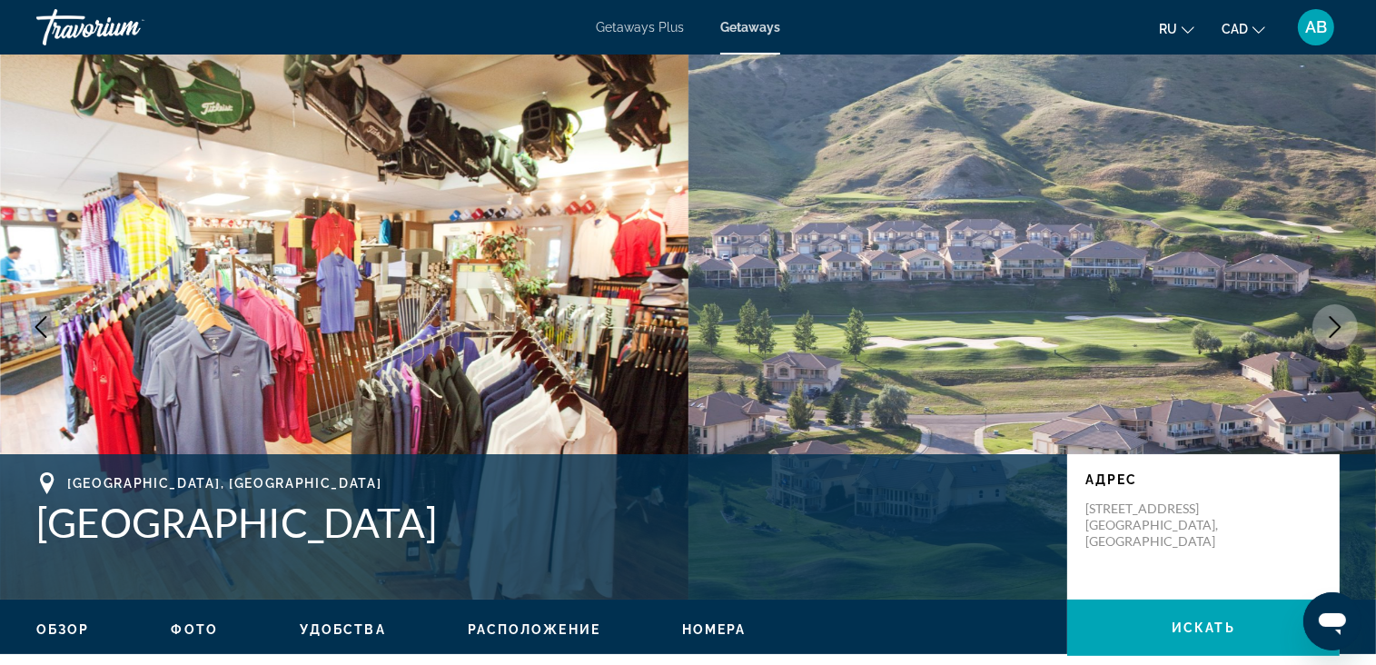
click at [1326, 315] on button "Next image" at bounding box center [1335, 326] width 45 height 45
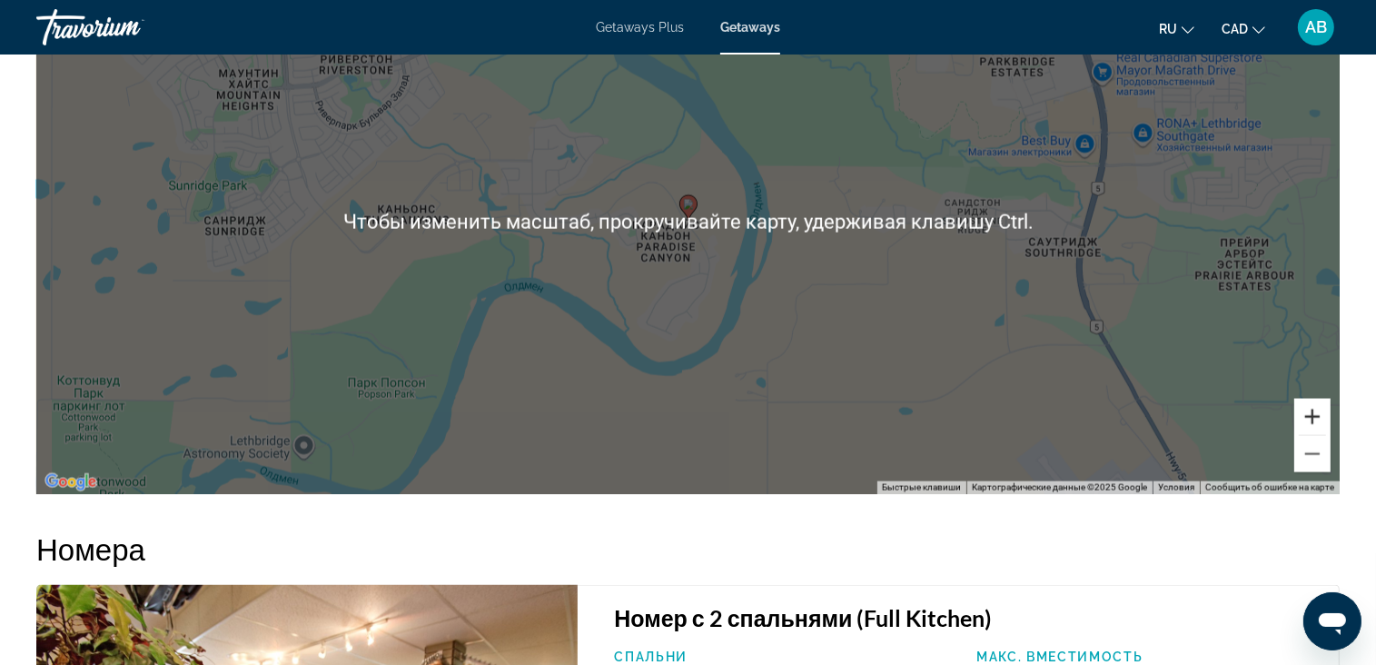
scroll to position [2751, 0]
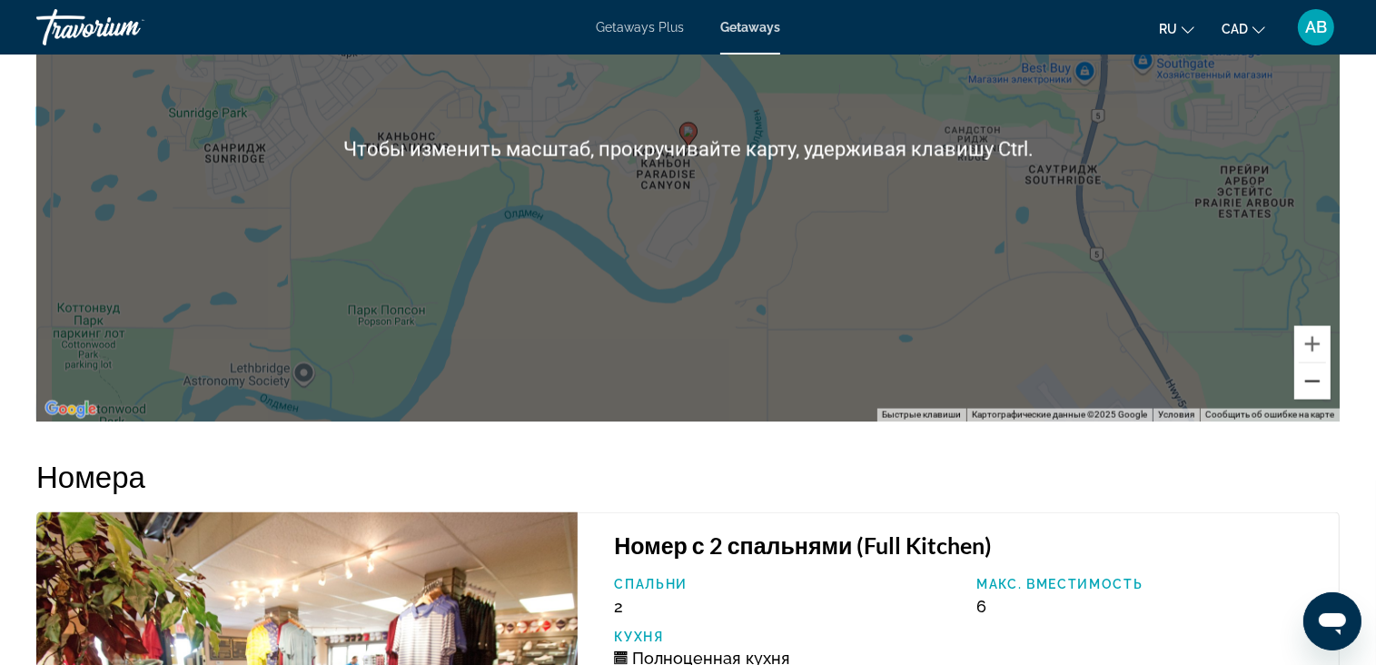
click at [1303, 384] on button "Уменьшить" at bounding box center [1313, 381] width 36 height 36
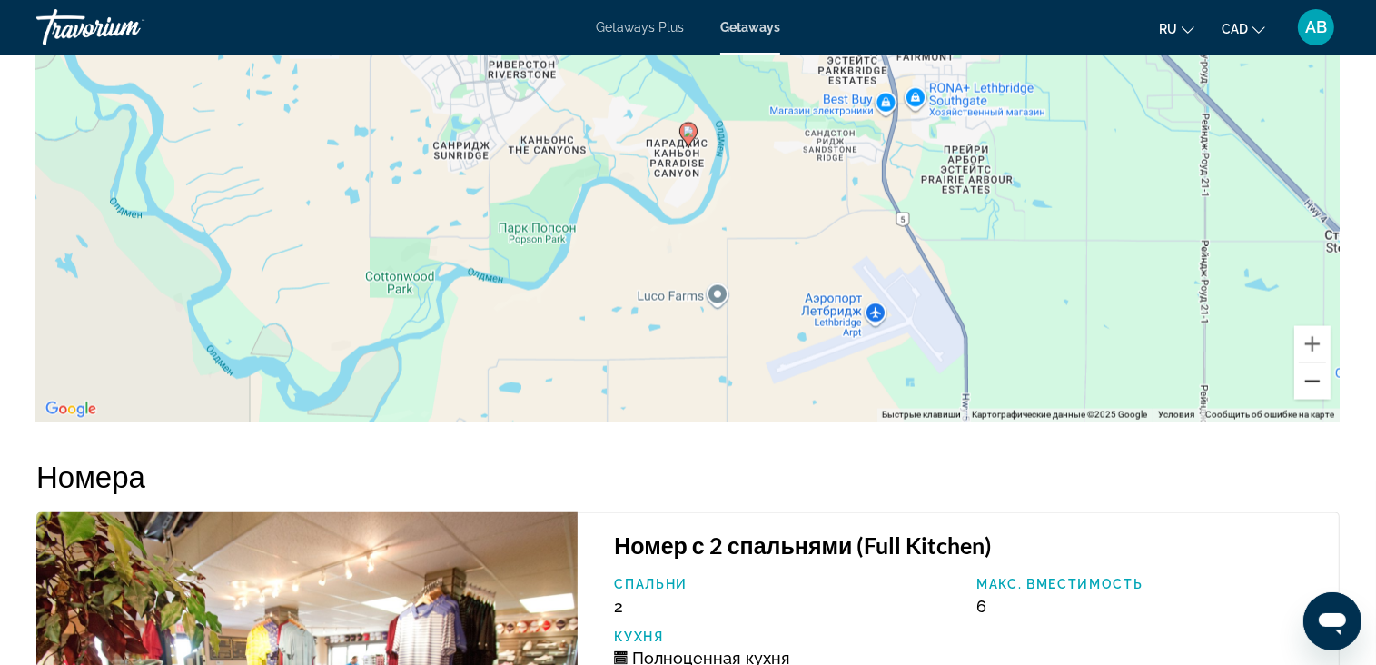
click at [1303, 384] on button "Уменьшить" at bounding box center [1313, 381] width 36 height 36
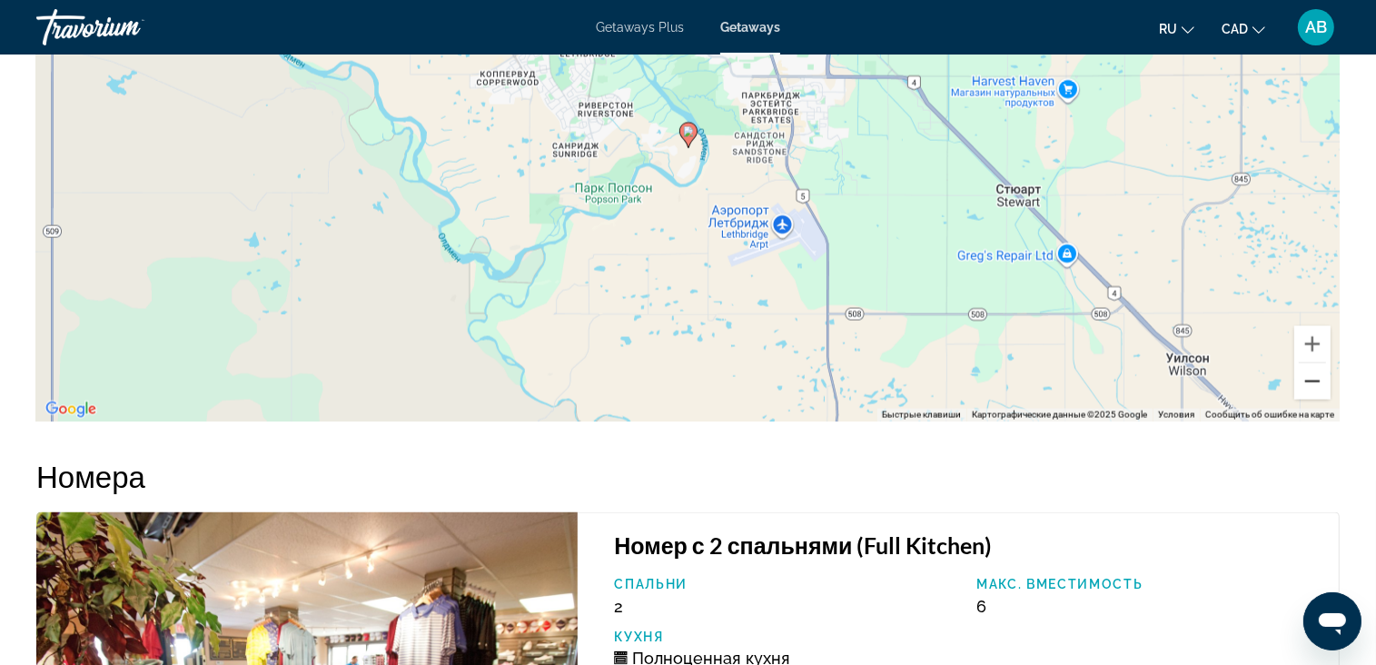
click at [1303, 384] on button "Уменьшить" at bounding box center [1313, 381] width 36 height 36
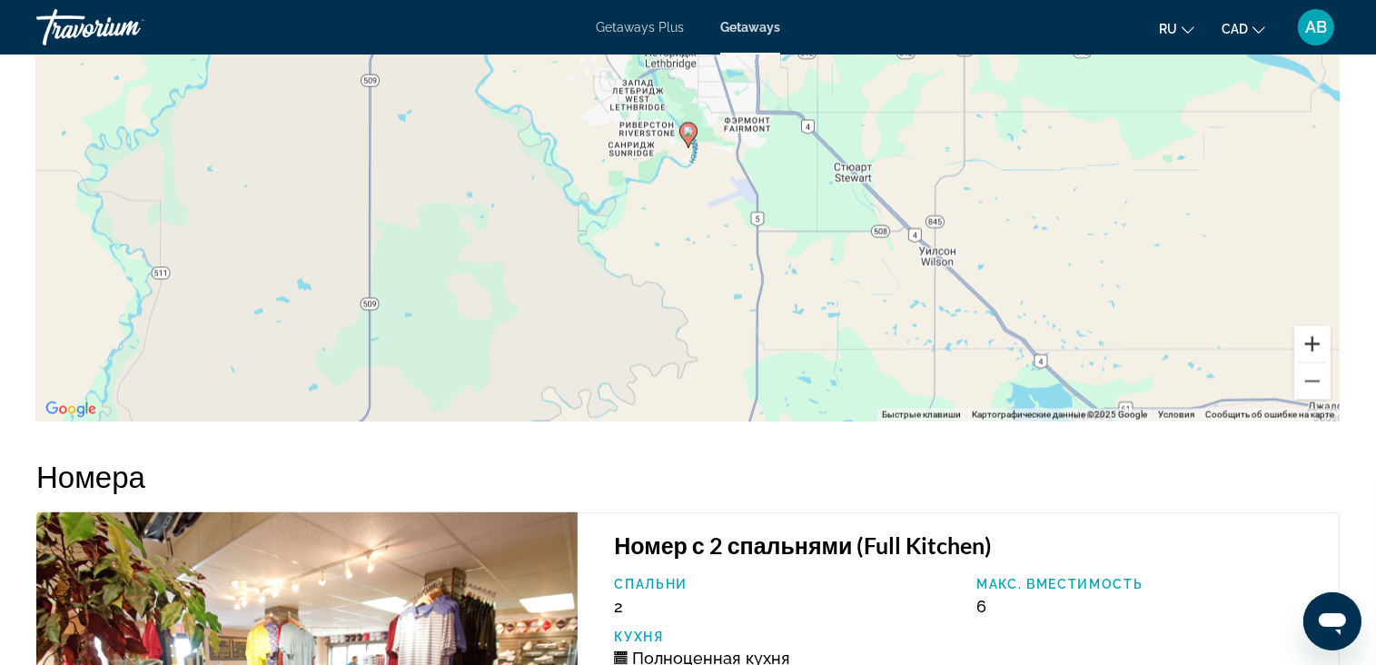
click at [1317, 329] on button "Увеличить" at bounding box center [1313, 344] width 36 height 36
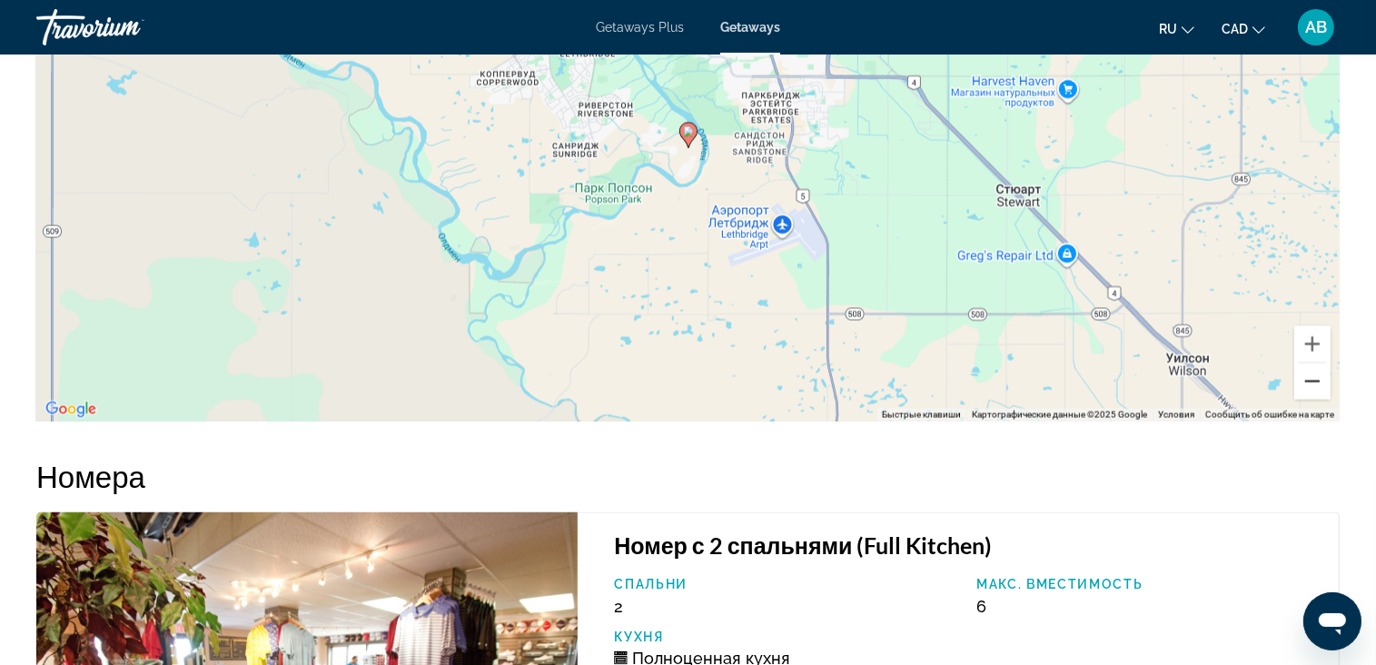
click at [1316, 377] on button "Уменьшить" at bounding box center [1313, 381] width 36 height 36
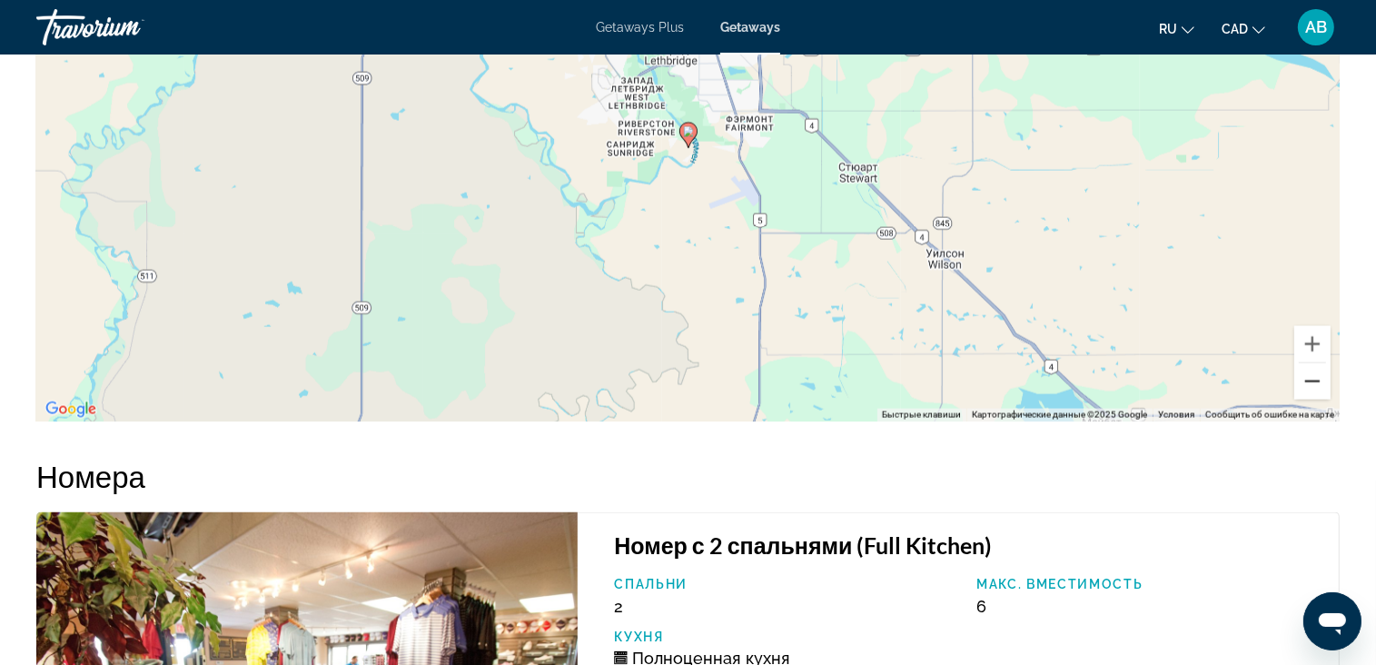
click at [1316, 377] on button "Уменьшить" at bounding box center [1313, 381] width 36 height 36
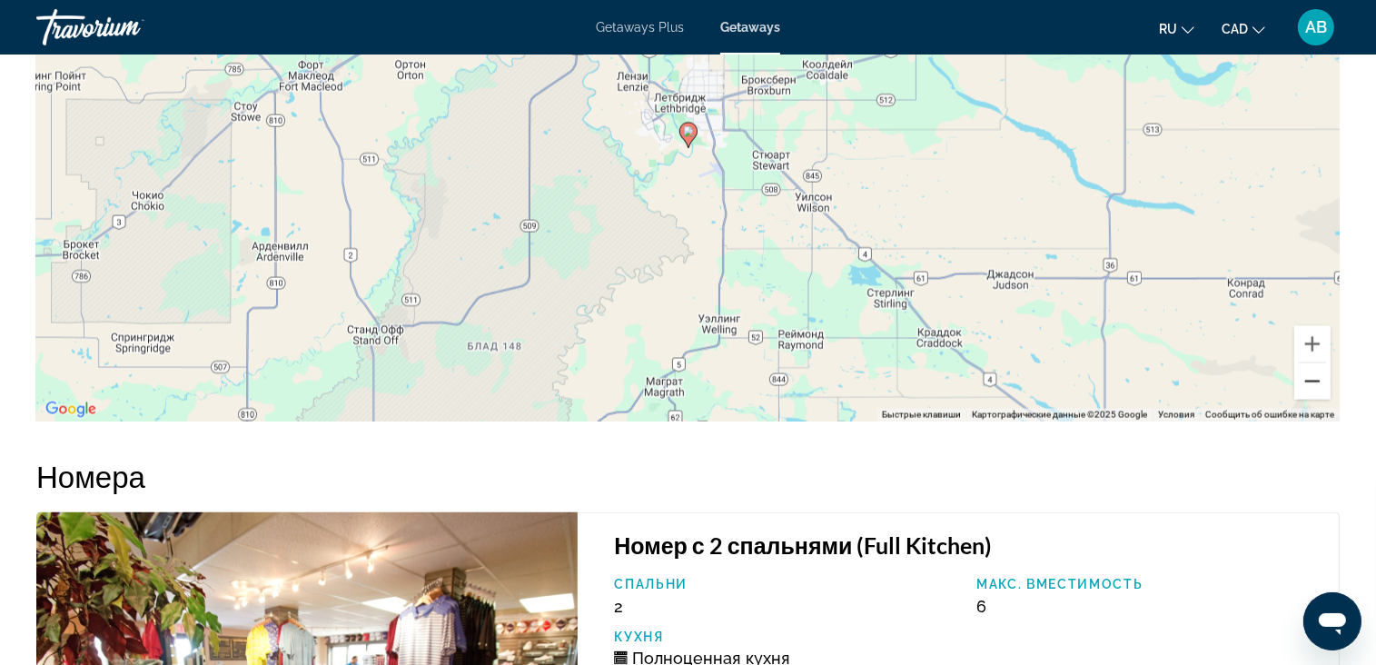
click at [1316, 377] on button "Уменьшить" at bounding box center [1313, 381] width 36 height 36
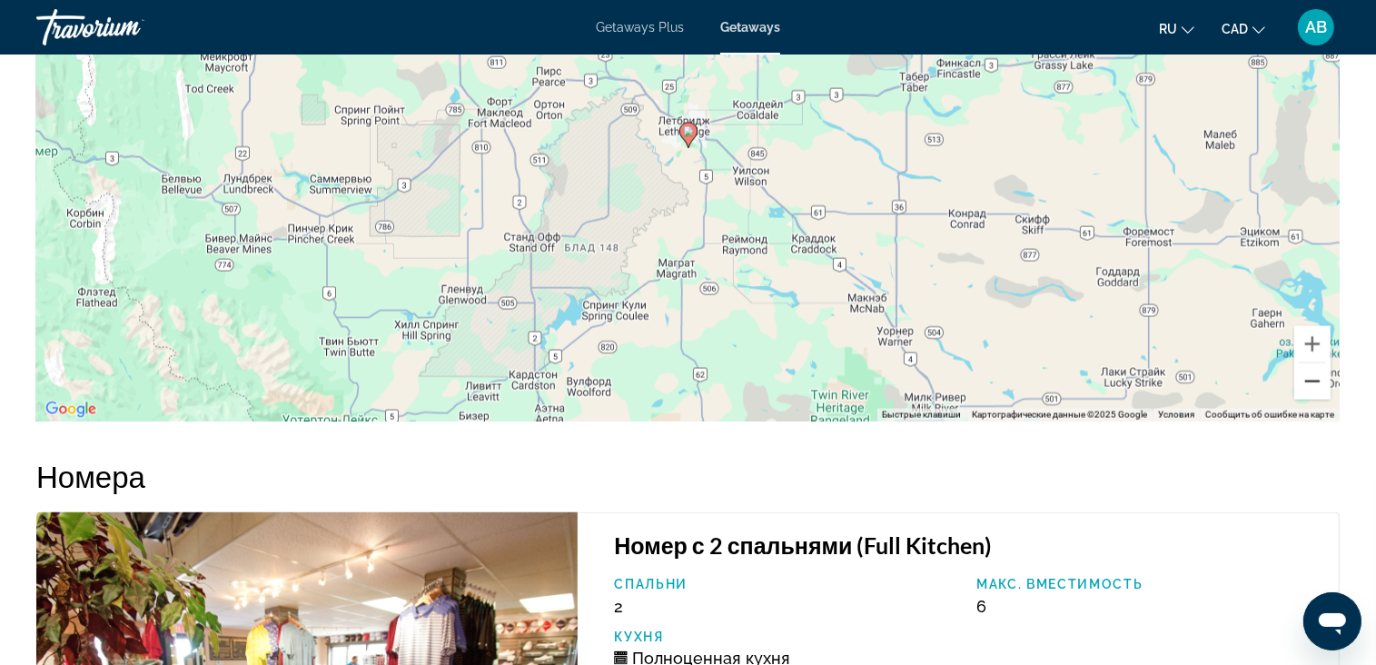
click at [1316, 377] on button "Уменьшить" at bounding box center [1313, 381] width 36 height 36
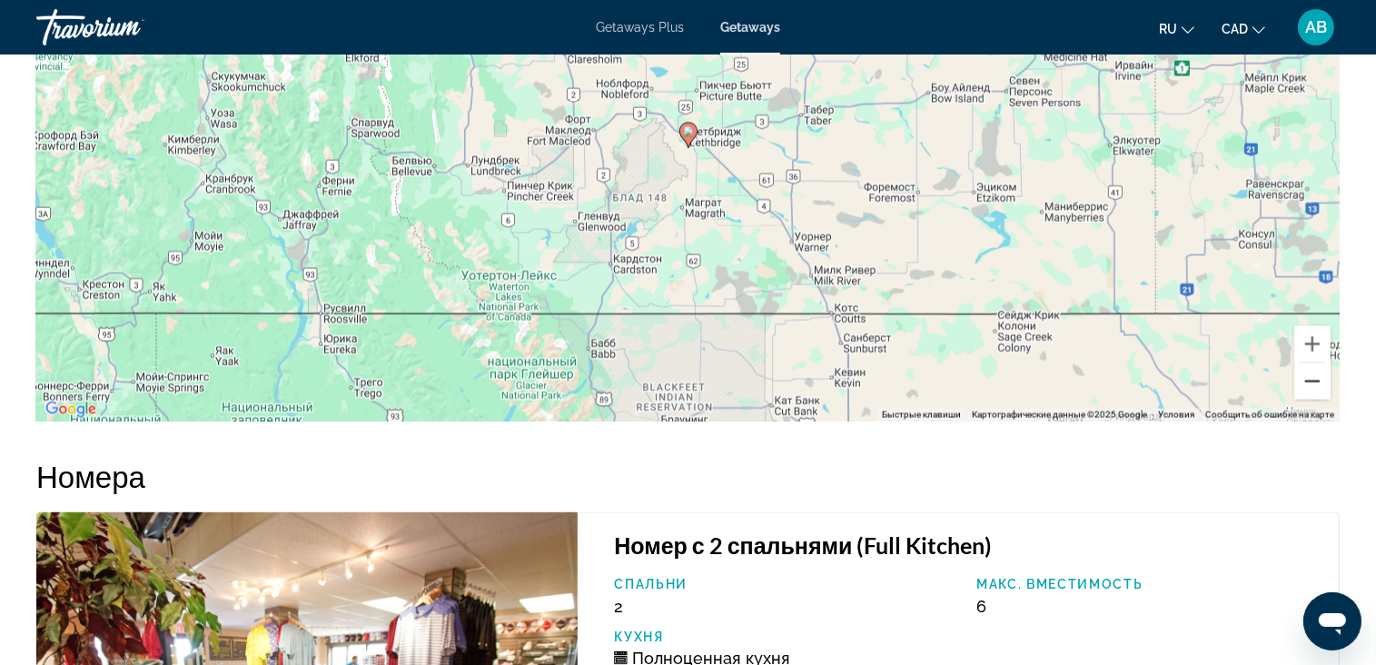
click at [1316, 377] on button "Уменьшить" at bounding box center [1313, 381] width 36 height 36
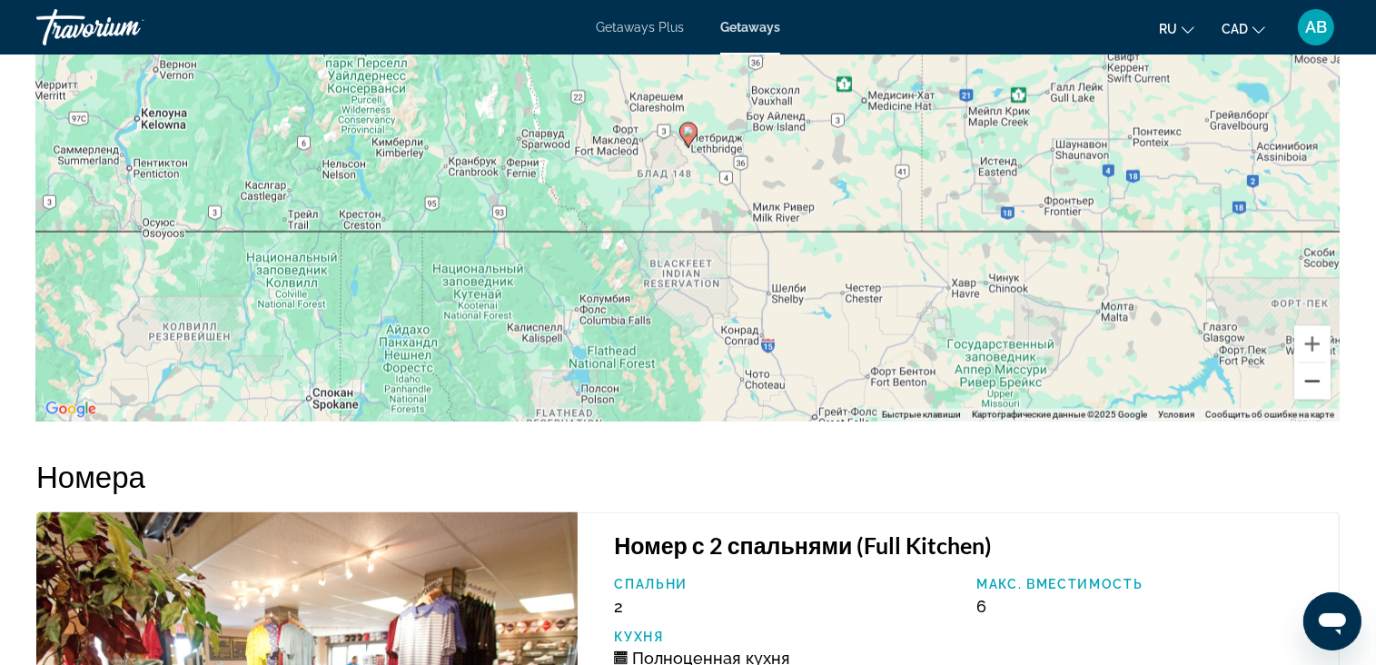
click at [1316, 377] on button "Уменьшить" at bounding box center [1313, 381] width 36 height 36
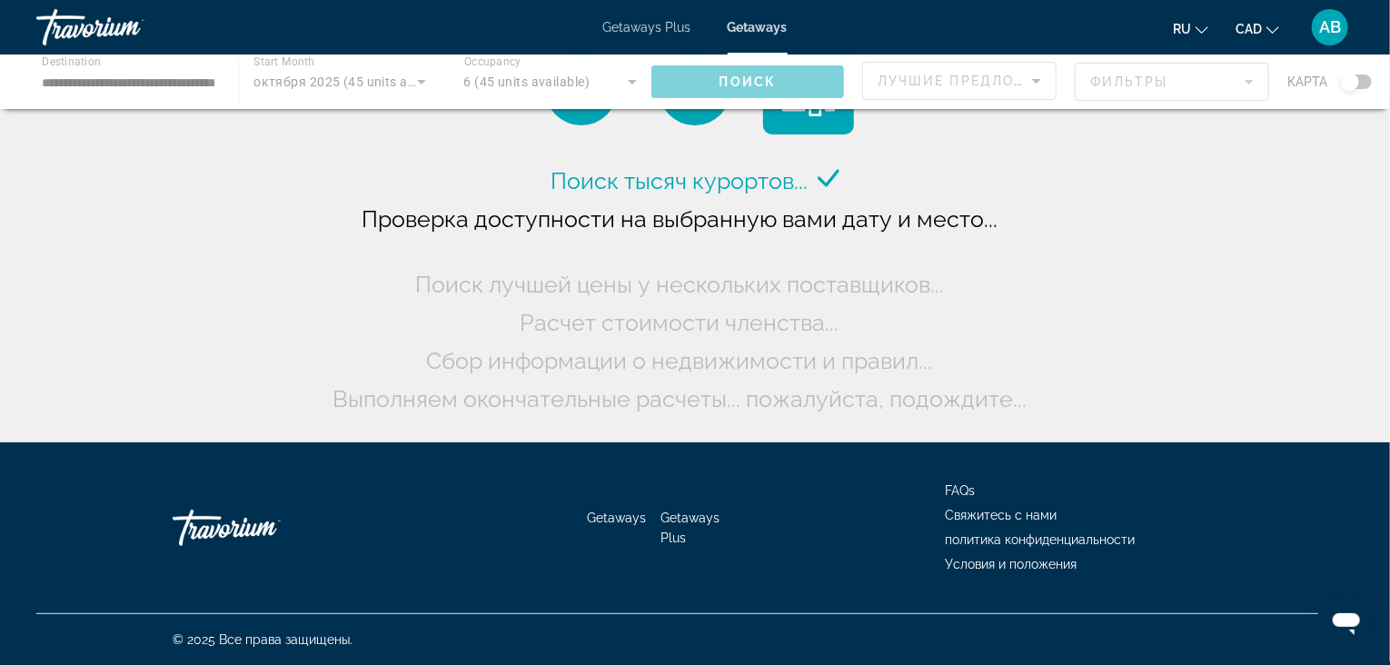
click at [610, 75] on div "Main content" at bounding box center [695, 82] width 1390 height 55
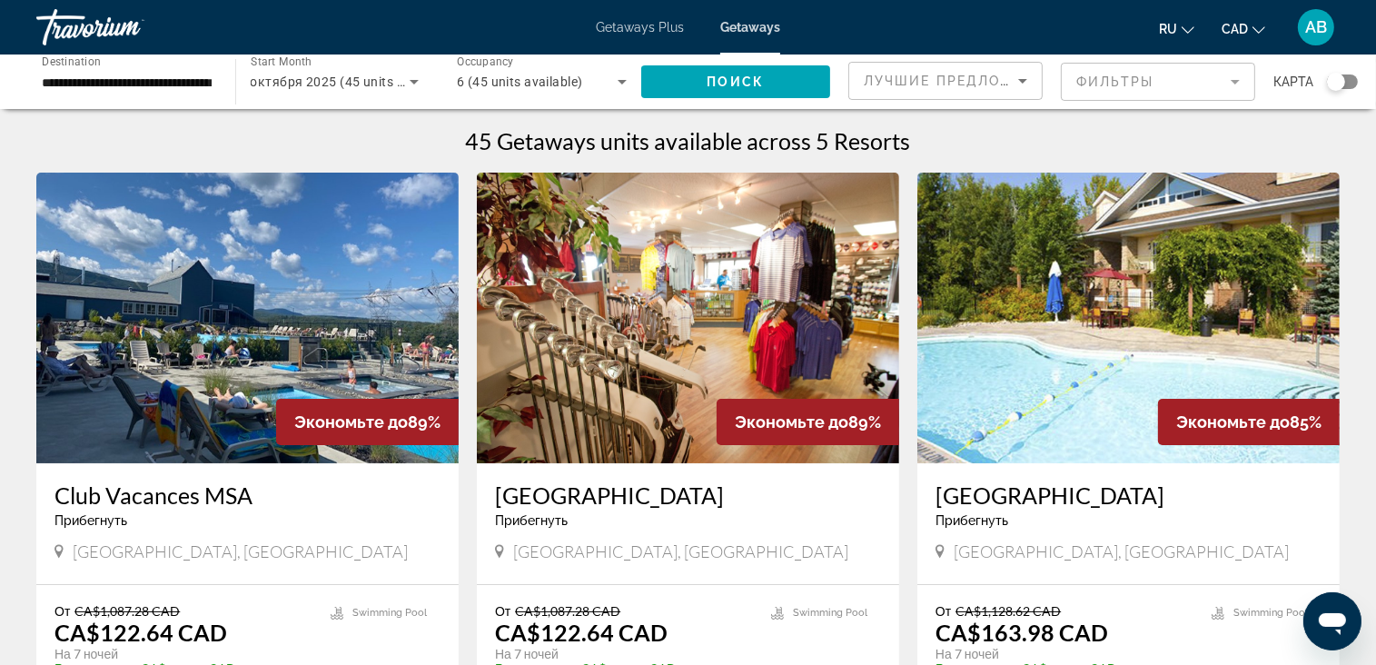
click at [632, 80] on icon "Search widget" at bounding box center [622, 82] width 22 height 22
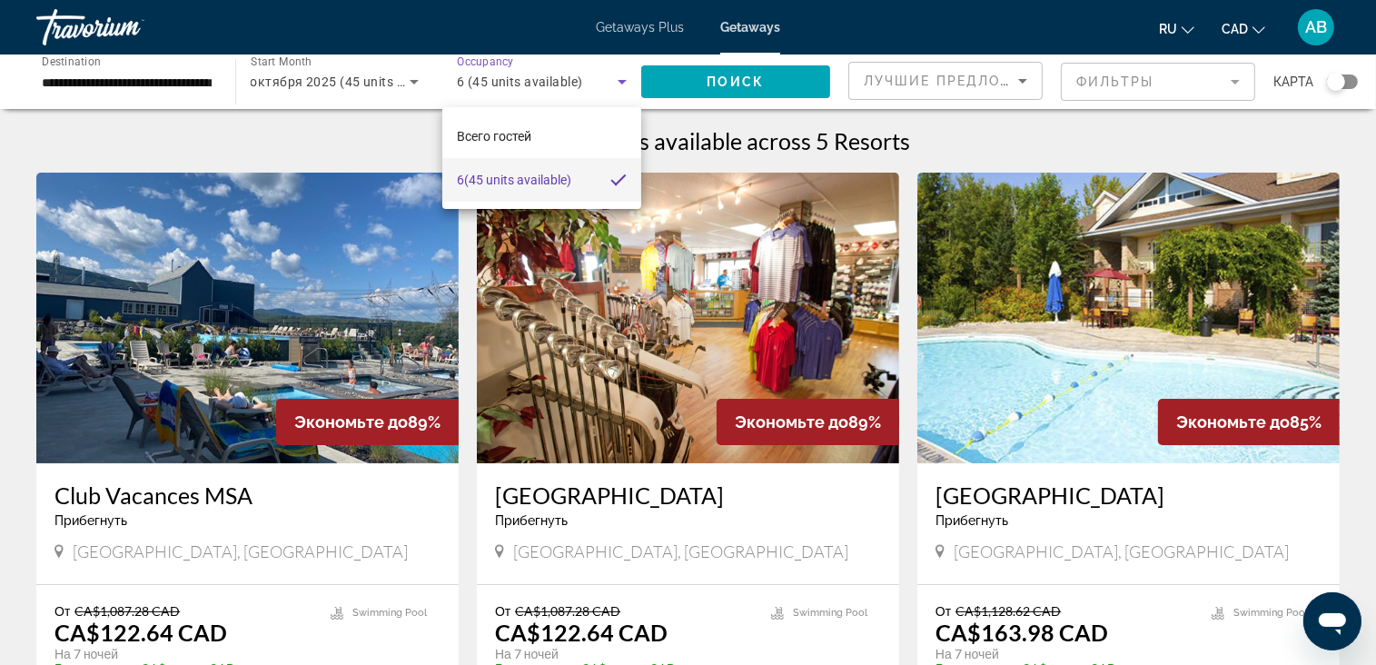
click at [667, 30] on div at bounding box center [688, 332] width 1376 height 665
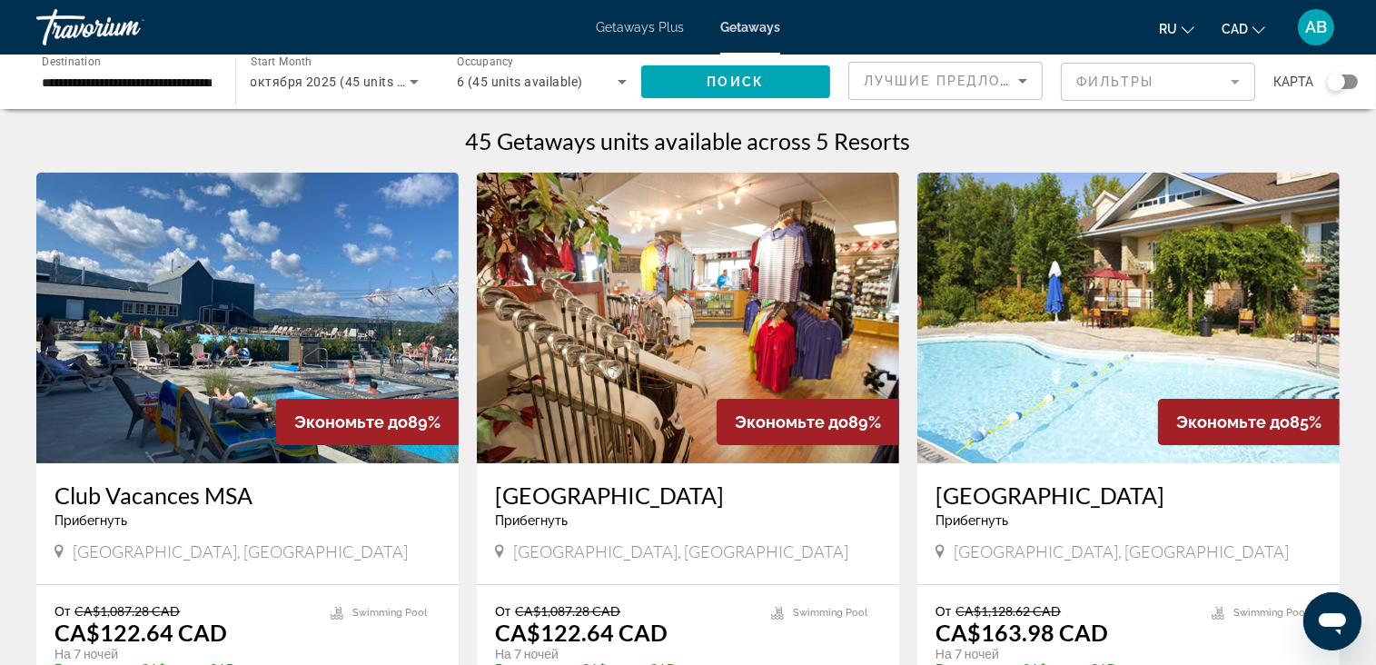
click at [622, 28] on span "Getaways Plus" at bounding box center [640, 27] width 88 height 15
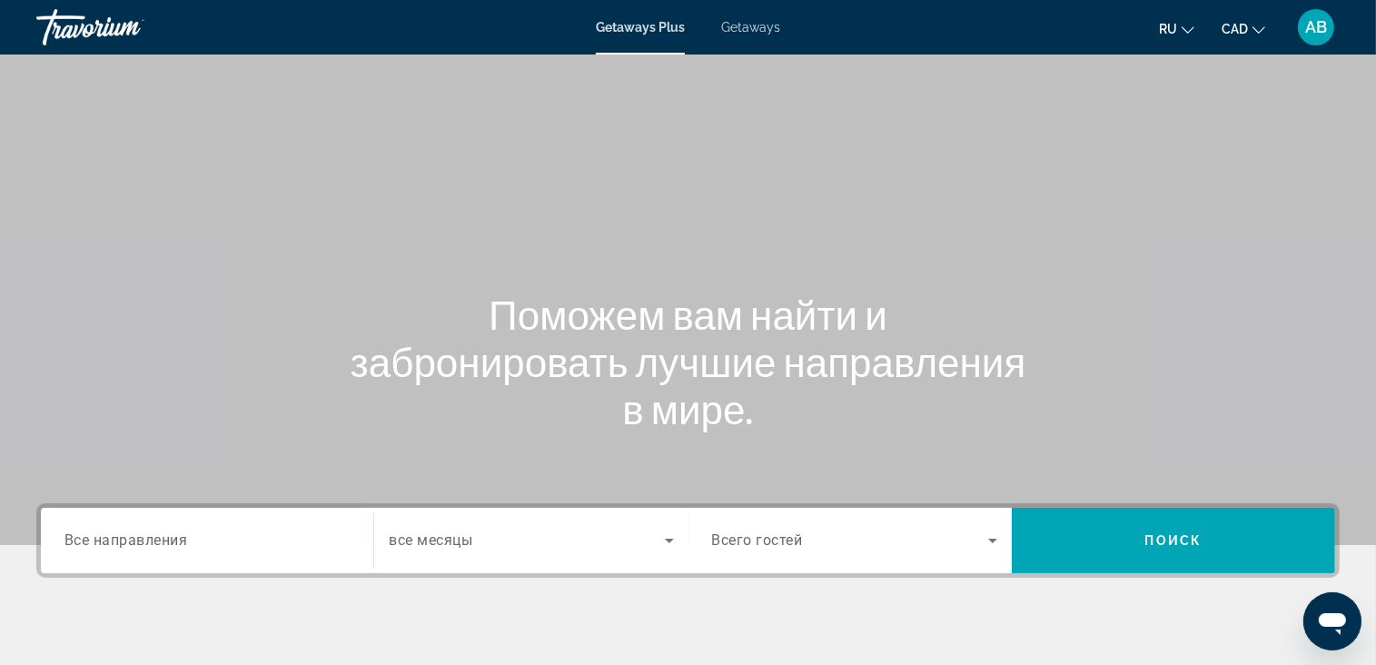
click at [96, 531] on span "Все направления" at bounding box center [126, 539] width 124 height 17
click at [96, 531] on input "Destination Все направления" at bounding box center [206, 542] width 285 height 22
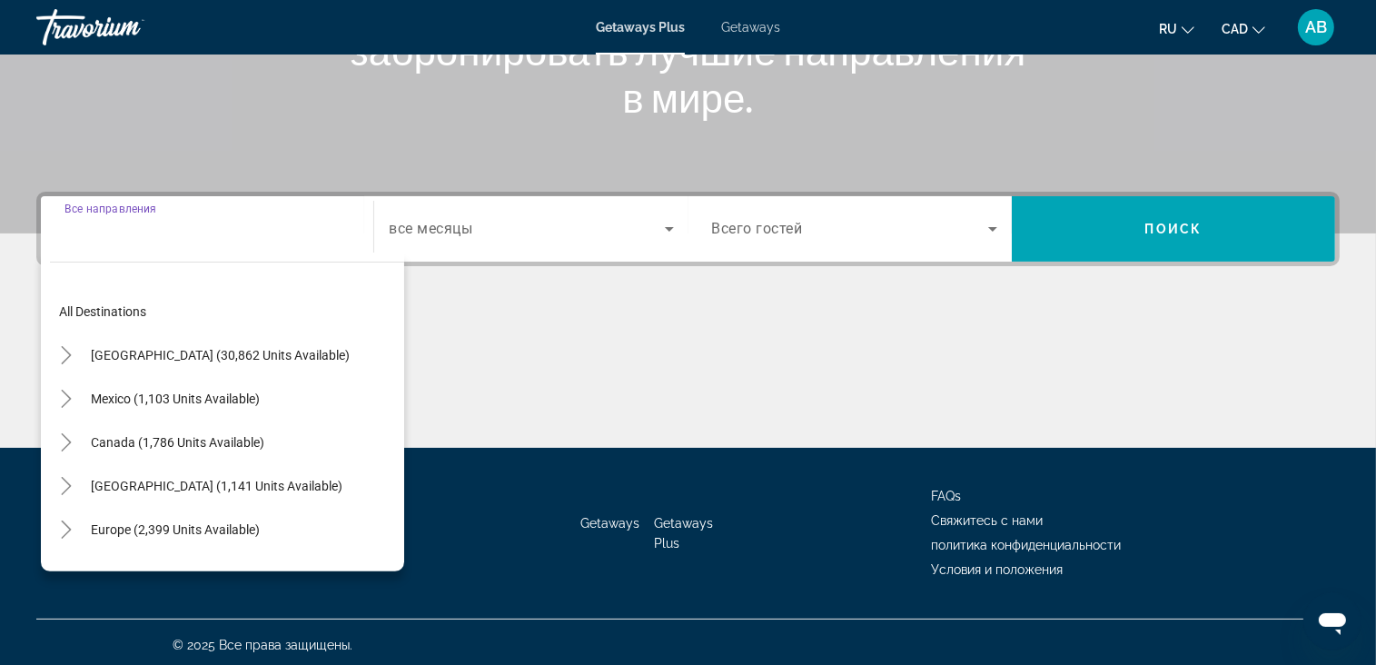
scroll to position [316, 0]
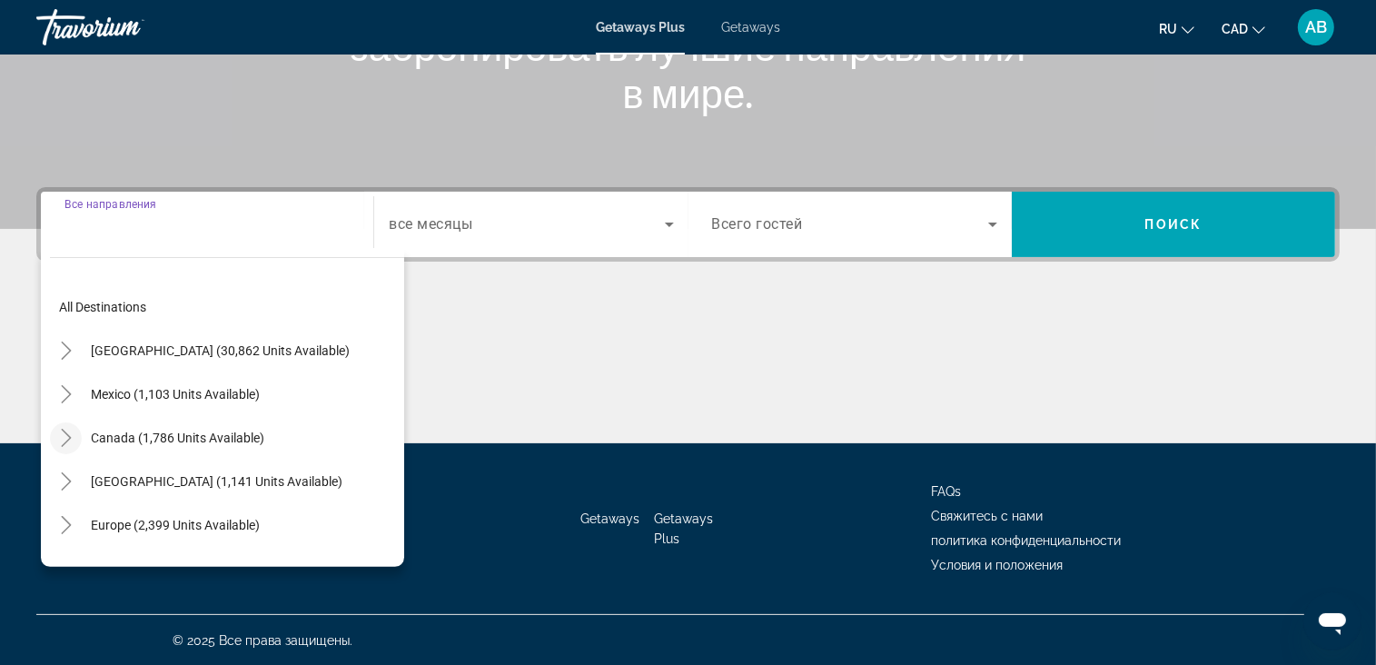
click at [62, 426] on mat-icon "Toggle Canada (1,786 units available)" at bounding box center [66, 438] width 32 height 32
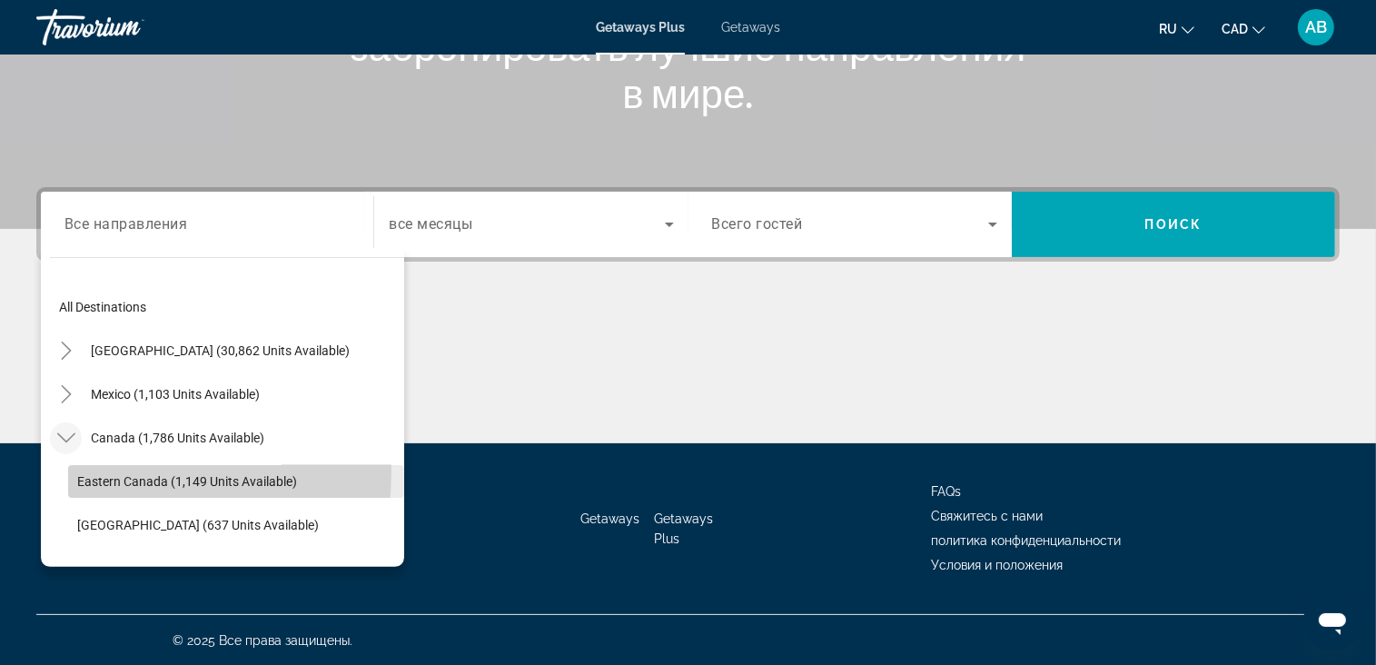
click at [106, 471] on span "Search widget" at bounding box center [236, 482] width 336 height 44
type input "**********"
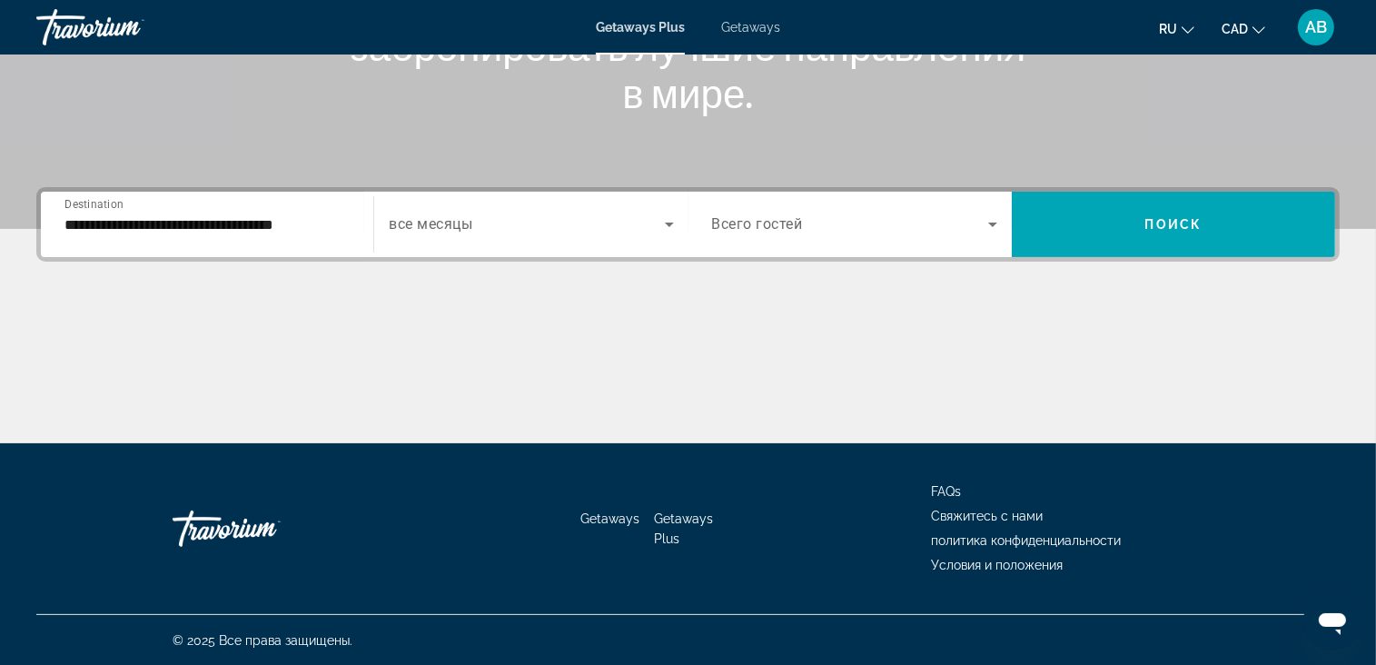
click at [498, 246] on div "Search widget" at bounding box center [531, 224] width 284 height 51
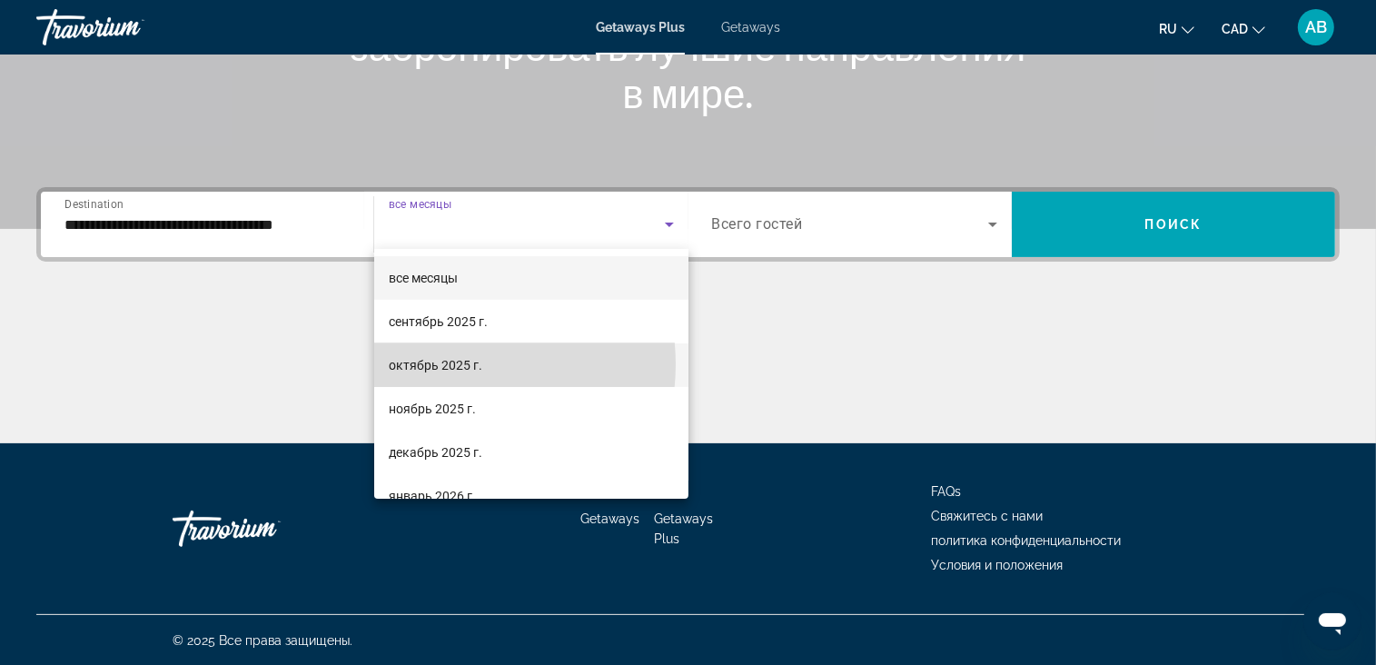
click at [453, 364] on span "октябрь 2025 г." at bounding box center [436, 365] width 94 height 22
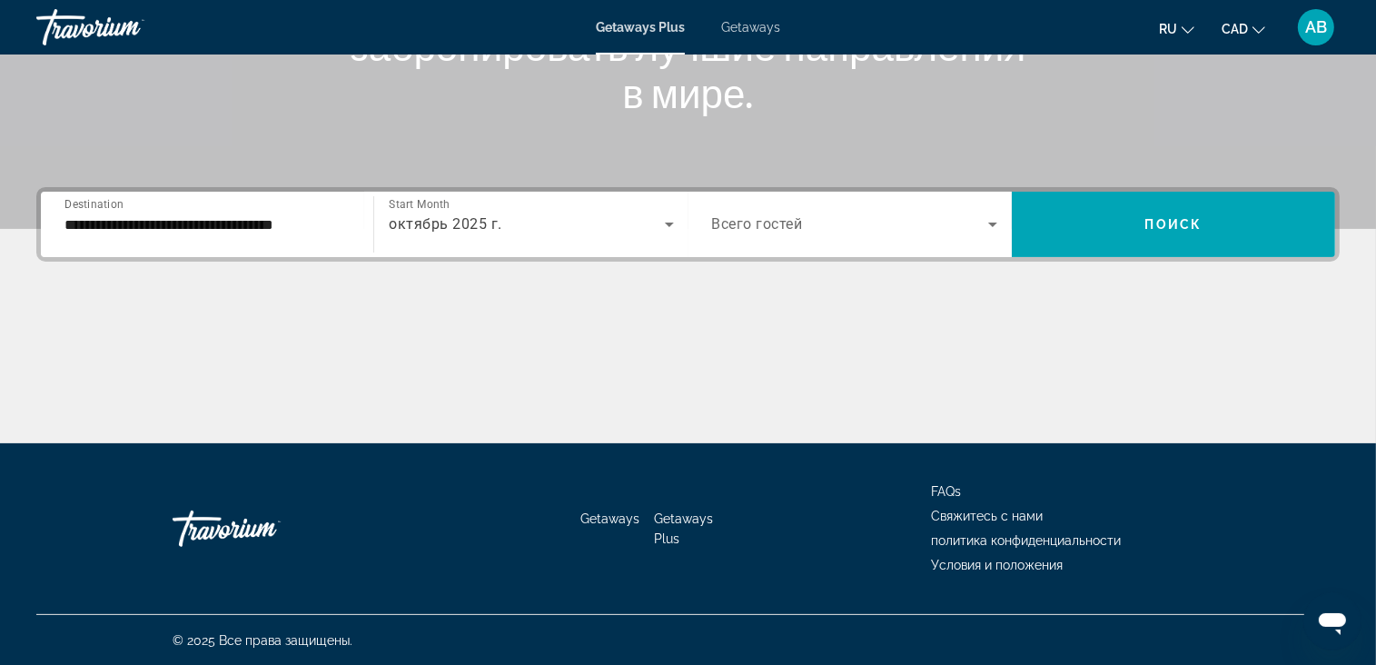
click at [836, 206] on div "Search widget" at bounding box center [854, 224] width 285 height 51
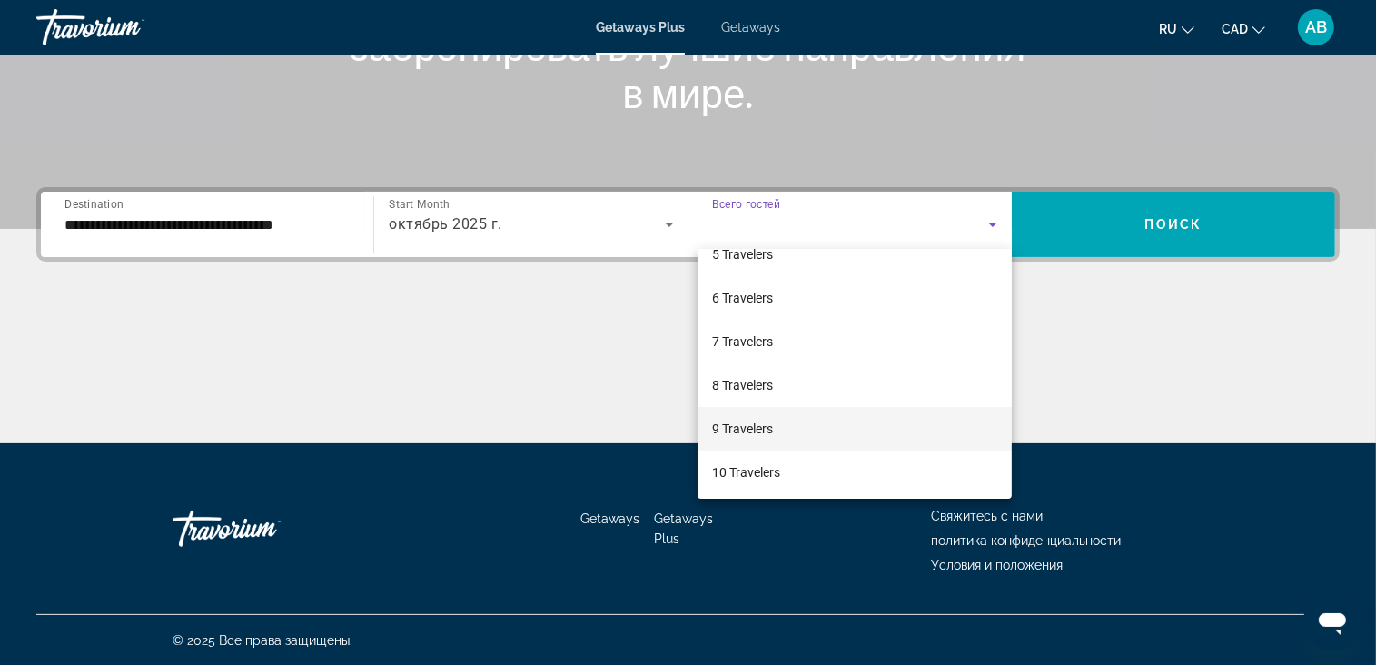
scroll to position [200, 0]
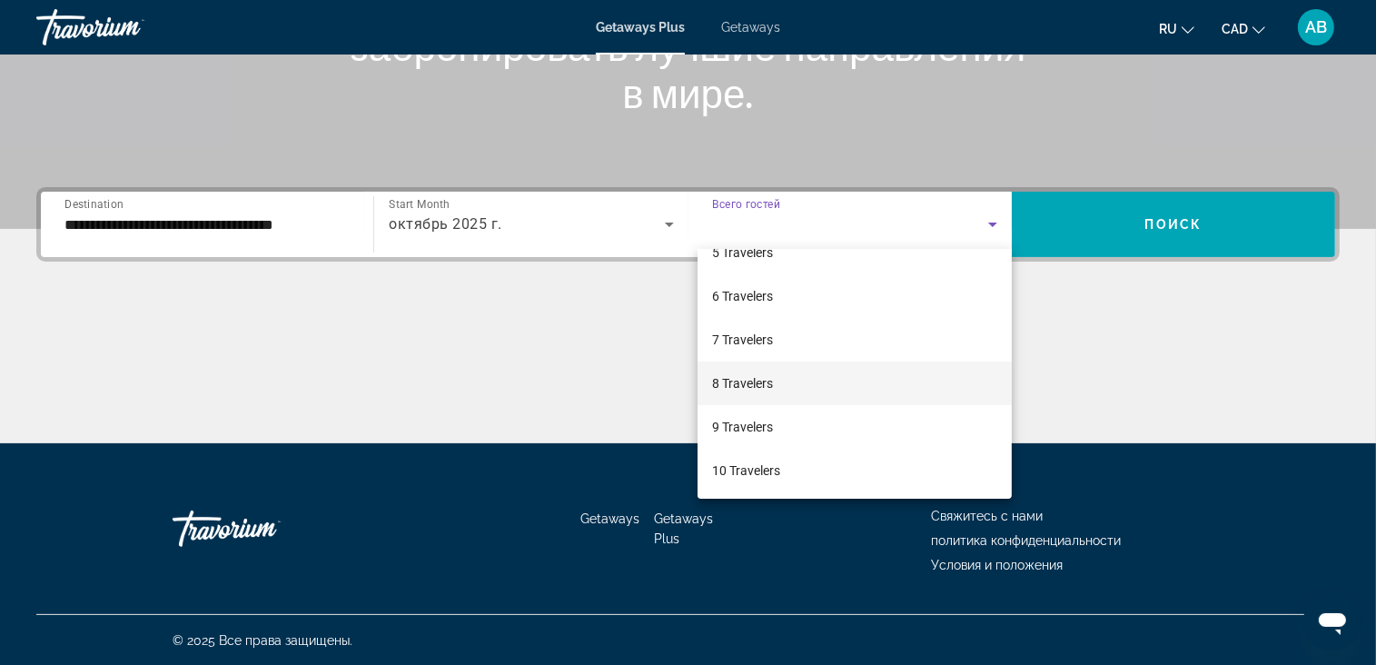
click at [793, 380] on mat-option "8 Travelers" at bounding box center [855, 384] width 314 height 44
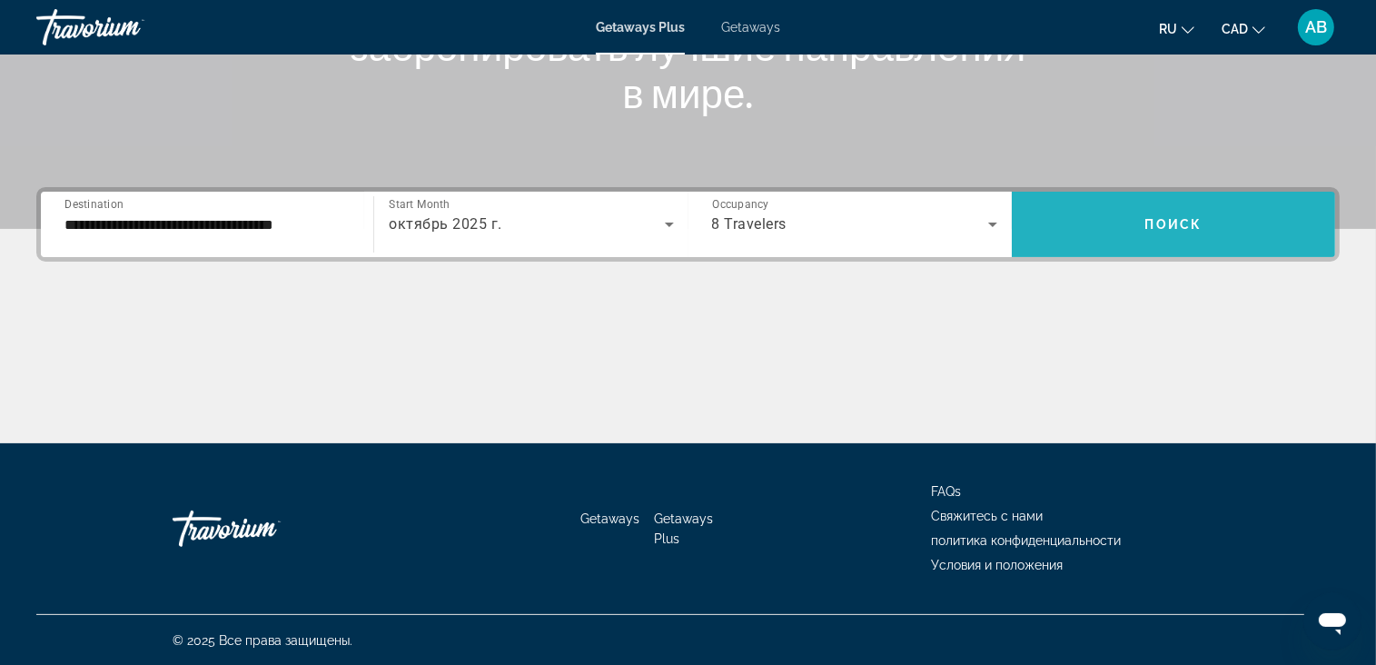
click at [1143, 237] on span "Search widget" at bounding box center [1173, 225] width 323 height 44
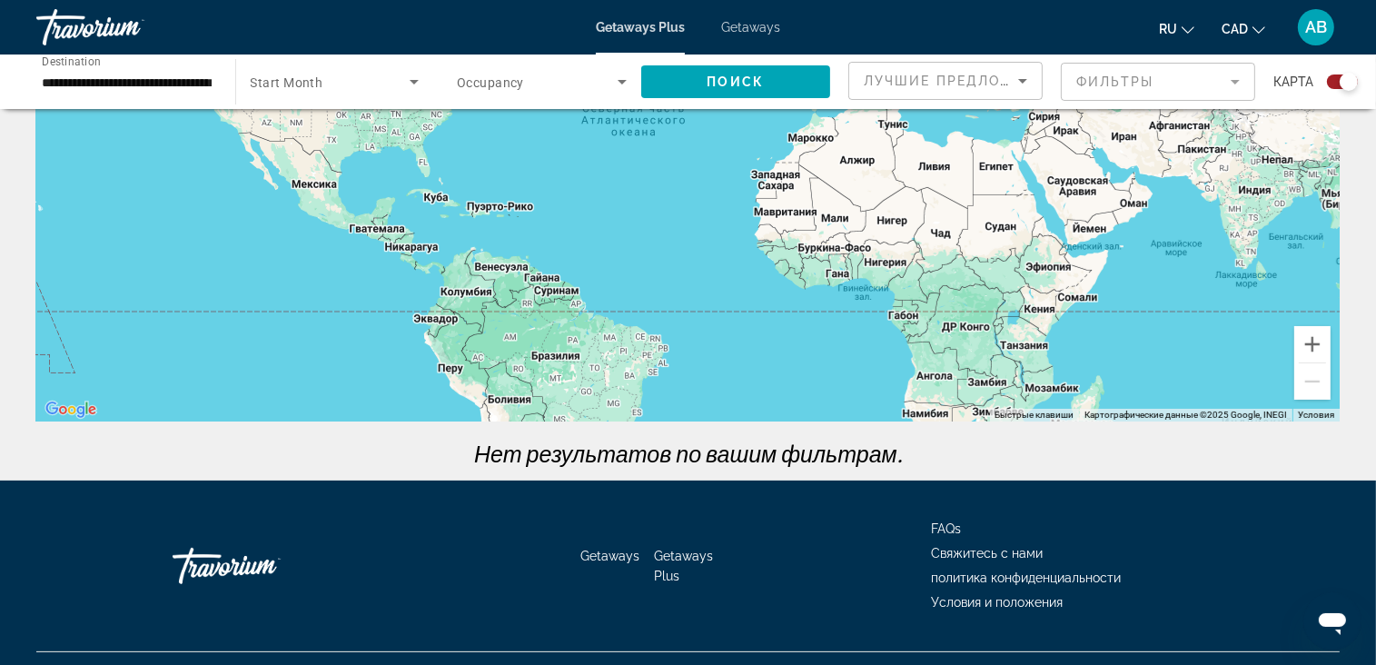
scroll to position [288, 0]
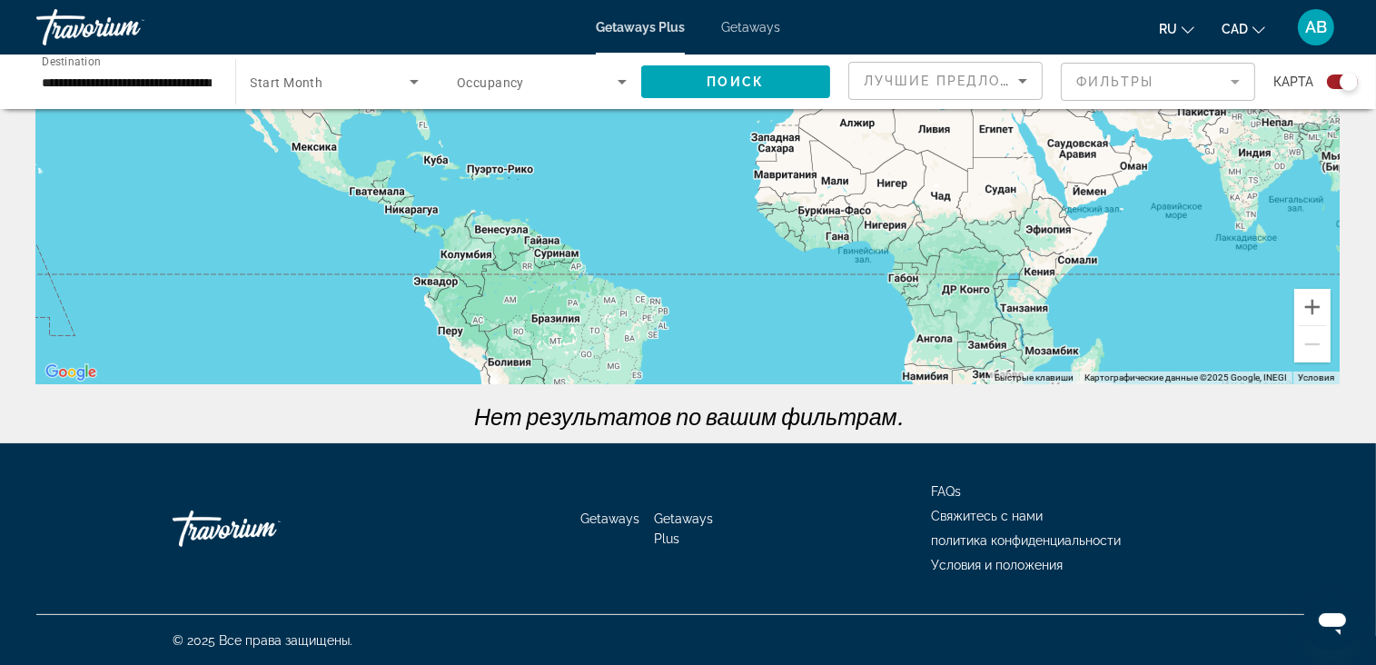
click at [358, 63] on div "Search widget" at bounding box center [335, 81] width 169 height 51
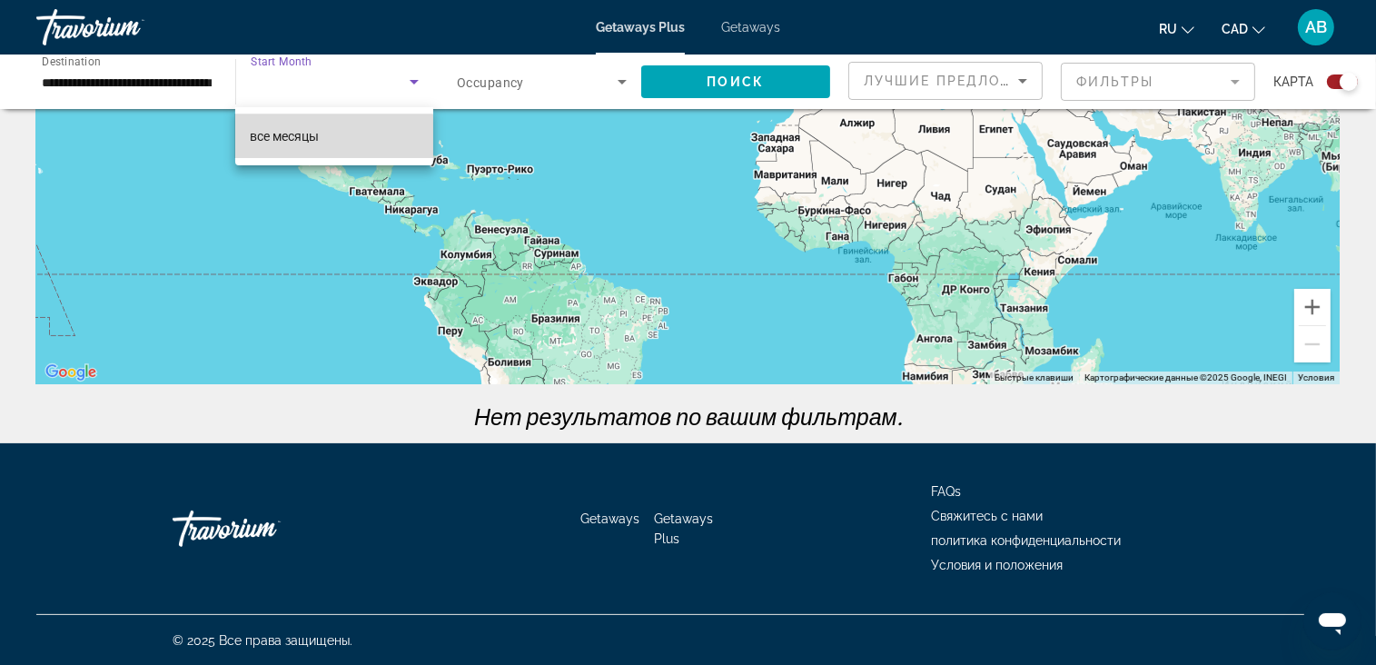
click at [333, 148] on mat-option "все месяцы" at bounding box center [334, 136] width 198 height 44
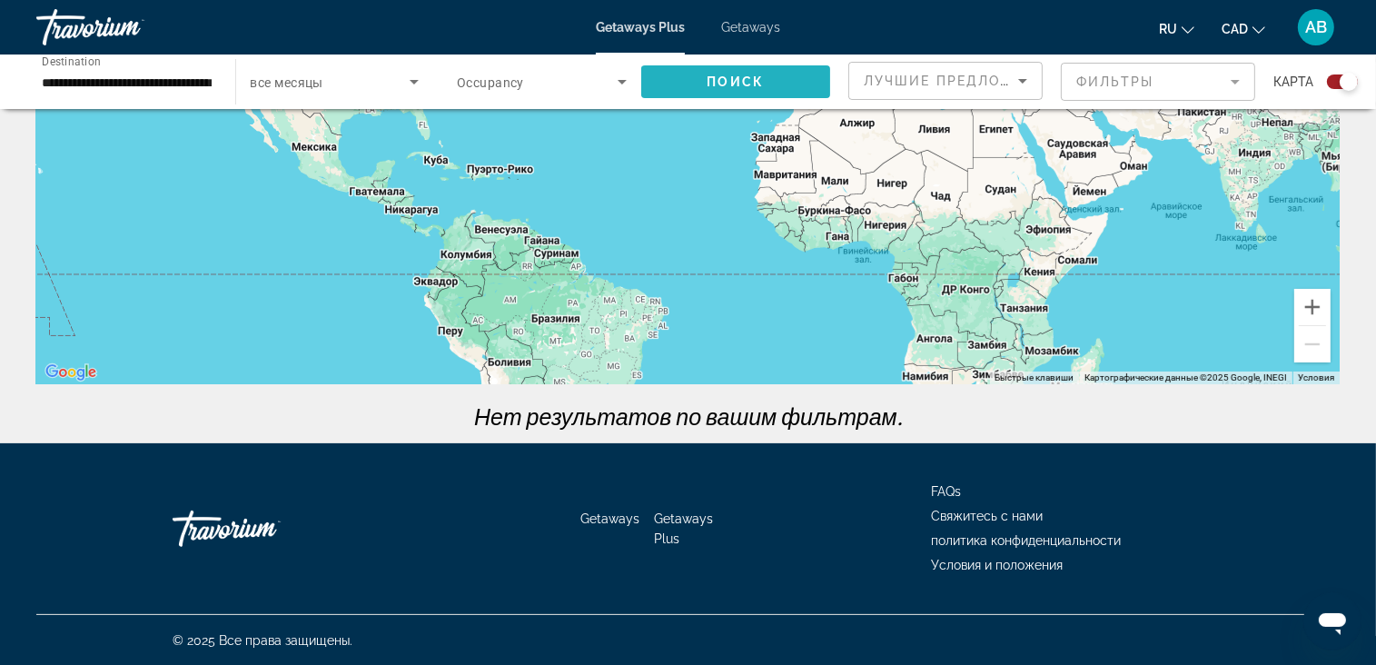
click at [725, 82] on span "Поиск" at bounding box center [736, 81] width 57 height 15
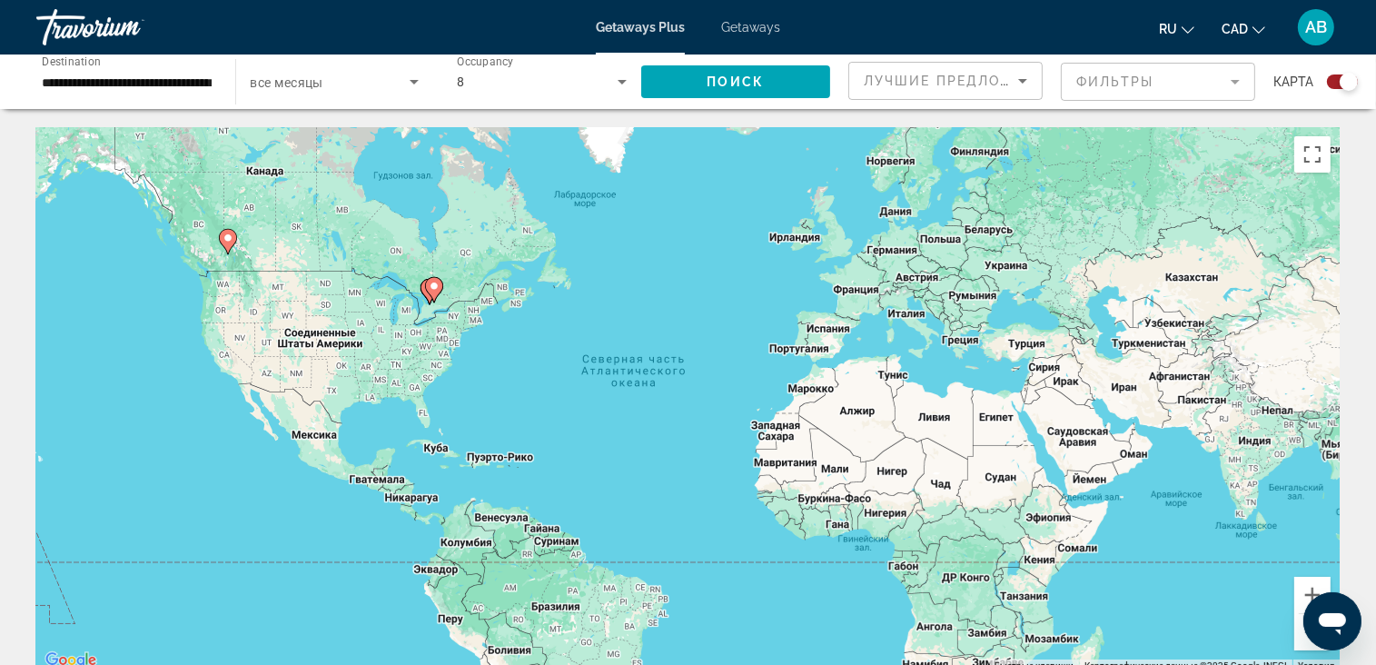
click at [352, 71] on span "Search widget" at bounding box center [331, 82] width 160 height 22
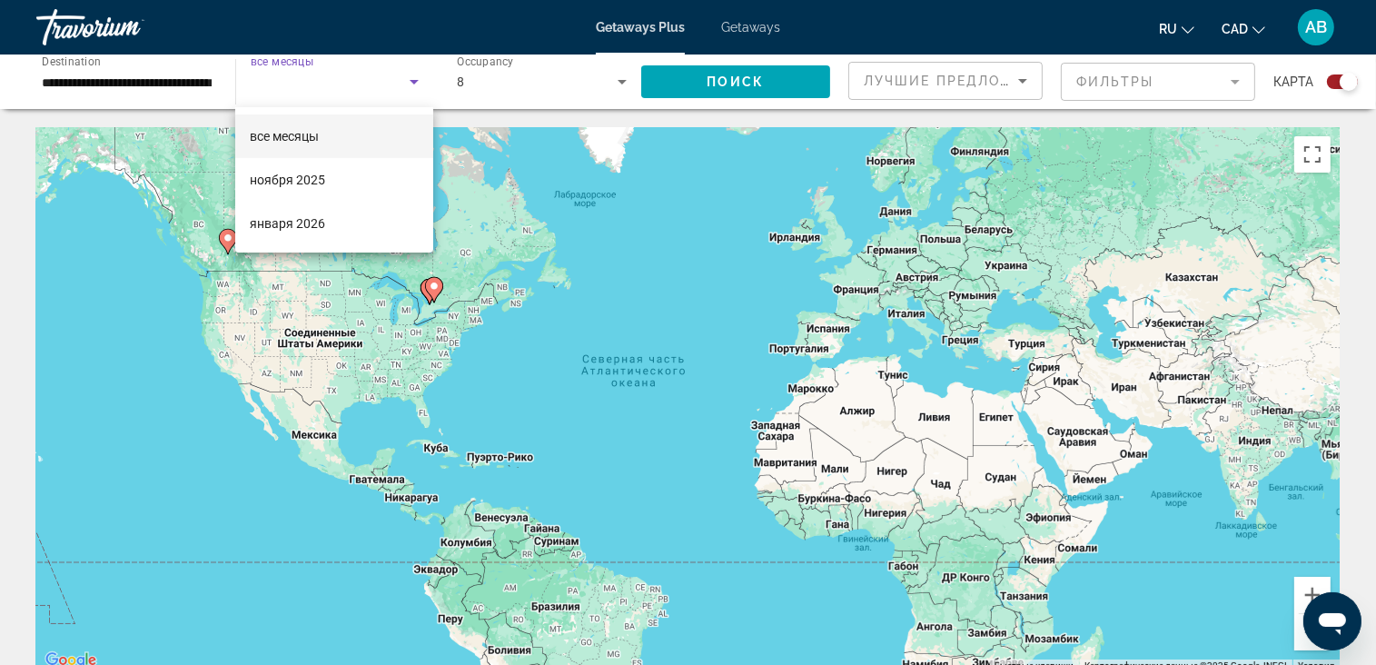
click at [335, 137] on mat-option "все месяцы" at bounding box center [334, 136] width 198 height 44
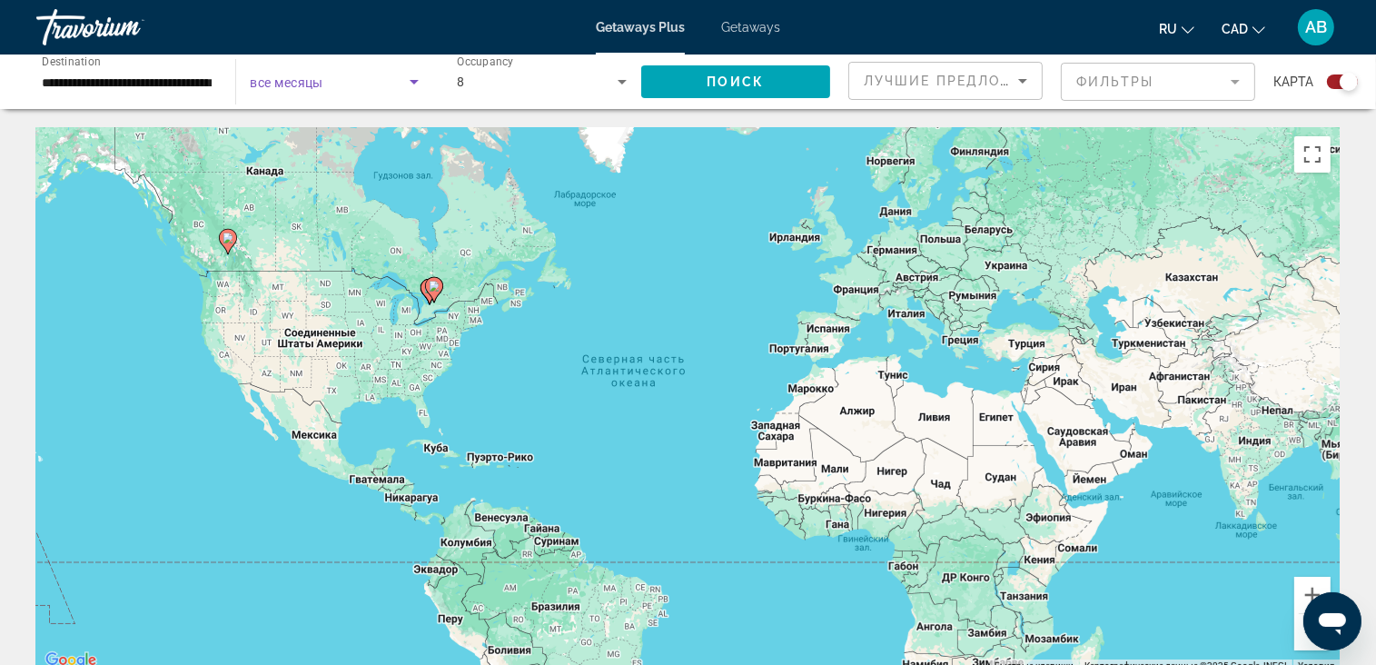
click at [592, 88] on div "8" at bounding box center [537, 82] width 161 height 22
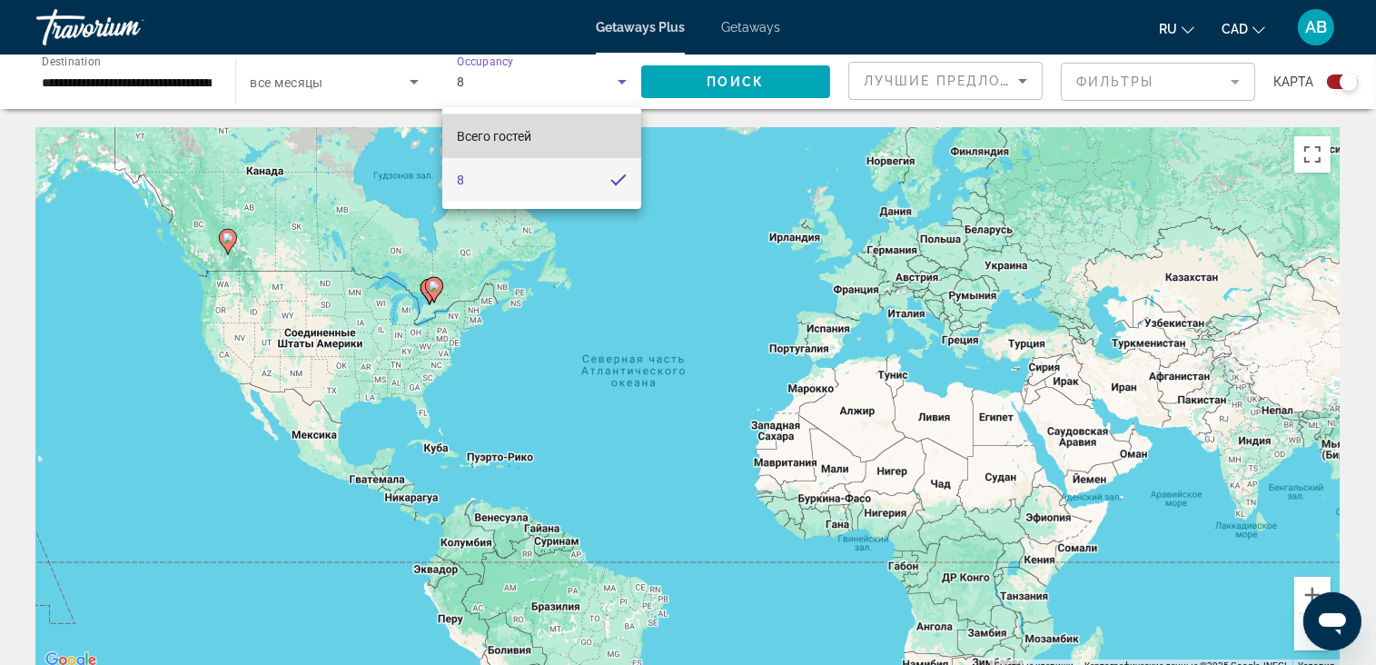
click at [560, 137] on mat-option "Всего гостей" at bounding box center [541, 136] width 199 height 44
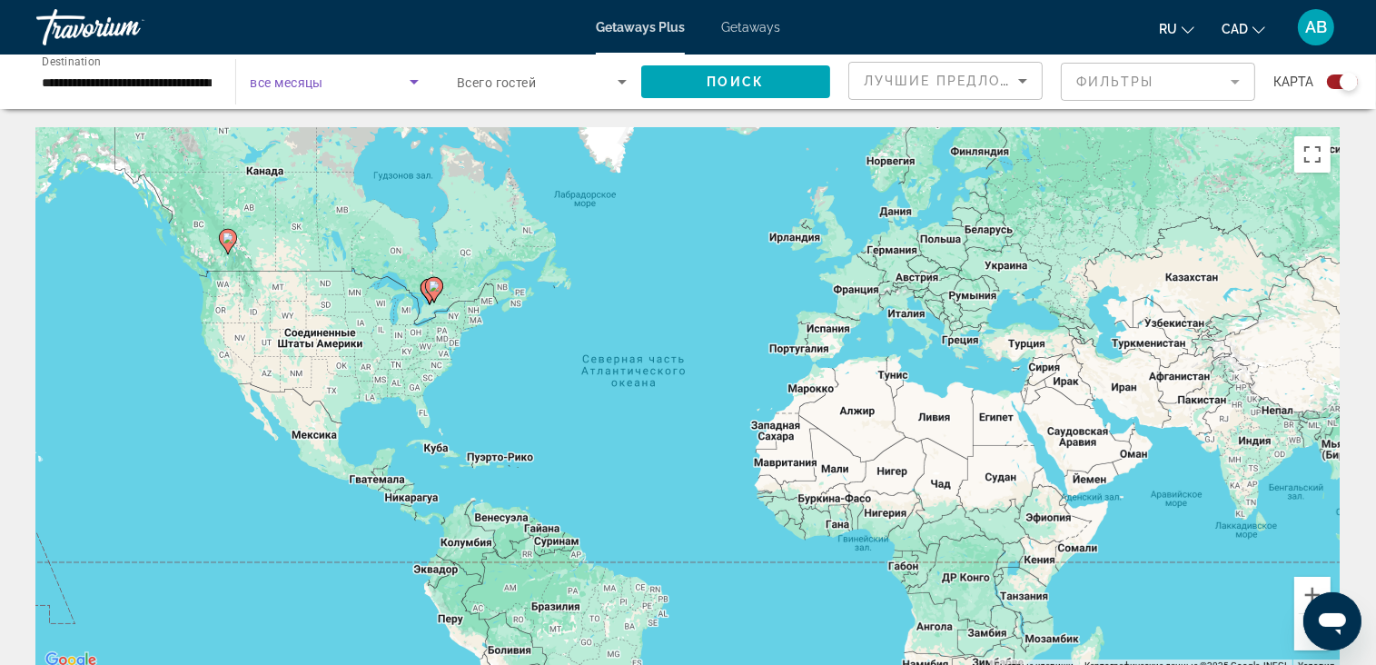
click at [391, 77] on span "Search widget" at bounding box center [331, 82] width 160 height 22
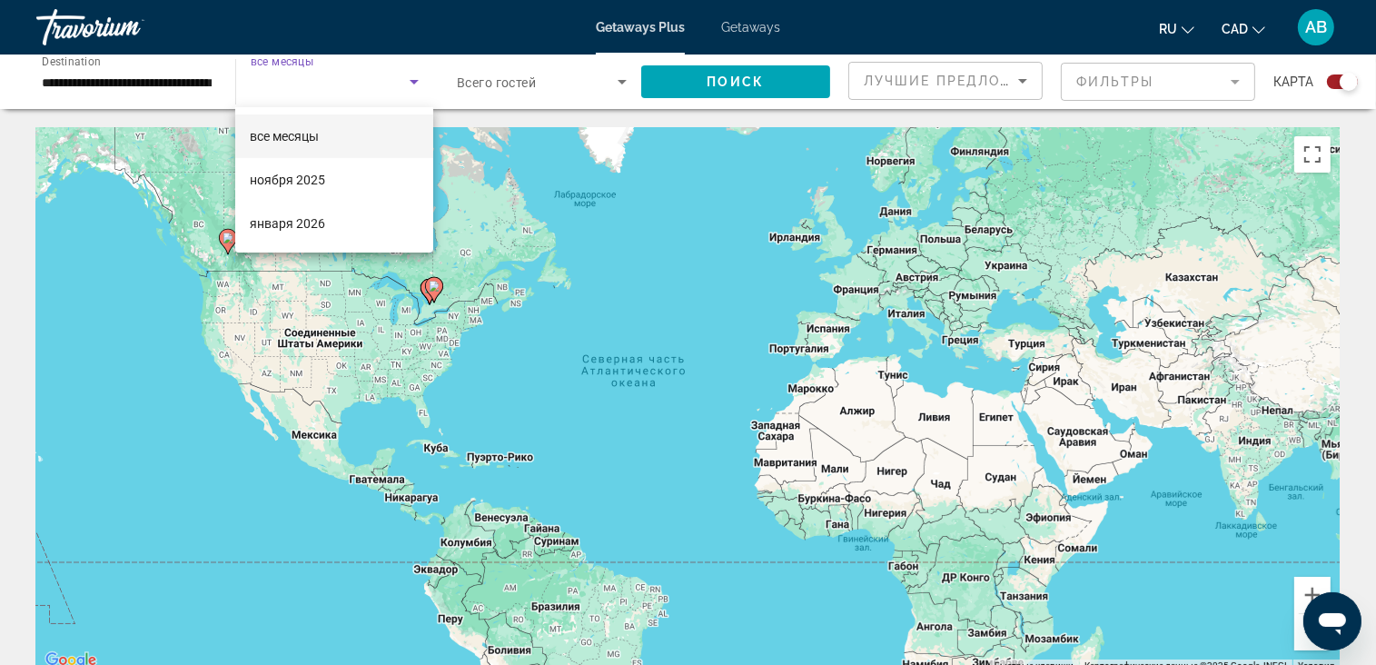
click at [736, 90] on div at bounding box center [688, 332] width 1376 height 665
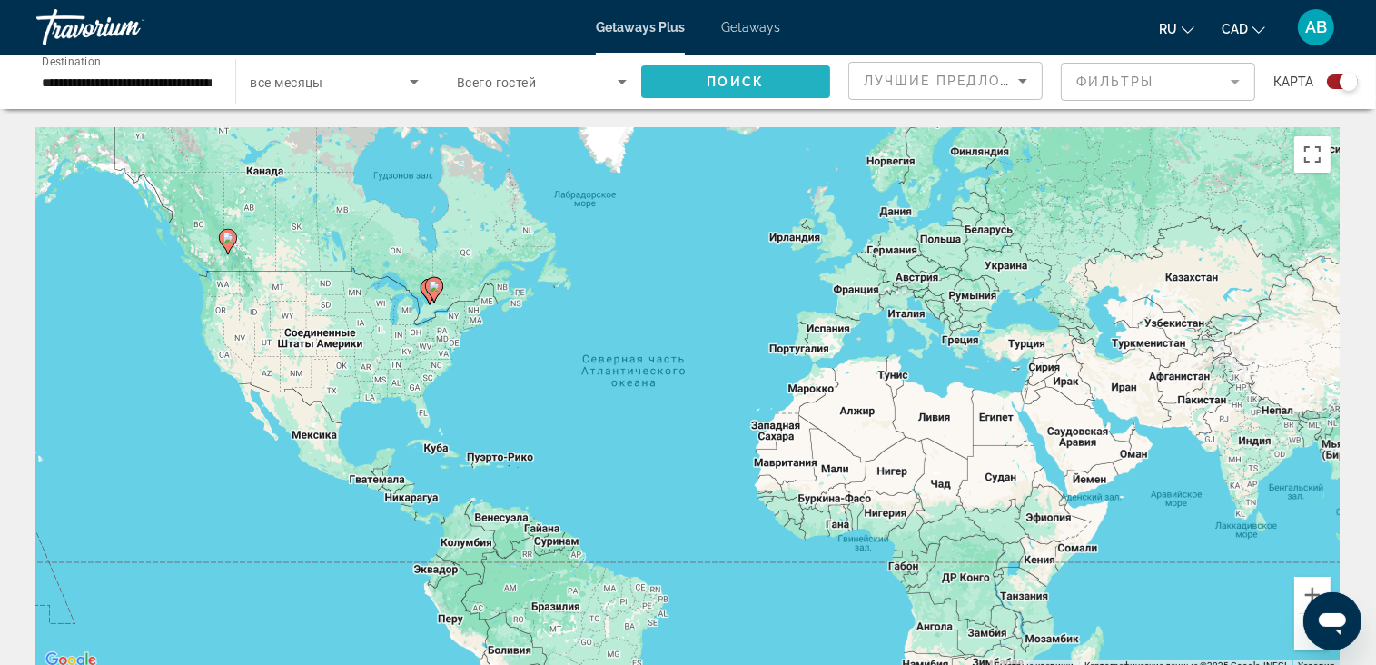
click at [713, 85] on span "Поиск" at bounding box center [736, 81] width 57 height 15
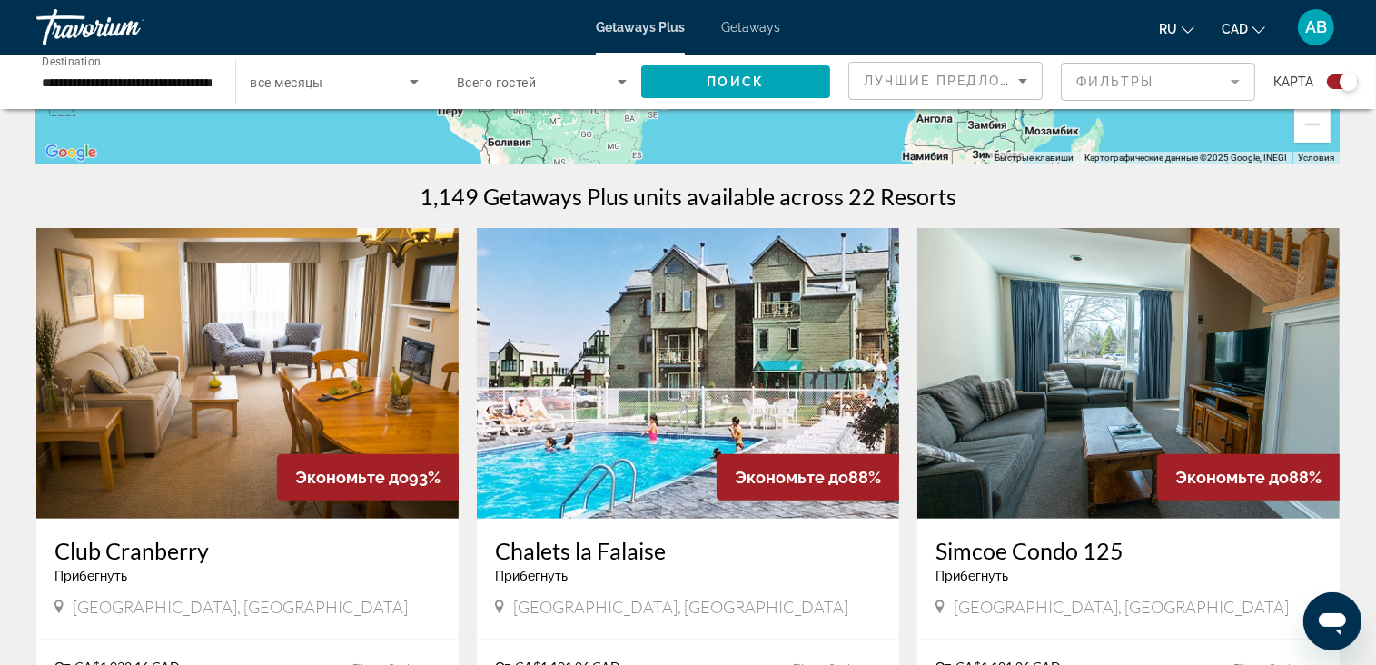
scroll to position [665, 0]
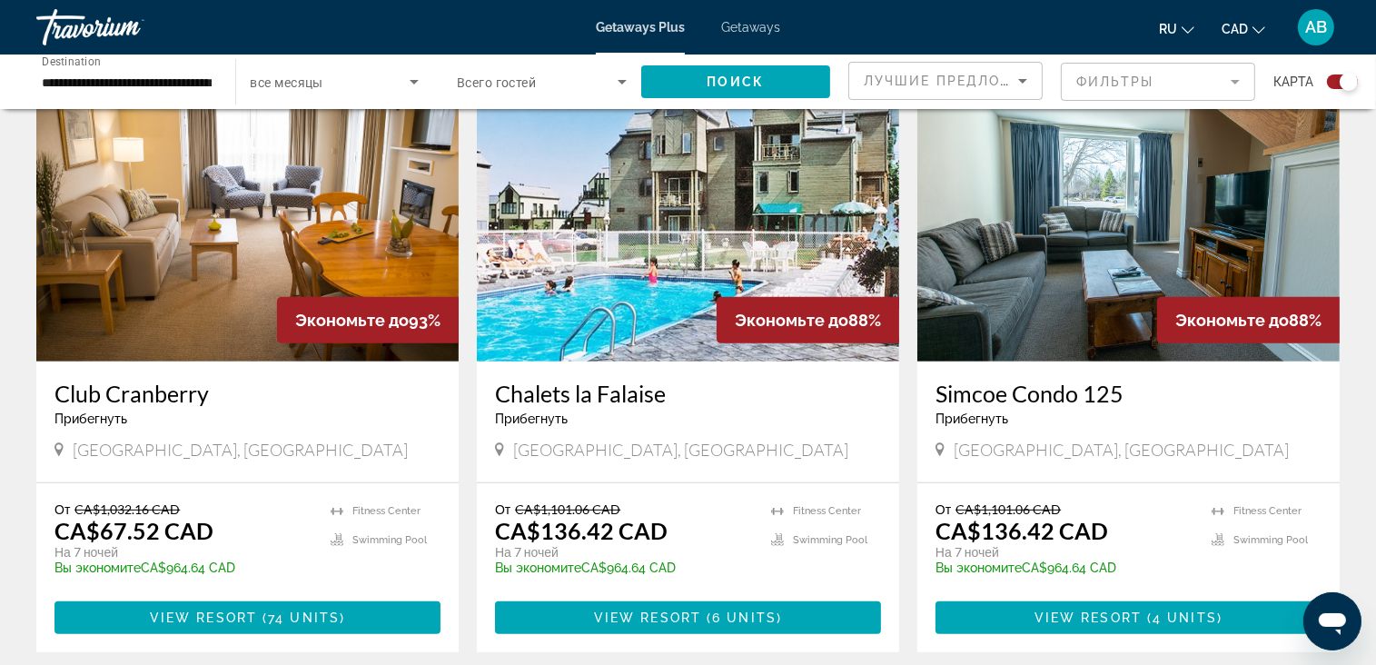
click at [199, 184] on img "Main content" at bounding box center [247, 216] width 422 height 291
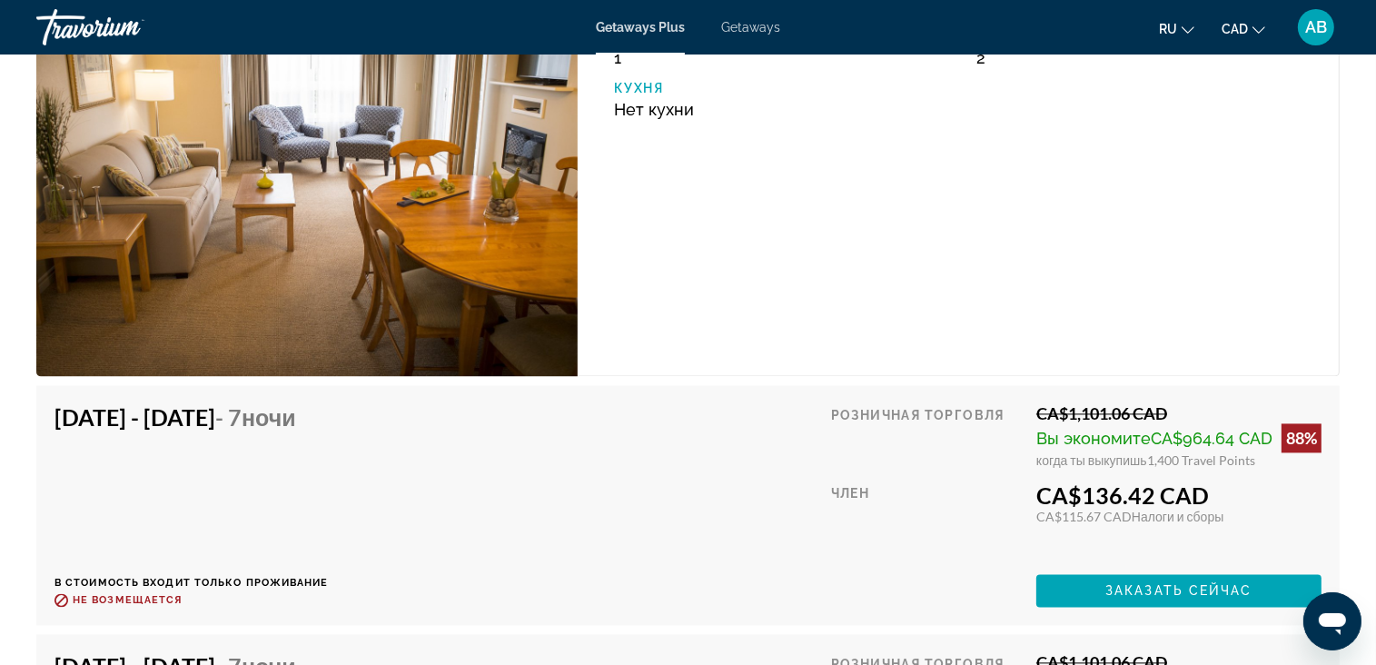
scroll to position [3584, 0]
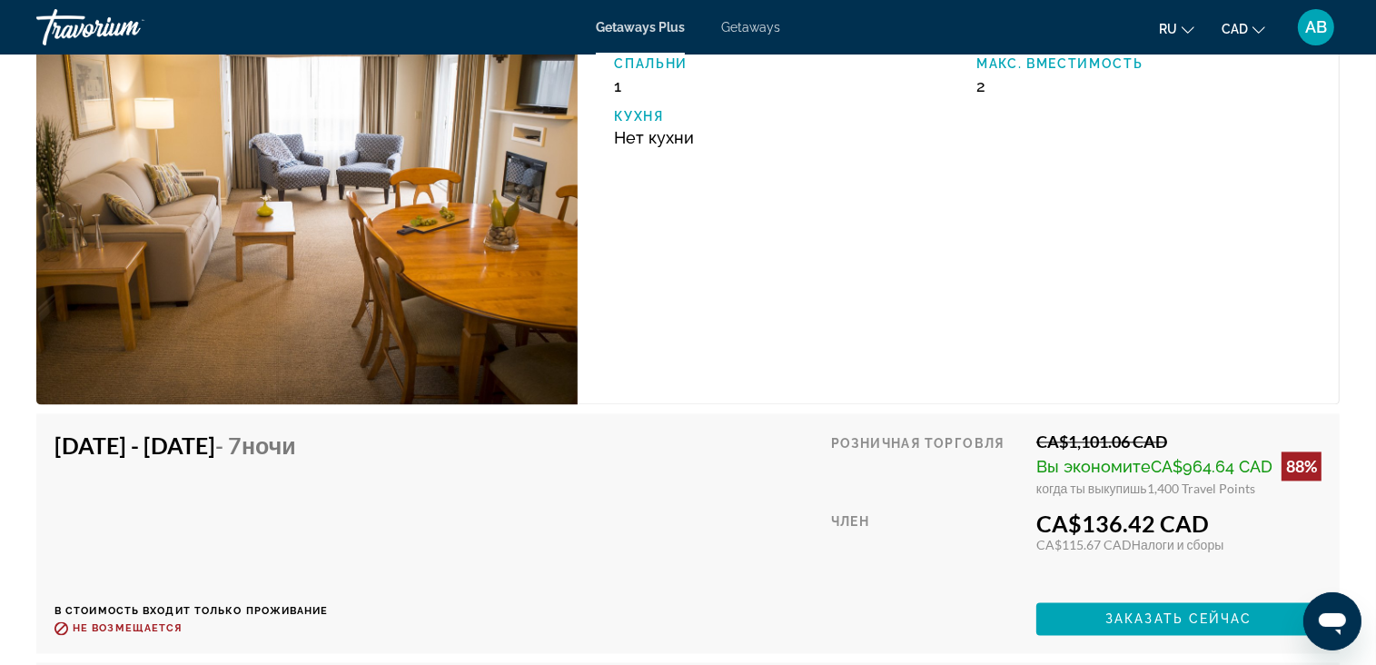
click at [763, 33] on span "Getaways" at bounding box center [750, 27] width 59 height 15
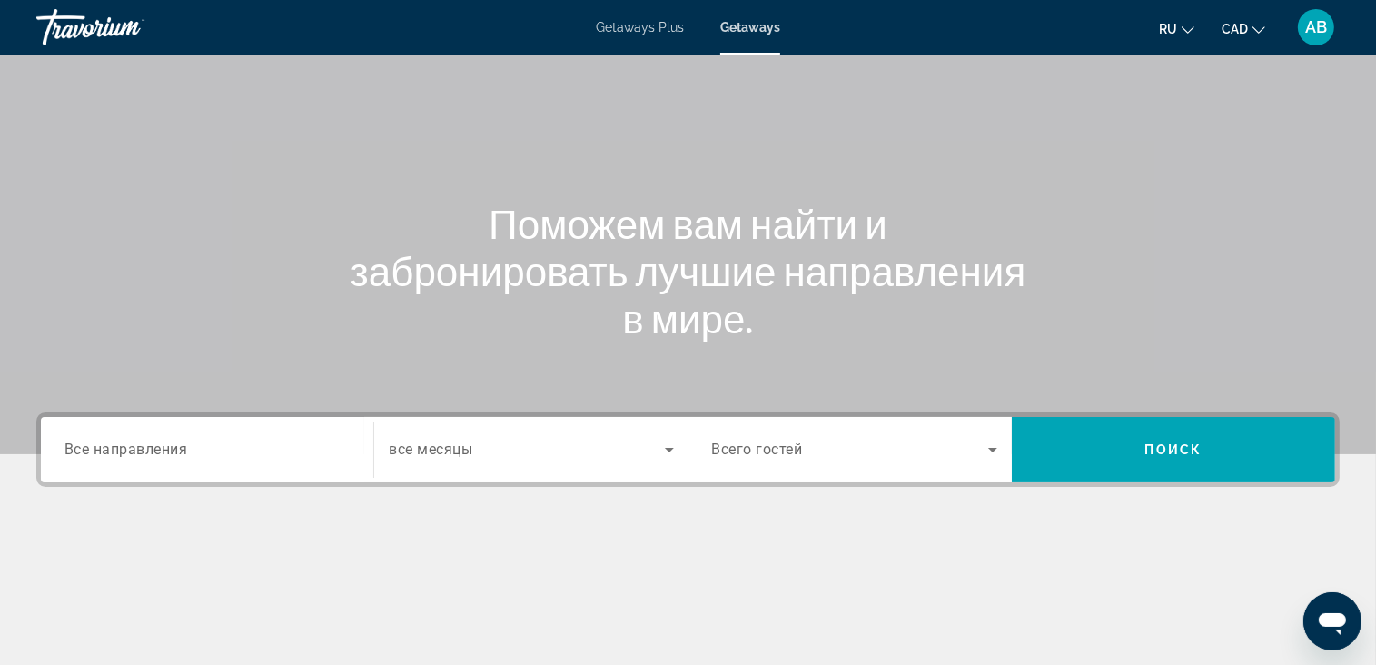
click at [124, 447] on span "Все направления" at bounding box center [126, 449] width 124 height 17
click at [124, 447] on input "Destination Все направления" at bounding box center [206, 451] width 285 height 22
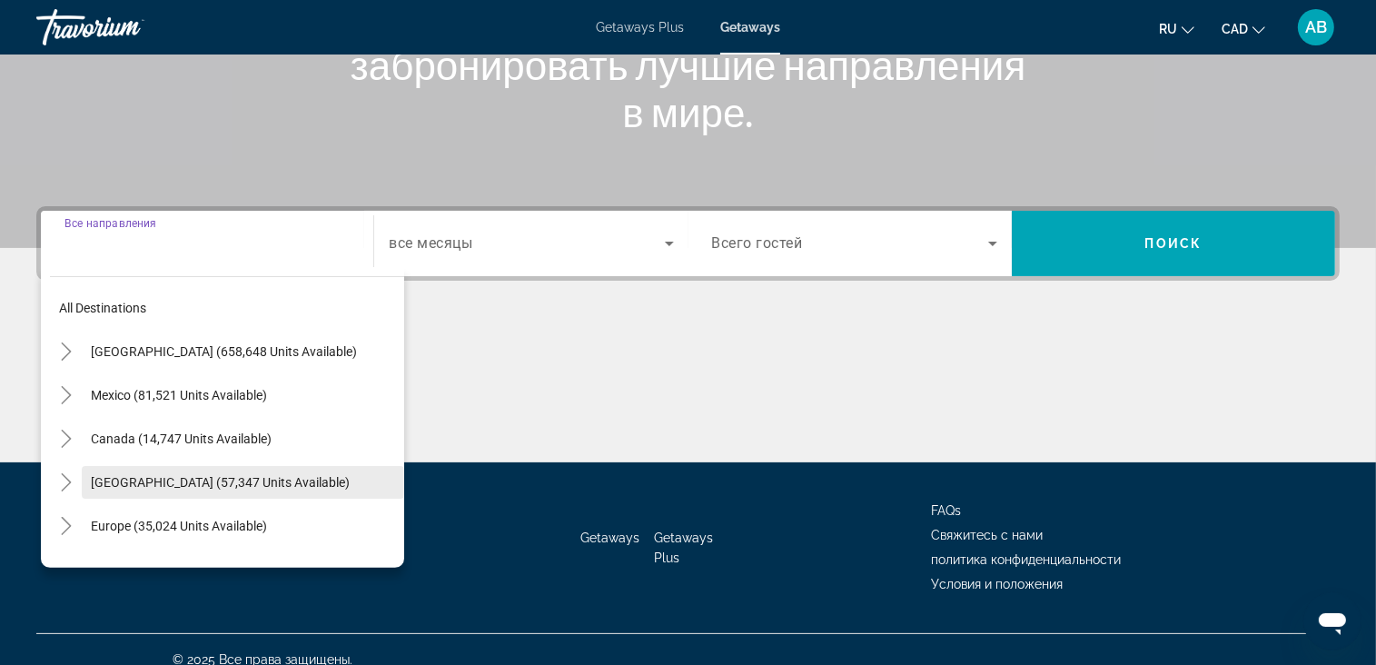
scroll to position [316, 0]
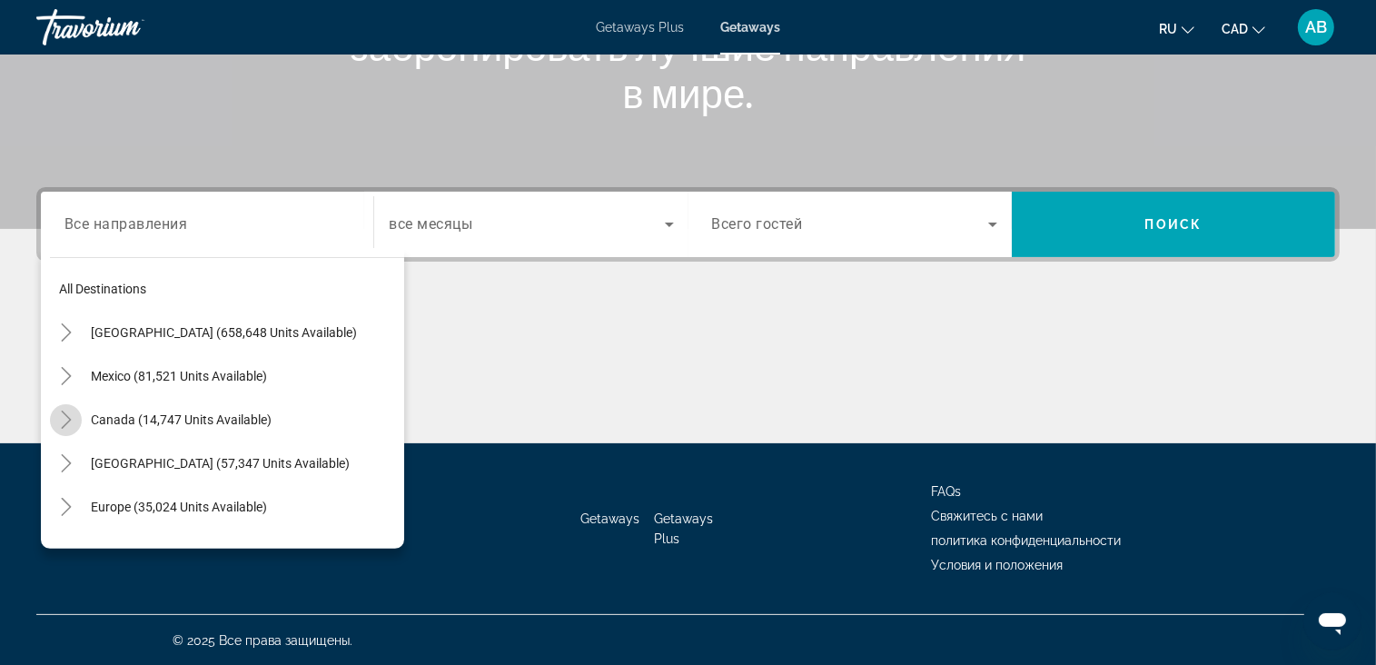
click at [72, 426] on icon "Toggle Canada (14,747 units available)" at bounding box center [66, 420] width 18 height 18
click at [100, 461] on span "Eastern Canada (7,379 units available)" at bounding box center [187, 463] width 220 height 15
type input "**********"
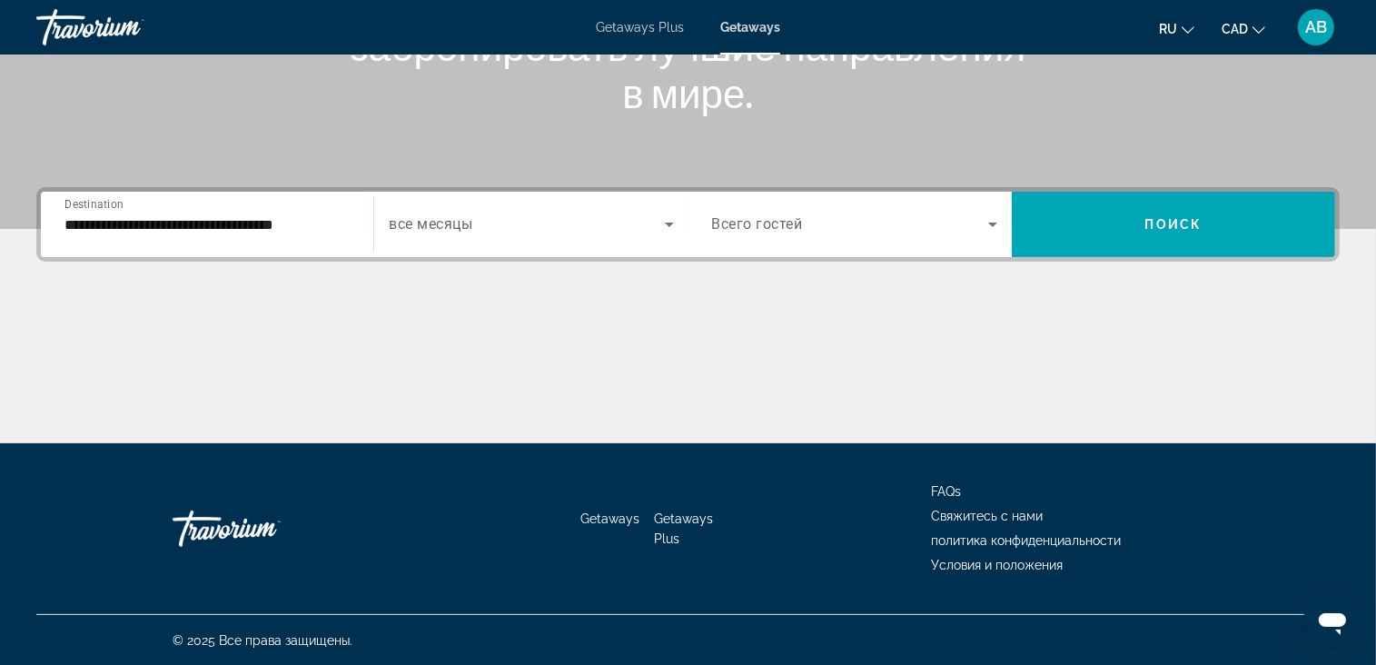
click at [616, 239] on div "Search widget" at bounding box center [531, 224] width 284 height 51
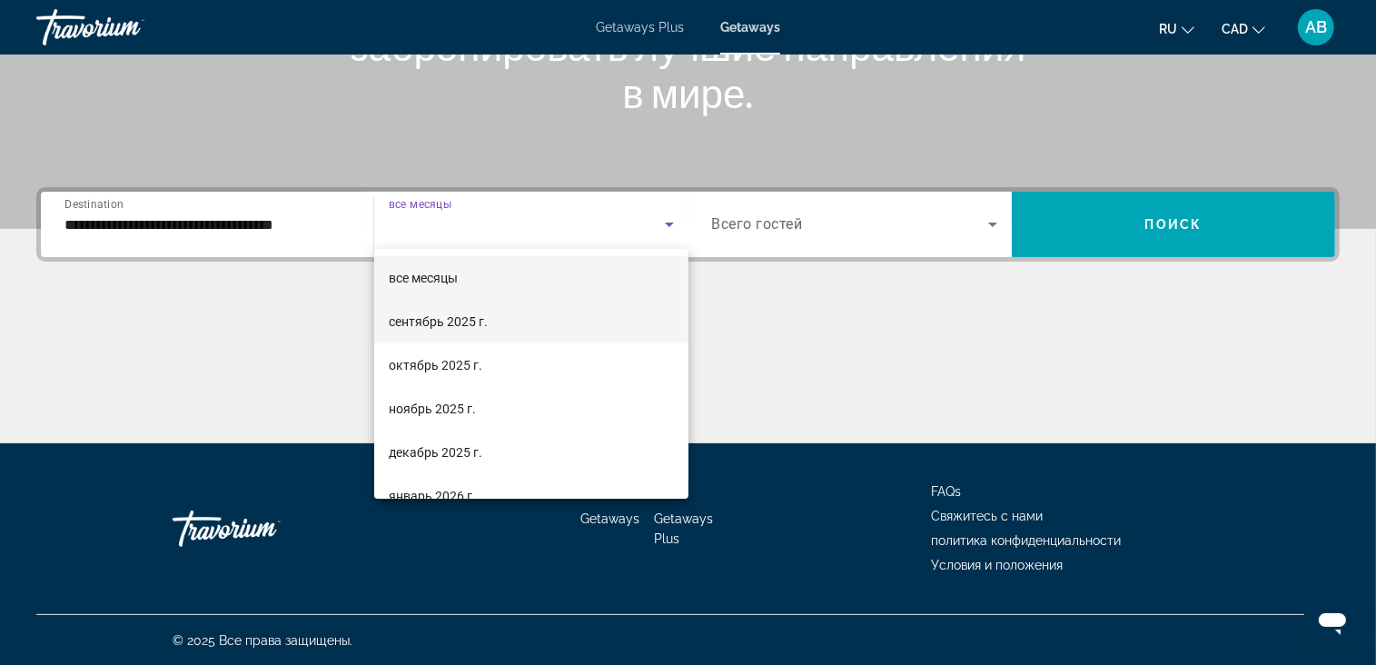
click at [521, 304] on mat-option "сентябрь 2025 г." at bounding box center [531, 322] width 314 height 44
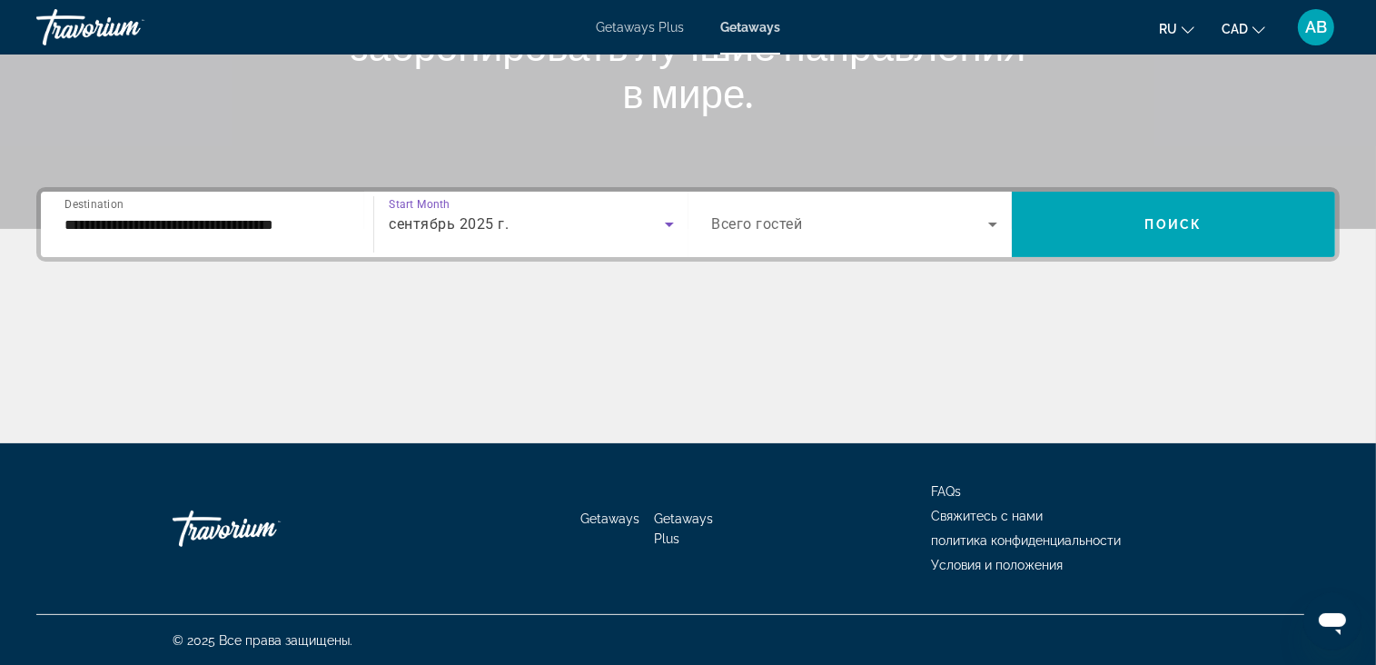
click at [843, 214] on span "Search widget" at bounding box center [850, 224] width 276 height 22
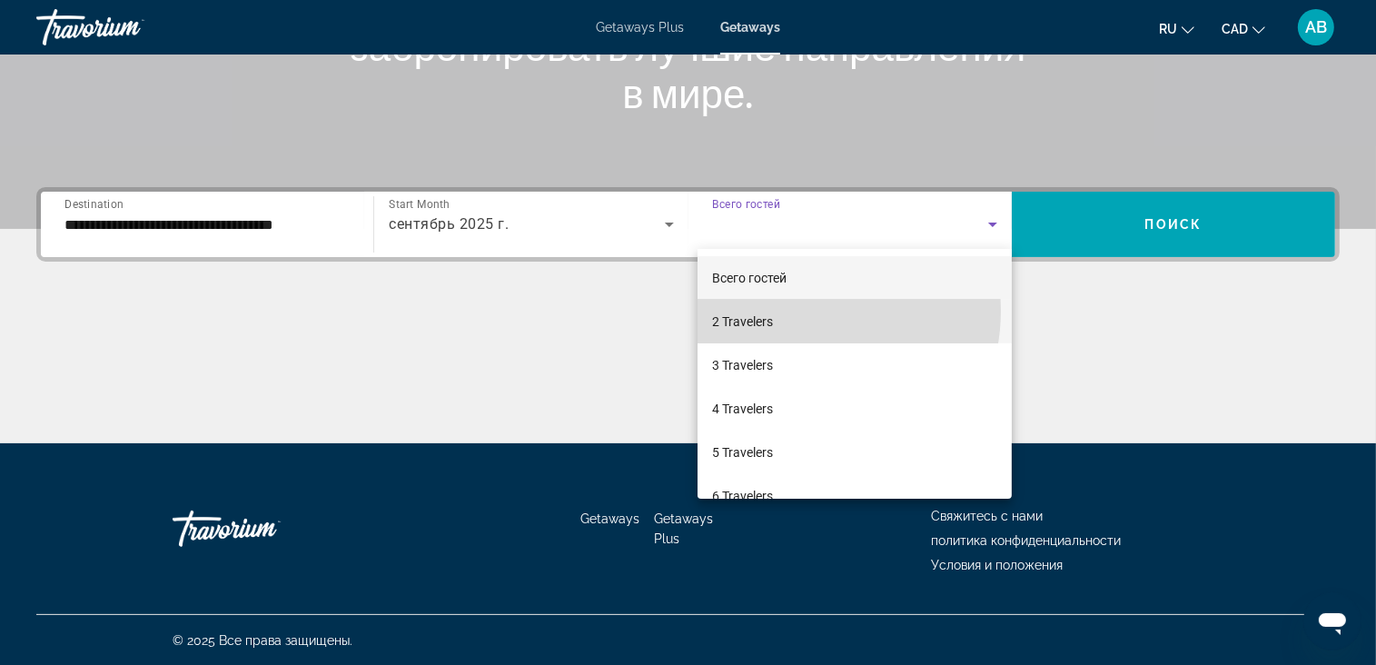
click at [805, 311] on mat-option "2 Travelers" at bounding box center [855, 322] width 314 height 44
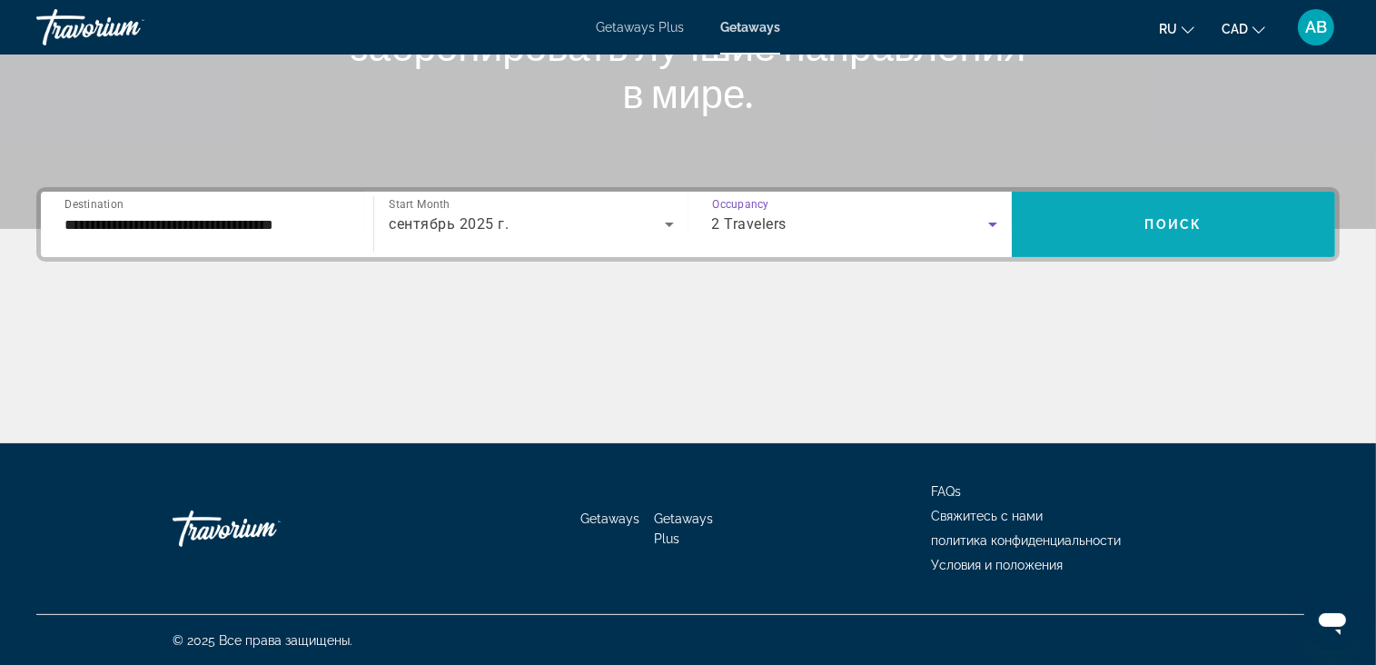
click at [1074, 223] on span "Search widget" at bounding box center [1173, 225] width 323 height 44
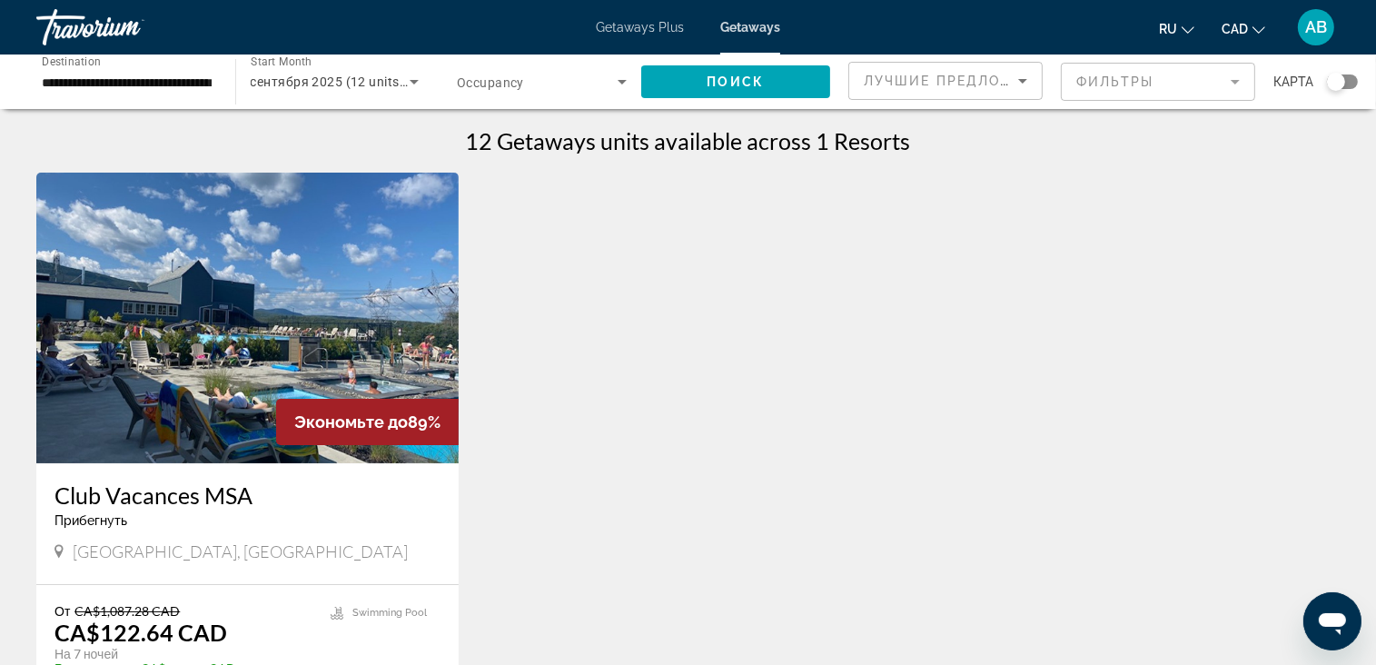
click at [200, 275] on img "Main content" at bounding box center [247, 318] width 422 height 291
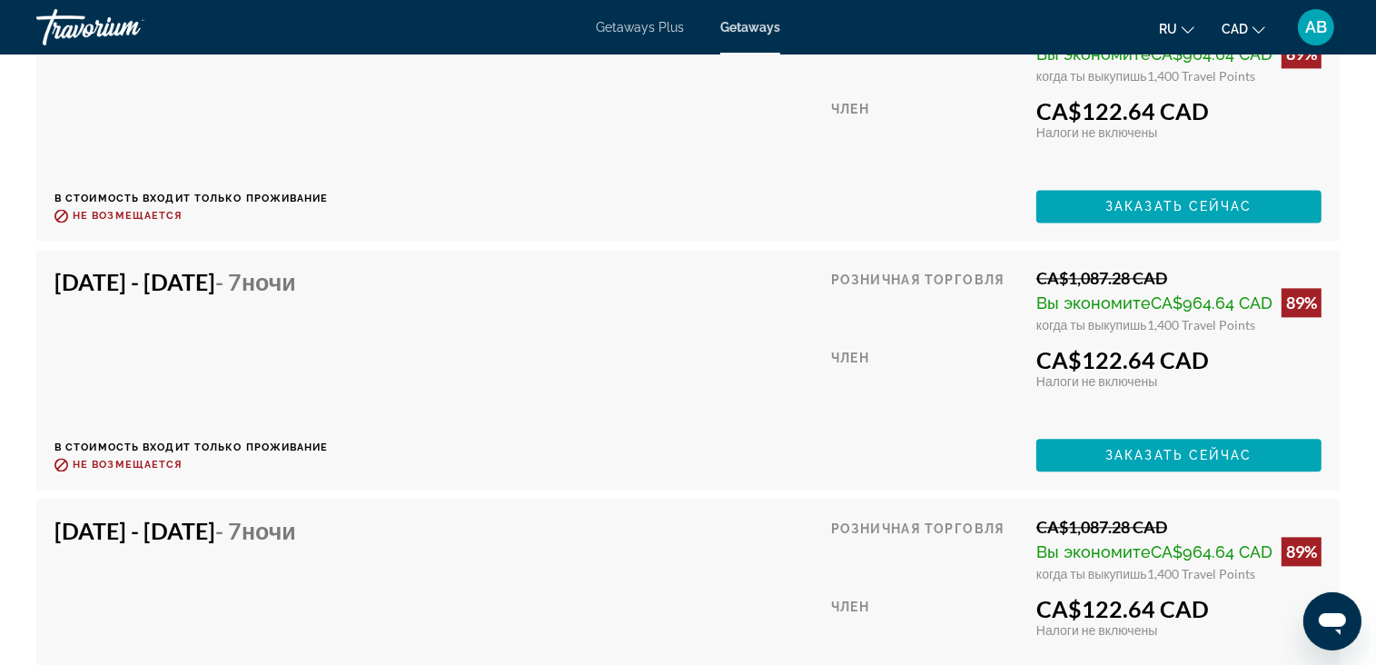
scroll to position [3543, 0]
